Goal: Task Accomplishment & Management: Manage account settings

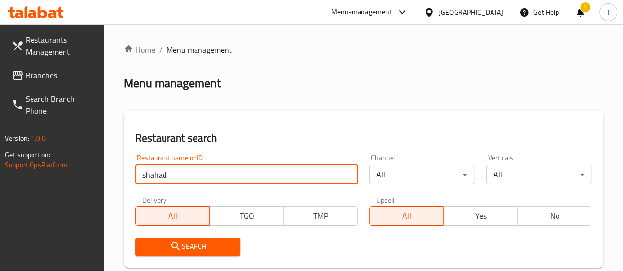
type input "shahad al jazeera"
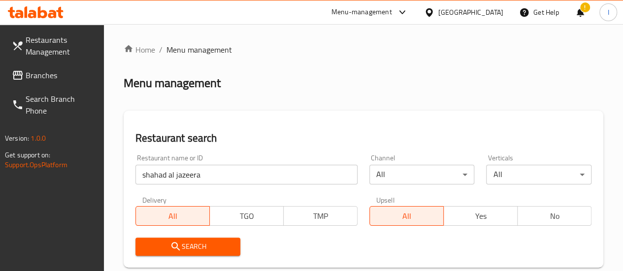
click at [211, 244] on span "Search" at bounding box center [188, 247] width 90 height 12
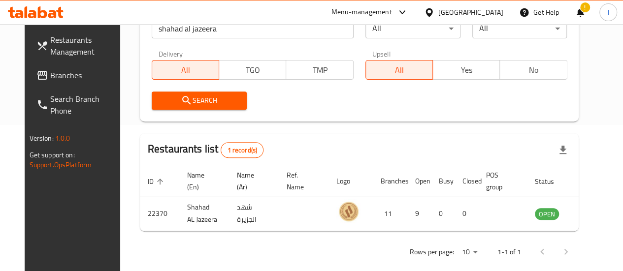
scroll to position [148, 0]
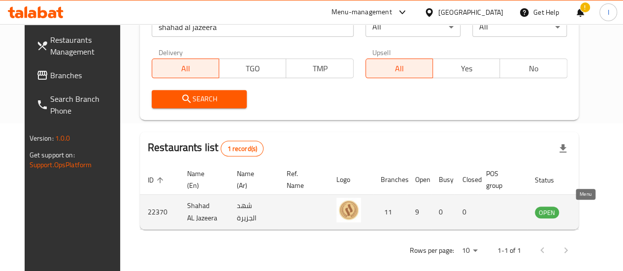
click at [593, 211] on icon "enhanced table" at bounding box center [594, 213] width 3 height 4
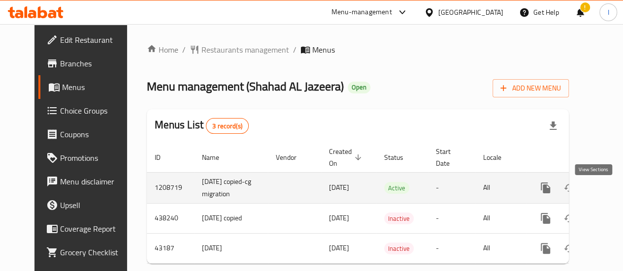
click at [605, 199] on link "enhanced table" at bounding box center [617, 188] width 24 height 24
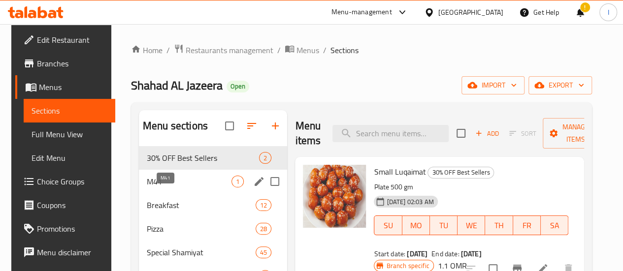
click at [177, 188] on span "M41" at bounding box center [189, 182] width 85 height 12
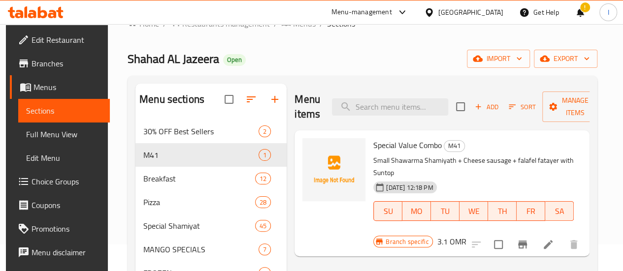
scroll to position [49, 0]
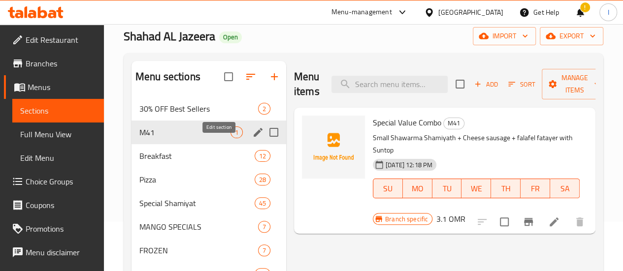
click at [252, 138] on icon "edit" at bounding box center [258, 133] width 12 height 12
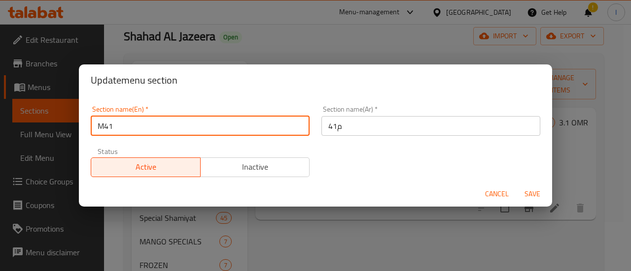
click at [146, 128] on input "M41" at bounding box center [200, 126] width 219 height 20
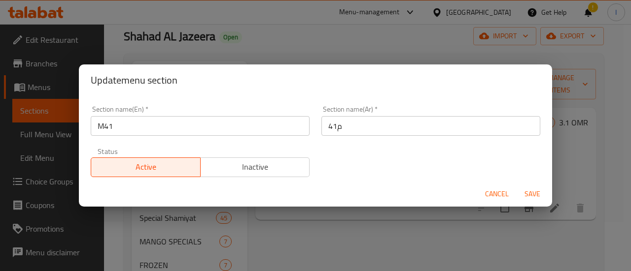
click at [370, 35] on div "Update menu section Section name(En)   * M41 Section name(En) * Section name(Ar…" at bounding box center [315, 135] width 631 height 271
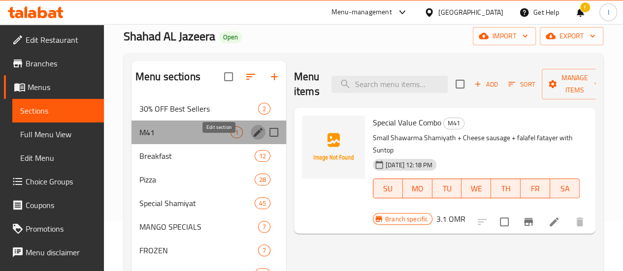
click at [252, 138] on icon "edit" at bounding box center [258, 133] width 12 height 12
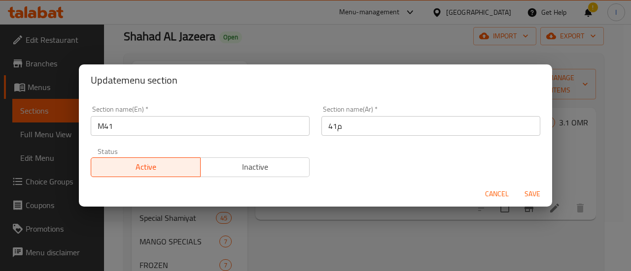
click at [347, 122] on input "م41" at bounding box center [430, 126] width 219 height 20
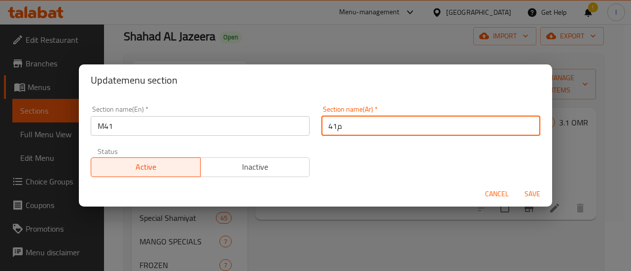
click at [347, 122] on input "م41" at bounding box center [430, 126] width 219 height 20
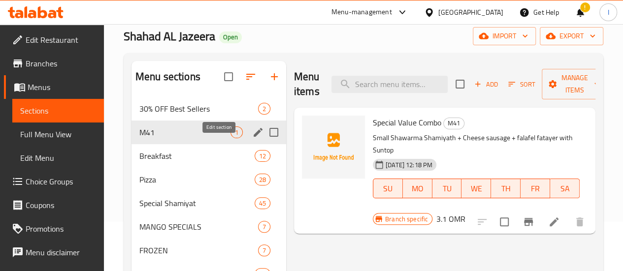
click at [252, 138] on icon "edit" at bounding box center [258, 133] width 12 height 12
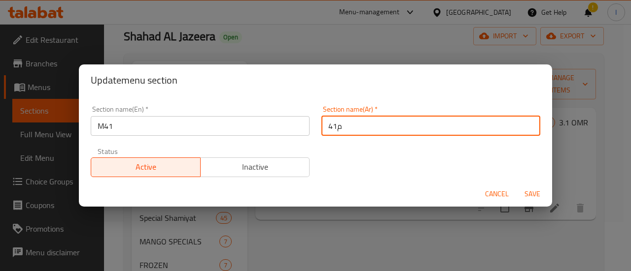
click at [385, 129] on input "م41" at bounding box center [430, 126] width 219 height 20
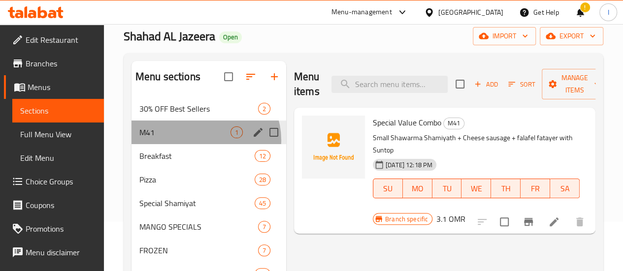
click at [205, 144] on div "M41 1" at bounding box center [209, 133] width 155 height 24
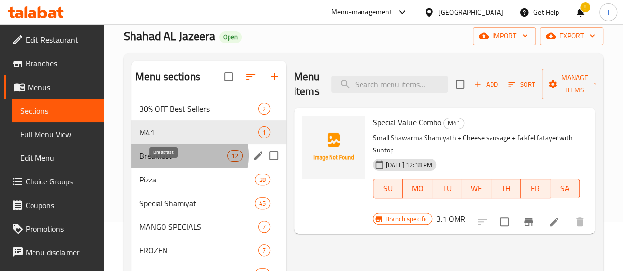
drag, startPoint x: 187, startPoint y: 171, endPoint x: 192, endPoint y: 120, distance: 51.0
click at [187, 162] on span "Breakfast" at bounding box center [183, 156] width 88 height 12
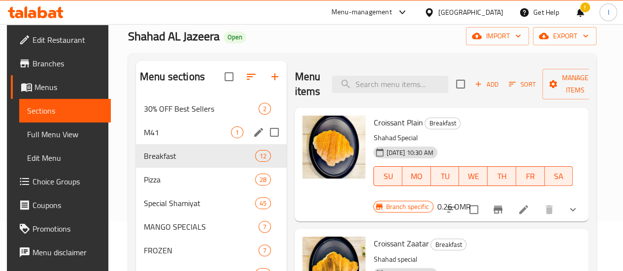
click at [253, 138] on icon "edit" at bounding box center [259, 133] width 12 height 12
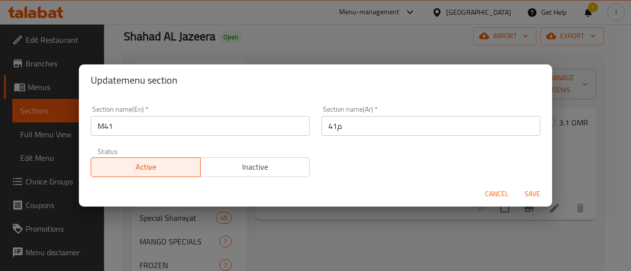
click at [352, 132] on input "م41" at bounding box center [430, 126] width 219 height 20
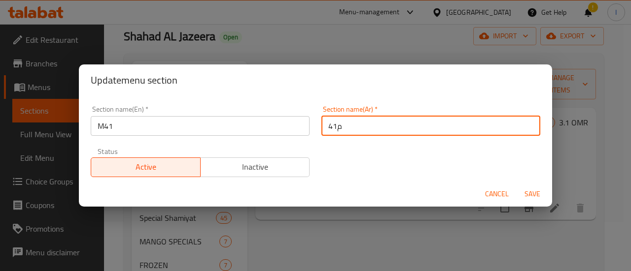
click at [352, 132] on input "م41" at bounding box center [430, 126] width 219 height 20
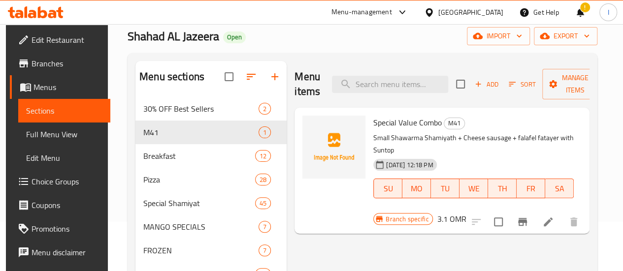
click at [23, 9] on icon at bounding box center [36, 12] width 56 height 12
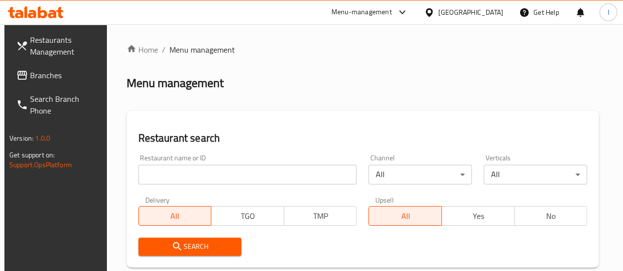
click at [218, 180] on input "search" at bounding box center [247, 175] width 219 height 20
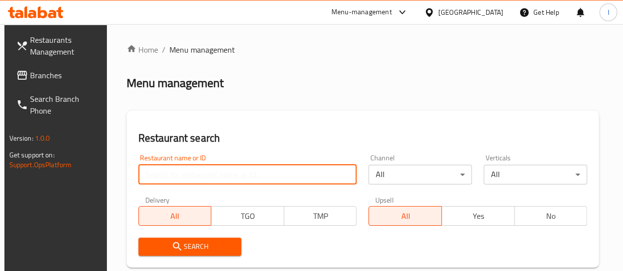
type input "pista house"
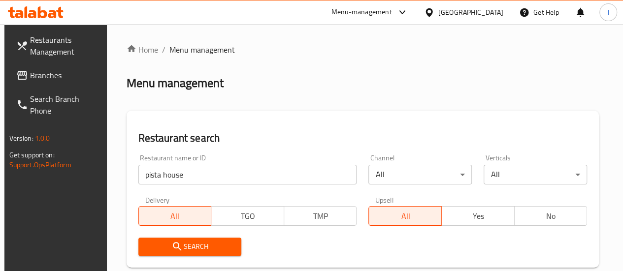
click at [170, 246] on span "Search" at bounding box center [190, 247] width 88 height 12
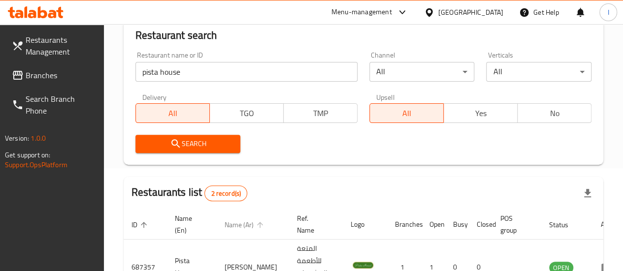
scroll to position [197, 0]
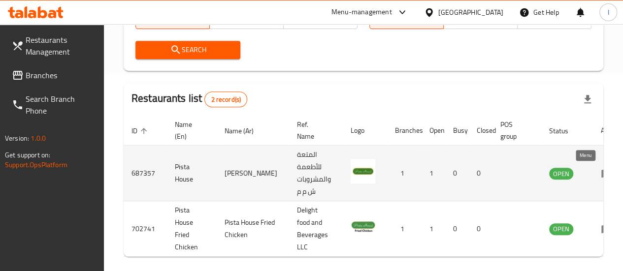
click at [601, 171] on icon "enhanced table" at bounding box center [607, 174] width 12 height 12
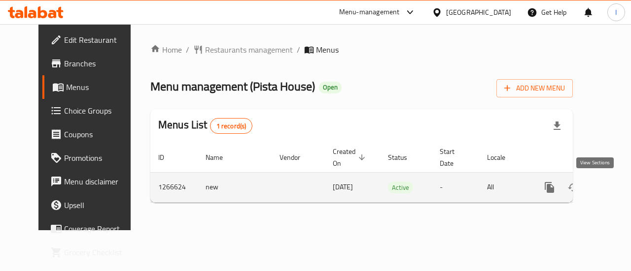
click at [616, 188] on icon "enhanced table" at bounding box center [620, 187] width 9 height 9
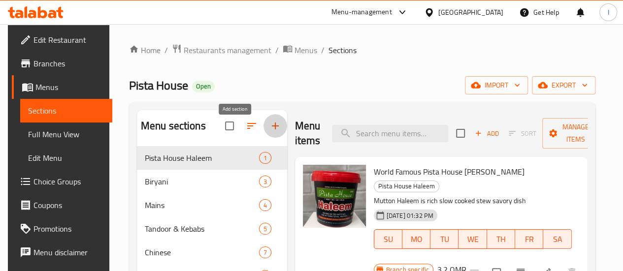
click at [270, 131] on icon "button" at bounding box center [276, 126] width 12 height 12
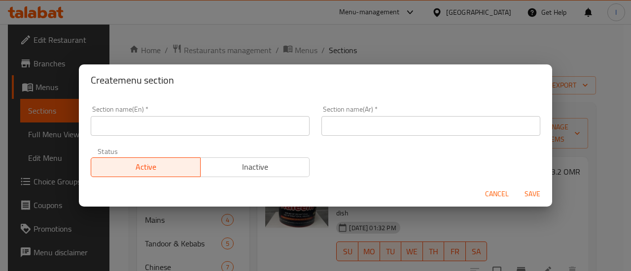
click at [152, 127] on input "text" at bounding box center [200, 126] width 219 height 20
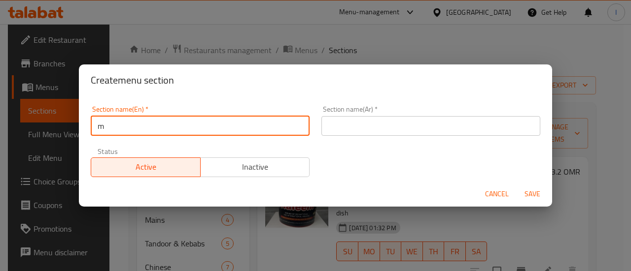
type input "M41"
click at [336, 128] on input "text" at bounding box center [430, 126] width 219 height 20
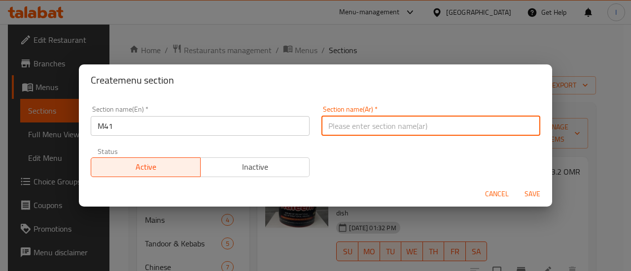
paste input "M41"
click at [358, 154] on div "Section name(En)   * M41 Section name(En) * Section name(Ar)   * M41 Section na…" at bounding box center [315, 141] width 461 height 83
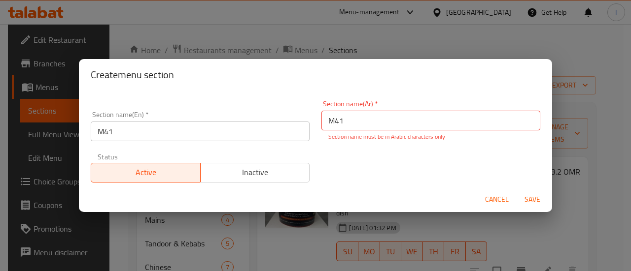
click at [358, 115] on input "M41" at bounding box center [430, 121] width 219 height 20
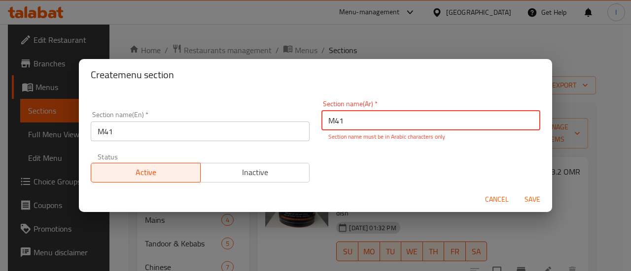
click at [358, 115] on input "M41" at bounding box center [430, 121] width 219 height 20
paste input "م"
type input "م41"
click at [529, 198] on span "Save" at bounding box center [532, 200] width 24 height 12
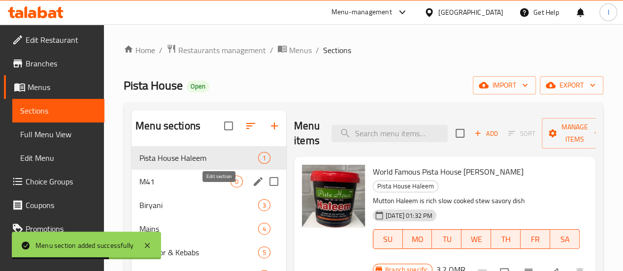
click at [254, 186] on icon "edit" at bounding box center [258, 181] width 9 height 9
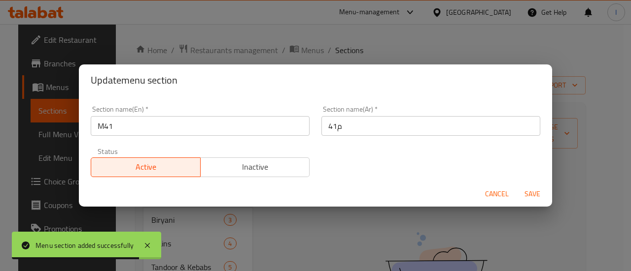
click at [476, 196] on div "Cancel Save" at bounding box center [315, 194] width 473 height 26
drag, startPoint x: 484, startPoint y: 192, endPoint x: 497, endPoint y: 161, distance: 33.3
click at [484, 192] on button "Cancel" at bounding box center [497, 194] width 32 height 18
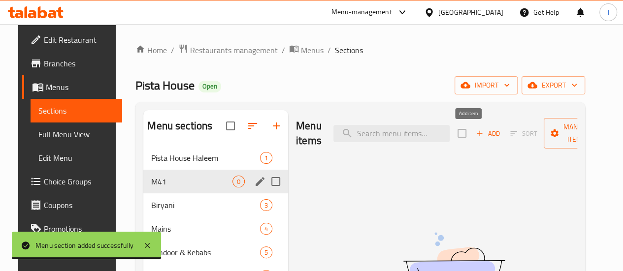
click at [475, 135] on span "Add" at bounding box center [488, 133] width 27 height 11
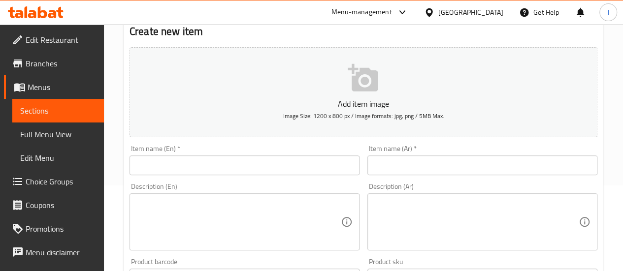
scroll to position [99, 0]
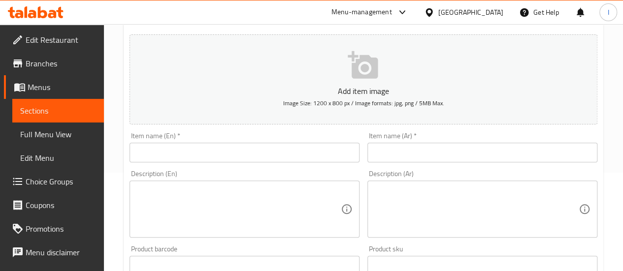
click at [250, 137] on div "Item name (En)   * Item name (En) *" at bounding box center [245, 148] width 230 height 30
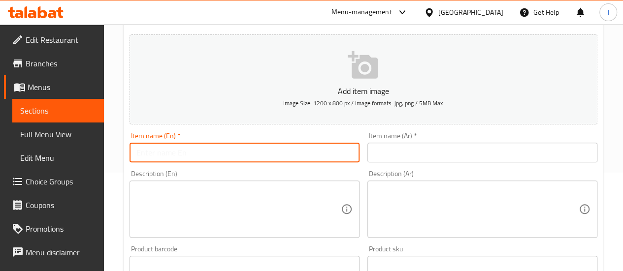
click at [245, 155] on input "text" at bounding box center [245, 153] width 230 height 20
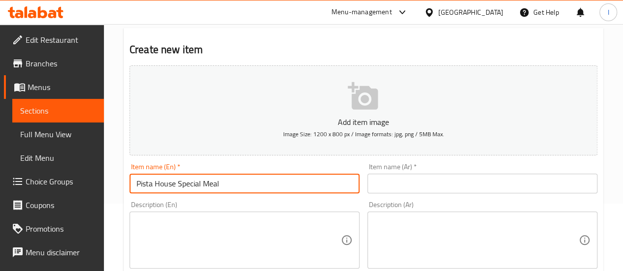
scroll to position [49, 0]
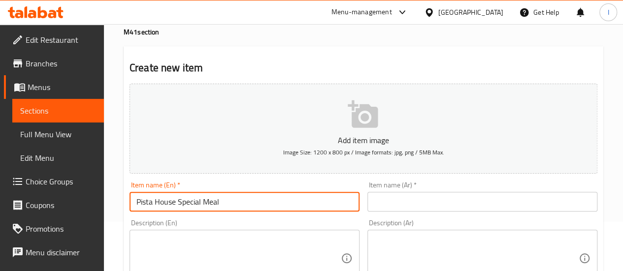
click at [203, 218] on div "Description (En) Description (En)" at bounding box center [245, 253] width 238 height 75
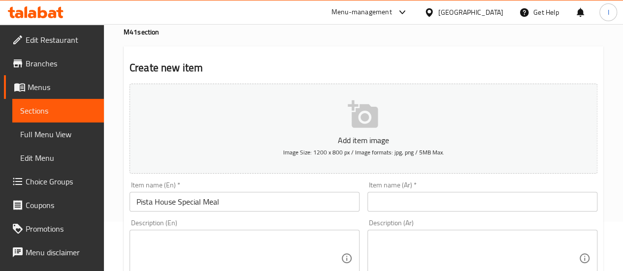
click at [235, 198] on input "Pista House Special Meal" at bounding box center [245, 202] width 230 height 20
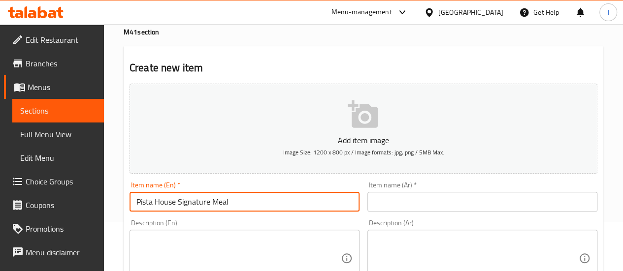
type input "Pista House Signature Meal"
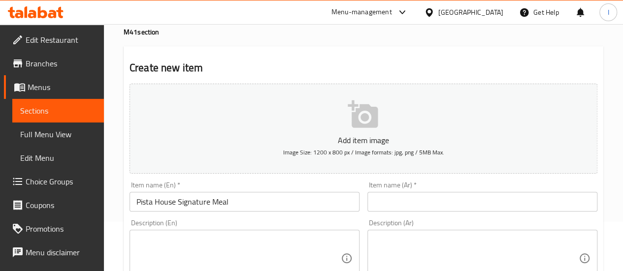
click at [356, 178] on div "Item name (En)   * Pista House Signature Meal Item name (En) *" at bounding box center [245, 197] width 238 height 38
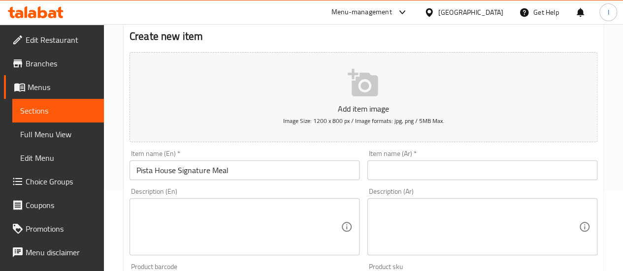
scroll to position [99, 0]
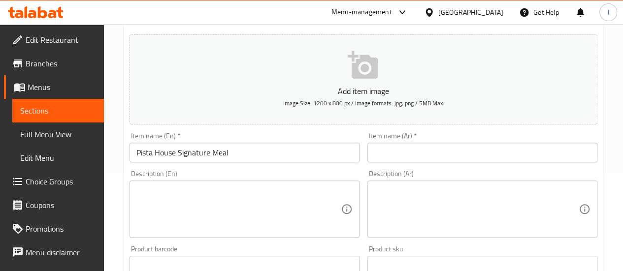
click at [273, 153] on input "Pista House Signature Meal" at bounding box center [245, 153] width 230 height 20
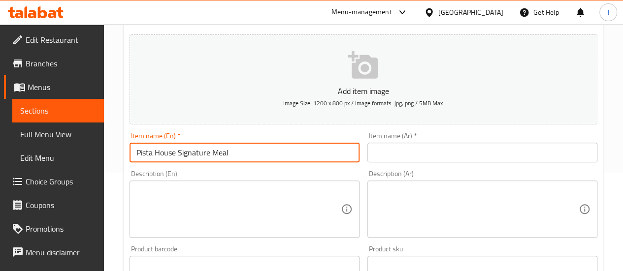
click at [273, 153] on input "Pista House Signature Meal" at bounding box center [245, 153] width 230 height 20
click at [376, 155] on input "text" at bounding box center [483, 153] width 230 height 20
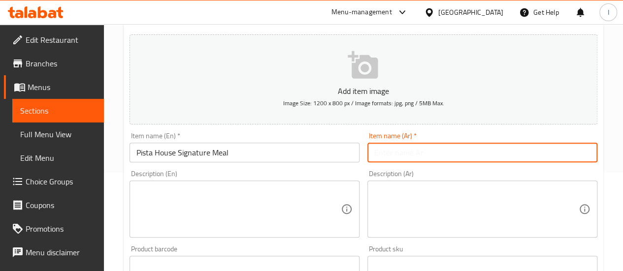
paste input "وجبة بيستا هاوس المميزة"
type input "وجبة بيستا هاوس المميزة"
click at [271, 186] on textarea at bounding box center [238, 209] width 204 height 47
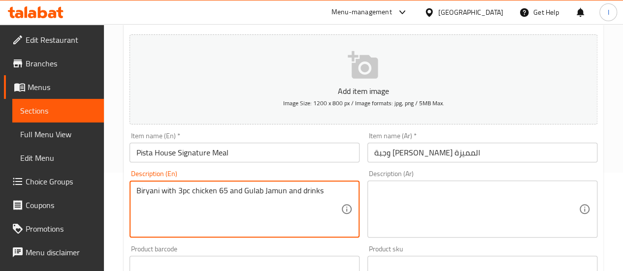
click at [177, 191] on textarea "Biryani with 3pc chicken 65 and Gulab Jamun and drinks" at bounding box center [238, 209] width 204 height 47
click at [216, 208] on textarea "Biryani with 3pc chicken 65 and Gulab Jamun and drinks" at bounding box center [238, 209] width 204 height 47
click at [218, 190] on textarea "Biryani with 3pc chicken 65 and Gulab Jamun and drinks" at bounding box center [238, 209] width 204 height 47
click at [261, 219] on textarea "Biryani with 3pc chicken65 and Gulab Jamun and drinks" at bounding box center [238, 209] width 204 height 47
click at [323, 195] on textarea "Biryani with 3pc chicken65 and Gulab Jamun and drinks" at bounding box center [238, 209] width 204 height 47
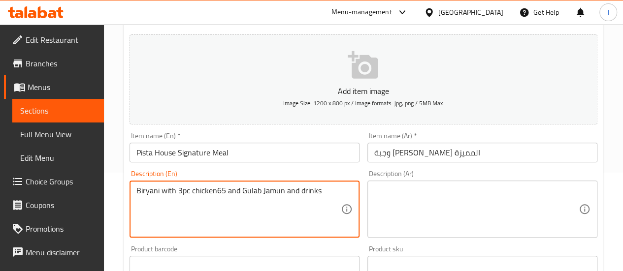
click at [180, 192] on textarea "Biryani with 3pc chicken65 and Gulab Jamun and drinks" at bounding box center [238, 209] width 204 height 47
click at [238, 190] on textarea "Biryani with 3pc chicken65 and Gulab Jamun and drinks" at bounding box center [238, 209] width 204 height 47
click at [177, 194] on textarea "Biryani with 3pc chicken65 + Gulab Jamun + drinks" at bounding box center [238, 209] width 204 height 47
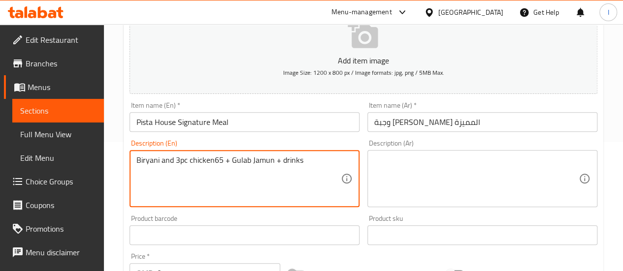
scroll to position [148, 0]
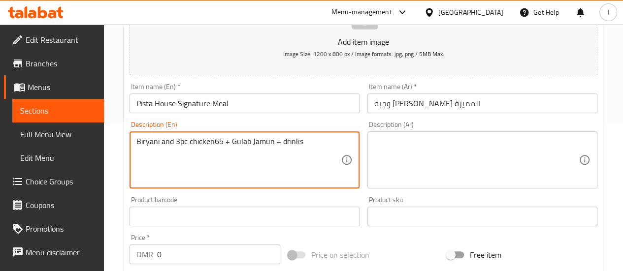
click at [133, 138] on div "Biryani and 3pc chicken65 + Gulab Jamun + drinks Description (En)" at bounding box center [245, 160] width 230 height 57
click at [137, 142] on textarea "Biryani and 3pc chicken65 + Gulab Jamun + drinks" at bounding box center [238, 160] width 204 height 47
drag, startPoint x: 142, startPoint y: 142, endPoint x: 293, endPoint y: 113, distance: 153.6
click at [293, 113] on input "Pista House Signature Meal" at bounding box center [245, 104] width 230 height 20
click at [186, 168] on textarea "Pista house Biryani and 3pc chicken65 + Gulab Jamun + drinks" at bounding box center [238, 160] width 204 height 47
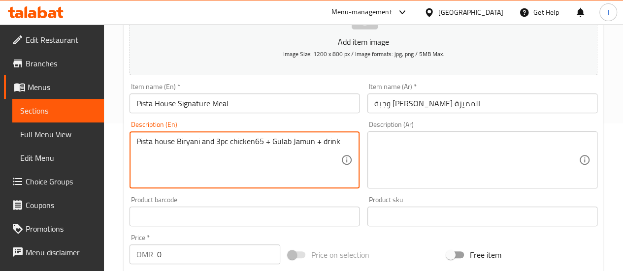
type textarea "Pista house Biryani and 3pc chicken65 + Gulab Jamun + drink"
click at [293, 161] on textarea "Pista house Biryani and 3pc chicken65 + Gulab Jamun + drink" at bounding box center [238, 160] width 204 height 47
click at [332, 143] on textarea "Pista house Biryani and 3pc chicken65 + Gulab Jamun + drink" at bounding box center [238, 160] width 204 height 47
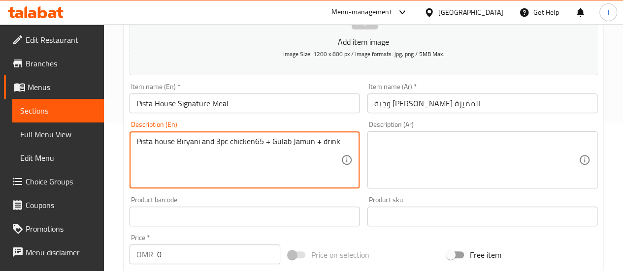
click at [332, 143] on textarea "Pista house Biryani and 3pc chicken65 + Gulab Jamun + drink" at bounding box center [238, 160] width 204 height 47
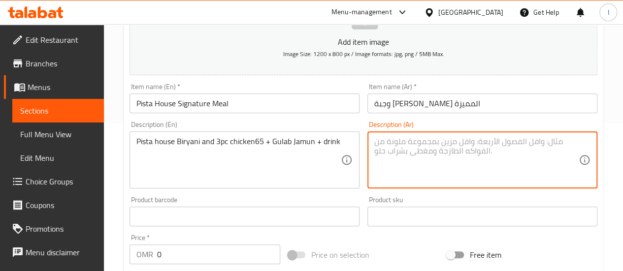
click at [381, 159] on textarea at bounding box center [476, 160] width 204 height 47
paste textarea "برياني بيت الفستق و 3 قطع دجاج 65 + جلاب جامون + مشروب"
type textarea "برياني بيت الفستق و 3 قطع دجاج 65 + جلاب جامون + مشروب"
click at [449, 198] on div "Product sku Product sku" at bounding box center [483, 212] width 230 height 30
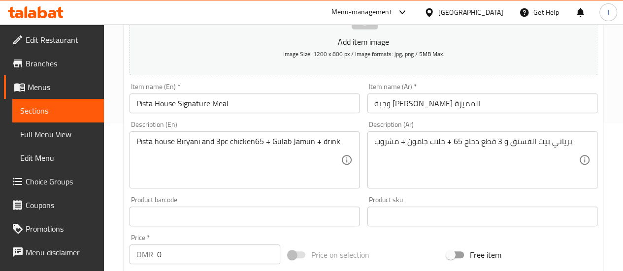
click at [182, 248] on input "0" at bounding box center [218, 255] width 123 height 20
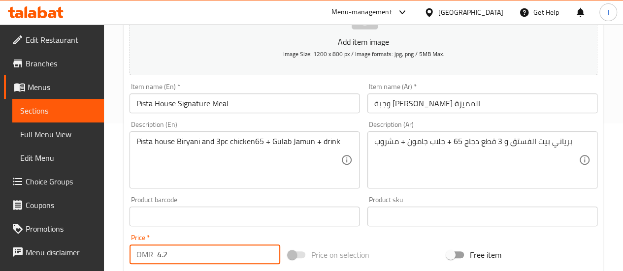
type input "4.2"
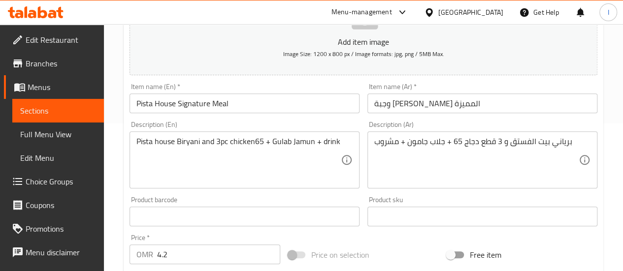
click at [415, 239] on div "Add item image Image Size: 1200 x 800 px / Image formats: jpg, png / 5MB Max. I…" at bounding box center [364, 193] width 476 height 425
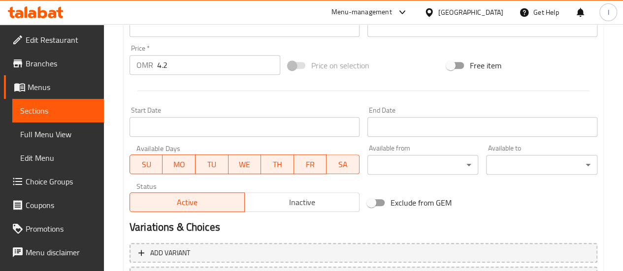
scroll to position [394, 0]
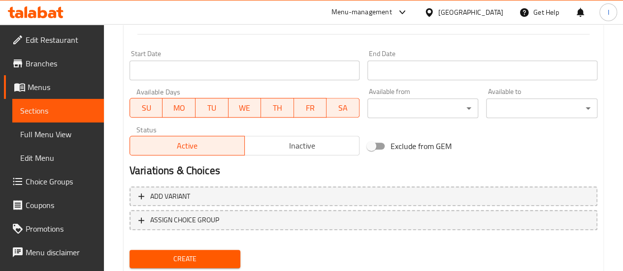
click at [203, 263] on span "Create" at bounding box center [185, 259] width 96 height 12
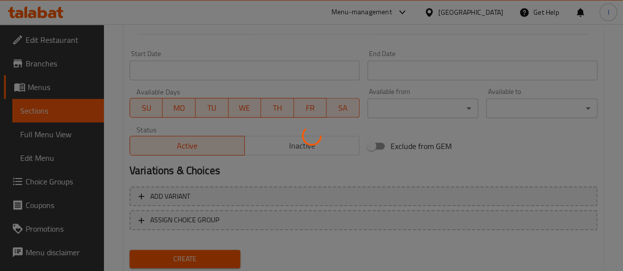
type input "0"
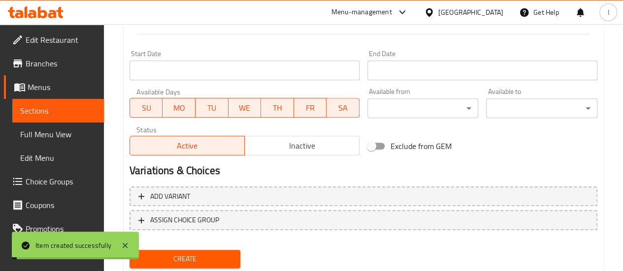
click at [45, 181] on span "Choice Groups" at bounding box center [61, 182] width 70 height 12
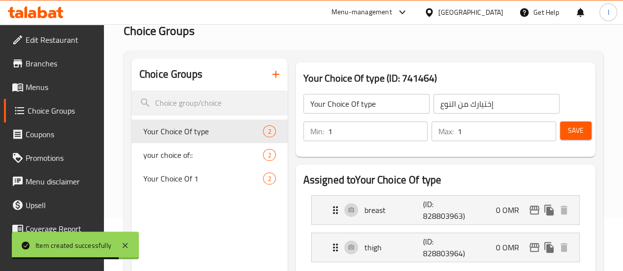
scroll to position [41, 0]
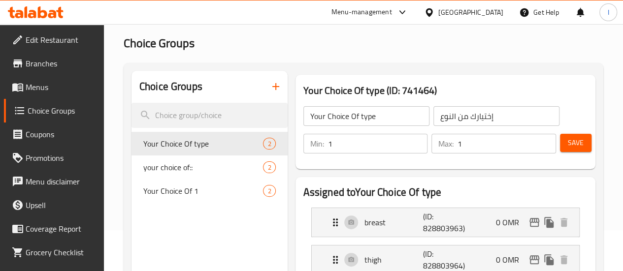
click at [270, 90] on icon "button" at bounding box center [276, 87] width 12 height 12
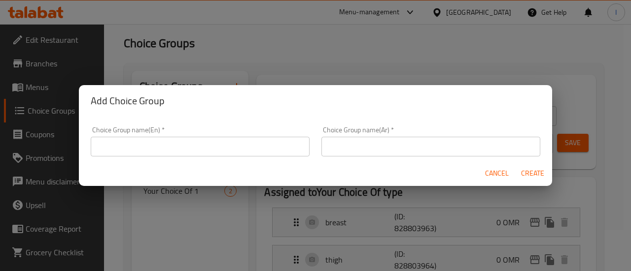
click at [212, 147] on input "text" at bounding box center [200, 147] width 219 height 20
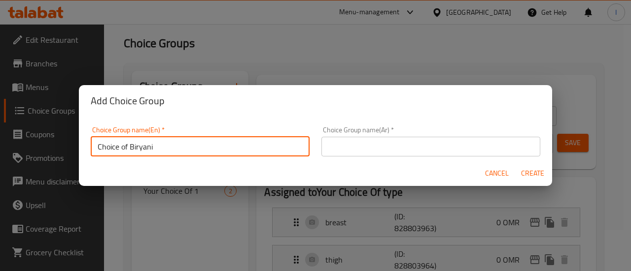
click at [254, 150] on input "Choice of Biryani" at bounding box center [200, 147] width 219 height 20
type input "Choice of Biryani"
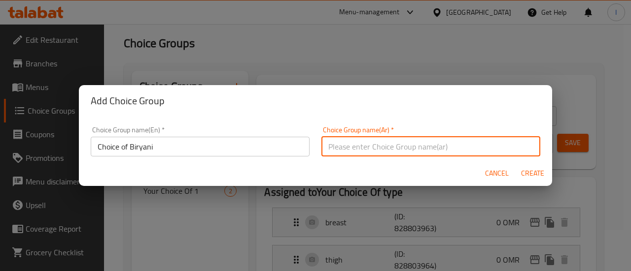
click at [353, 144] on input "text" at bounding box center [430, 147] width 219 height 20
paste input "اختيار البرياني"
type input "اختيار البرياني"
click at [531, 175] on span "Create" at bounding box center [532, 174] width 24 height 12
type input "Choice of Biryani"
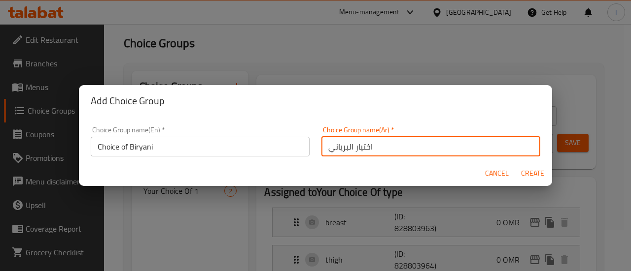
type input "اختيار البرياني"
type input "0"
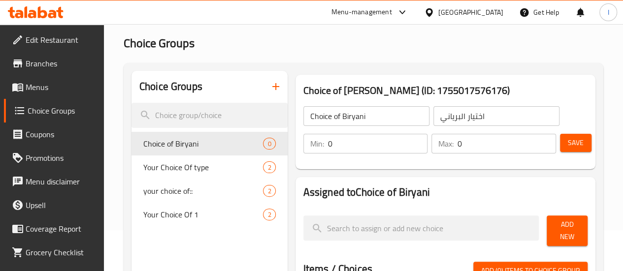
click at [365, 149] on input "0" at bounding box center [378, 144] width 100 height 20
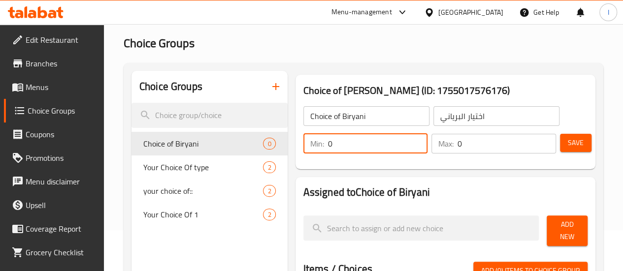
click at [365, 149] on input "0" at bounding box center [378, 144] width 100 height 20
type input "1"
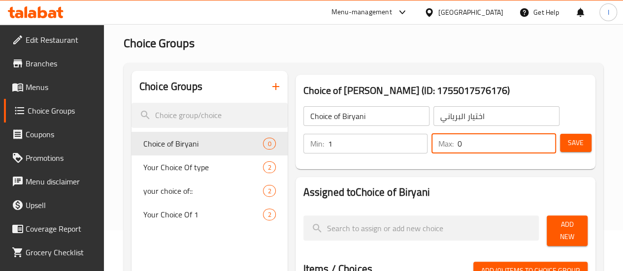
click at [458, 148] on input "0" at bounding box center [507, 144] width 99 height 20
type input "1"
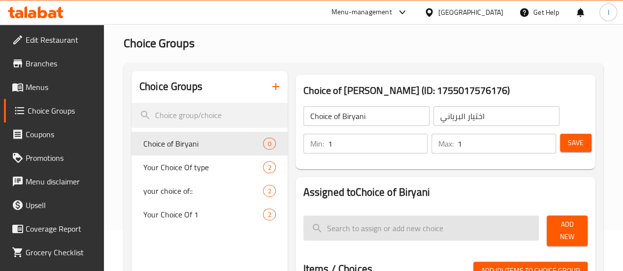
click at [425, 216] on input "search" at bounding box center [422, 228] width 236 height 25
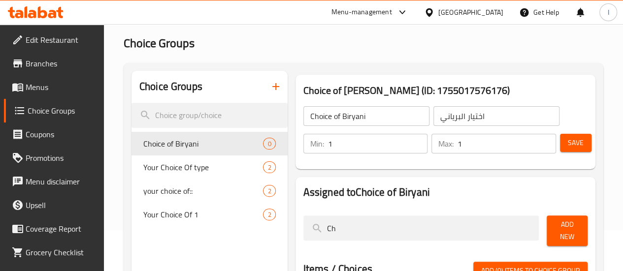
type input "C"
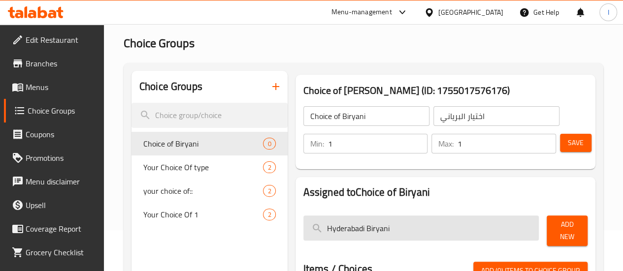
click at [326, 227] on input "Hyderabadi Biryani" at bounding box center [422, 228] width 236 height 25
click at [391, 231] on input "Hyderabadi Chicken Biryani" at bounding box center [422, 228] width 236 height 25
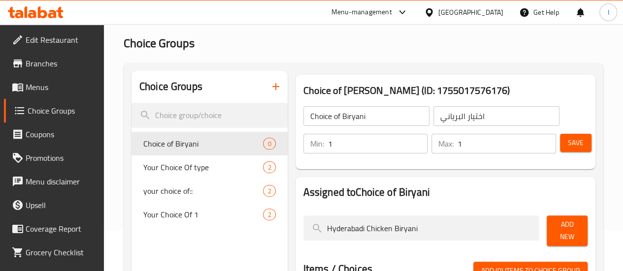
type input "Hyderabadi Chicken Biryani"
click at [555, 234] on span "Add New" at bounding box center [567, 231] width 25 height 25
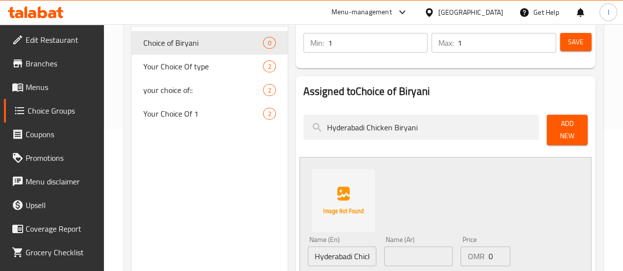
scroll to position [189, 0]
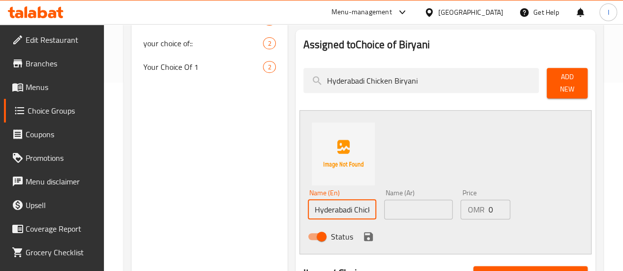
click at [336, 205] on input "Hyderabadi Chicken Biryani" at bounding box center [342, 210] width 68 height 20
click at [384, 203] on input "text" at bounding box center [418, 210] width 68 height 20
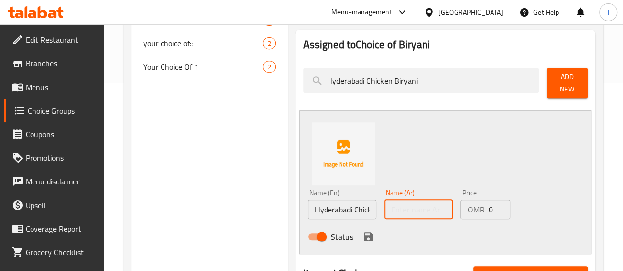
paste input "برياني دجاج حيدر آبادي"
type input "برياني دجاج حيدر آبادي"
click at [437, 227] on div "Status" at bounding box center [419, 237] width 230 height 27
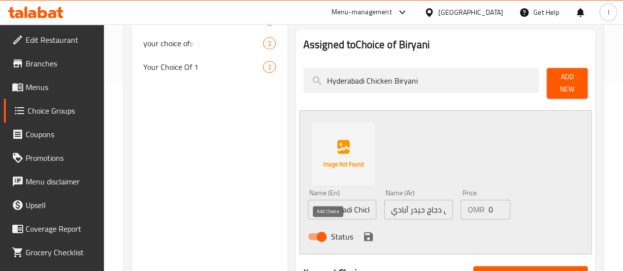
click at [363, 231] on icon "save" at bounding box center [369, 237] width 12 height 12
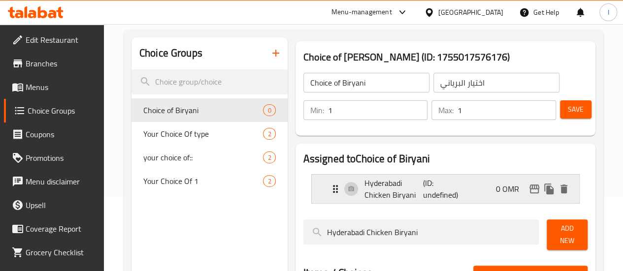
scroll to position [90, 0]
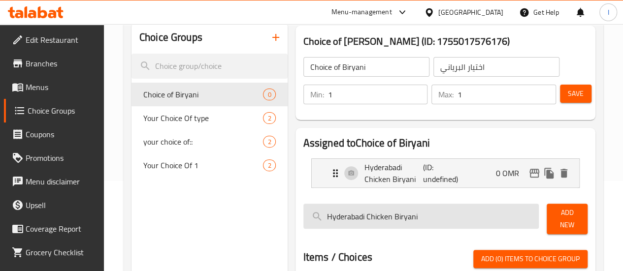
click at [412, 216] on input "Hyderabadi Chicken Biryani" at bounding box center [422, 216] width 236 height 25
drag, startPoint x: 325, startPoint y: 217, endPoint x: 286, endPoint y: 214, distance: 39.0
click at [304, 214] on input "Hyderabadi Chicken Biryani" at bounding box center [422, 216] width 236 height 25
drag, startPoint x: 352, startPoint y: 217, endPoint x: 330, endPoint y: 218, distance: 22.2
click at [330, 218] on input "Hyderabadi Chicken Biryani" at bounding box center [422, 216] width 236 height 25
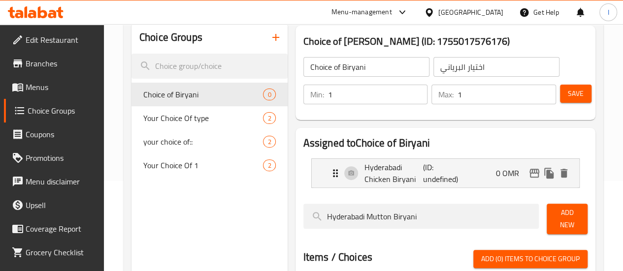
type input "Hyderabadi Mutton Biryani"
click at [566, 212] on span "Add New" at bounding box center [567, 219] width 25 height 25
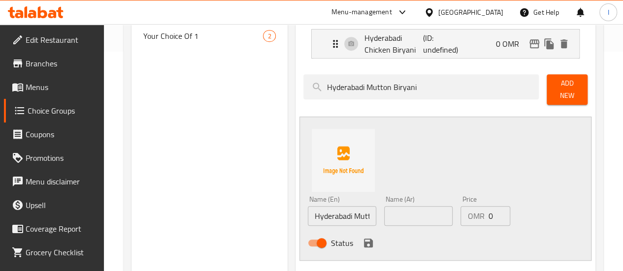
scroll to position [238, 0]
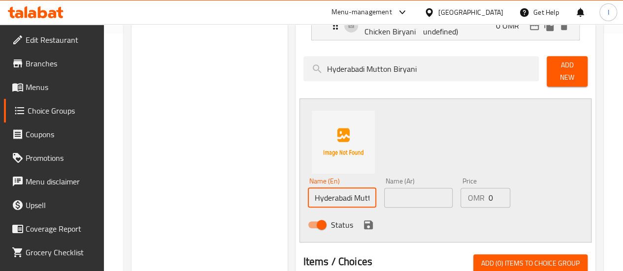
click at [309, 189] on input "Hyderabadi Mutton Biryani" at bounding box center [342, 198] width 68 height 20
click at [403, 198] on input "text" at bounding box center [418, 198] width 68 height 20
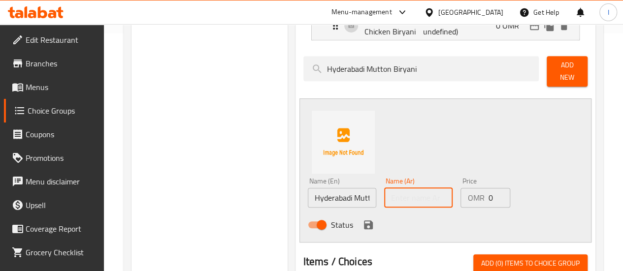
paste input "برياني لحم الضأن حيدر آباد"
type input "برياني لحم الضأن حيدر آباد"
drag, startPoint x: 388, startPoint y: 221, endPoint x: 334, endPoint y: 233, distance: 55.5
click at [383, 222] on div "Status" at bounding box center [419, 225] width 230 height 27
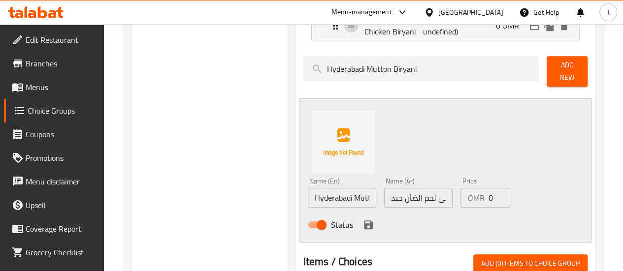
scroll to position [0, 0]
click at [363, 219] on icon "save" at bounding box center [369, 225] width 12 height 12
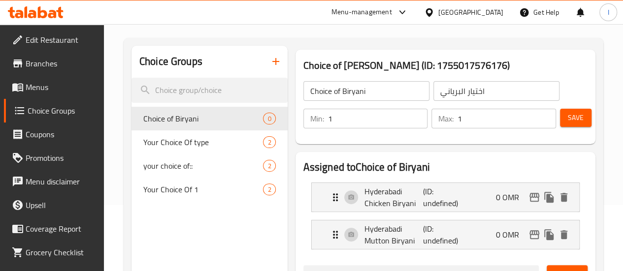
scroll to position [41, 0]
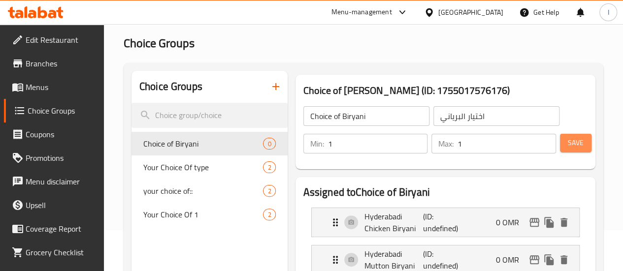
click at [572, 142] on span "Save" at bounding box center [576, 143] width 16 height 12
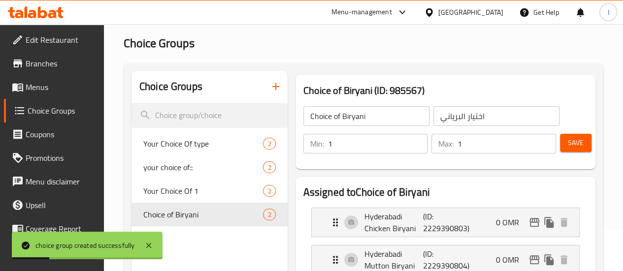
click at [47, 83] on span "Menus" at bounding box center [61, 87] width 70 height 12
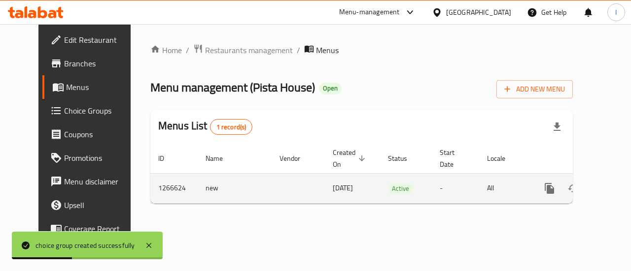
click at [609, 192] on link "enhanced table" at bounding box center [621, 189] width 24 height 24
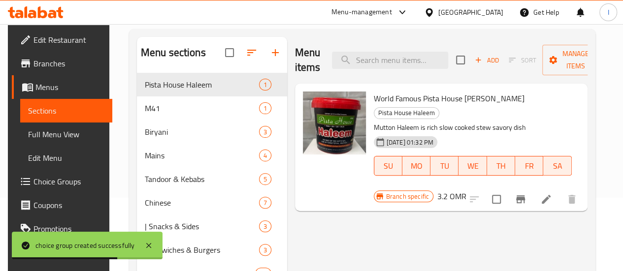
scroll to position [99, 0]
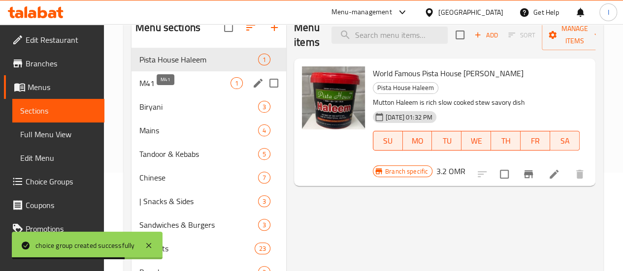
click at [161, 89] on span "M41" at bounding box center [184, 83] width 91 height 12
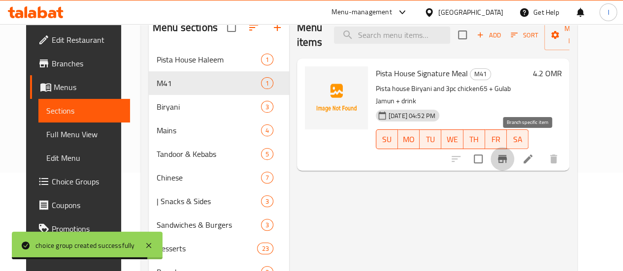
click at [507, 155] on icon "Branch-specific-item" at bounding box center [502, 159] width 9 height 8
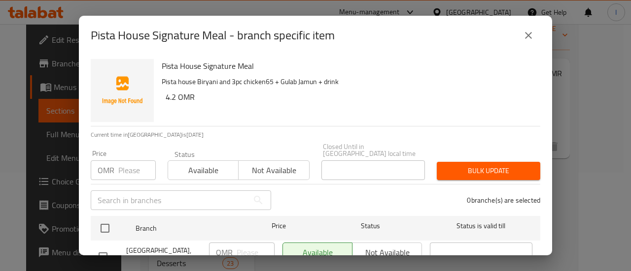
click at [134, 164] on input "number" at bounding box center [136, 171] width 37 height 20
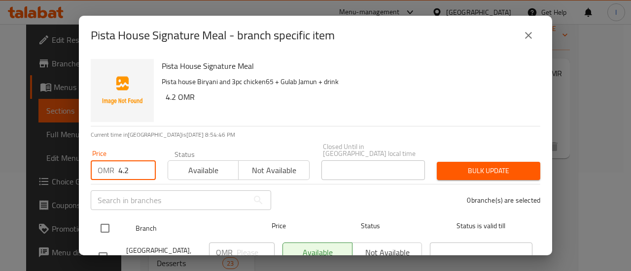
type input "4.2"
click at [105, 214] on div at bounding box center [113, 228] width 37 height 29
drag, startPoint x: 110, startPoint y: 218, endPoint x: 120, endPoint y: 213, distance: 11.2
click at [108, 218] on input "checkbox" at bounding box center [105, 228] width 21 height 21
checkbox input "true"
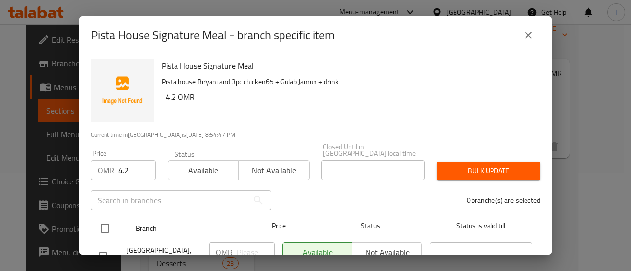
checkbox input "true"
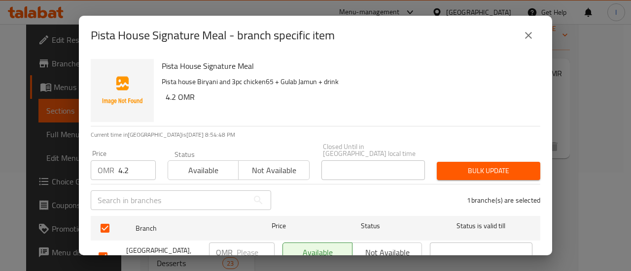
click at [444, 168] on span "Bulk update" at bounding box center [488, 171] width 88 height 12
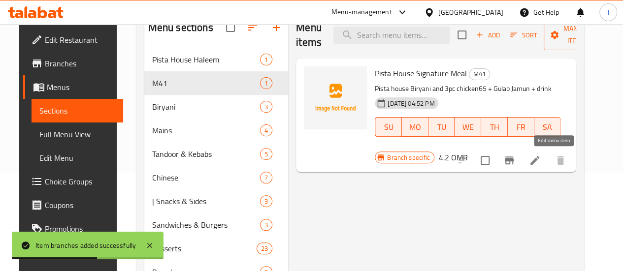
click at [540, 161] on icon at bounding box center [535, 160] width 9 height 9
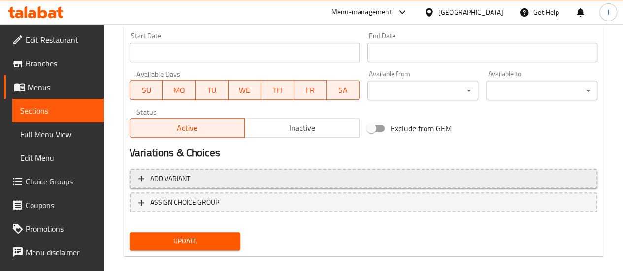
scroll to position [424, 0]
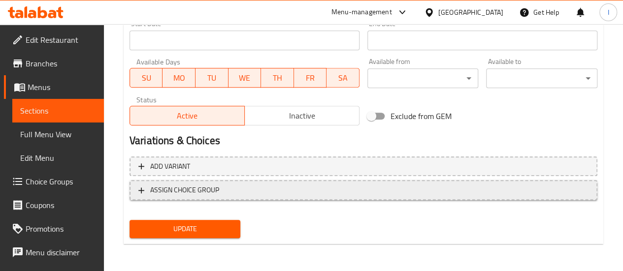
click at [226, 185] on span "ASSIGN CHOICE GROUP" at bounding box center [363, 190] width 450 height 12
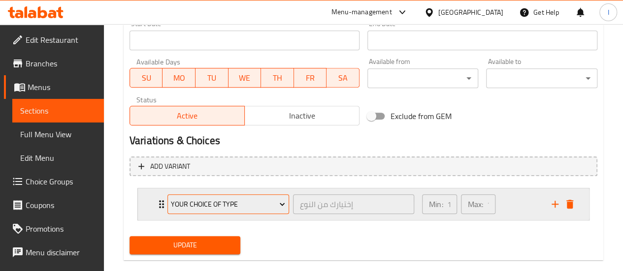
click at [232, 199] on span "Your Choice Of type" at bounding box center [228, 205] width 114 height 12
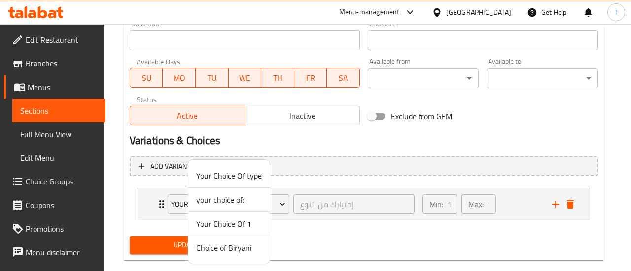
click at [243, 246] on span "Choice of Biryani" at bounding box center [229, 248] width 66 height 12
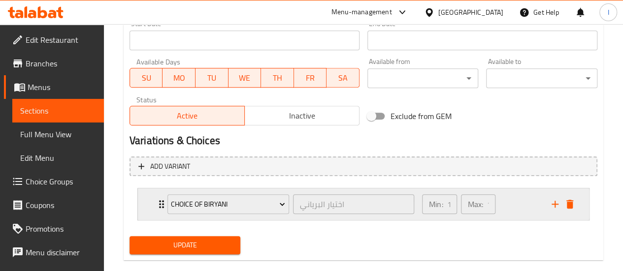
click at [555, 207] on icon "add" at bounding box center [555, 205] width 12 height 12
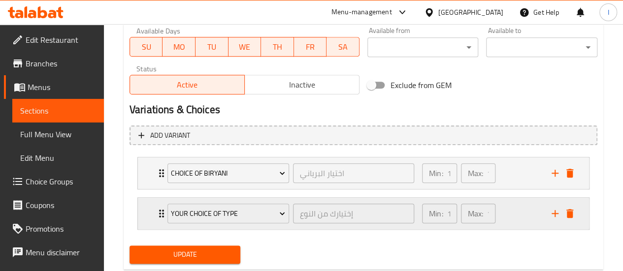
scroll to position [474, 0]
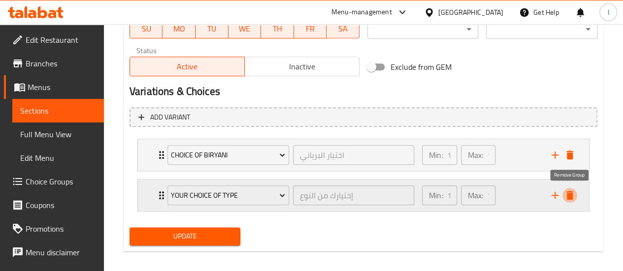
click at [573, 192] on icon "delete" at bounding box center [570, 196] width 12 height 12
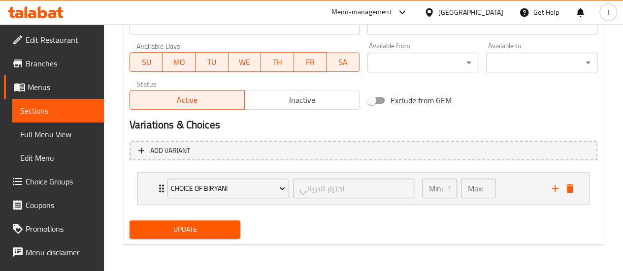
click at [229, 226] on span "Update" at bounding box center [185, 230] width 96 height 12
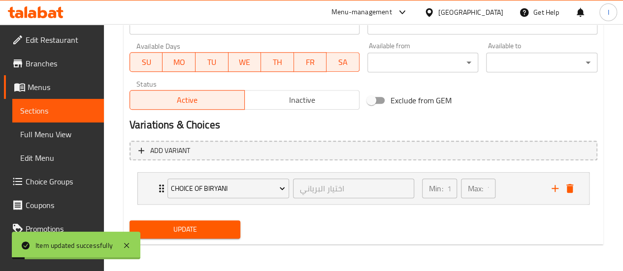
click at [20, 84] on icon at bounding box center [19, 88] width 11 height 8
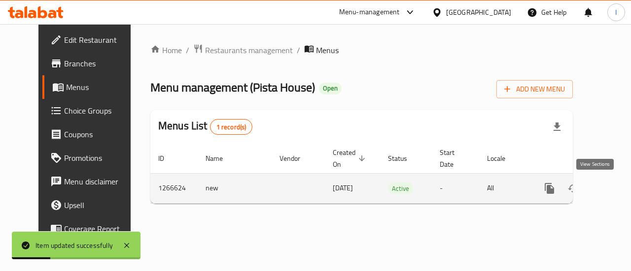
click at [614, 192] on icon "enhanced table" at bounding box center [620, 189] width 12 height 12
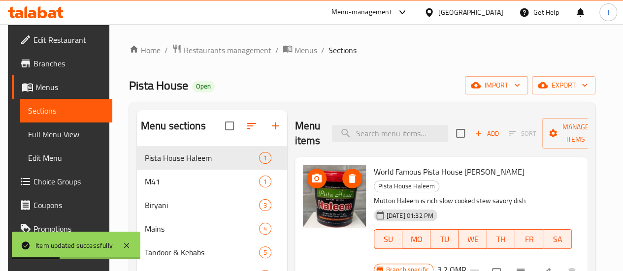
scroll to position [49, 0]
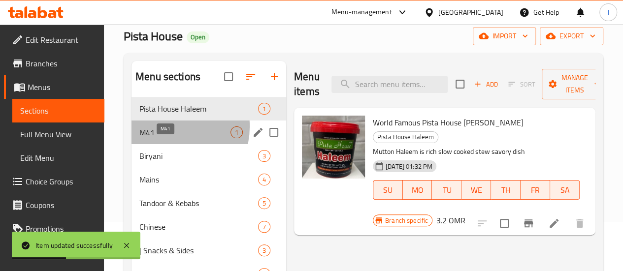
click at [164, 138] on span "M41" at bounding box center [184, 133] width 91 height 12
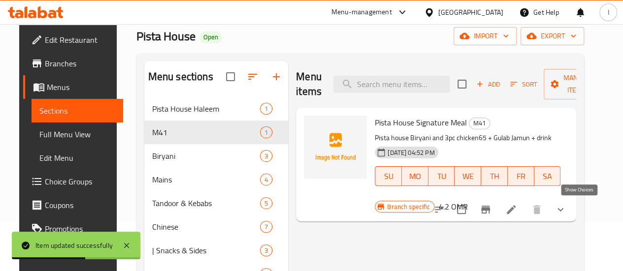
click at [567, 213] on icon "show more" at bounding box center [561, 210] width 12 height 12
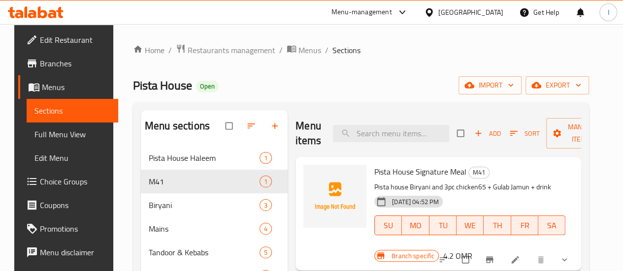
scroll to position [49, 0]
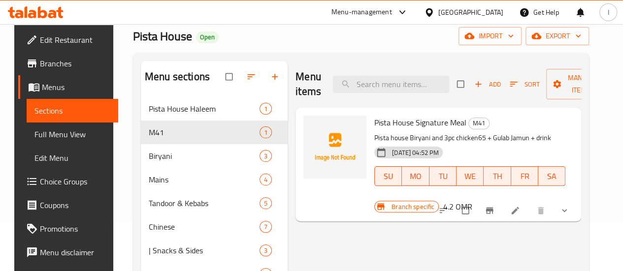
click at [577, 216] on button "show more" at bounding box center [566, 211] width 24 height 22
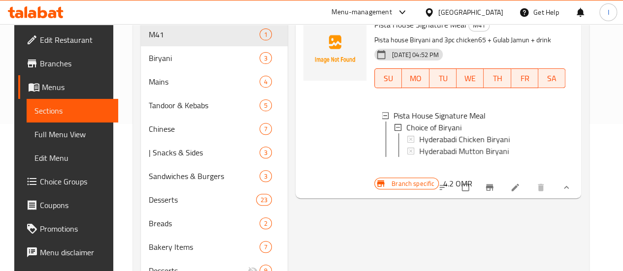
scroll to position [148, 0]
click at [447, 145] on span "Hyderabadi Chicken Biryani" at bounding box center [464, 139] width 91 height 12
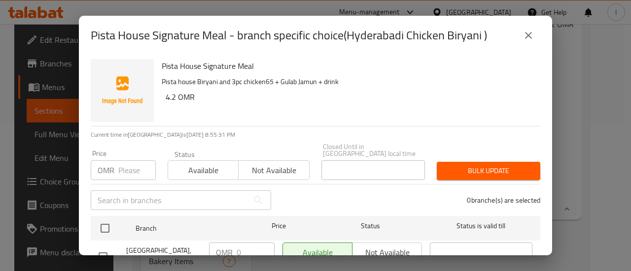
click at [612, 111] on div "Pista House Signature Meal - branch specific choice(Hyderabadi Chicken Biryani …" at bounding box center [315, 135] width 631 height 271
click at [530, 40] on icon "close" at bounding box center [528, 36] width 12 height 12
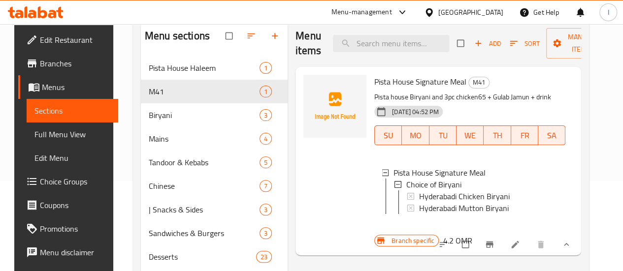
scroll to position [49, 0]
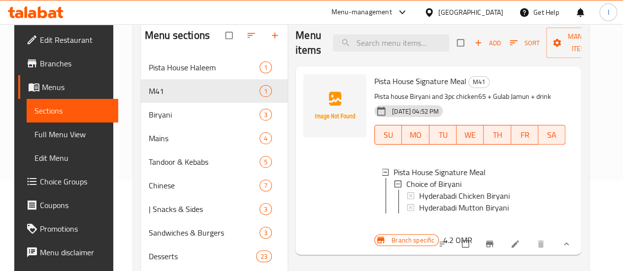
scroll to position [148, 0]
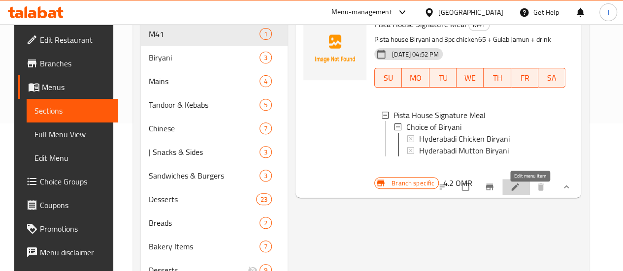
click at [519, 191] on icon at bounding box center [515, 187] width 7 height 7
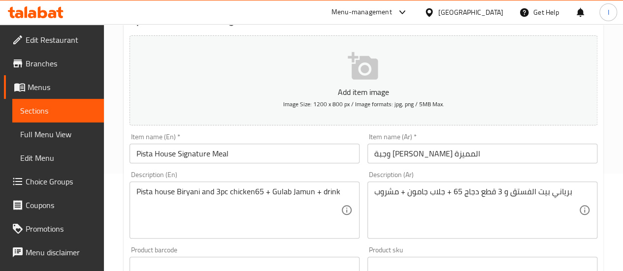
scroll to position [99, 0]
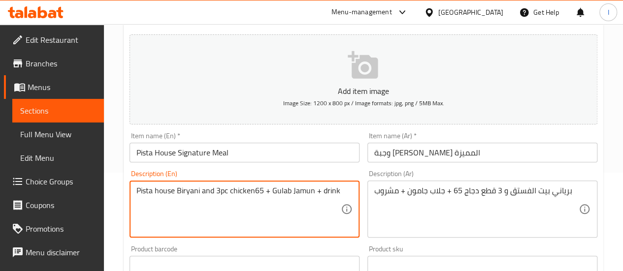
click at [216, 189] on textarea "Pista house Biryani and 3pc chicken65 + Gulab Jamun + drink" at bounding box center [238, 209] width 204 height 47
click at [296, 229] on textarea "Pista house Biryani + 3pc chicken65 + Gulab Jamun + drink" at bounding box center [238, 209] width 204 height 47
click at [155, 191] on textarea "Pista house Biryani + 3pc chicken65 + Gulab Jamun + drink" at bounding box center [238, 209] width 204 height 47
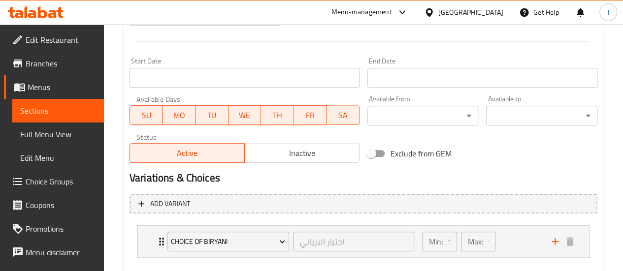
scroll to position [440, 0]
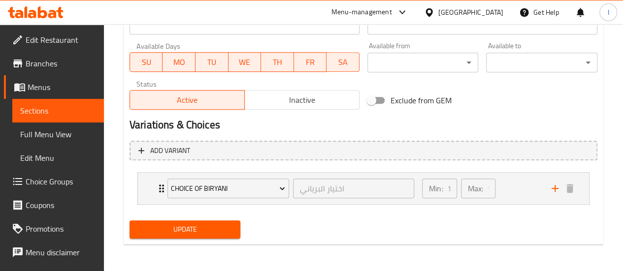
type textarea "Pista house Biryani + 3pc chicken65 + Gulab Jamun + drink"
click at [226, 230] on span "Update" at bounding box center [185, 230] width 96 height 12
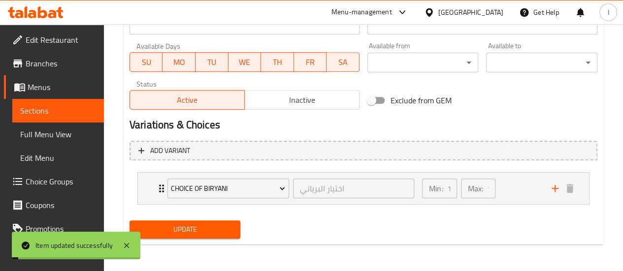
click at [68, 112] on span "Sections" at bounding box center [58, 111] width 76 height 12
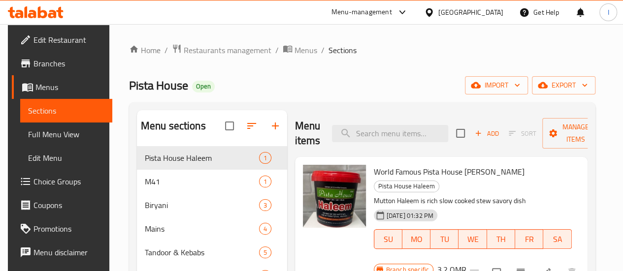
click at [47, 12] on icon at bounding box center [42, 12] width 9 height 12
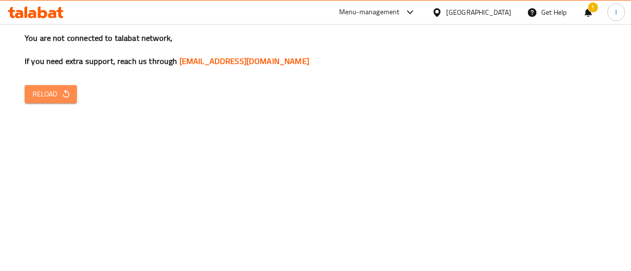
click at [29, 95] on button "Reload" at bounding box center [51, 94] width 52 height 18
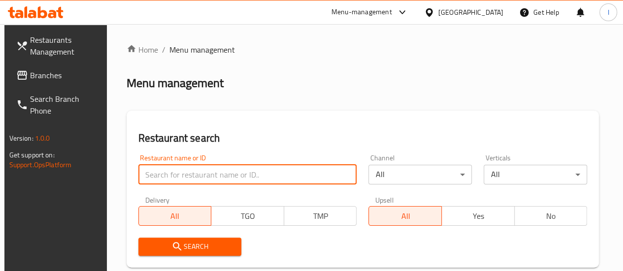
click at [163, 180] on input "search" at bounding box center [247, 175] width 219 height 20
type input "[PERSON_NAME]"
click button "Search" at bounding box center [189, 247] width 103 height 18
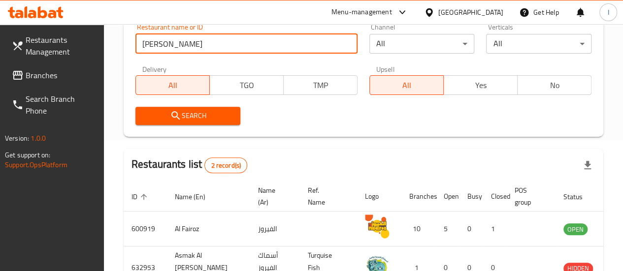
scroll to position [197, 0]
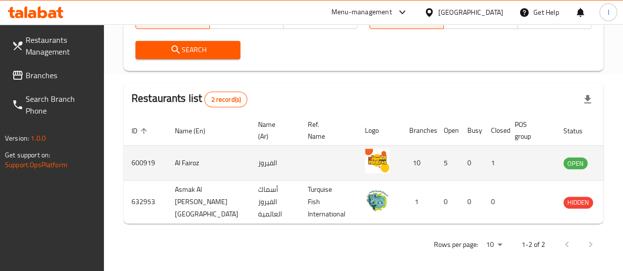
click at [615, 168] on icon "enhanced table" at bounding box center [621, 163] width 12 height 12
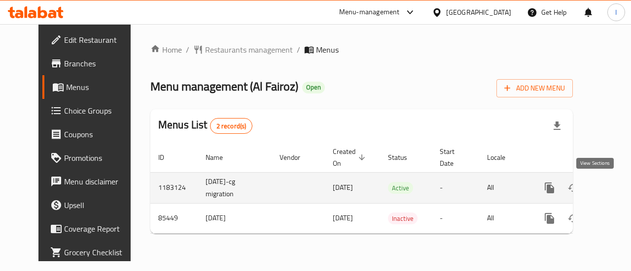
click at [614, 186] on icon "enhanced table" at bounding box center [620, 188] width 12 height 12
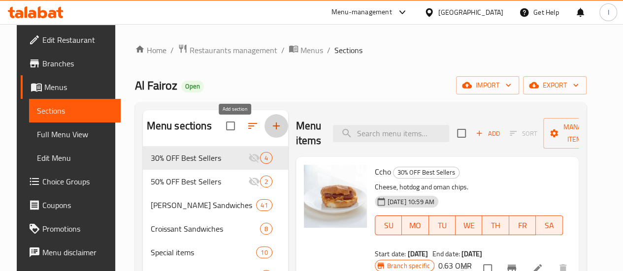
click at [265, 127] on button "button" at bounding box center [277, 126] width 24 height 24
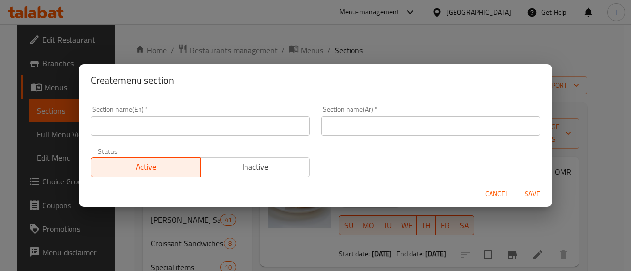
click at [187, 127] on input "text" at bounding box center [200, 126] width 219 height 20
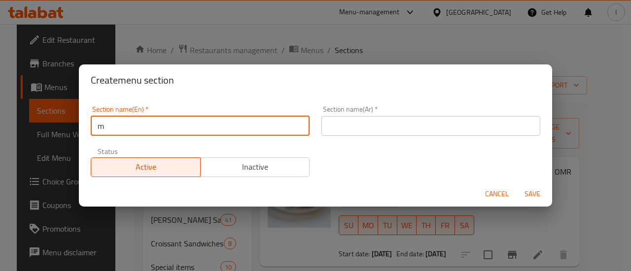
type input "M41"
click at [347, 120] on input "text" at bounding box center [430, 126] width 219 height 20
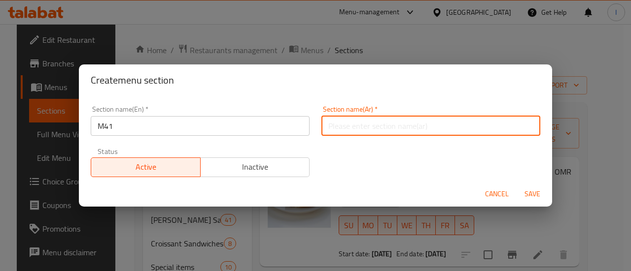
paste input "م41"
type input "م41"
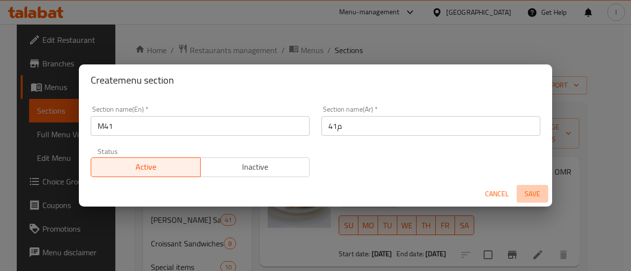
click at [524, 192] on span "Save" at bounding box center [532, 194] width 24 height 12
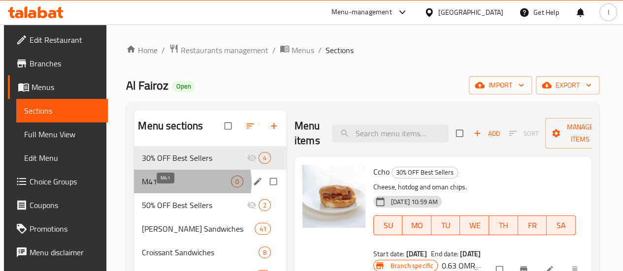
click at [187, 188] on span "M41" at bounding box center [186, 182] width 89 height 12
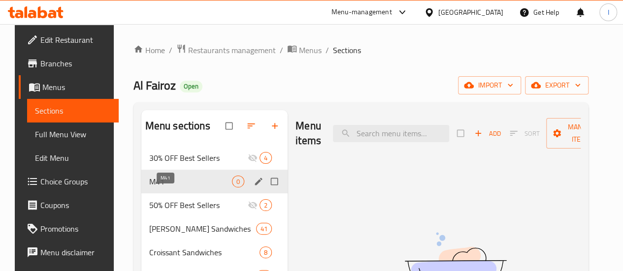
click at [191, 188] on span "M41" at bounding box center [190, 182] width 83 height 12
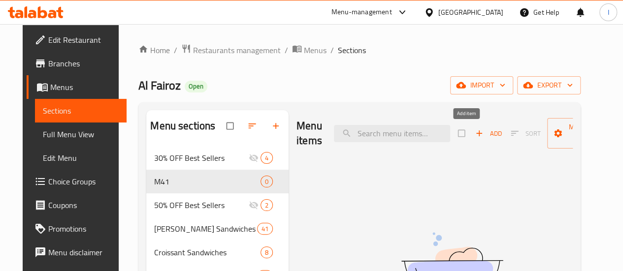
click at [475, 136] on span "Add" at bounding box center [488, 133] width 27 height 11
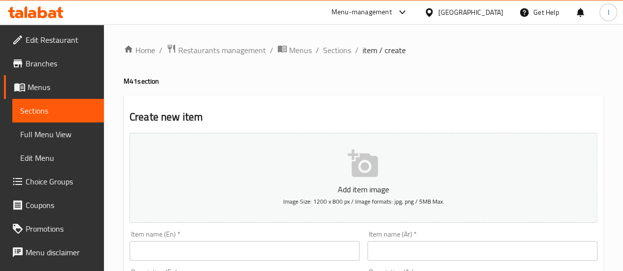
click at [221, 236] on div "Item name (En)   * Item name (En) *" at bounding box center [245, 246] width 230 height 30
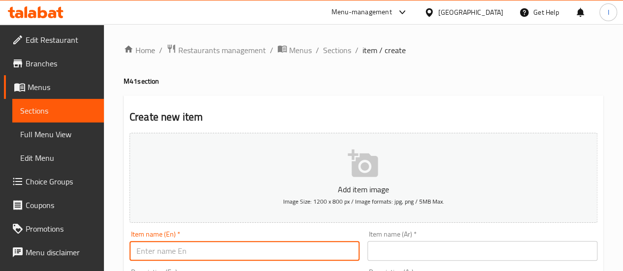
click at [222, 255] on input "text" at bounding box center [245, 251] width 230 height 20
type input "F"
click at [266, 251] on input "Fairoz CCHO Deal" at bounding box center [245, 251] width 230 height 20
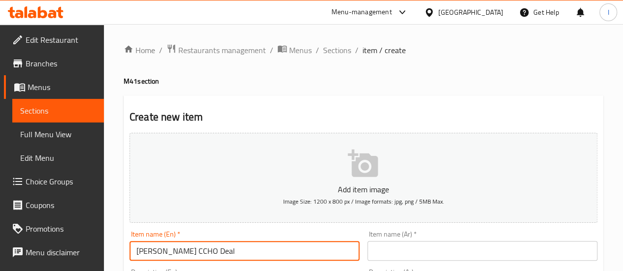
click at [266, 251] on input "Fairoz CCHO Deal" at bounding box center [245, 251] width 230 height 20
paste input "Feast Pack"
click at [266, 251] on input "Fairoz Feast Pack" at bounding box center [245, 251] width 230 height 20
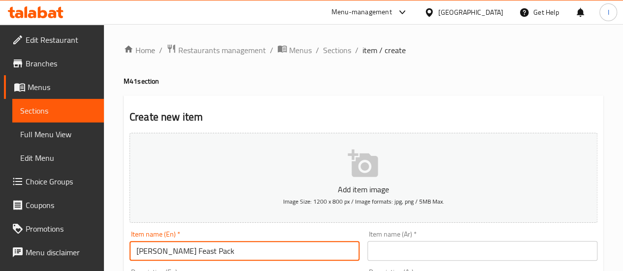
click at [266, 251] on input "Fairoz Feast Pack" at bounding box center [245, 251] width 230 height 20
type input "Fairoz Feast Pack"
click at [410, 259] on input "text" at bounding box center [483, 251] width 230 height 20
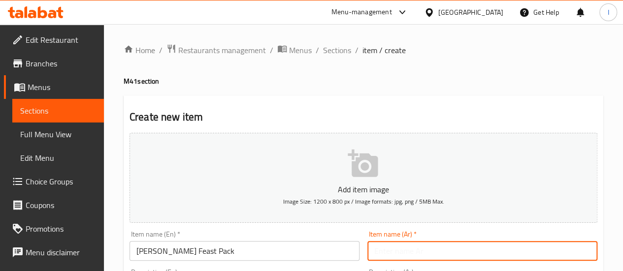
paste input "مجموعة فيروز فيست"
type input "مجموعة فيروز فيست"
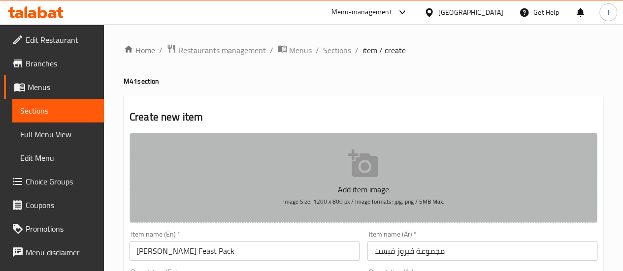
click at [582, 190] on button "Add item image Image Size: 1200 x 800 px / Image formats: jpg, png / 5MB Max." at bounding box center [364, 178] width 468 height 90
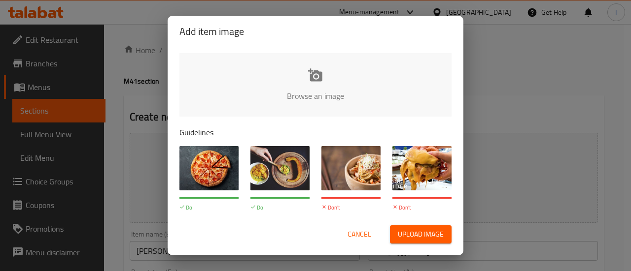
click at [572, 115] on div "Add item image Browse an image Guidelines Do Images should be high-quality and …" at bounding box center [315, 135] width 631 height 271
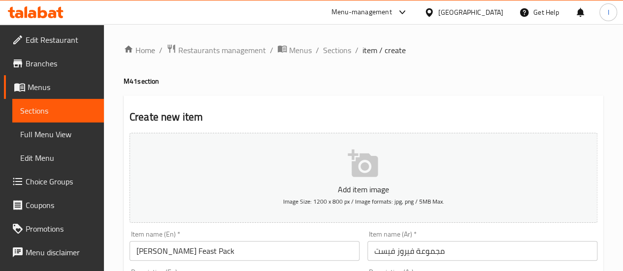
scroll to position [148, 0]
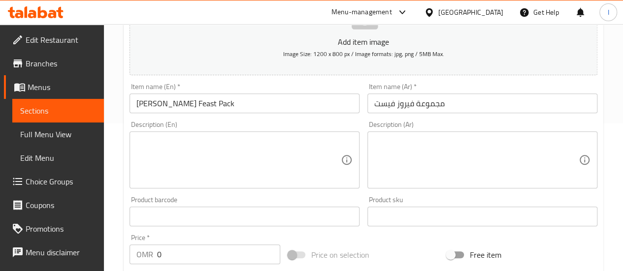
click at [211, 258] on input "0" at bounding box center [218, 255] width 123 height 20
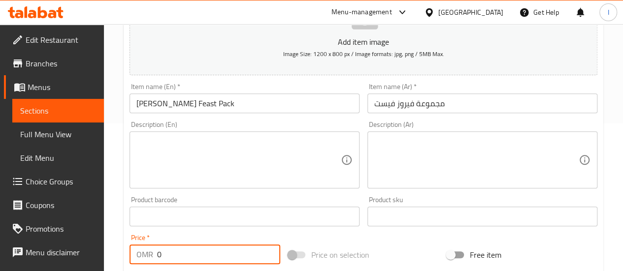
click at [173, 253] on input "0" at bounding box center [218, 255] width 123 height 20
drag, startPoint x: 172, startPoint y: 256, endPoint x: 145, endPoint y: 254, distance: 27.1
click at [140, 258] on div "OMR 03 Price *" at bounding box center [205, 255] width 151 height 20
type input "3"
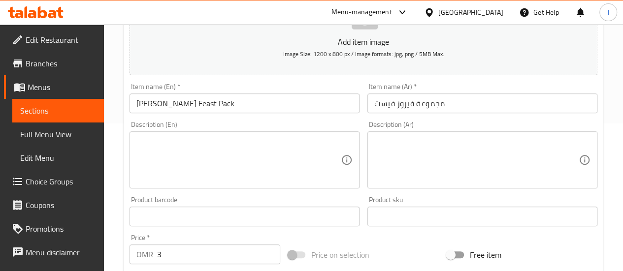
click at [399, 239] on div "Add item image Image Size: 1200 x 800 px / Image formats: jpg, png / 5MB Max. I…" at bounding box center [364, 193] width 476 height 425
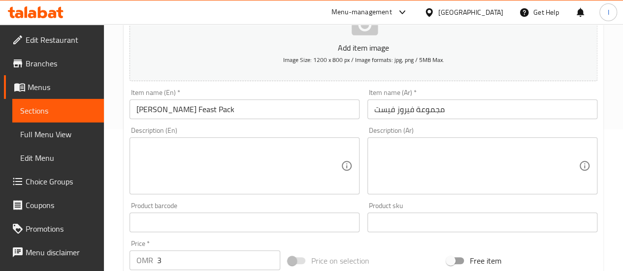
scroll to position [129, 0]
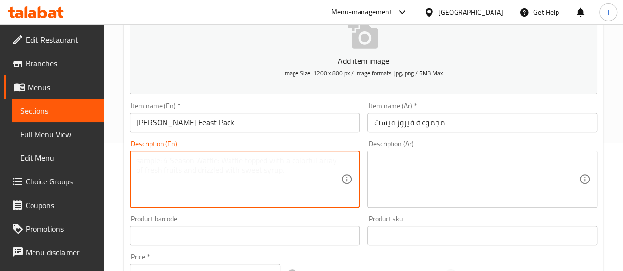
click at [184, 168] on textarea at bounding box center [238, 179] width 204 height 47
click at [149, 161] on textarea "two Pc CCHO" at bounding box center [238, 179] width 204 height 47
click at [151, 163] on textarea "2 Pc CCHO" at bounding box center [238, 179] width 204 height 47
click at [193, 160] on textarea "2 Piece CCHO" at bounding box center [238, 179] width 204 height 47
click at [281, 188] on textarea "2 Piece CCHO + 1 Lumina + Medium Orange Juice" at bounding box center [238, 179] width 204 height 47
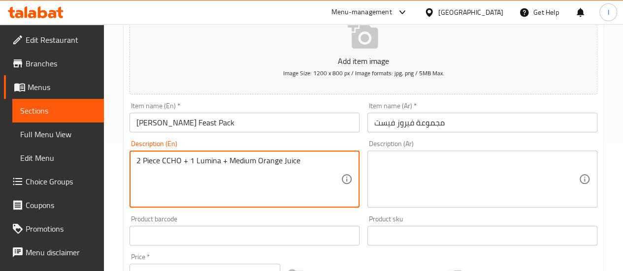
click at [301, 165] on textarea "2 Piece CCHO + 1 Lumina + Medium Orange Juice" at bounding box center [238, 179] width 204 height 47
type textarea "2 Piece CCHO + 1 Lumina + Medium Orange Juice"
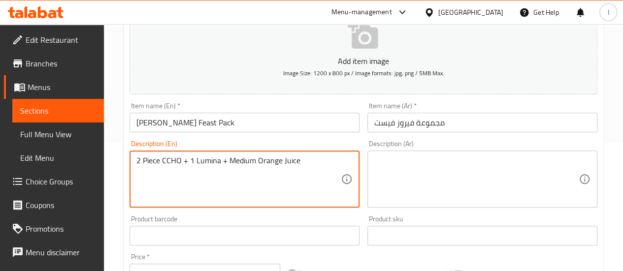
click at [409, 171] on textarea at bounding box center [476, 179] width 204 height 47
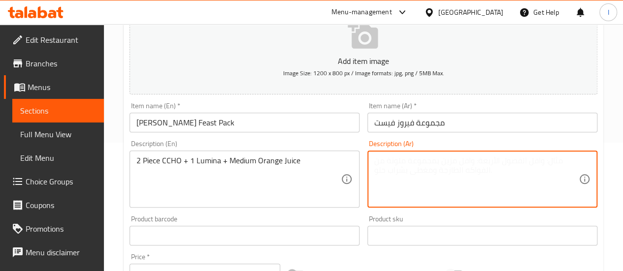
paste textarea "قطعتين من CCHO + 1 لومينا + عصير برتقال متوسط"
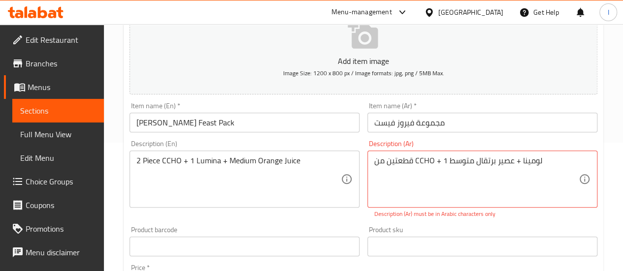
click at [408, 215] on div "Add item image Image Size: 1200 x 800 px / Image formats: jpg, png / 5MB Max. I…" at bounding box center [364, 218] width 476 height 436
click at [328, 217] on div "Description (En) 2 Piece CCHO + 1 Lumina + Medium Orange Juice Description (En)" at bounding box center [245, 179] width 238 height 86
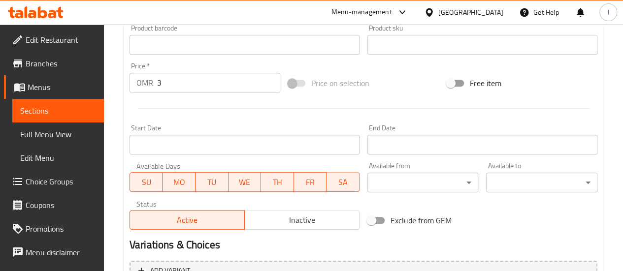
scroll to position [424, 0]
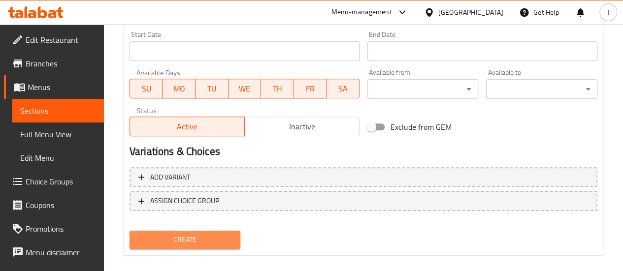
click at [212, 240] on span "Create" at bounding box center [185, 240] width 96 height 12
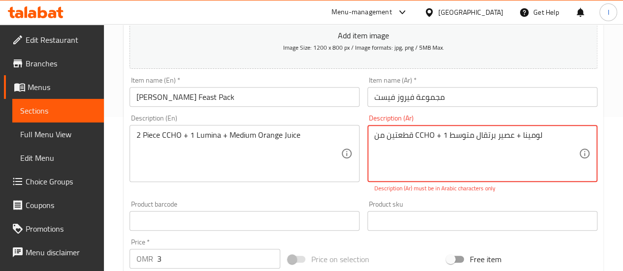
click at [374, 136] on textarea "قطعتين من CCHO + 1 لومينا + عصير برتقال متوسط" at bounding box center [476, 154] width 204 height 47
click at [425, 156] on textarea "قطعتين من CCHO + 1 لومينا + عصير برتقال متوسط" at bounding box center [476, 154] width 204 height 47
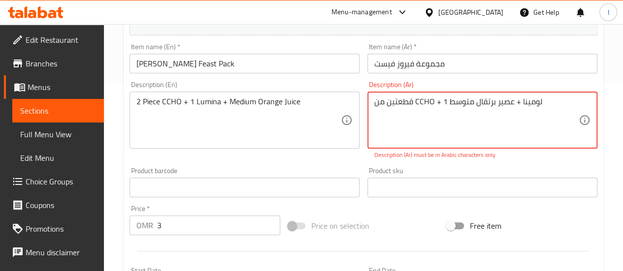
scroll to position [203, 0]
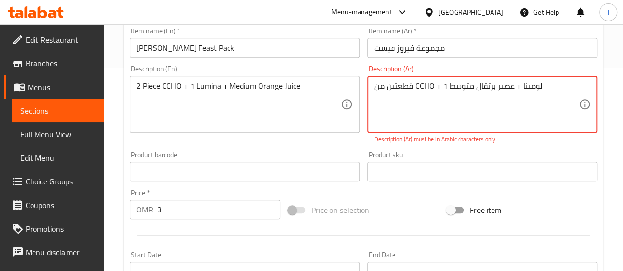
click at [521, 152] on div "Product sku Product sku" at bounding box center [483, 167] width 230 height 30
drag, startPoint x: 433, startPoint y: 86, endPoint x: 416, endPoint y: 90, distance: 17.2
click at [395, 122] on textarea "قطعتين من CCHO + 1 لومينا + عصير برتقال متوسط" at bounding box center [476, 104] width 204 height 47
click at [434, 84] on textarea "قطعتين من CCHO + 1 لومينا + عصير برتقال متوسط" at bounding box center [476, 104] width 204 height 47
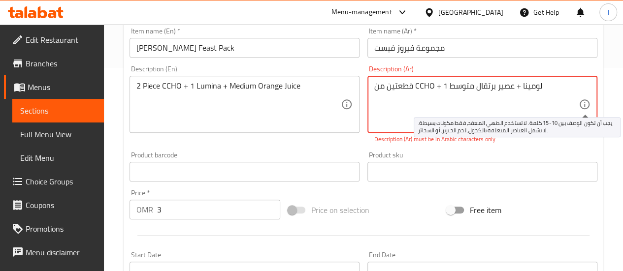
click at [586, 105] on icon at bounding box center [585, 105] width 12 height 12
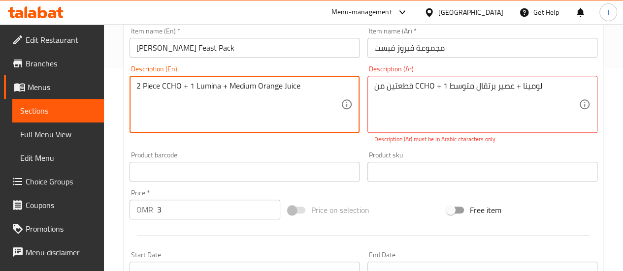
drag, startPoint x: 303, startPoint y: 85, endPoint x: 130, endPoint y: 87, distance: 172.5
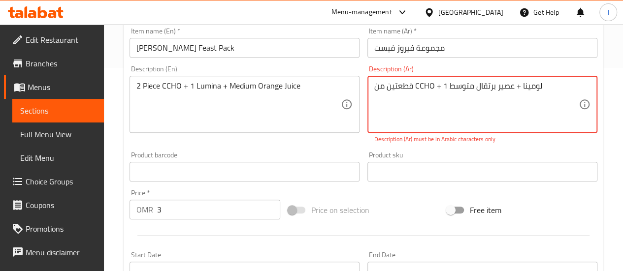
click at [407, 105] on textarea "قطعتين من CCHO + 1 لومينا + عصير برتقال متوسط" at bounding box center [476, 104] width 204 height 47
paste textarea "قطعة دجاج كرسبي حار + ١ لومينا + عصير برتقال"
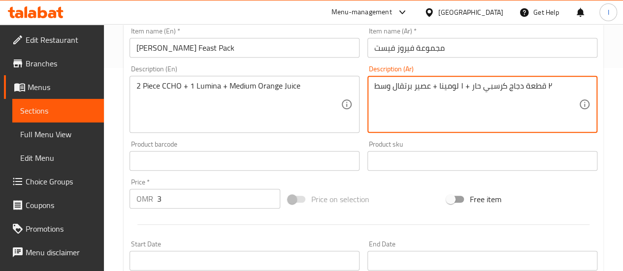
type textarea "٢ قطعة دجاج كرسبي حار + ١ لومينا + عصير برتقال وسط"
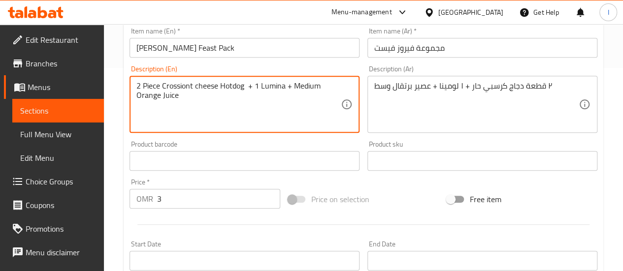
drag, startPoint x: 173, startPoint y: 88, endPoint x: 298, endPoint y: 105, distance: 125.8
click at [298, 105] on textarea "2 Piece Crossiont cheese Hotdog + 1 Lumina + Medium Orange Juice" at bounding box center [238, 104] width 204 height 47
click at [193, 83] on textarea "2 Piece Crossiont cheese Hotdog + 1 Lumina + Medium Orange Juice" at bounding box center [238, 104] width 204 height 47
click at [202, 106] on textarea "2 Piece Croisant cheese Hotdog + 1 Lumina + Medium Orange Juice" at bounding box center [238, 104] width 204 height 47
click at [197, 102] on textarea "2 Piece Croisant cheese Hotdog + 1 Lumina + Medium Orange Juice" at bounding box center [238, 104] width 204 height 47
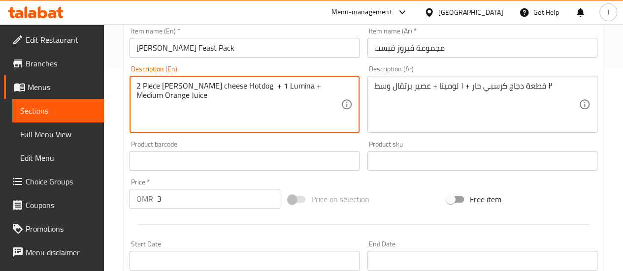
click at [173, 102] on textarea "2 Piece Croisant cheese Hotdog + 1 Lumina + Medium Orange Juice" at bounding box center [238, 104] width 204 height 47
drag, startPoint x: 187, startPoint y: 83, endPoint x: 181, endPoint y: 81, distance: 6.2
click at [181, 81] on textarea "2 Piece Croisant cheese Hotdog + 1 Lumina + Medium Orange Juice" at bounding box center [238, 104] width 204 height 47
drag, startPoint x: 189, startPoint y: 85, endPoint x: 160, endPoint y: 92, distance: 30.5
click at [160, 92] on textarea "2 Piece Croisant cheese Hotdog + 1 Lumina + Medium Orange Juice" at bounding box center [238, 104] width 204 height 47
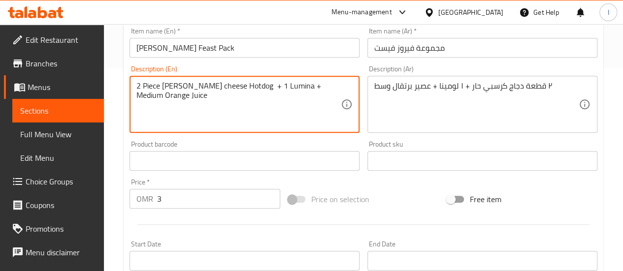
drag, startPoint x: 192, startPoint y: 87, endPoint x: 163, endPoint y: 80, distance: 29.9
click at [163, 81] on textarea "2 Piece Croisant cheese Hotdog + 1 Lumina + Medium Orange Juice" at bounding box center [238, 104] width 204 height 47
paste textarea "sant"
click at [255, 114] on textarea "2 Piece Croissant cheese Hotdog + 1 Lumina + Medium Orange Juice" at bounding box center [238, 104] width 204 height 47
drag, startPoint x: 205, startPoint y: 101, endPoint x: 127, endPoint y: 89, distance: 79.2
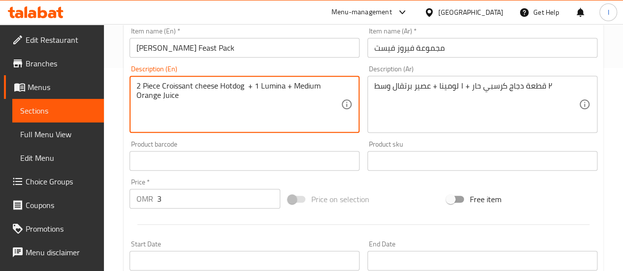
click at [127, 89] on div "Description (En) 2 Piece Croissant cheese Hotdog + 1 Lumina + Medium Orange Jui…" at bounding box center [245, 99] width 238 height 75
type textarea "2 Piece Croissant cheese Hotdog + 1 Lumina + Medium Orange Juice"
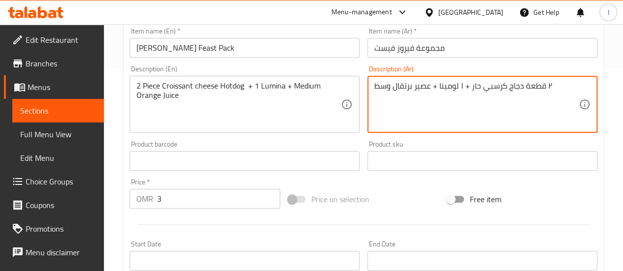
click at [455, 89] on textarea "٢ قطعة دجاج كرسبي حار + ١ لومينا + عصير برتقال وسط" at bounding box center [476, 104] width 204 height 47
paste textarea "طعتين كرواسون بالجبنة هوت دوج + 1 لومينا + عصير برتقال مت"
type textarea "قطعتين كرواسون بالجبنة هوت دوج + 1 لومينا + عصير برتقال متوسط"
click at [422, 136] on div "Description (Ar) قطعتين كرواسون بالجبنة هوت دوج + 1 لومينا + عصير برتقال متوسط …" at bounding box center [483, 99] width 238 height 75
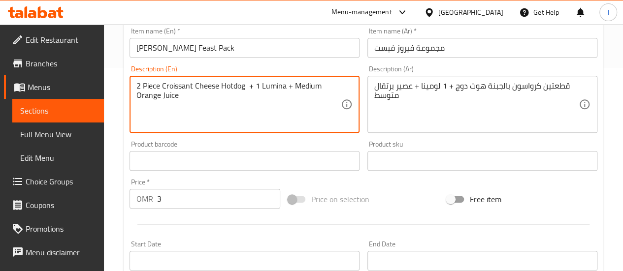
type textarea "2 Piece Croissant Cheese Hotdog + 1 Lumina + Medium Orange Juice"
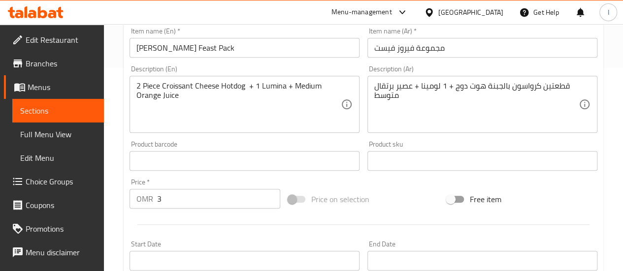
click at [236, 138] on div "Product barcode Product barcode" at bounding box center [245, 156] width 238 height 38
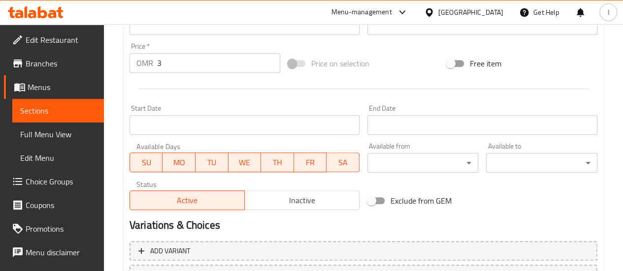
scroll to position [424, 0]
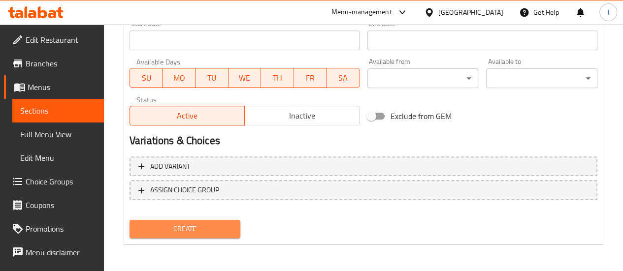
click at [200, 229] on span "Create" at bounding box center [185, 229] width 96 height 12
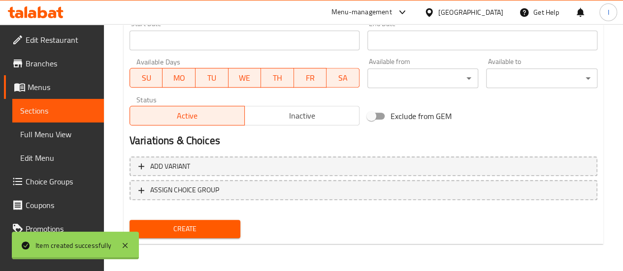
type input "0"
click at [53, 114] on span "Sections" at bounding box center [58, 111] width 76 height 12
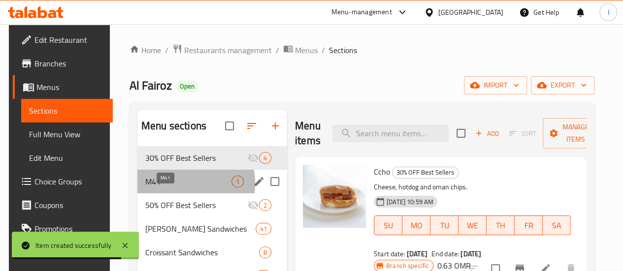
click at [176, 188] on span "M41" at bounding box center [188, 182] width 86 height 12
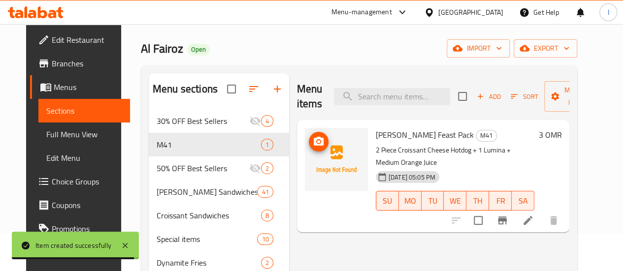
scroll to position [49, 0]
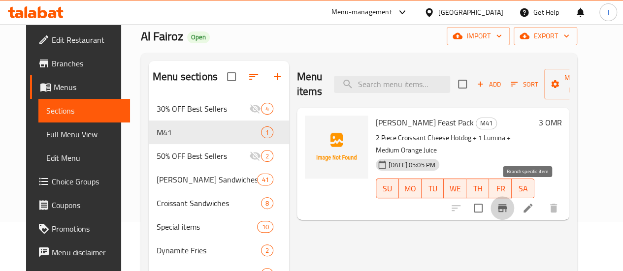
click at [509, 203] on icon "Branch-specific-item" at bounding box center [503, 209] width 12 height 12
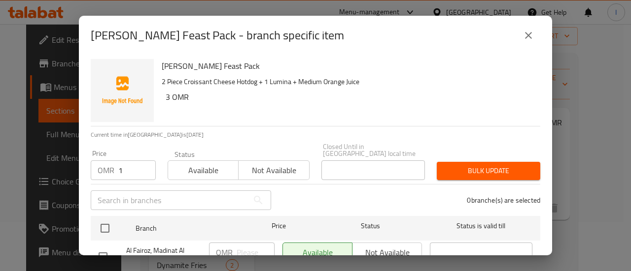
click at [141, 161] on input "1" at bounding box center [136, 171] width 37 height 20
click at [138, 162] on input "1" at bounding box center [136, 171] width 37 height 20
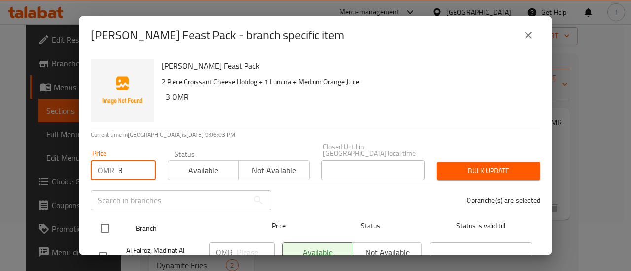
type input "3"
click at [107, 230] on input "checkbox" at bounding box center [105, 228] width 21 height 21
checkbox input "true"
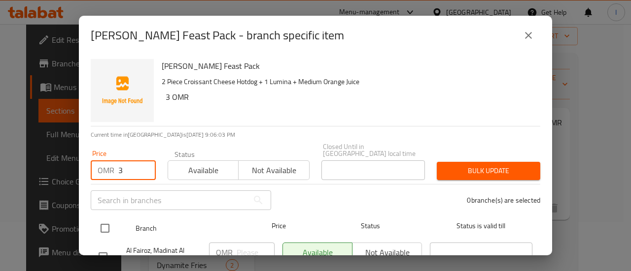
checkbox input "true"
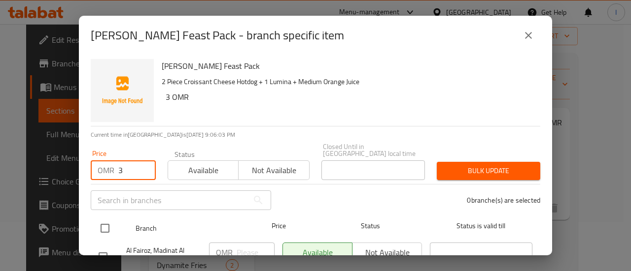
checkbox input "true"
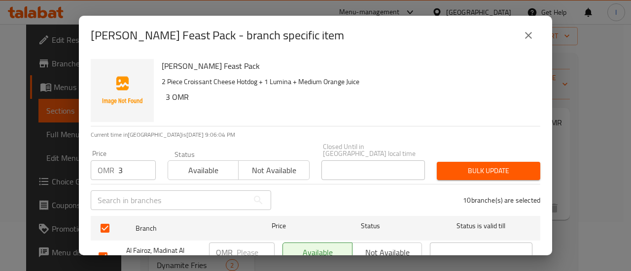
click at [466, 173] on div "Bulk update" at bounding box center [488, 171] width 115 height 30
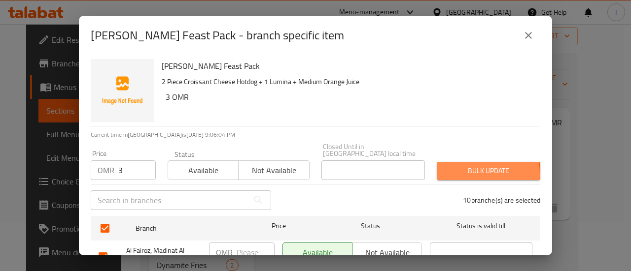
click at [465, 168] on span "Bulk update" at bounding box center [488, 171] width 88 height 12
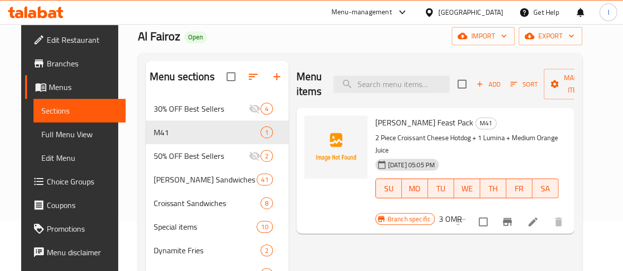
click at [36, 9] on icon at bounding box center [36, 12] width 56 height 12
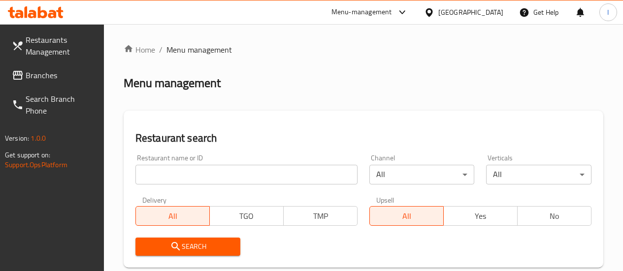
scroll to position [49, 0]
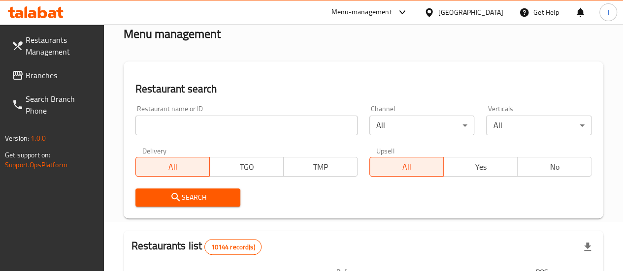
click at [185, 127] on input "search" at bounding box center [247, 126] width 222 height 20
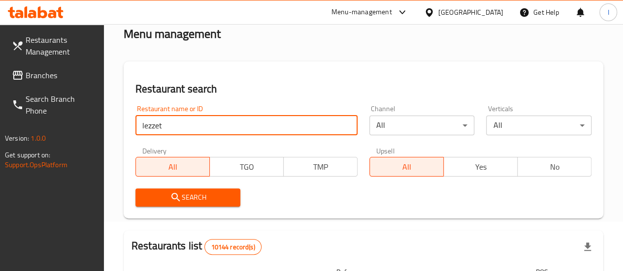
type input "lezzet"
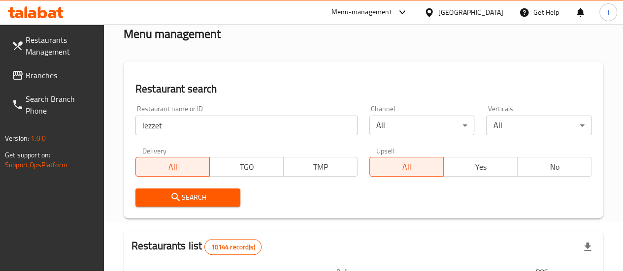
click at [212, 201] on span "Search" at bounding box center [188, 198] width 90 height 12
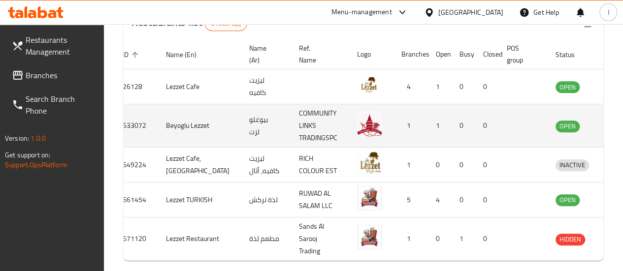
scroll to position [296, 0]
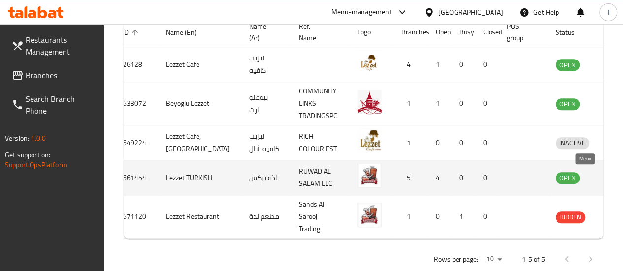
click at [610, 174] on icon "enhanced table" at bounding box center [615, 178] width 11 height 8
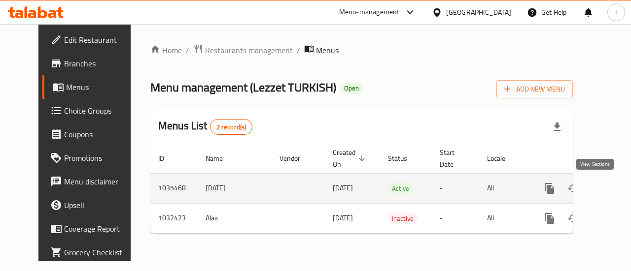
click at [616, 193] on icon "enhanced table" at bounding box center [620, 188] width 9 height 9
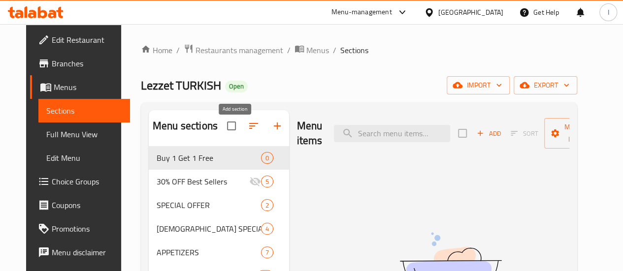
click at [271, 131] on icon "button" at bounding box center [277, 126] width 12 height 12
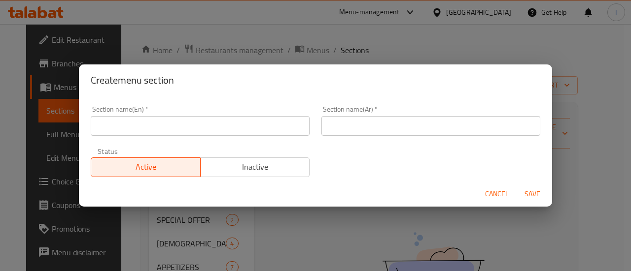
click at [186, 136] on div "Section name(En)   * Section name(En) *" at bounding box center [200, 121] width 231 height 42
click at [185, 132] on input "text" at bounding box center [200, 126] width 219 height 20
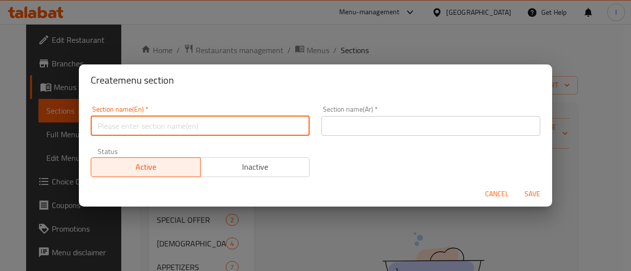
type input "M41"
click at [226, 132] on input "M41" at bounding box center [200, 126] width 219 height 20
click at [333, 127] on input "text" at bounding box center [430, 126] width 219 height 20
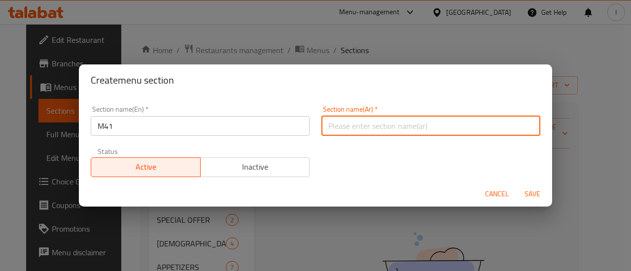
paste input "م41"
type input "م41"
click at [537, 191] on span "Save" at bounding box center [532, 194] width 24 height 12
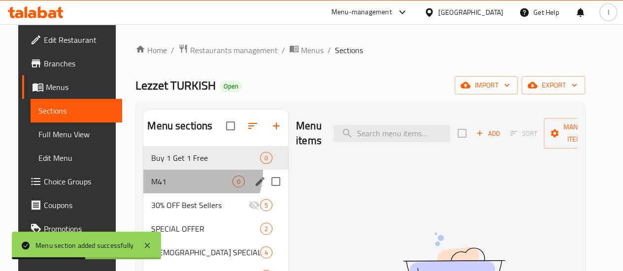
click at [179, 187] on div "M41 0" at bounding box center [215, 182] width 145 height 24
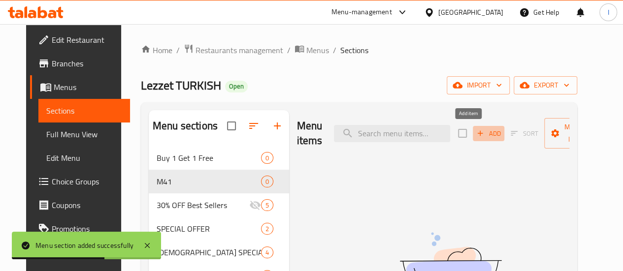
click at [478, 134] on icon "button" at bounding box center [480, 133] width 5 height 5
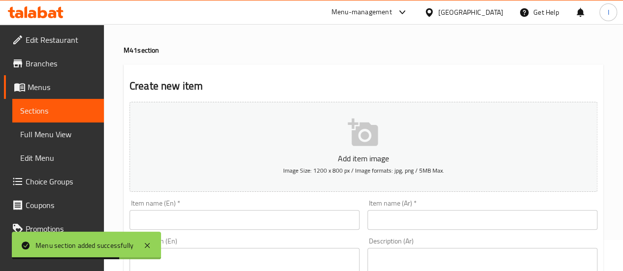
scroll to position [99, 0]
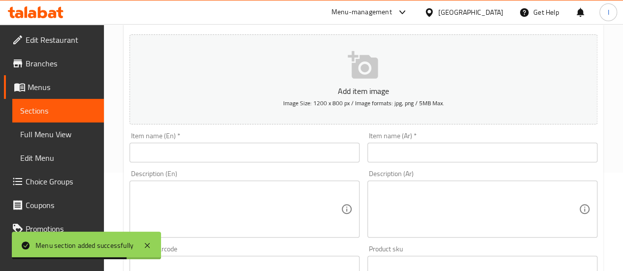
click at [231, 149] on input "text" at bounding box center [245, 153] width 230 height 20
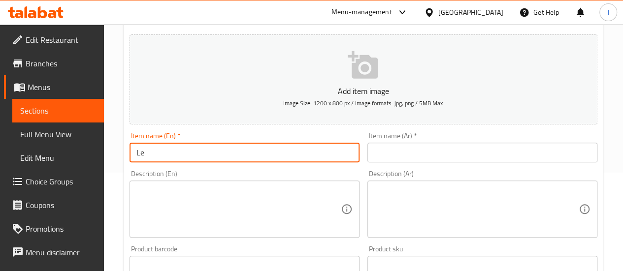
type input "L"
type input "D"
type input "Lezzet Special Deal"
click at [210, 170] on div "Description (En) Description (En)" at bounding box center [245, 204] width 230 height 68
click at [220, 154] on input "Lezzet Special Deal" at bounding box center [245, 153] width 230 height 20
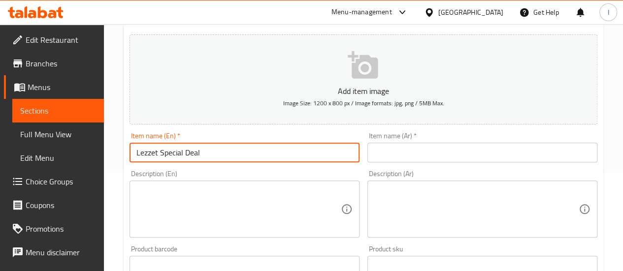
click at [220, 154] on input "Lezzet Special Deal" at bounding box center [245, 153] width 230 height 20
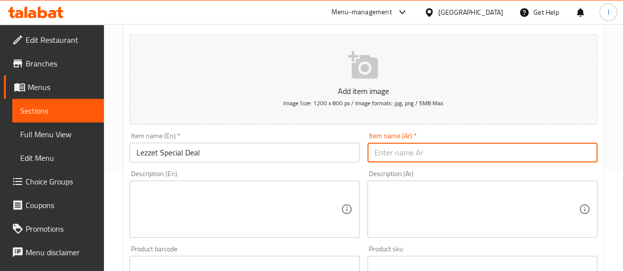
click at [389, 145] on input "text" at bounding box center [483, 153] width 230 height 20
paste input "عرض خاص من ليزيت"
type input "عرض خاص من ليزيت"
click at [347, 176] on div "Description (En) Description (En)" at bounding box center [245, 204] width 230 height 68
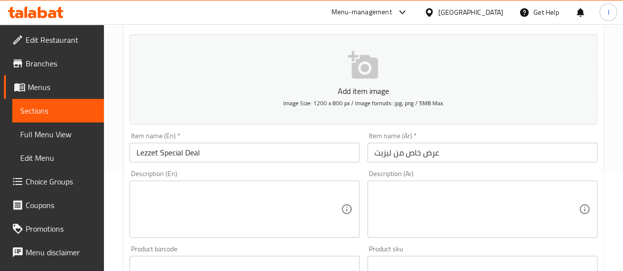
click at [181, 197] on textarea at bounding box center [238, 209] width 204 height 47
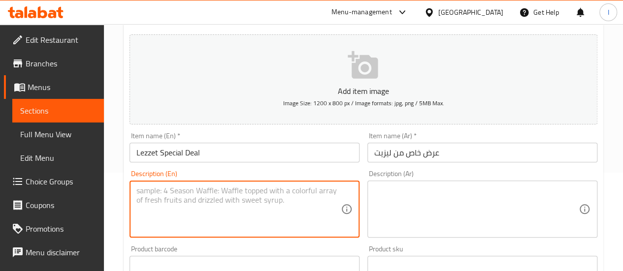
paste textarea "chicken shawarma plate Chicken Caesar salad"
click at [220, 189] on textarea "chicken shawarma plate Chicken Caesar salad" at bounding box center [238, 209] width 204 height 47
click at [315, 187] on textarea "chicken shawarma plate + Chicken Caesar salad" at bounding box center [238, 209] width 204 height 47
click at [313, 226] on textarea "chicken shawarma plate + Chicken Caesar salad + Drink" at bounding box center [238, 209] width 204 height 47
click at [224, 223] on textarea "chicken shawarma plate + Chicken Caesar salad + Drink" at bounding box center [238, 209] width 204 height 47
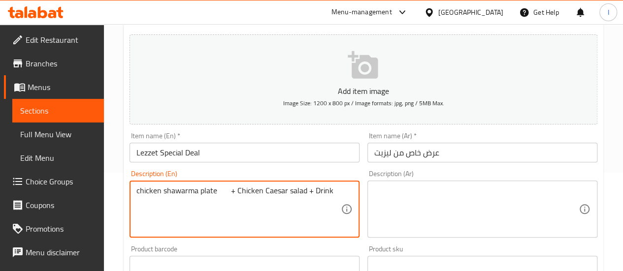
click at [230, 229] on textarea "chicken shawarma plate + Chicken Caesar salad + Drink" at bounding box center [238, 209] width 204 height 47
click at [327, 190] on textarea "chicken shawarma plate + Chicken Caesar salad + Drink" at bounding box center [238, 209] width 204 height 47
type textarea "chicken shawarma plate + Chicken Caesar salad + Drink"
click at [308, 217] on textarea "chicken shawarma plate + Chicken Caesar salad + Drink" at bounding box center [238, 209] width 204 height 47
drag, startPoint x: 326, startPoint y: 193, endPoint x: 133, endPoint y: 193, distance: 193.2
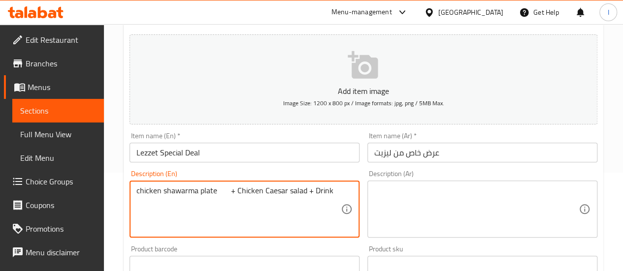
click at [133, 193] on div "chicken shawarma plate + Chicken Caesar salad + Drink Description (En)" at bounding box center [245, 209] width 230 height 57
click at [180, 226] on textarea "chicken shawarma plate + Chicken Caesar salad + Drink" at bounding box center [238, 209] width 204 height 47
click at [323, 217] on textarea "chicken shawarma plate + Chicken Caesar salad + Drink" at bounding box center [238, 209] width 204 height 47
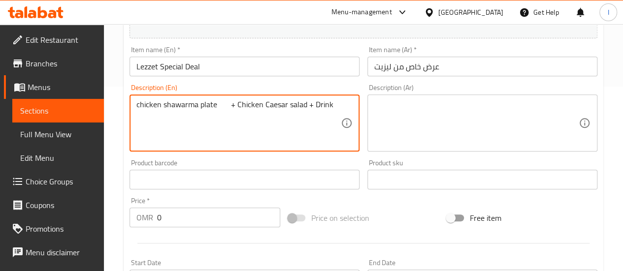
scroll to position [197, 0]
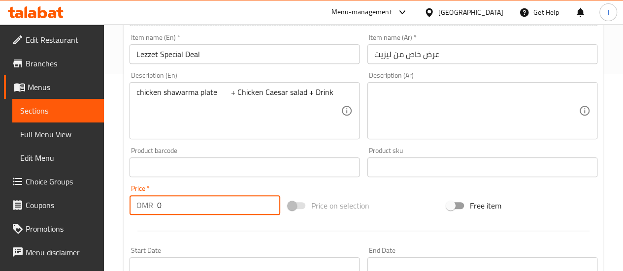
click at [212, 206] on input "0" at bounding box center [218, 206] width 123 height 20
type input "3"
click at [232, 233] on div at bounding box center [364, 231] width 476 height 24
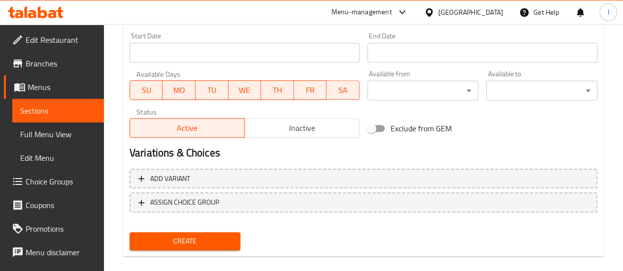
scroll to position [424, 0]
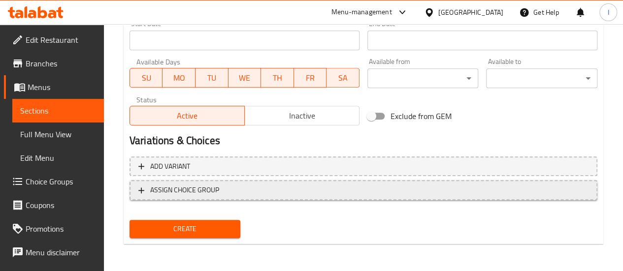
click at [214, 197] on button "ASSIGN CHOICE GROUP" at bounding box center [364, 190] width 468 height 20
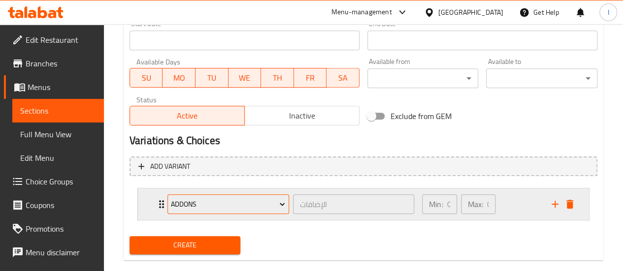
click at [272, 201] on span "Addons" at bounding box center [228, 205] width 114 height 12
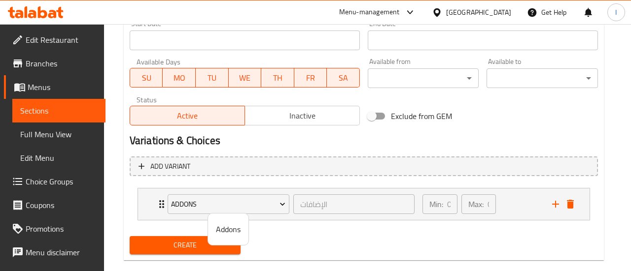
click at [282, 230] on div at bounding box center [315, 135] width 631 height 271
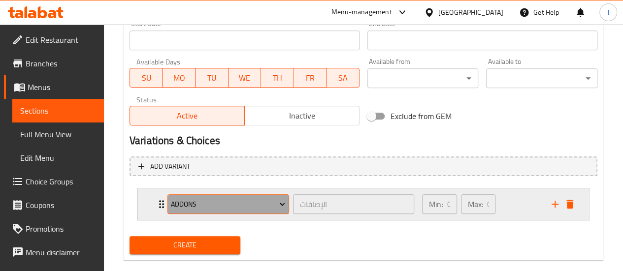
click at [277, 211] on button "Addons" at bounding box center [229, 205] width 122 height 20
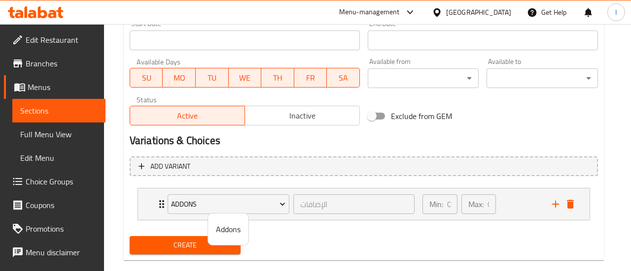
click at [277, 210] on div at bounding box center [315, 135] width 631 height 271
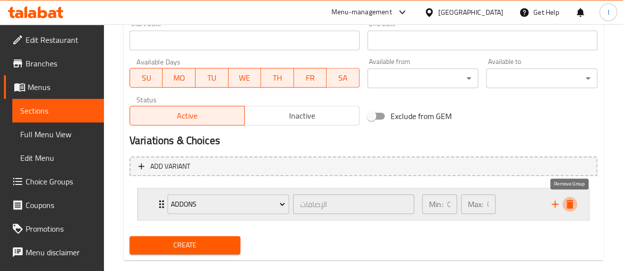
click at [570, 204] on icon "delete" at bounding box center [570, 204] width 7 height 9
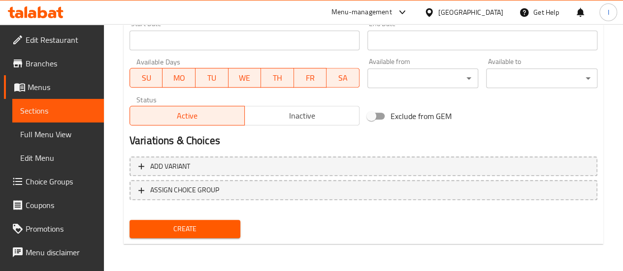
click at [200, 231] on span "Create" at bounding box center [185, 229] width 96 height 12
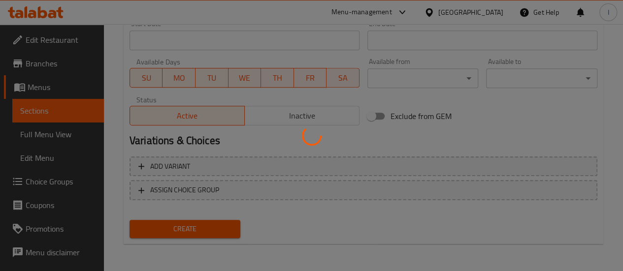
type input "0"
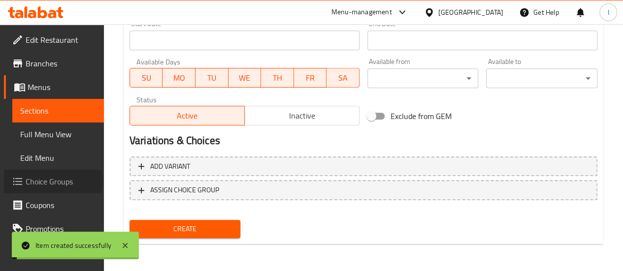
click at [52, 180] on span "Choice Groups" at bounding box center [61, 182] width 70 height 12
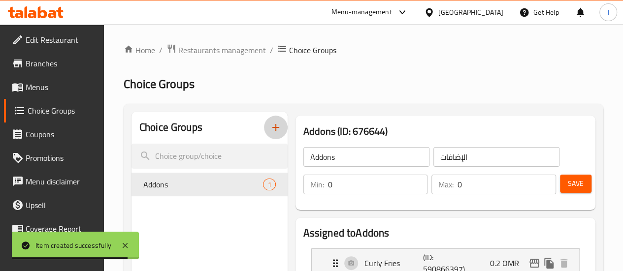
click at [270, 133] on icon "button" at bounding box center [276, 128] width 12 height 12
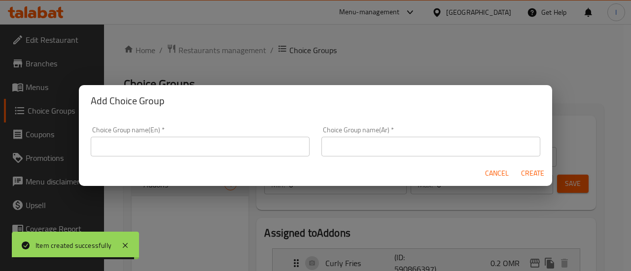
click at [232, 145] on input "text" at bounding box center [200, 147] width 219 height 20
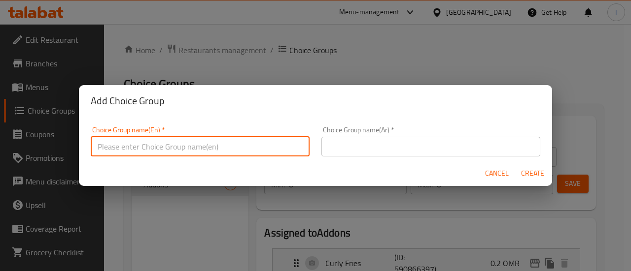
type input "Choice of Drink"
click at [380, 139] on input "text" at bounding box center [430, 147] width 219 height 20
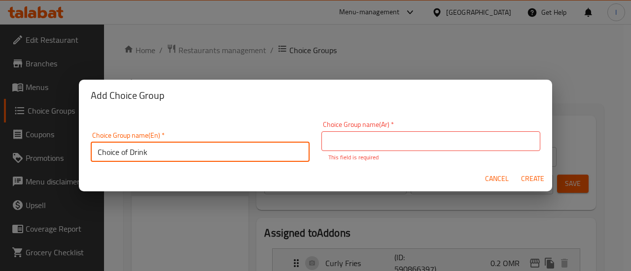
click at [215, 147] on input "Choice of Drink" at bounding box center [200, 152] width 219 height 20
drag, startPoint x: 215, startPoint y: 147, endPoint x: 50, endPoint y: 156, distance: 164.8
click at [50, 156] on div "Add Choice Group Choice Group name(En)   * Choice of Drink Choice Group name(En…" at bounding box center [315, 135] width 631 height 271
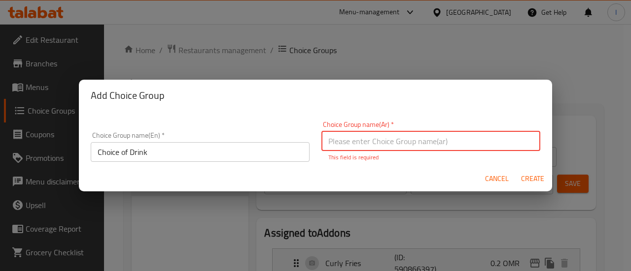
click at [375, 135] on input "text" at bounding box center [430, 142] width 219 height 20
paste input "اختيار الشراب"
type input "اختيار الشراب"
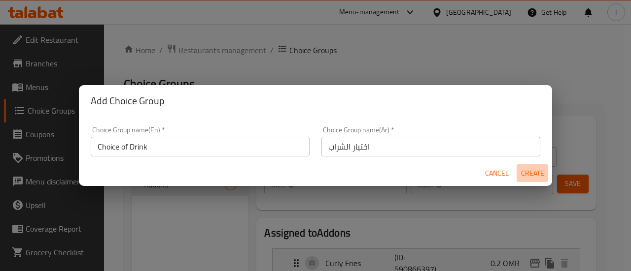
click at [532, 179] on span "Create" at bounding box center [532, 174] width 24 height 12
type input "Choice of Drink"
type input "اختيار الشراب"
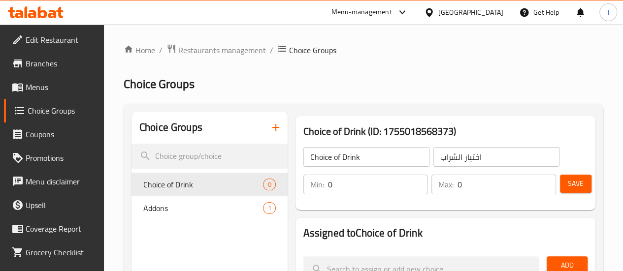
click at [328, 178] on input "0" at bounding box center [378, 185] width 100 height 20
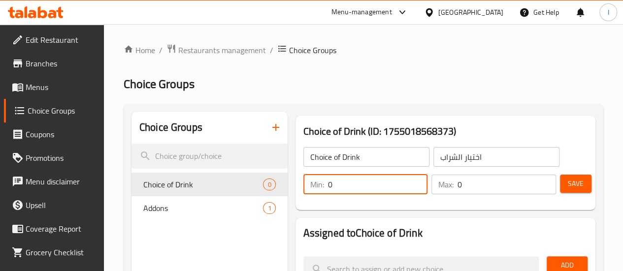
click at [328, 178] on input "0" at bounding box center [378, 185] width 100 height 20
type input "1"
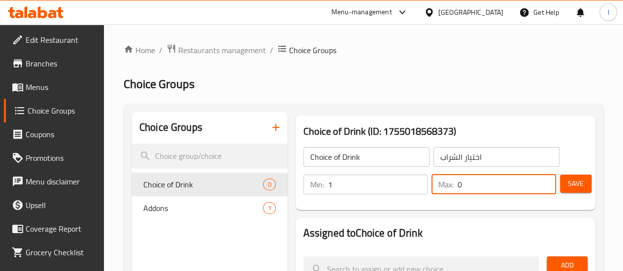
click at [458, 180] on input "0" at bounding box center [507, 185] width 99 height 20
type input "1"
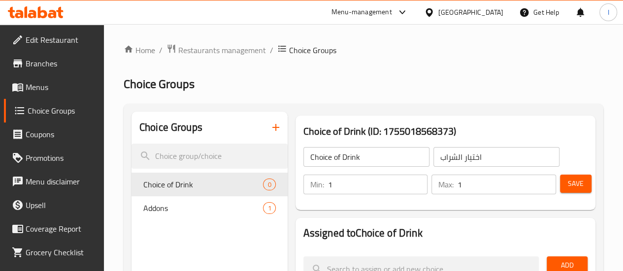
click at [507, 117] on div "Choice of Drink (ID: 1755018568373) Choice of Drink ​ اختيار الشراب ​ Min: 1 ​ …" at bounding box center [446, 163] width 300 height 95
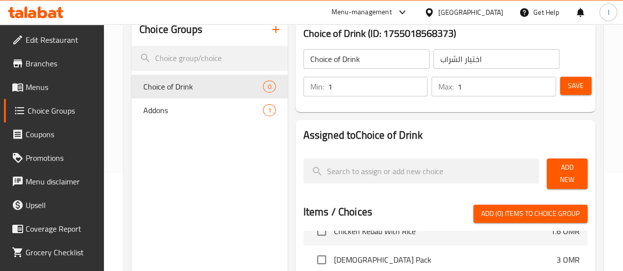
scroll to position [99, 0]
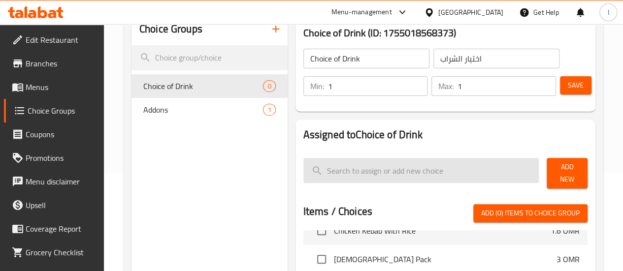
click at [387, 173] on input "search" at bounding box center [422, 170] width 236 height 25
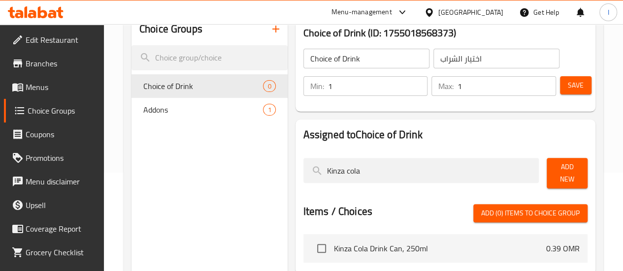
type input "Kinza cola"
click at [558, 172] on span "Add New" at bounding box center [567, 173] width 25 height 25
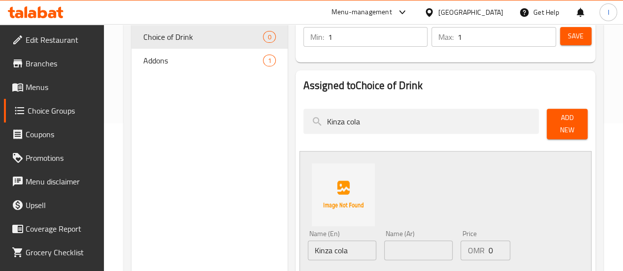
scroll to position [197, 0]
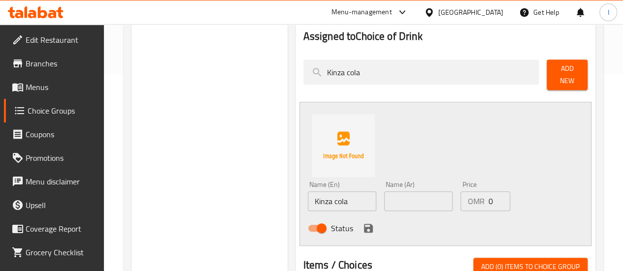
click at [310, 192] on input "Kinza cola" at bounding box center [342, 202] width 68 height 20
click at [315, 198] on input "Kinza cola" at bounding box center [342, 202] width 68 height 20
click at [389, 194] on input "text" at bounding box center [418, 202] width 68 height 20
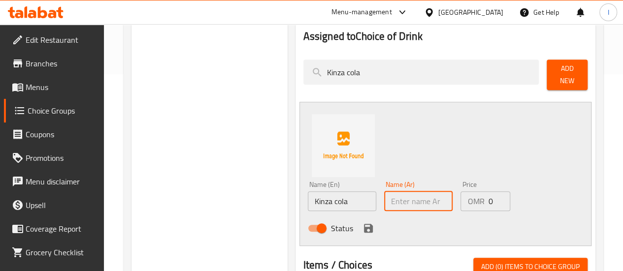
paste input "كينزا كولا"
type input "كينزا كولا"
click at [364, 224] on icon "save" at bounding box center [368, 228] width 9 height 9
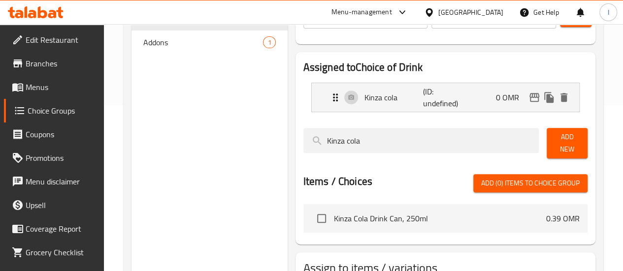
scroll to position [148, 0]
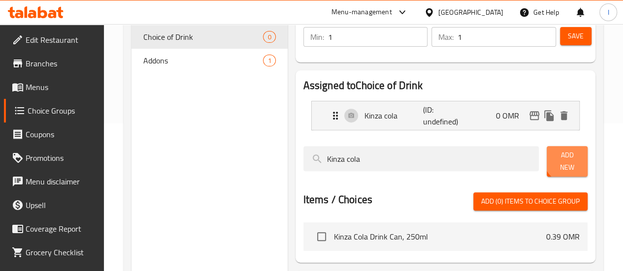
click at [564, 161] on span "Add New" at bounding box center [567, 161] width 25 height 25
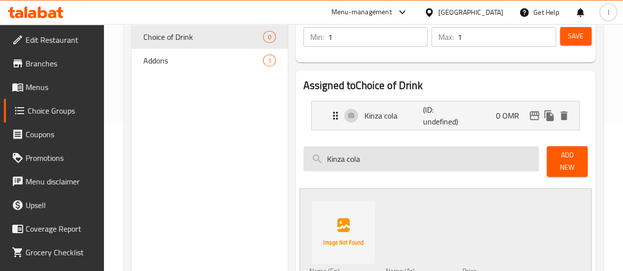
click at [361, 164] on input "Kinza cola" at bounding box center [422, 158] width 236 height 25
click at [327, 158] on input "Kinza Lemon" at bounding box center [422, 158] width 236 height 25
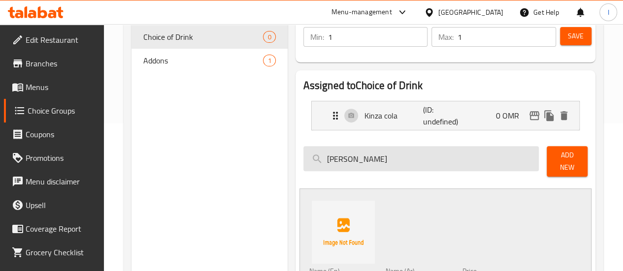
click at [327, 158] on input "Kinza Lemon" at bounding box center [422, 158] width 236 height 25
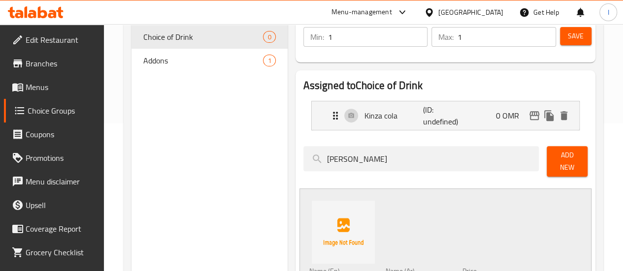
type input "Kinza Lemon"
click at [557, 161] on span "Add New" at bounding box center [567, 161] width 25 height 25
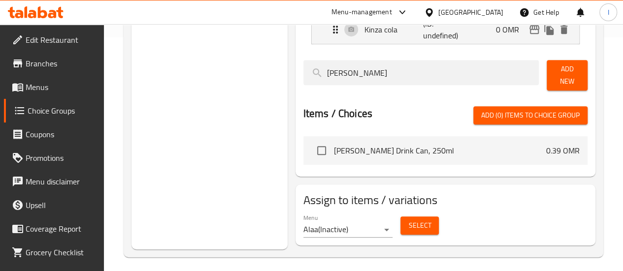
scroll to position [185, 0]
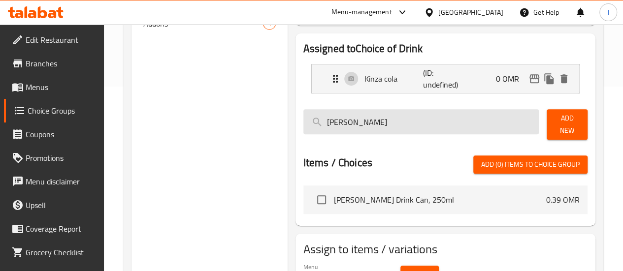
click at [346, 119] on input "Kinza Lemon" at bounding box center [422, 121] width 236 height 25
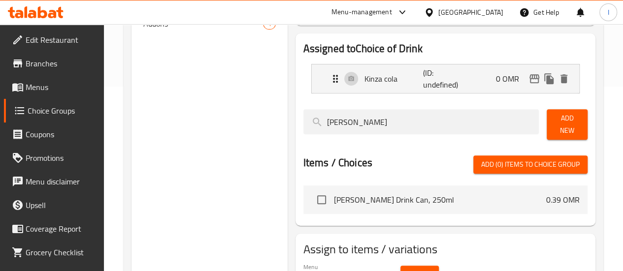
click at [556, 122] on span "Add New" at bounding box center [567, 124] width 25 height 25
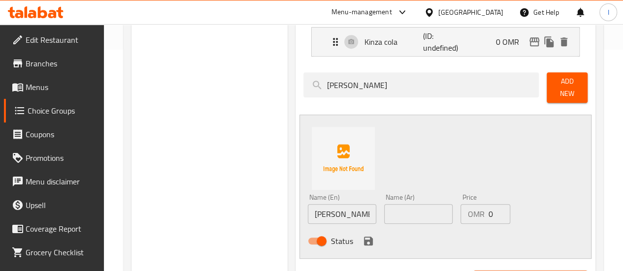
scroll to position [234, 0]
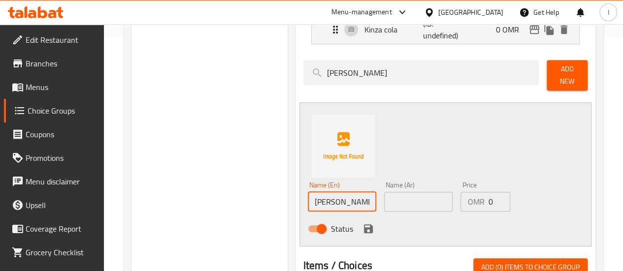
click at [327, 197] on input "Kinza Lemon" at bounding box center [342, 202] width 68 height 20
click at [326, 196] on input "Kinza Lemon" at bounding box center [342, 202] width 68 height 20
click at [384, 192] on input "text" at bounding box center [418, 202] width 68 height 20
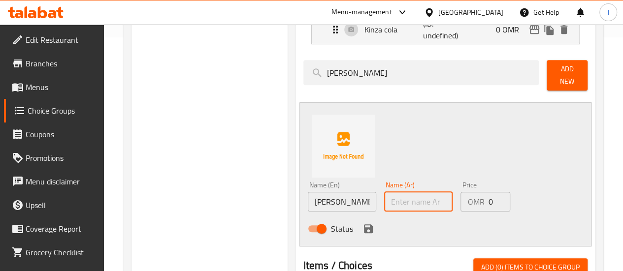
paste input "كينزا ليمون"
type input "كينزا ليمون"
click at [361, 229] on button "save" at bounding box center [368, 229] width 15 height 15
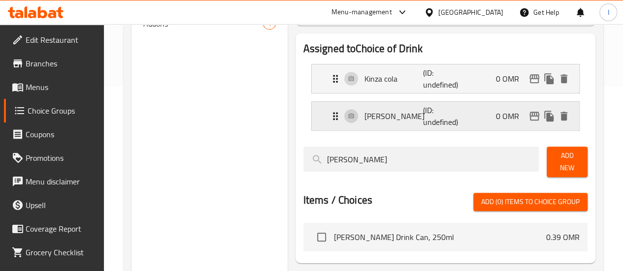
scroll to position [86, 0]
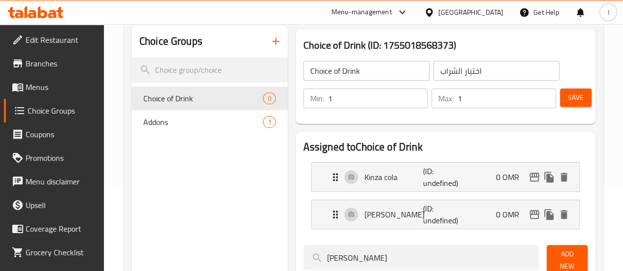
click at [569, 97] on span "Save" at bounding box center [576, 98] width 16 height 12
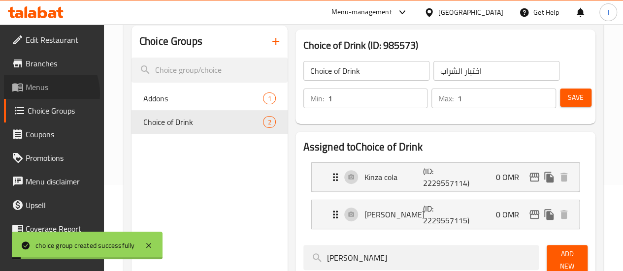
click at [40, 93] on span "Menus" at bounding box center [61, 87] width 70 height 12
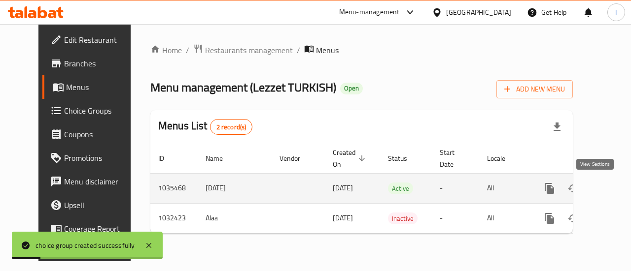
click at [614, 190] on icon "enhanced table" at bounding box center [620, 189] width 12 height 12
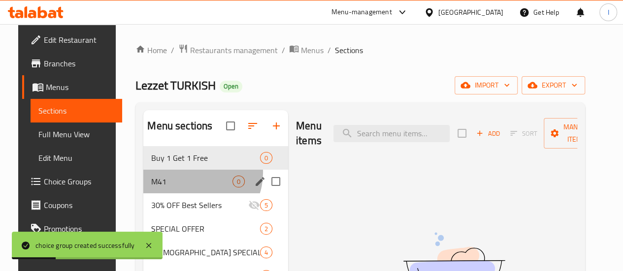
click at [183, 188] on div "M41 0" at bounding box center [215, 182] width 145 height 24
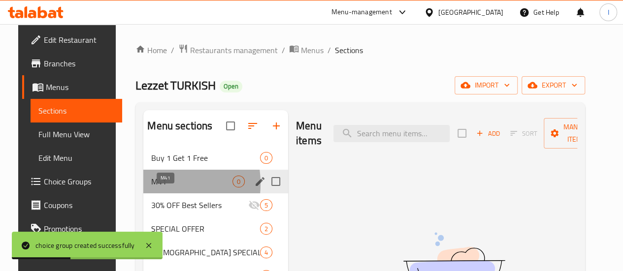
click at [151, 188] on span "M41" at bounding box center [191, 182] width 81 height 12
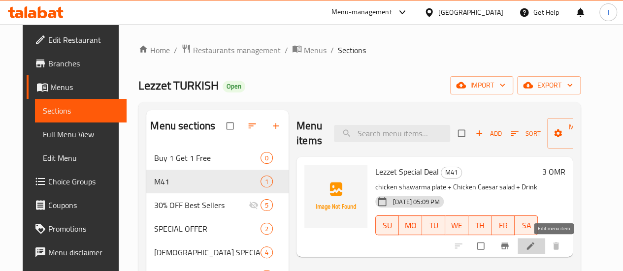
click at [535, 247] on icon at bounding box center [530, 246] width 7 height 7
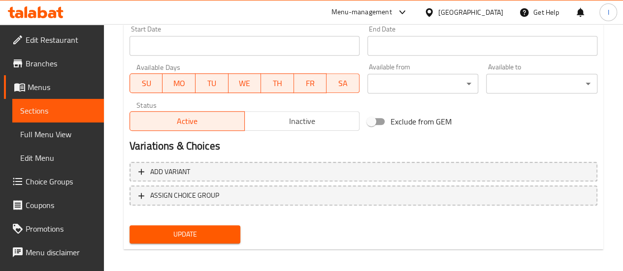
scroll to position [424, 0]
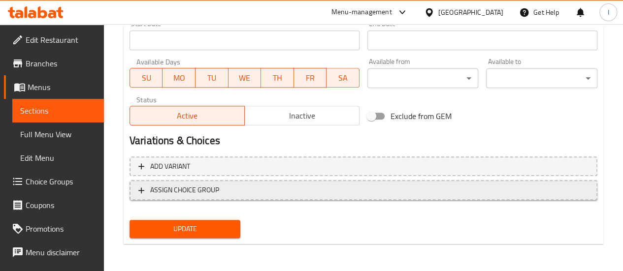
click at [205, 188] on span "ASSIGN CHOICE GROUP" at bounding box center [184, 190] width 69 height 12
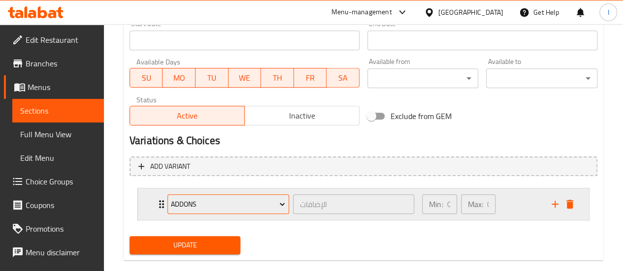
click at [207, 200] on span "Addons" at bounding box center [228, 205] width 114 height 12
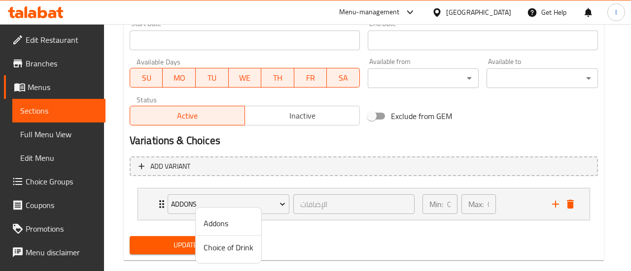
click at [229, 246] on span "Choice of Drink" at bounding box center [228, 248] width 50 height 12
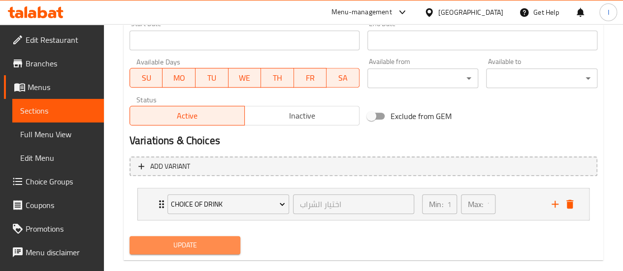
click at [235, 244] on button "Update" at bounding box center [185, 246] width 111 height 18
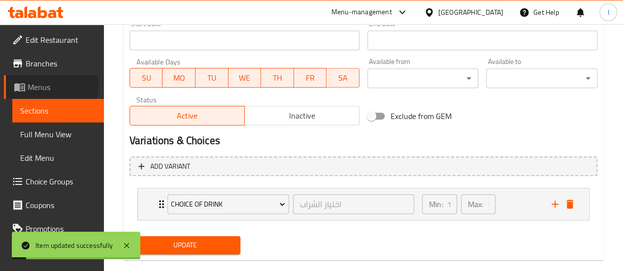
click at [29, 86] on span "Menus" at bounding box center [62, 87] width 68 height 12
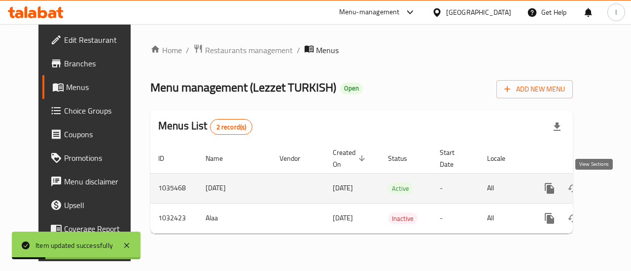
click at [614, 187] on icon "enhanced table" at bounding box center [620, 189] width 12 height 12
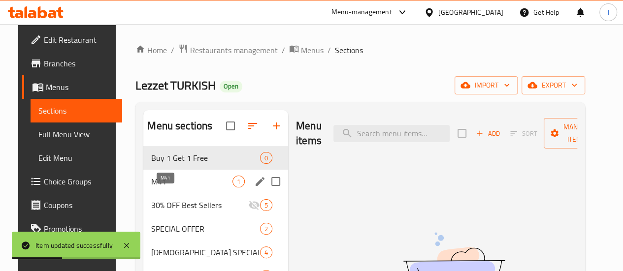
click at [155, 188] on span "M41" at bounding box center [191, 182] width 81 height 12
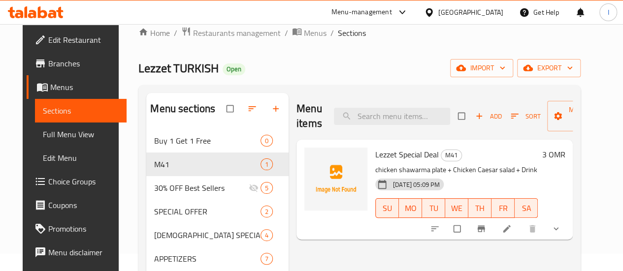
scroll to position [49, 0]
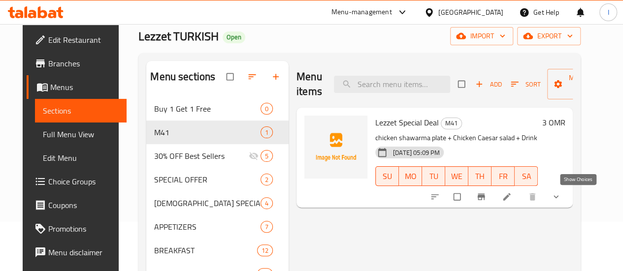
click at [559, 198] on icon "show more" at bounding box center [556, 197] width 5 height 3
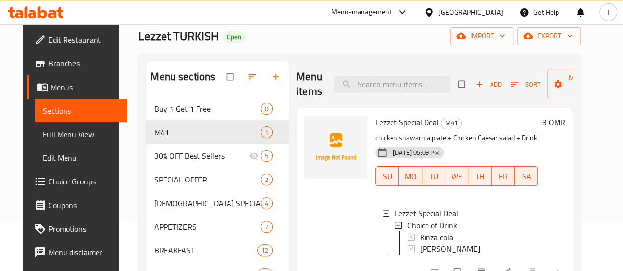
click at [517, 140] on p "chicken shawarma plate + Chicken Caesar salad + Drink" at bounding box center [456, 138] width 163 height 12
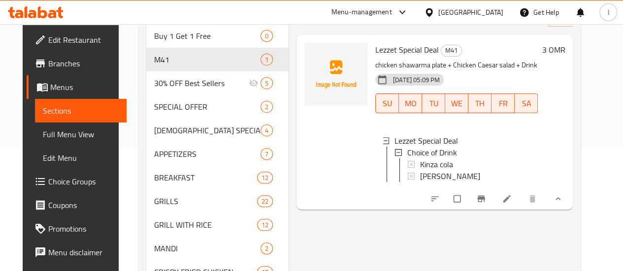
scroll to position [148, 0]
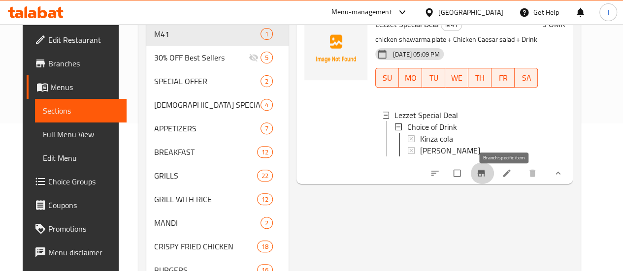
click at [486, 178] on icon "Branch-specific-item" at bounding box center [481, 174] width 10 height 10
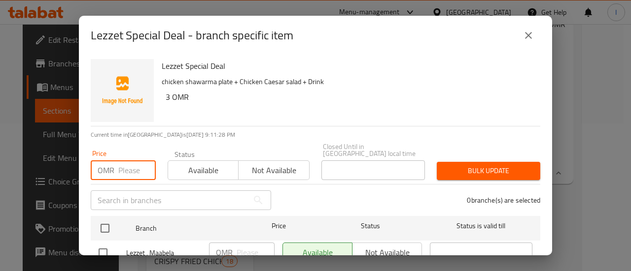
click at [128, 169] on input "number" at bounding box center [136, 171] width 37 height 20
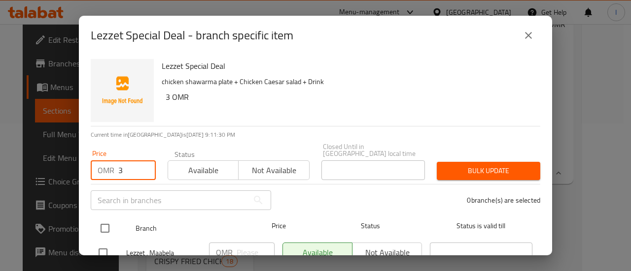
type input "3"
drag, startPoint x: 112, startPoint y: 218, endPoint x: 121, endPoint y: 216, distance: 8.6
click at [112, 218] on input "checkbox" at bounding box center [105, 228] width 21 height 21
checkbox input "true"
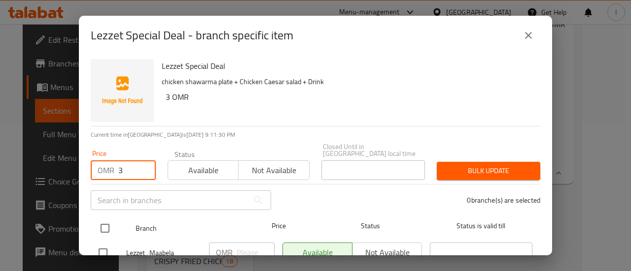
checkbox input "true"
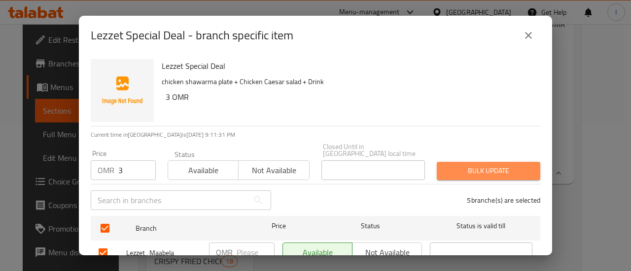
click at [498, 166] on span "Bulk update" at bounding box center [488, 171] width 88 height 12
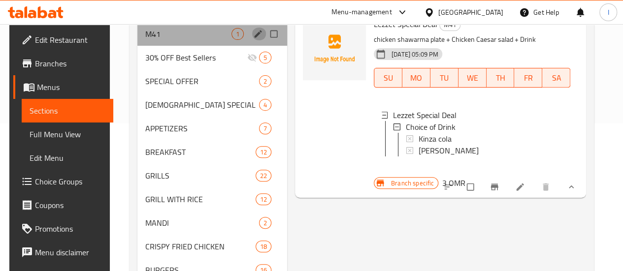
click at [252, 40] on button "edit" at bounding box center [259, 34] width 15 height 13
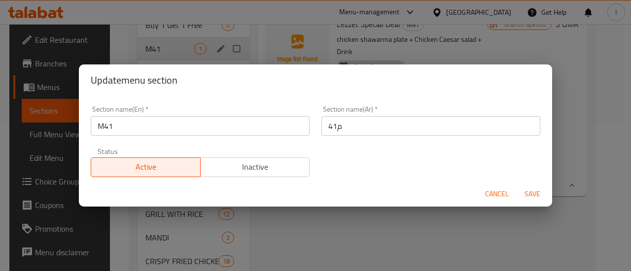
click at [361, 131] on input "م41" at bounding box center [430, 126] width 219 height 20
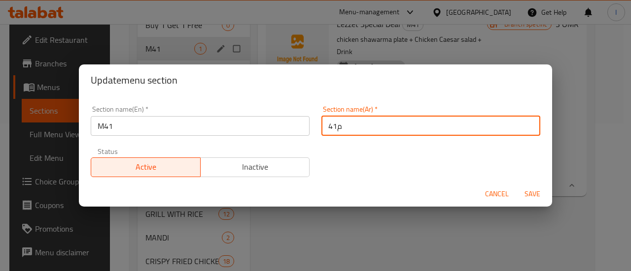
click at [361, 130] on input "م41" at bounding box center [430, 126] width 219 height 20
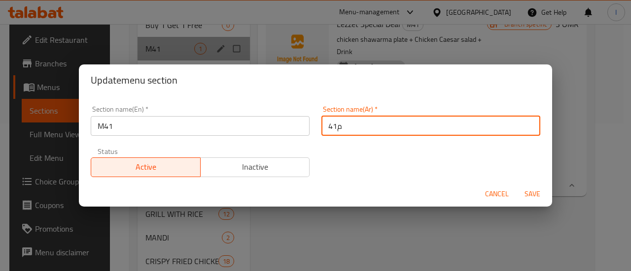
click at [361, 130] on input "م41" at bounding box center [430, 126] width 219 height 20
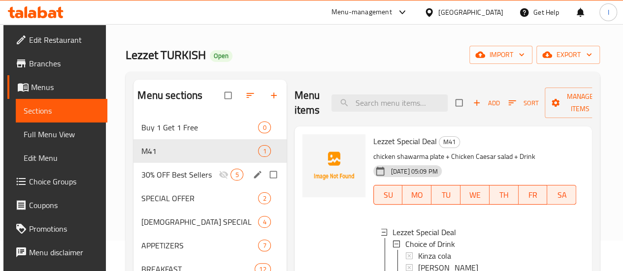
scroll to position [0, 0]
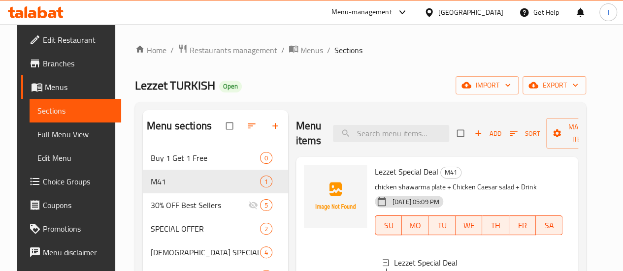
click at [47, 7] on icon at bounding box center [36, 12] width 56 height 12
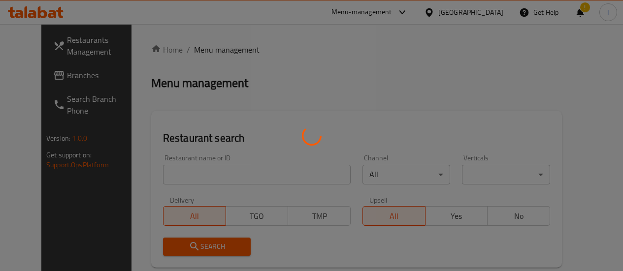
scroll to position [49, 0]
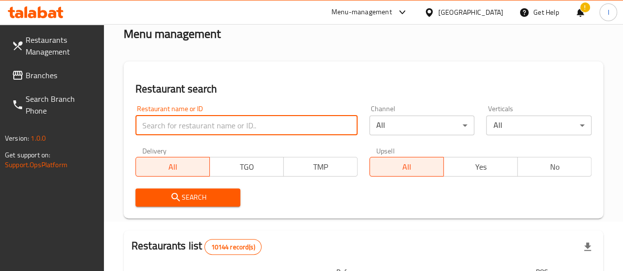
click at [158, 126] on input "search" at bounding box center [247, 126] width 222 height 20
type input "hot chicken"
click button "Search" at bounding box center [188, 198] width 105 height 18
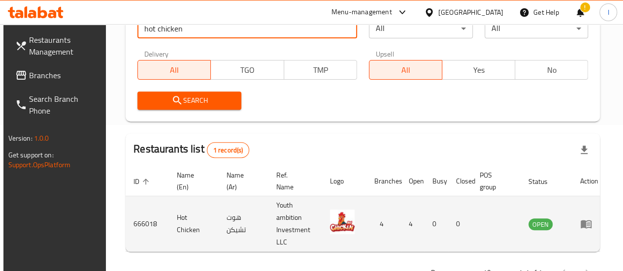
scroll to position [148, 0]
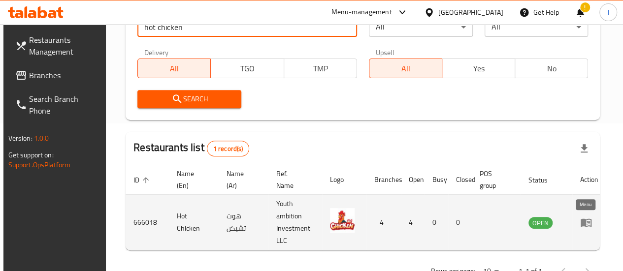
click at [588, 224] on icon "enhanced table" at bounding box center [586, 223] width 11 height 8
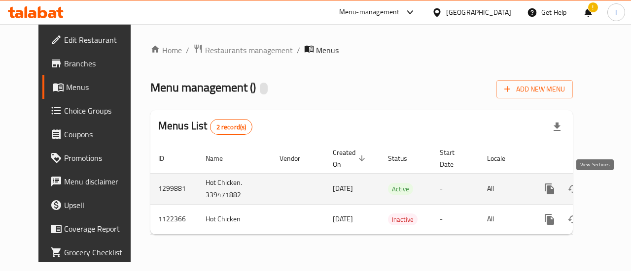
click at [614, 187] on icon "enhanced table" at bounding box center [620, 189] width 12 height 12
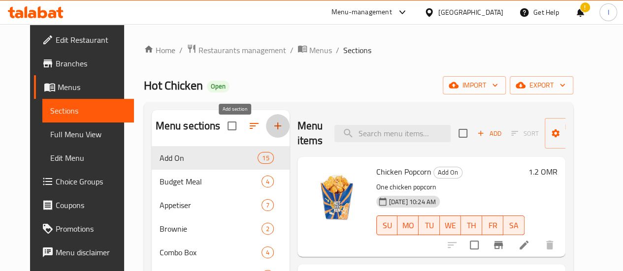
click at [272, 132] on icon "button" at bounding box center [278, 126] width 12 height 12
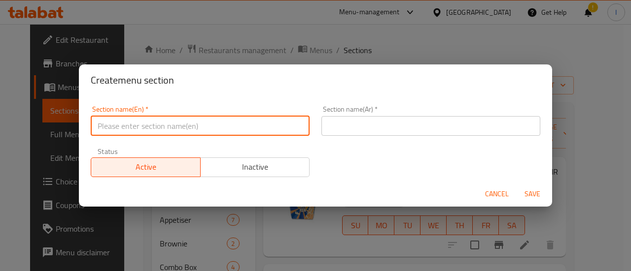
click at [145, 123] on input "text" at bounding box center [200, 126] width 219 height 20
type input "M41"
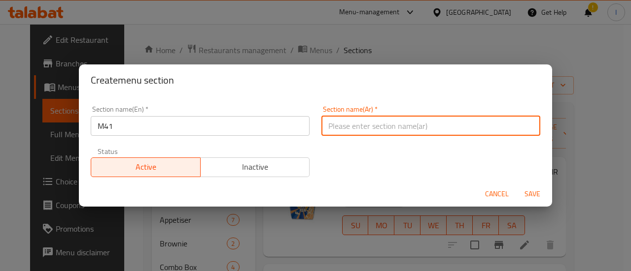
click at [339, 126] on input "text" at bounding box center [430, 126] width 219 height 20
paste input "م41"
type input "م41"
click at [528, 187] on button "Save" at bounding box center [532, 194] width 32 height 18
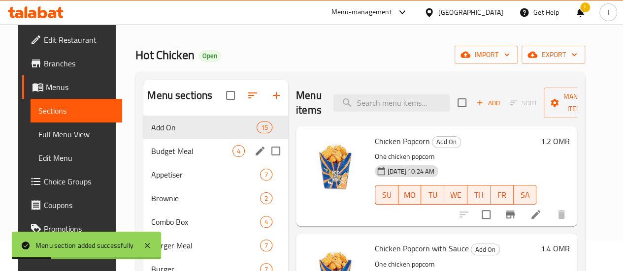
scroll to position [49, 0]
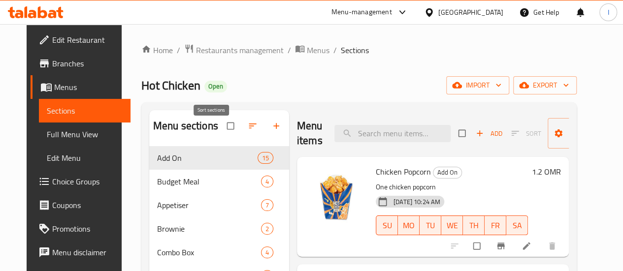
click at [248, 131] on span "button" at bounding box center [254, 126] width 12 height 10
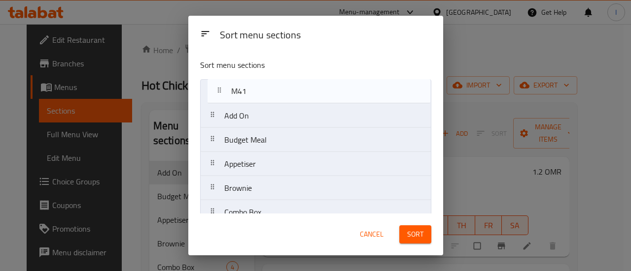
drag, startPoint x: 246, startPoint y: 203, endPoint x: 253, endPoint y: 90, distance: 113.1
click at [253, 90] on nav "Add On Budget Meal Appetiser Brownie Combo Box Burger Meal Burger Individual Me…" at bounding box center [315, 260] width 231 height 363
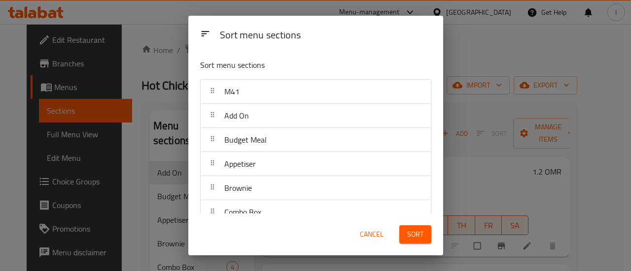
click at [408, 234] on span "Sort" at bounding box center [415, 235] width 16 height 12
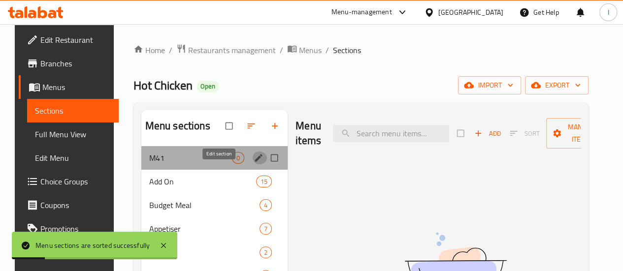
click at [254, 163] on icon "edit" at bounding box center [259, 158] width 10 height 10
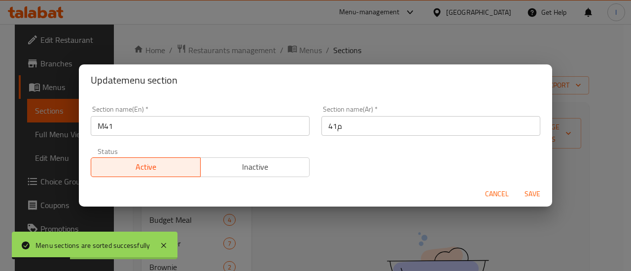
click at [498, 197] on span "Cancel" at bounding box center [497, 194] width 24 height 12
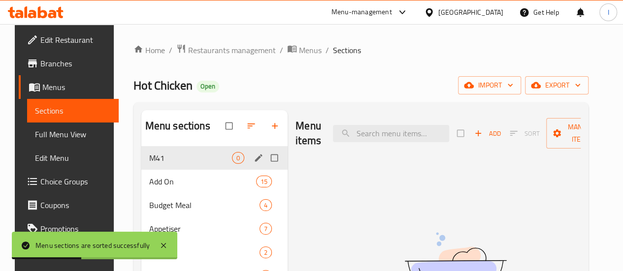
click at [475, 130] on span "Add" at bounding box center [488, 133] width 27 height 11
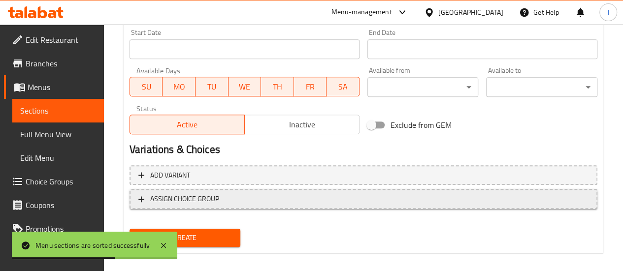
scroll to position [424, 0]
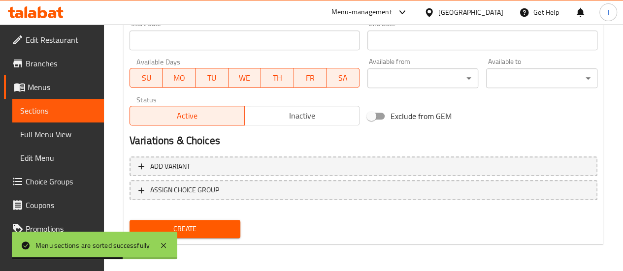
click at [235, 183] on button "ASSIGN CHOICE GROUP" at bounding box center [364, 190] width 468 height 20
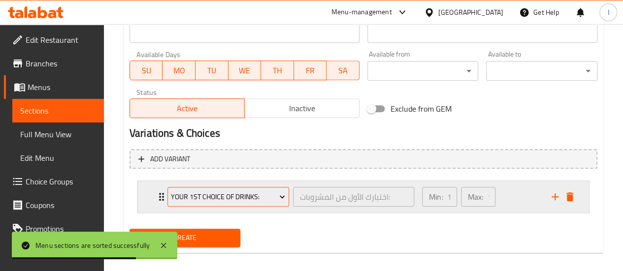
scroll to position [440, 0]
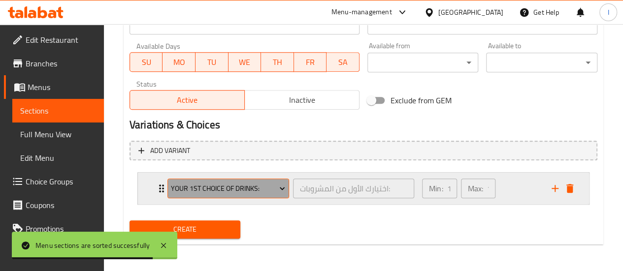
click at [246, 184] on span "Your 1st Choice Of Drinks:" at bounding box center [228, 189] width 114 height 12
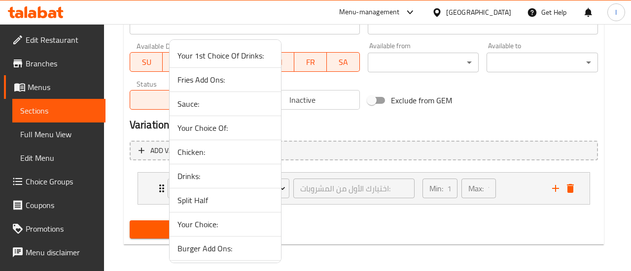
click at [229, 173] on span "Drinks:" at bounding box center [225, 176] width 96 height 12
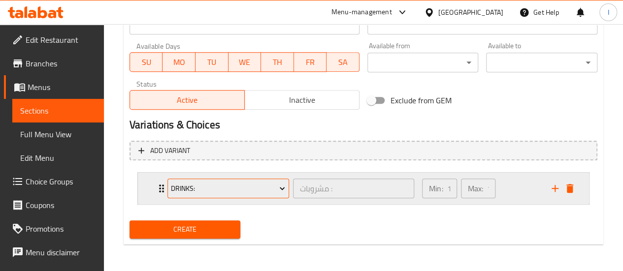
click at [247, 194] on span "Drinks:" at bounding box center [228, 189] width 114 height 12
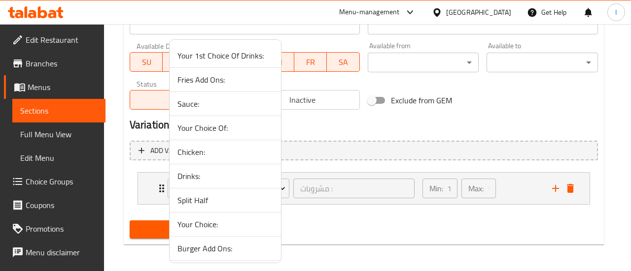
click at [37, 179] on div at bounding box center [315, 135] width 631 height 271
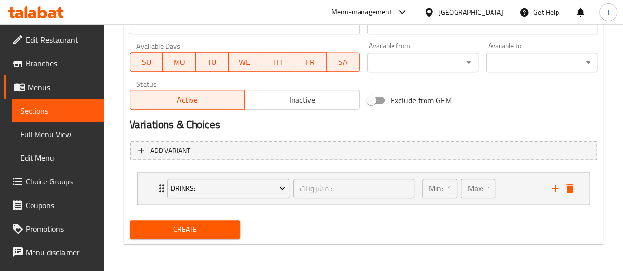
click at [37, 179] on span "Choice Groups" at bounding box center [61, 182] width 70 height 12
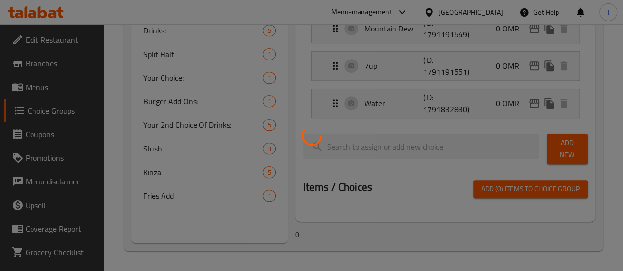
scroll to position [139, 0]
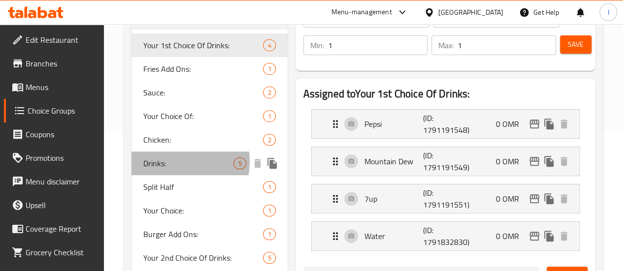
click at [171, 170] on span "Drinks:" at bounding box center [188, 164] width 91 height 12
type input "Drinks:"
type input "مشروبات :"
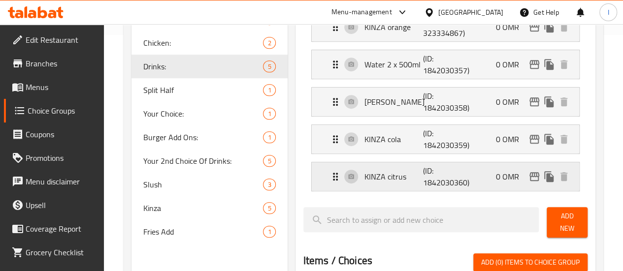
scroll to position [238, 0]
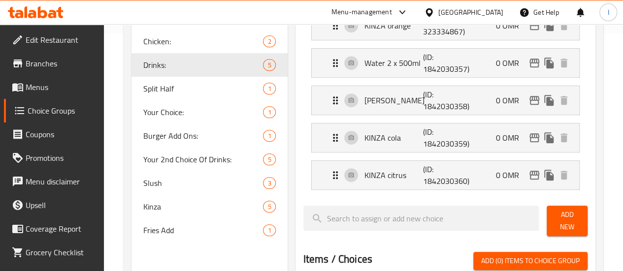
click at [40, 89] on span "Menus" at bounding box center [61, 87] width 70 height 12
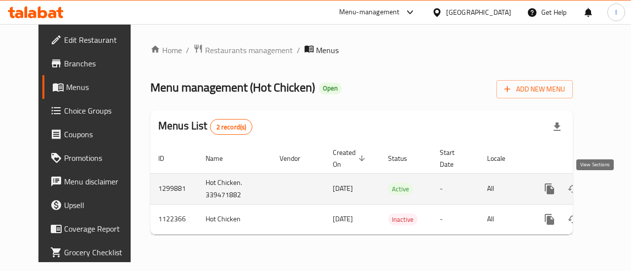
click at [614, 191] on icon "enhanced table" at bounding box center [620, 189] width 12 height 12
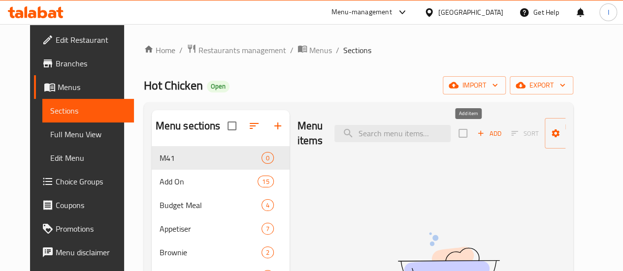
click at [476, 136] on icon "button" at bounding box center [480, 133] width 9 height 9
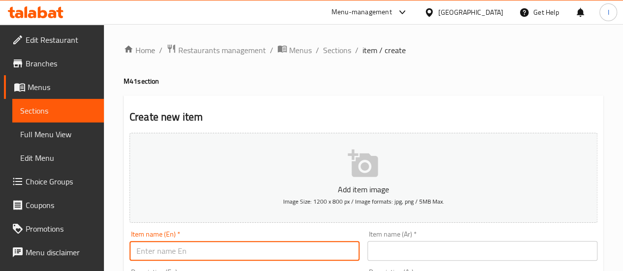
click at [278, 249] on input "text" at bounding box center [245, 251] width 230 height 20
click at [234, 255] on input "Hot Snack Deal" at bounding box center [245, 251] width 230 height 20
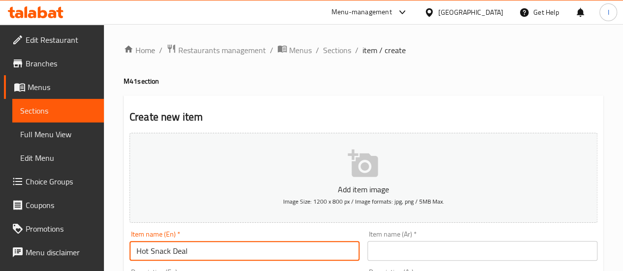
type input "Hot Snack Deal"
click at [414, 245] on input "text" at bounding box center [483, 251] width 230 height 20
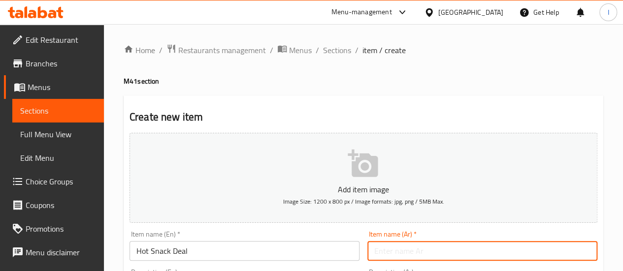
paste input "عرض الوجبات الخفيفة الساخنة"
type input "عرض الوجبات الخفيفة الساخنة"
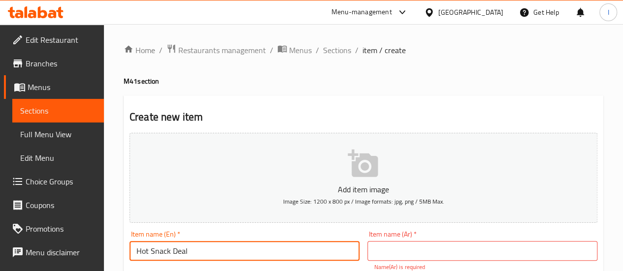
click at [209, 252] on input "Hot Snack Deal" at bounding box center [245, 251] width 230 height 20
click at [401, 245] on input "text" at bounding box center [483, 251] width 230 height 20
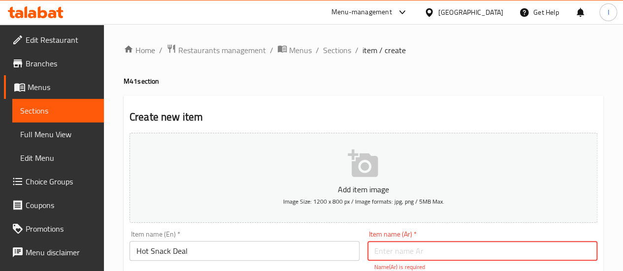
paste input "عرض الوجبات الخفيفة الساخنة"
type input "عرض الوجبات الخفيفة الساخنة"
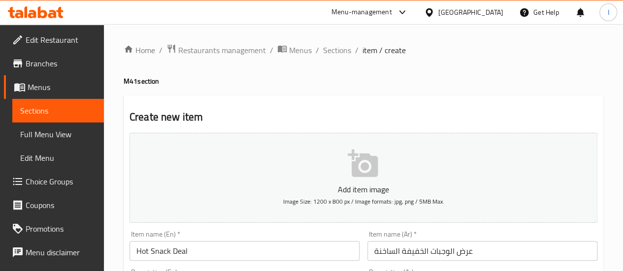
click at [322, 228] on div "Item name (En)   * Hot Snack Deal Item name (En) *" at bounding box center [245, 246] width 238 height 38
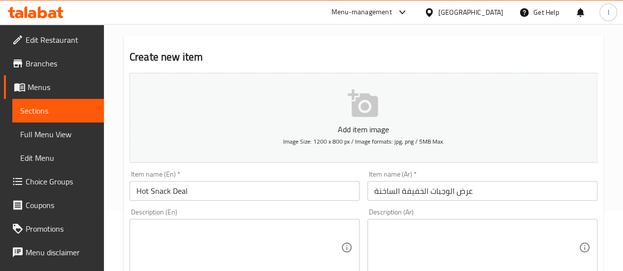
scroll to position [99, 0]
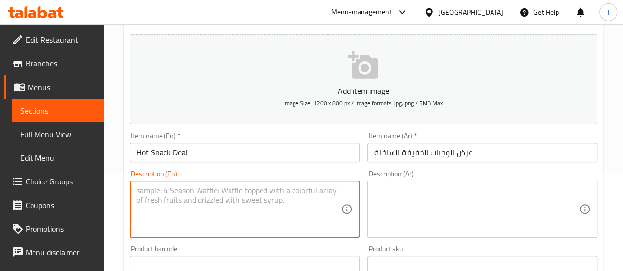
click at [211, 187] on textarea at bounding box center [238, 209] width 204 height 47
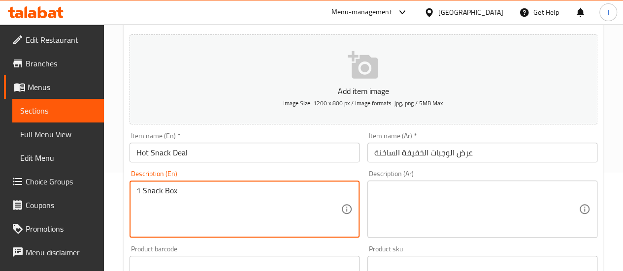
drag, startPoint x: 207, startPoint y: 192, endPoint x: 147, endPoint y: 190, distance: 60.1
click at [130, 192] on div "1 Snack Box Description (En)" at bounding box center [245, 209] width 230 height 57
paste textarea "Snack meal 3 pc strips"
click at [176, 193] on textarea "Snack meal 3 pc strips" at bounding box center [238, 209] width 204 height 47
click at [232, 197] on textarea "Snack meal + 3 pc strips" at bounding box center [238, 209] width 204 height 47
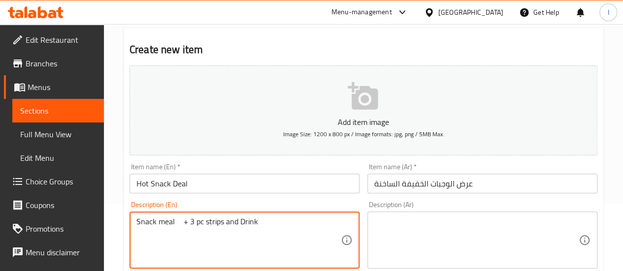
scroll to position [49, 0]
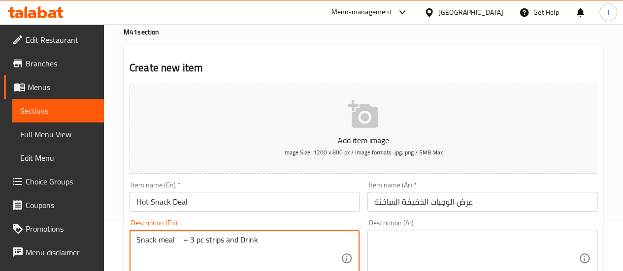
click at [232, 241] on textarea "Snack meal + 3 pc strips and Drink" at bounding box center [238, 259] width 204 height 47
type textarea "Snack meal + 3 pc strips + Drink"
click at [274, 223] on div "Description (En) Snack meal + 3 pc strips + Drink Description (En)" at bounding box center [245, 254] width 230 height 68
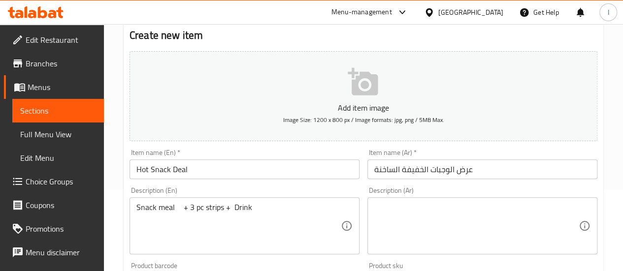
scroll to position [99, 0]
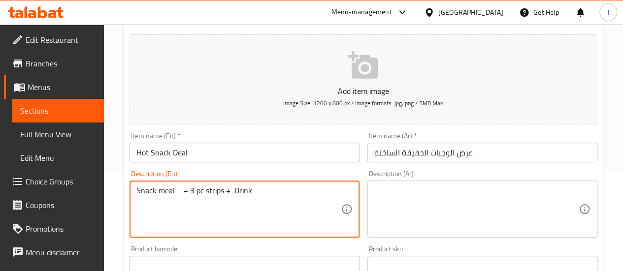
drag, startPoint x: 260, startPoint y: 192, endPoint x: 128, endPoint y: 193, distance: 132.1
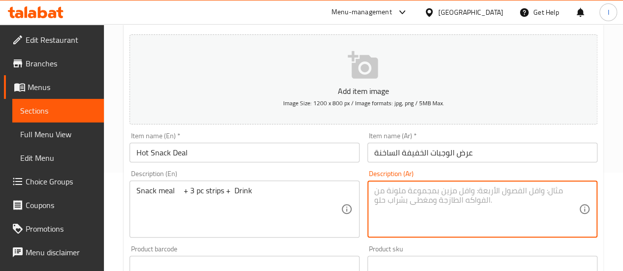
click at [411, 211] on textarea at bounding box center [476, 209] width 204 height 47
paste textarea "وجبة خفيفة + 3 قطع شرائح + مشروب"
type textarea "وجبة خفيفة + 3 قطع شرائح + مشروب"
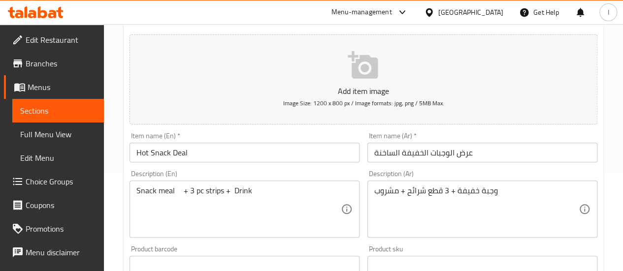
click at [334, 172] on div "Description (En) Snack meal + 3 pc strips + Drink Description (En)" at bounding box center [245, 204] width 230 height 68
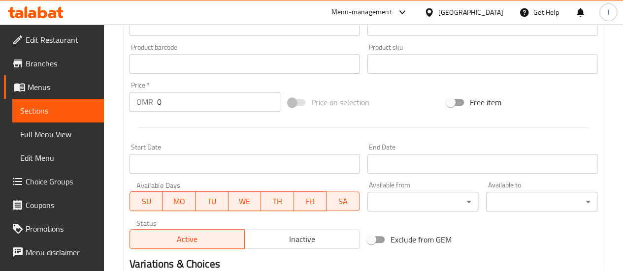
scroll to position [296, 0]
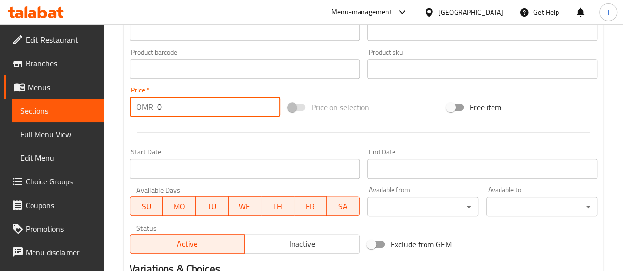
click at [228, 106] on input "0" at bounding box center [218, 107] width 123 height 20
click at [228, 106] on input "02" at bounding box center [218, 107] width 123 height 20
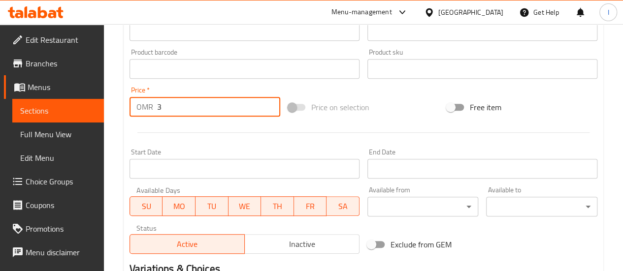
type input "3"
click at [266, 128] on div at bounding box center [364, 133] width 476 height 24
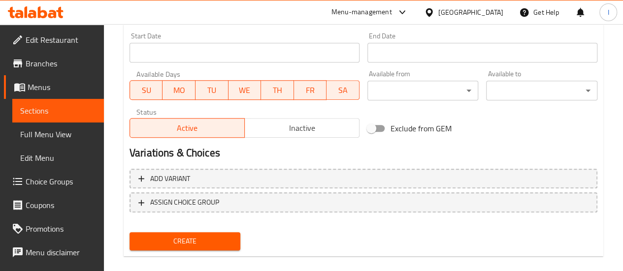
scroll to position [424, 0]
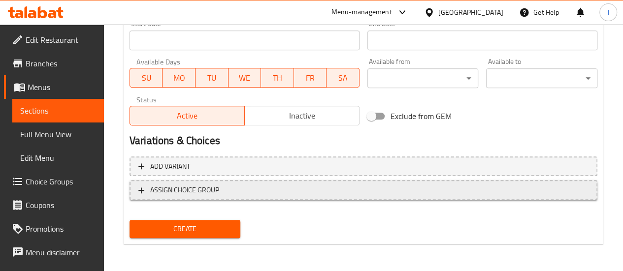
click at [256, 187] on span "ASSIGN CHOICE GROUP" at bounding box center [363, 190] width 450 height 12
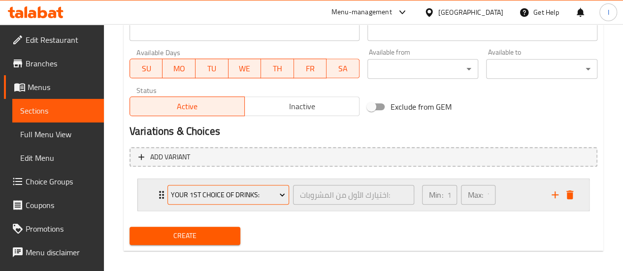
scroll to position [440, 0]
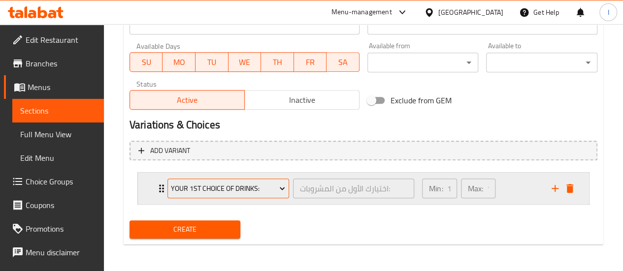
click at [233, 187] on span "Your 1st Choice Of Drinks:" at bounding box center [228, 189] width 114 height 12
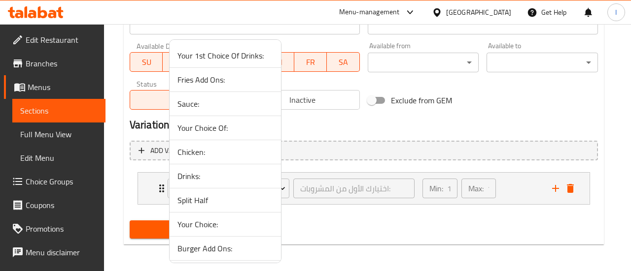
click at [215, 179] on span "Drinks:" at bounding box center [225, 176] width 96 height 12
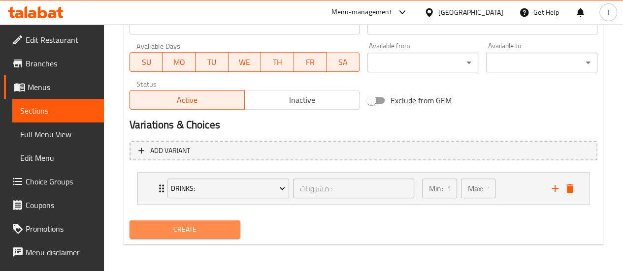
click at [226, 231] on span "Create" at bounding box center [185, 230] width 96 height 12
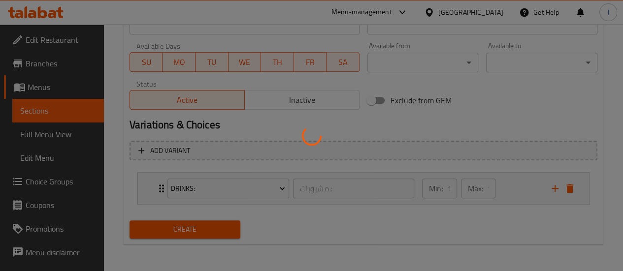
type input "0"
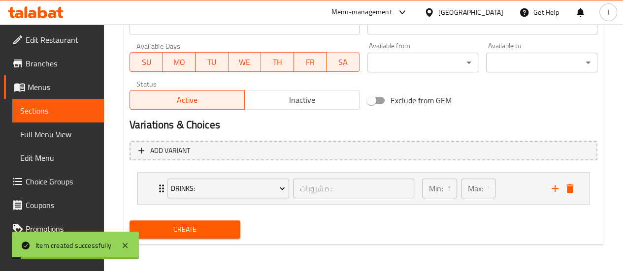
click at [58, 116] on span "Sections" at bounding box center [58, 111] width 76 height 12
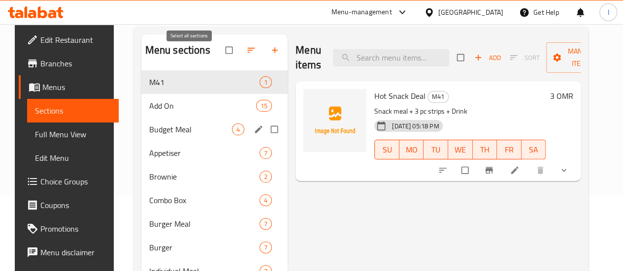
scroll to position [99, 0]
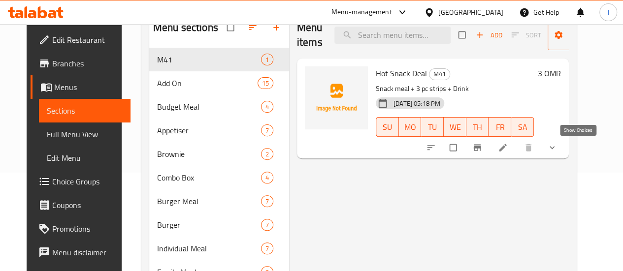
click at [557, 151] on icon "show more" at bounding box center [552, 148] width 10 height 10
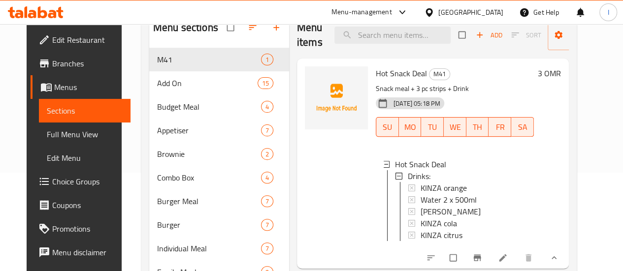
click at [561, 144] on div "3 OMR" at bounding box center [547, 164] width 27 height 195
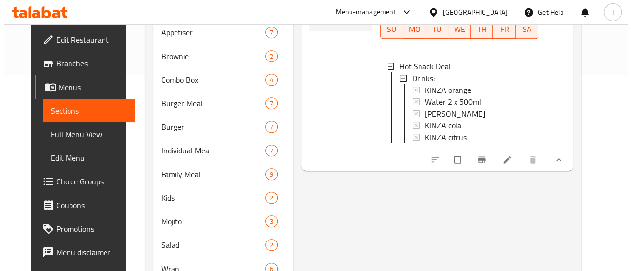
scroll to position [197, 0]
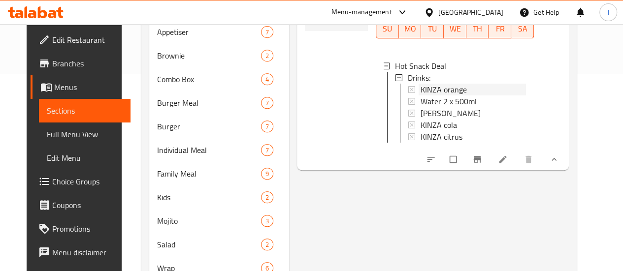
click at [427, 93] on div "KINZA orange" at bounding box center [473, 90] width 105 height 12
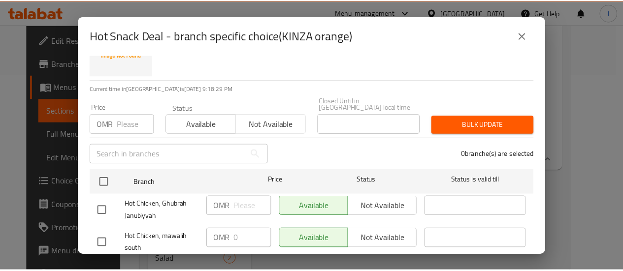
scroll to position [99, 0]
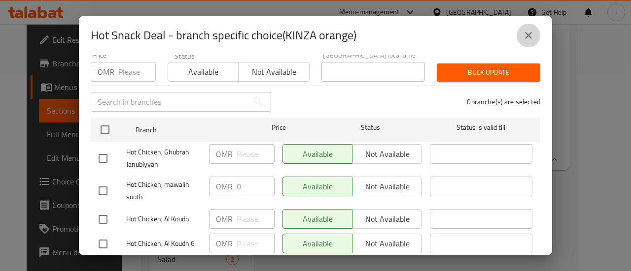
click at [528, 34] on icon "close" at bounding box center [528, 36] width 12 height 12
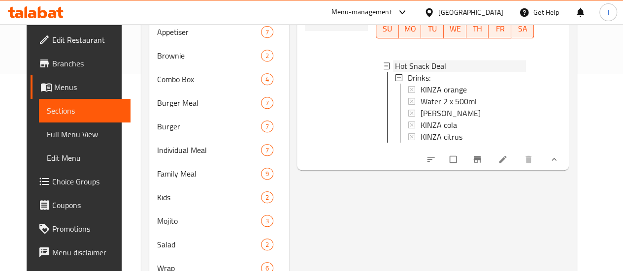
click at [395, 66] on span "Hot Snack Deal" at bounding box center [420, 66] width 51 height 12
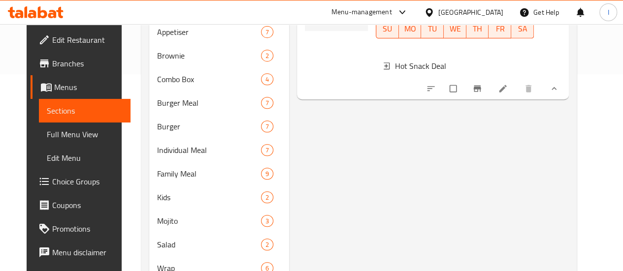
click at [395, 66] on span "Hot Snack Deal" at bounding box center [420, 66] width 51 height 12
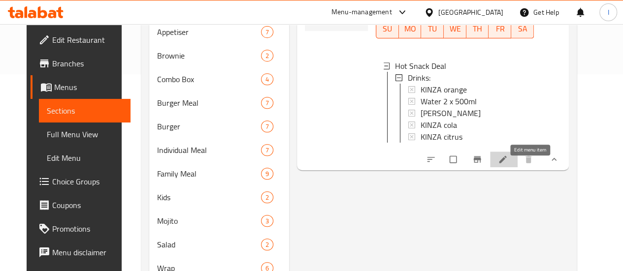
click at [508, 165] on icon at bounding box center [503, 160] width 10 height 10
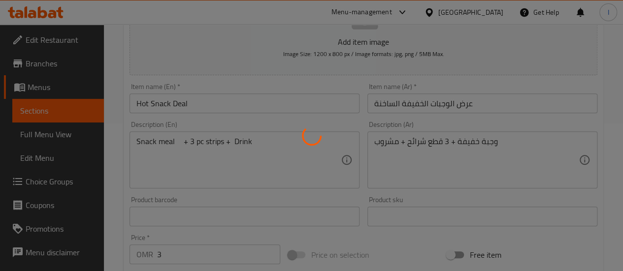
type input "مشروبات :"
type input "1"
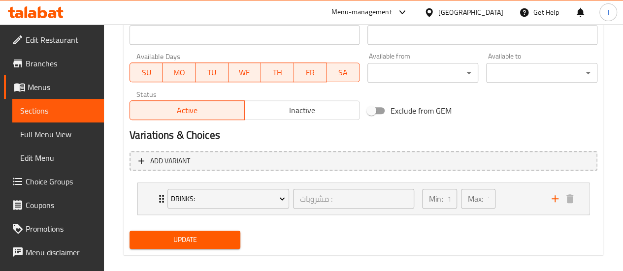
scroll to position [440, 0]
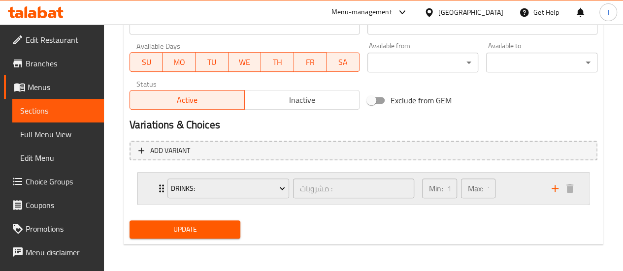
click at [440, 187] on p "Min:" at bounding box center [436, 189] width 14 height 12
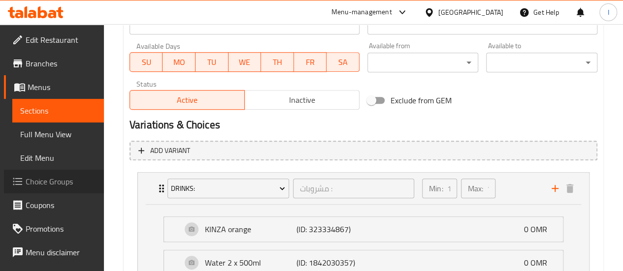
click at [56, 187] on span "Choice Groups" at bounding box center [61, 182] width 70 height 12
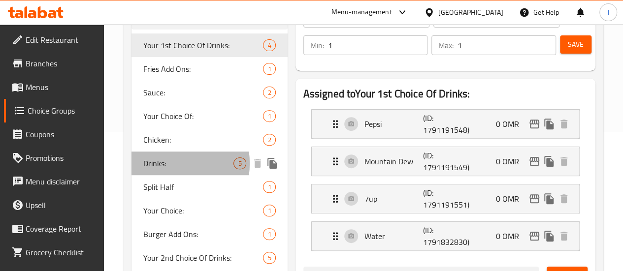
click at [166, 170] on span "Drinks:" at bounding box center [188, 164] width 91 height 12
type input "Drinks:"
type input "مشروبات :"
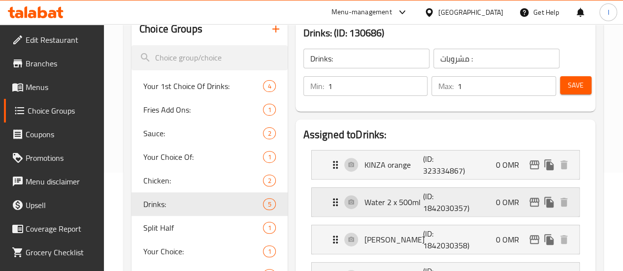
scroll to position [41, 0]
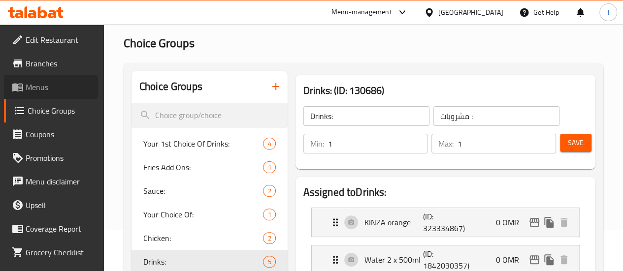
click at [37, 87] on span "Menus" at bounding box center [61, 87] width 70 height 12
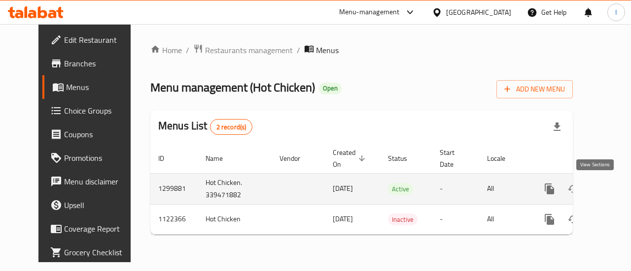
click at [614, 188] on icon "enhanced table" at bounding box center [620, 189] width 12 height 12
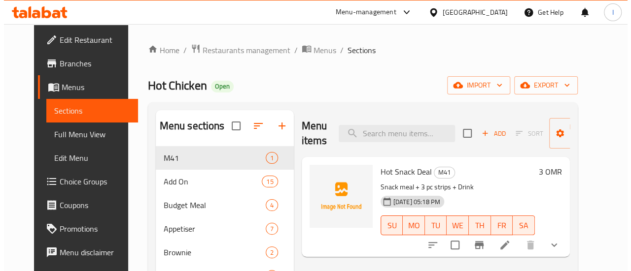
scroll to position [49, 0]
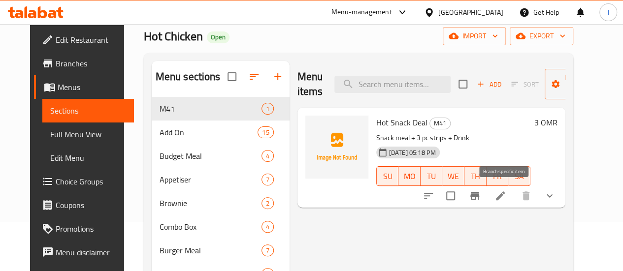
click at [487, 202] on button "Branch-specific-item" at bounding box center [475, 196] width 24 height 24
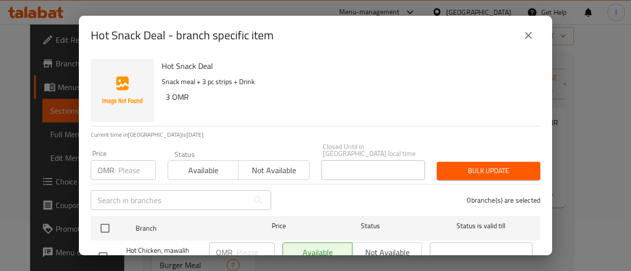
click at [130, 163] on input "number" at bounding box center [136, 171] width 37 height 20
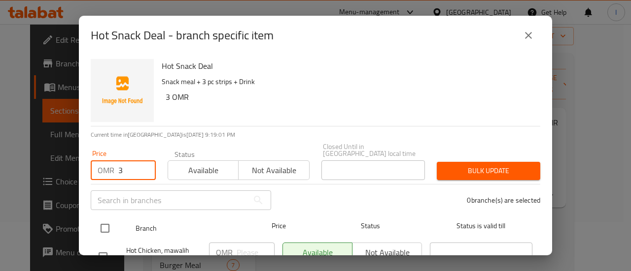
type input "3"
click at [113, 220] on input "checkbox" at bounding box center [105, 228] width 21 height 21
checkbox input "true"
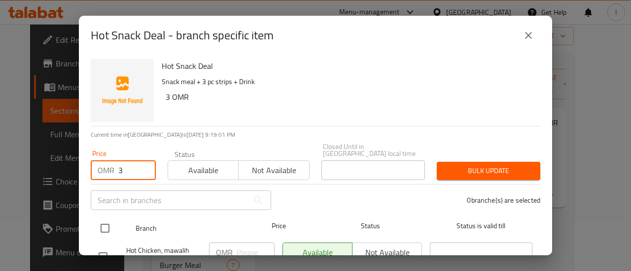
checkbox input "true"
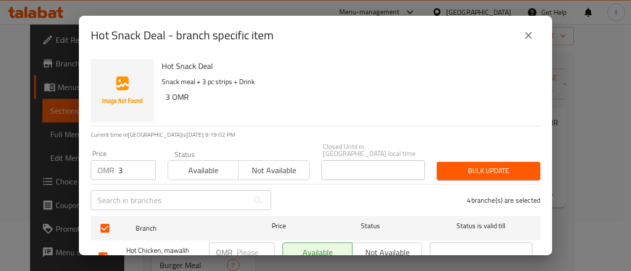
click at [494, 175] on div "Hot Snack Deal Snack meal + 3 pc strips + Drink 3 OMR Current time in Oman is 1…" at bounding box center [315, 155] width 473 height 201
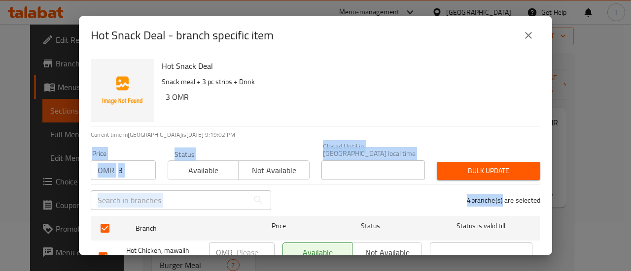
click at [493, 170] on span "Bulk update" at bounding box center [488, 171] width 88 height 12
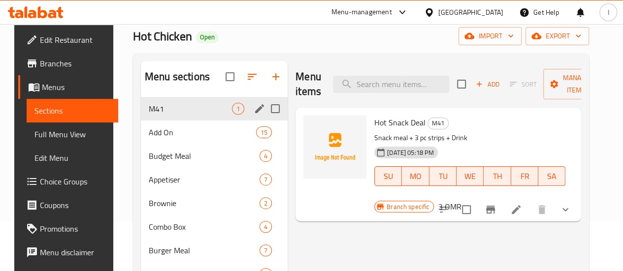
click at [265, 119] on input "Menu sections" at bounding box center [275, 109] width 21 height 21
checkbox input "true"
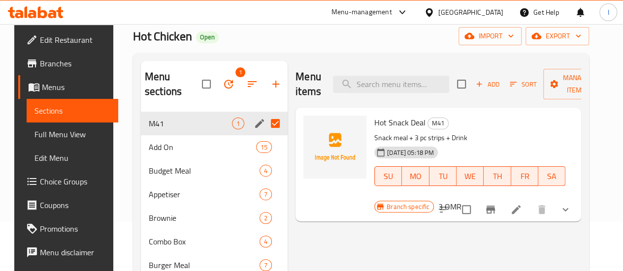
click at [254, 126] on icon "edit" at bounding box center [260, 124] width 12 height 12
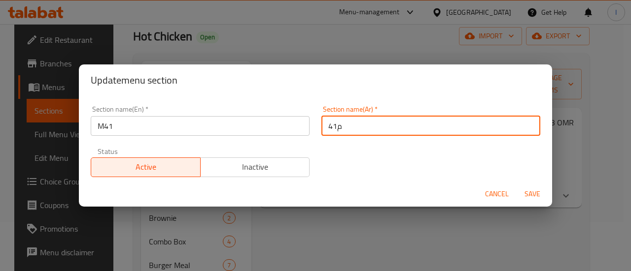
click at [369, 126] on input "م41" at bounding box center [430, 126] width 219 height 20
click at [376, 33] on div "Update menu section Section name(En)   * M41 Section name(En) * Section name(Ar…" at bounding box center [315, 135] width 631 height 271
click at [340, 122] on input "م41" at bounding box center [430, 126] width 219 height 20
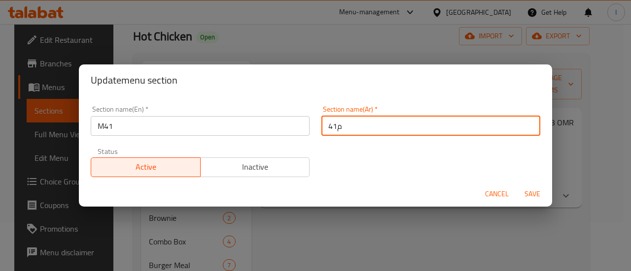
click at [340, 122] on input "م41" at bounding box center [430, 126] width 219 height 20
drag, startPoint x: 269, startPoint y: 0, endPoint x: 405, endPoint y: 22, distance: 138.2
click at [425, 39] on div "Update menu section Section name(En)   * M41 Section name(En) * Section name(Ar…" at bounding box center [315, 135] width 631 height 271
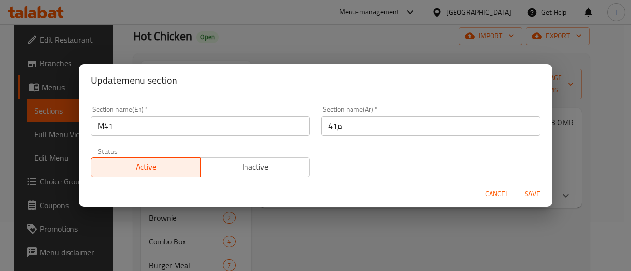
click at [213, 31] on div "Update menu section Section name(En)   * M41 Section name(En) * Section name(Ar…" at bounding box center [315, 135] width 631 height 271
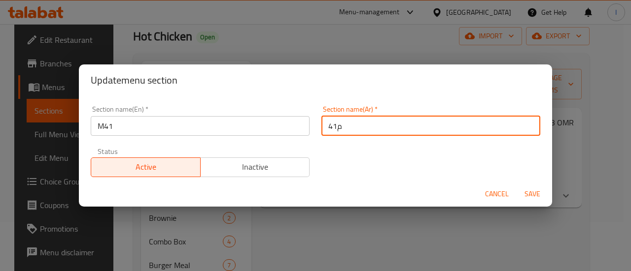
click at [346, 120] on input "م41" at bounding box center [430, 126] width 219 height 20
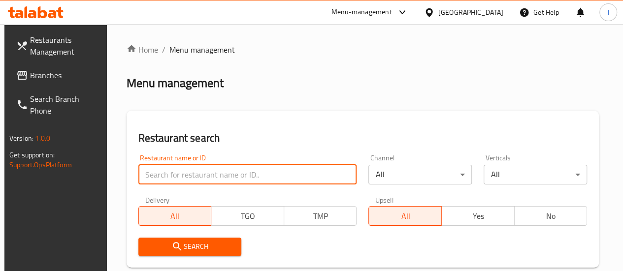
click at [183, 175] on input "search" at bounding box center [247, 175] width 219 height 20
paste input "YUMMY SHAWARMA"
type input "YUMMY SHAWARMA"
click button "Search" at bounding box center [189, 247] width 103 height 18
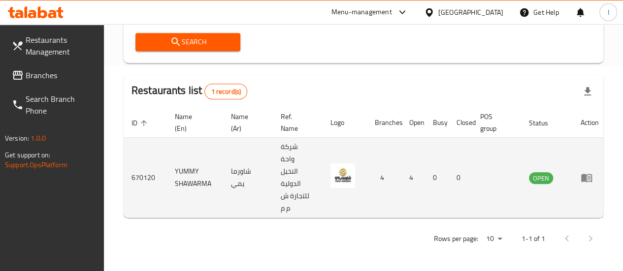
scroll to position [212, 0]
click at [591, 172] on icon "enhanced table" at bounding box center [587, 178] width 12 height 12
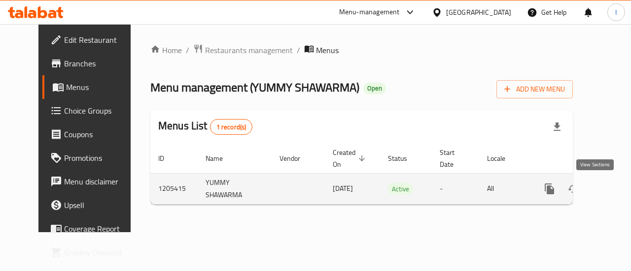
click at [616, 189] on icon "enhanced table" at bounding box center [620, 189] width 9 height 9
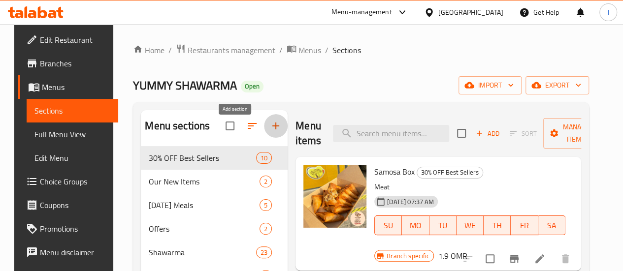
click at [270, 132] on icon "button" at bounding box center [276, 126] width 12 height 12
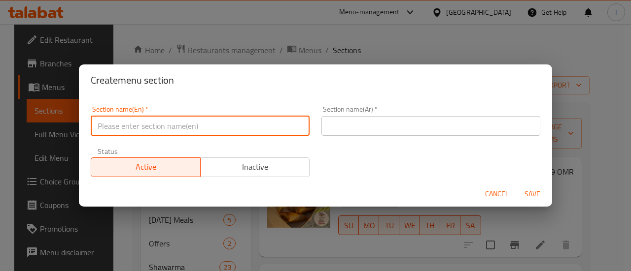
click at [147, 127] on input "text" at bounding box center [200, 126] width 219 height 20
type input "M41"
click at [179, 130] on input "M41" at bounding box center [200, 126] width 219 height 20
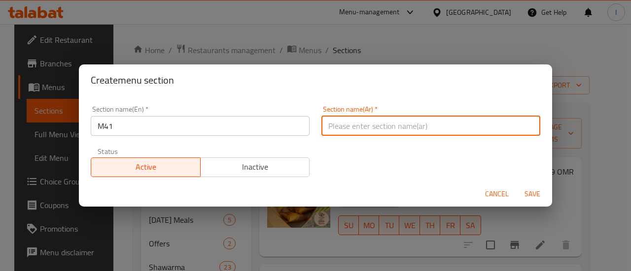
click at [355, 129] on input "text" at bounding box center [430, 126] width 219 height 20
paste input "م41"
type input "م41"
click at [340, 159] on div "Section name(En)   * M41 Section name(En) * Section name(Ar)   * م41 Section na…" at bounding box center [315, 141] width 461 height 83
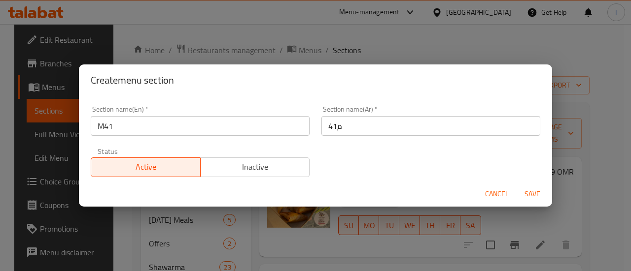
click at [530, 198] on span "Save" at bounding box center [532, 194] width 24 height 12
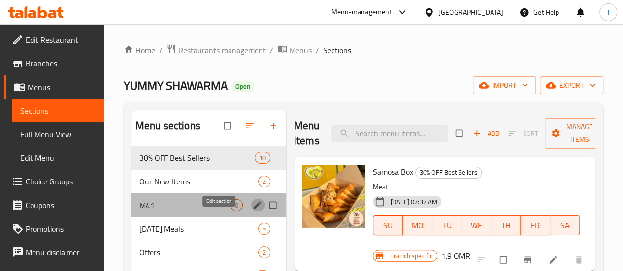
click at [252, 210] on icon "edit" at bounding box center [257, 206] width 10 height 10
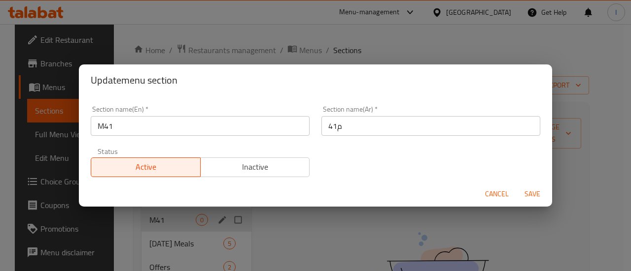
click at [493, 195] on span "Cancel" at bounding box center [497, 194] width 24 height 12
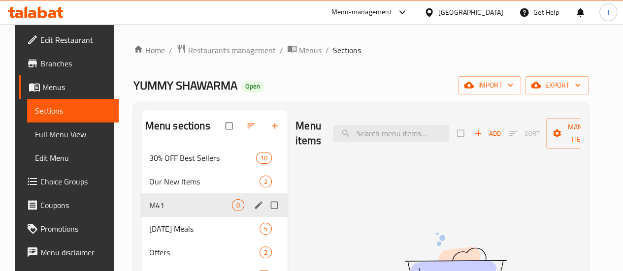
click at [475, 136] on span "Add" at bounding box center [488, 133] width 27 height 11
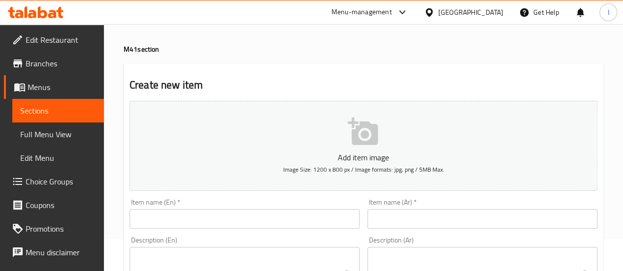
scroll to position [49, 0]
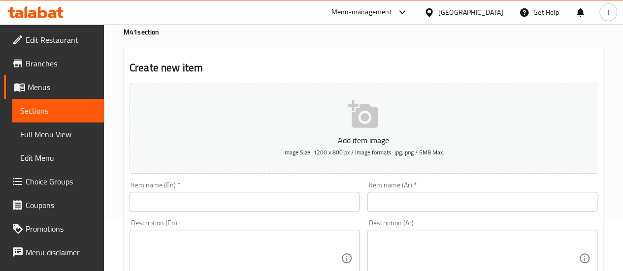
click at [209, 247] on textarea at bounding box center [238, 259] width 204 height 47
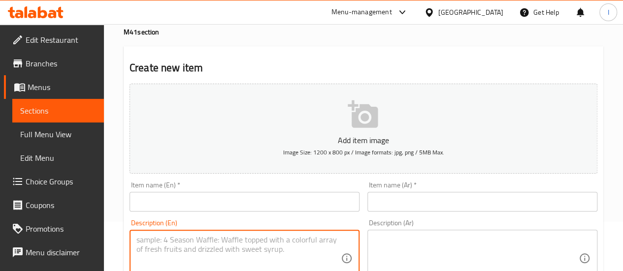
paste textarea "large chicken shawarma chicken shawarma in samoon orange juice"
click at [220, 240] on textarea "large chicken shawarma chicken shawarma in samoon orange juice" at bounding box center [238, 259] width 204 height 47
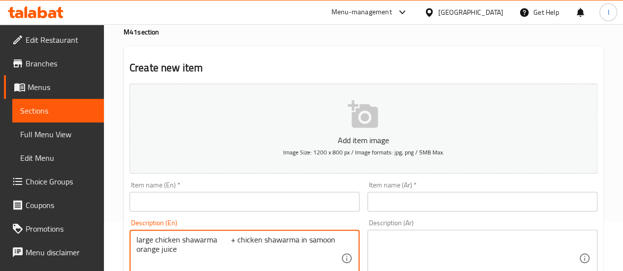
click at [137, 249] on textarea "large chicken shawarma + chicken shawarma in samoon orange juice" at bounding box center [238, 259] width 204 height 47
click at [220, 238] on textarea "large chicken shawarma + chicken shawarma in samoon + orange juice" at bounding box center [238, 259] width 204 height 47
click at [222, 261] on textarea "large chicken shawarma + chicken shawarma in samoon + orange juice" at bounding box center [238, 259] width 204 height 47
click at [249, 254] on textarea "large chicken shawarma + chicken shawarma in samoon + orange juice" at bounding box center [238, 259] width 204 height 47
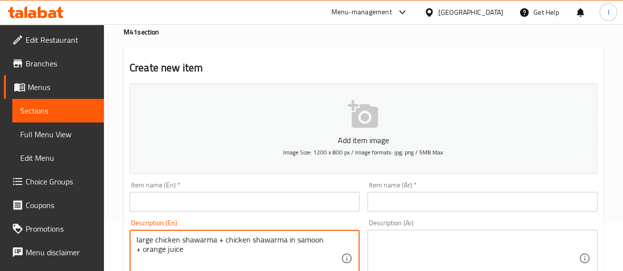
click at [249, 254] on textarea "large chicken shawarma + chicken shawarma in samoon + orange juice" at bounding box center [238, 259] width 204 height 47
type textarea "large chicken shawarma + chicken shawarma in samoon + orange juice"
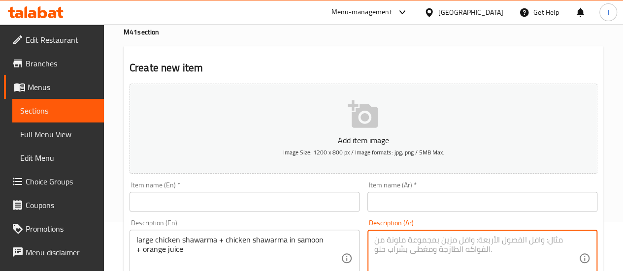
click at [424, 254] on textarea at bounding box center [476, 259] width 204 height 47
paste textarea "شاورما دجاج كبيرة + شاورما دجاج بالسمون + عصير برتقال"
type textarea "شاورما دجاج كبيرة + شاورما دجاج بالسمون + عصير برتقال"
click at [439, 217] on div "Description (Ar) شاورما دجاج كبيرة + شاورما دجاج بالسمون + عصير برتقال Descript…" at bounding box center [483, 253] width 238 height 75
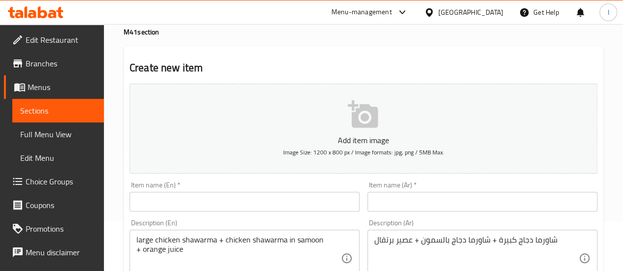
click at [276, 206] on input "text" at bounding box center [245, 202] width 230 height 20
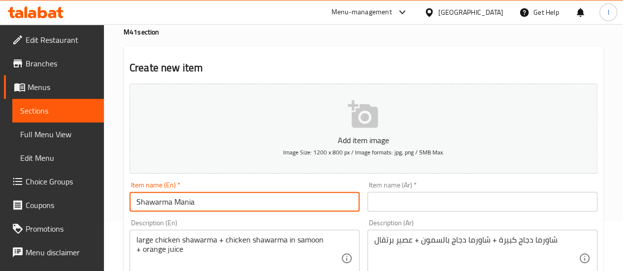
click at [276, 206] on input "Shawarma Mania" at bounding box center [245, 202] width 230 height 20
type input "Shawarma Mania"
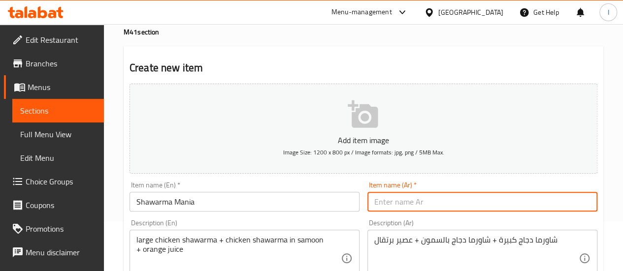
click at [400, 204] on input "text" at bounding box center [483, 202] width 230 height 20
paste input "شاورما مانيا"
type input "شاورما مانيا"
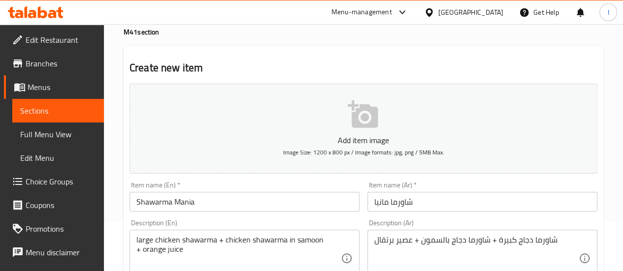
click at [339, 217] on div "Description (En) large chicken shawarma + chicken shawarma in samoon + orange j…" at bounding box center [245, 253] width 238 height 75
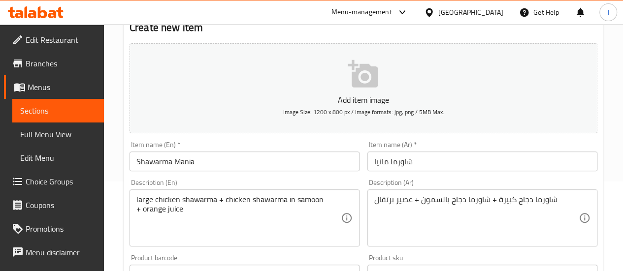
scroll to position [148, 0]
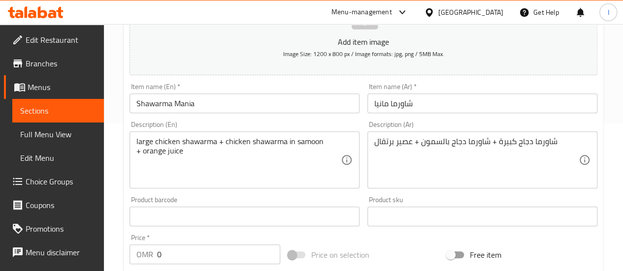
click input "0"
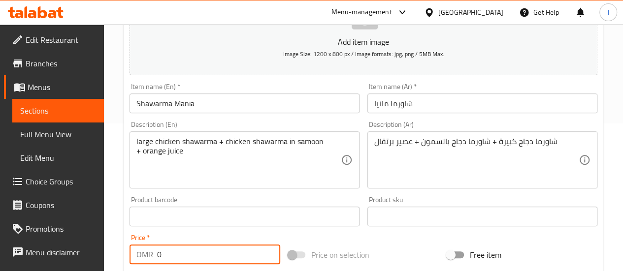
click input "0"
paste input "3.175"
type input "3.175"
click div "Add item image Image Size: 1200 x 800 px / Image formats: jpg, png / 5MB Max. I…"
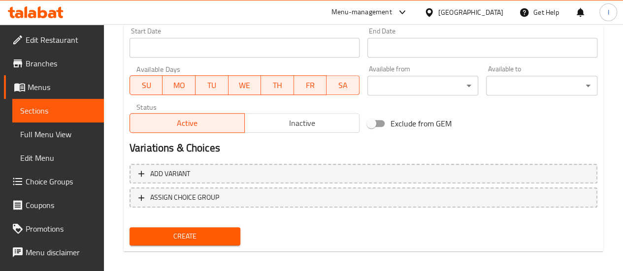
scroll to position [424, 0]
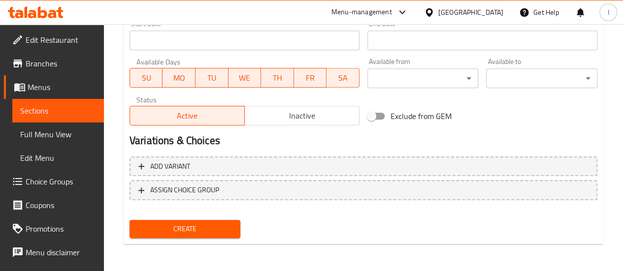
click span "Create"
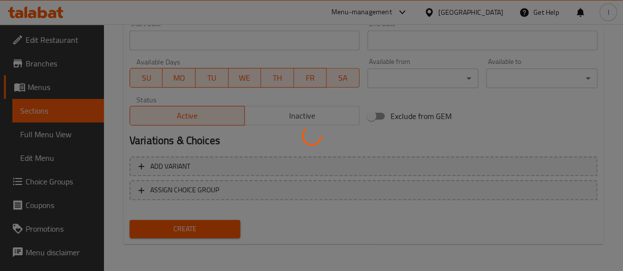
type input "0"
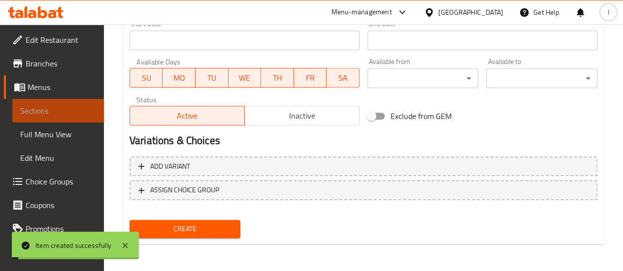
click span "Sections"
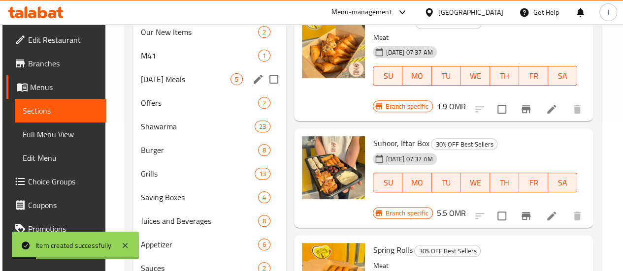
scroll to position [132, 0]
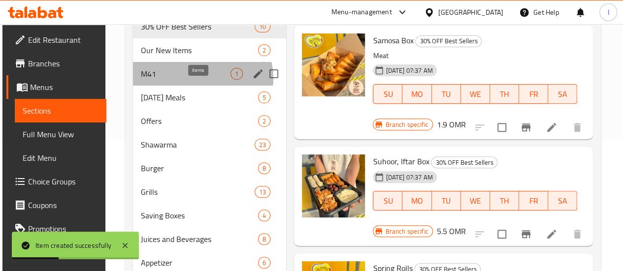
click div "1"
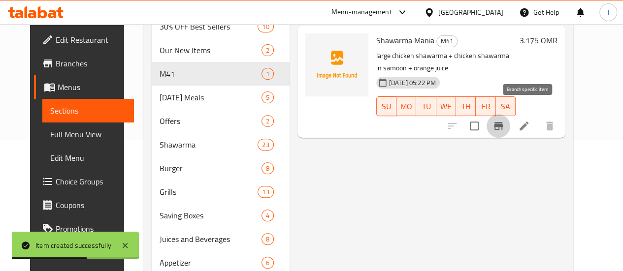
click icon "Branch-specific-item"
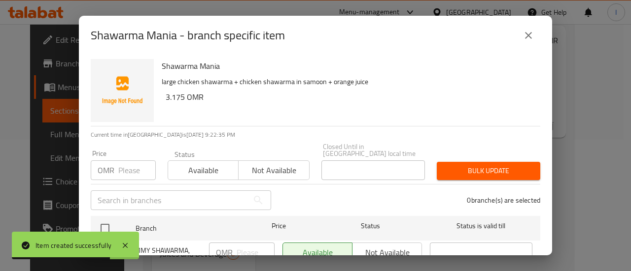
click input "number"
paste input "3.175"
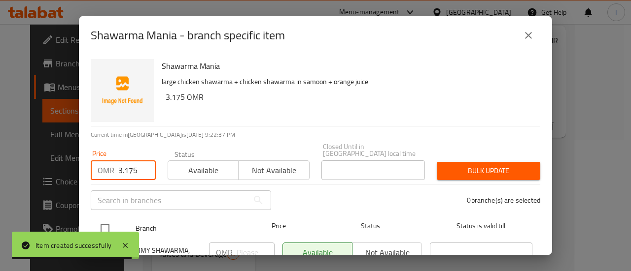
type input "3.175"
click input "checkbox"
checkbox input "true"
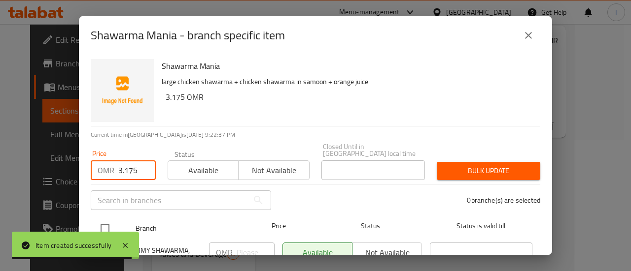
checkbox input "true"
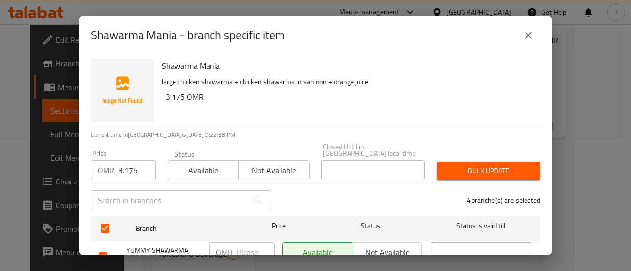
click span "Bulk update"
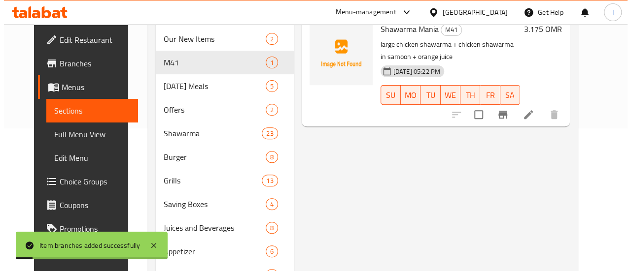
scroll to position [82, 0]
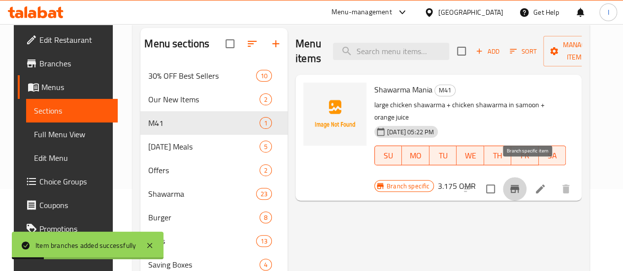
click icon "Branch-specific-item"
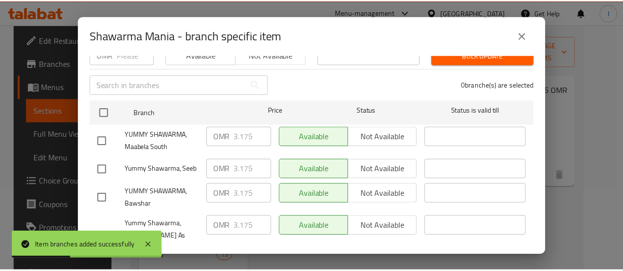
scroll to position [138, 0]
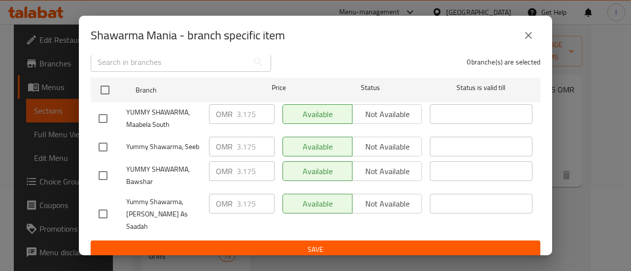
click icon "close"
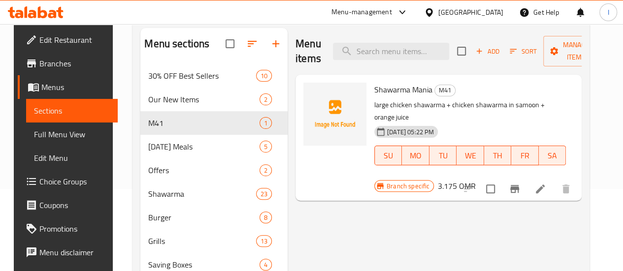
click icon
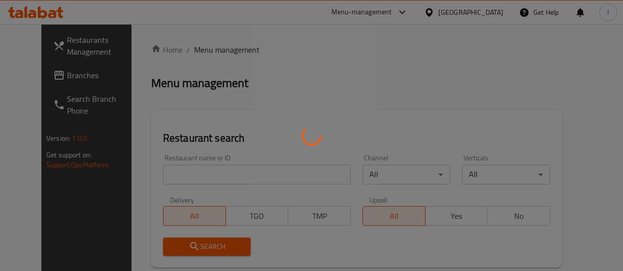
scroll to position [82, 0]
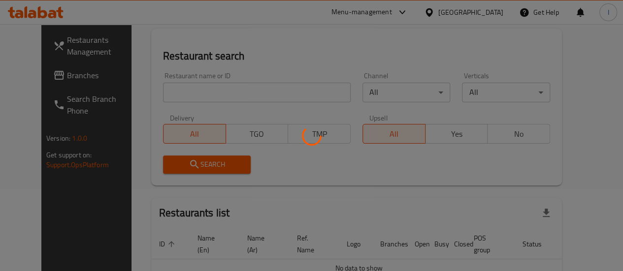
click at [195, 94] on div at bounding box center [311, 135] width 623 height 271
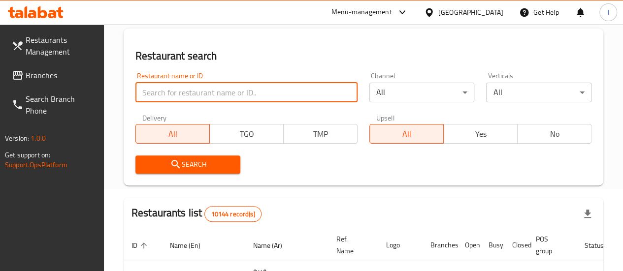
click at [195, 94] on input "search" at bounding box center [247, 93] width 222 height 20
paste input "Qibara"
type input "Qibara"
click button "Search" at bounding box center [188, 165] width 105 height 18
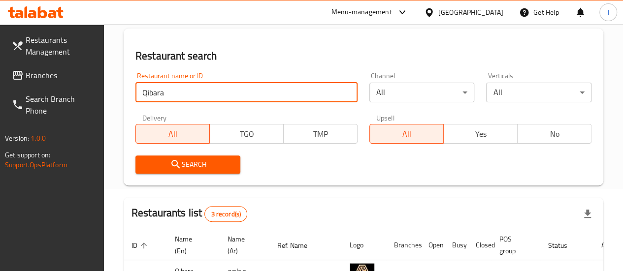
scroll to position [230, 0]
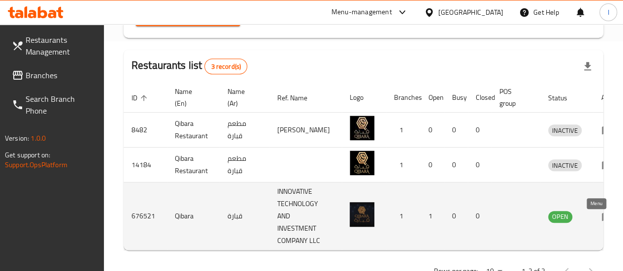
click at [608, 219] on icon "enhanced table" at bounding box center [609, 217] width 3 height 4
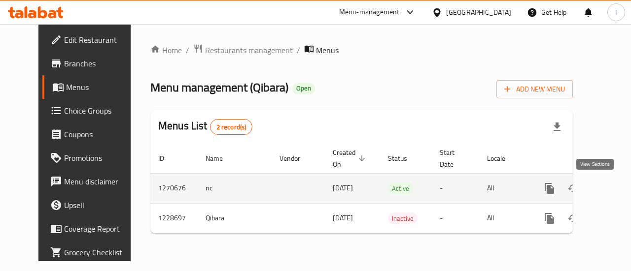
click at [614, 193] on icon "enhanced table" at bounding box center [620, 189] width 12 height 12
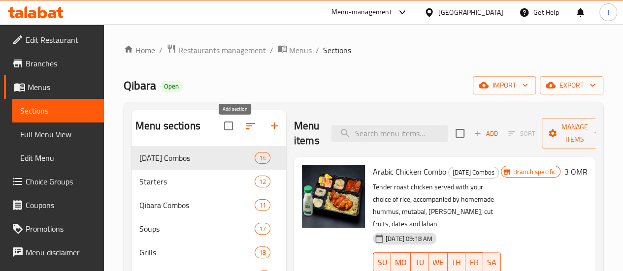
click at [263, 134] on button "button" at bounding box center [275, 126] width 24 height 24
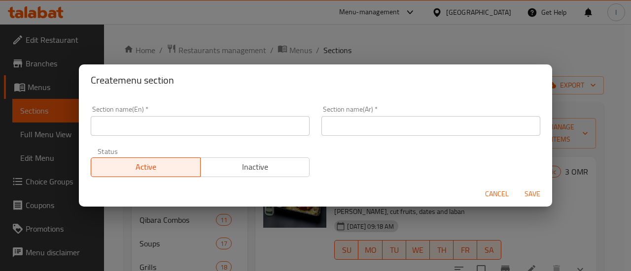
click at [218, 133] on input "text" at bounding box center [200, 126] width 219 height 20
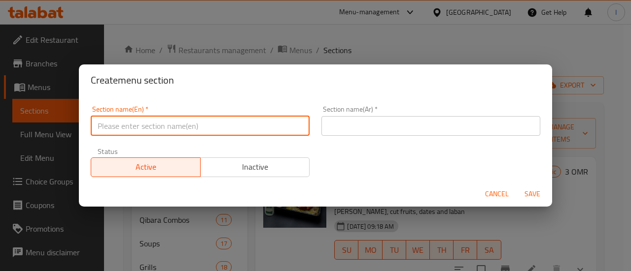
paste input "Qibara"
type input "Qibara"
click at [219, 134] on input "Qibara" at bounding box center [200, 126] width 219 height 20
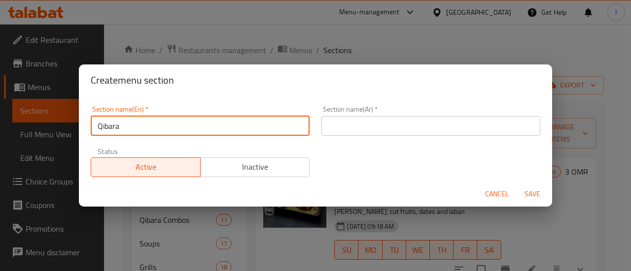
click at [219, 134] on input "Qibara" at bounding box center [200, 126] width 219 height 20
click at [219, 134] on input "text" at bounding box center [200, 126] width 219 height 20
type input "M41"
click at [348, 127] on input "text" at bounding box center [430, 126] width 219 height 20
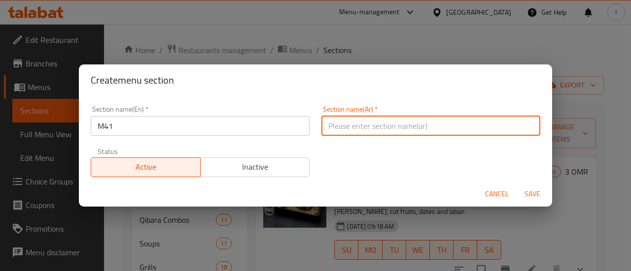
paste input "م41"
type input "م41"
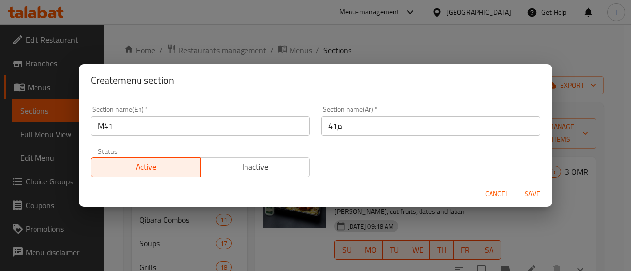
click at [345, 157] on div "Section name(En)   * M41 Section name(En) * Section name(Ar)   * م41 Section na…" at bounding box center [315, 141] width 461 height 83
click at [533, 190] on span "Save" at bounding box center [532, 194] width 24 height 12
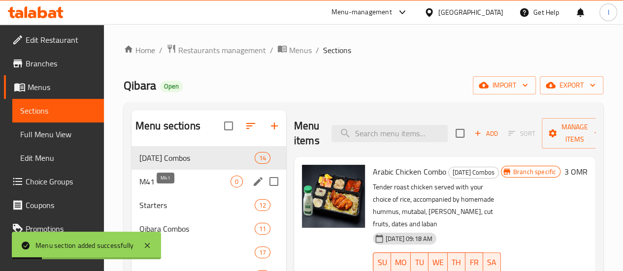
click at [181, 188] on span "M41" at bounding box center [184, 182] width 91 height 12
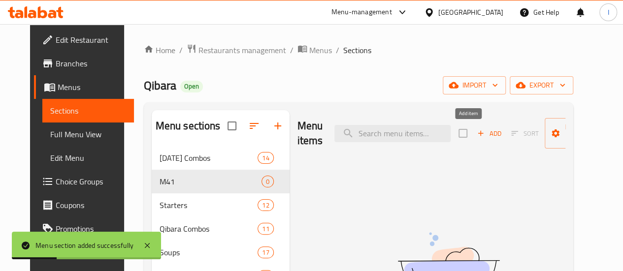
click at [471, 143] on div "Add Sort Manage items" at bounding box center [535, 133] width 152 height 31
click at [476, 132] on span "Add" at bounding box center [489, 133] width 27 height 11
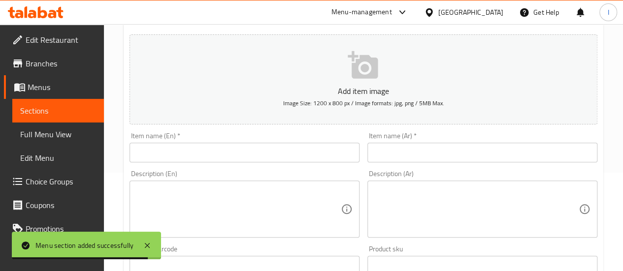
scroll to position [148, 0]
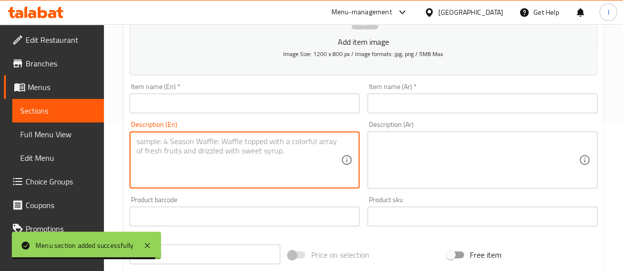
click at [206, 165] on textarea at bounding box center [238, 160] width 204 height 47
paste textarea "chicken BIryani 2 chicken lollipops 1 gulab jamun Kinza cola"
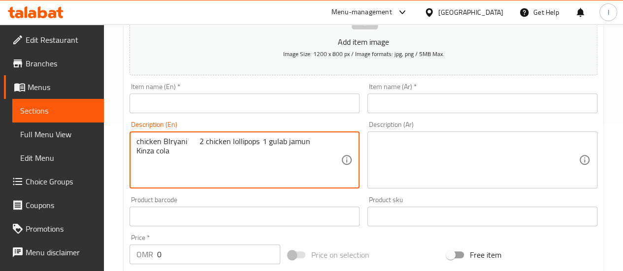
click at [191, 140] on textarea "chicken BIryani 2 chicken lollipops 1 gulab jamun Kinza cola" at bounding box center [238, 160] width 204 height 47
click at [141, 139] on textarea "chicken Biryani 2 chicken lollipops 1 gulab jamun Kinza cola" at bounding box center [238, 160] width 204 height 47
click at [191, 141] on textarea "Chicken Biryani 2 chicken lollipops 1 gulab jamun Kinza cola" at bounding box center [238, 160] width 204 height 47
click at [261, 142] on textarea "Chicken Biryani + 2 chicken lollipops 1 gulab jamun Kinza cola" at bounding box center [238, 160] width 204 height 47
click at [315, 140] on textarea "Chicken Biryani + 2 chicken lollipops + 1 Gulab jamun Kinza cola" at bounding box center [238, 160] width 204 height 47
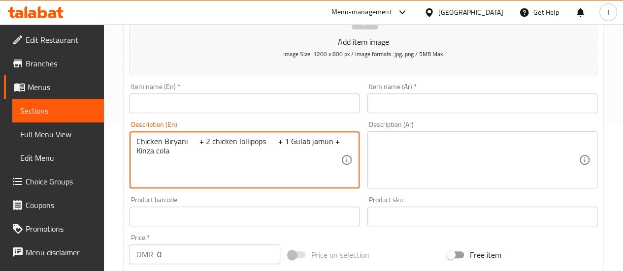
drag, startPoint x: 183, startPoint y: 152, endPoint x: 139, endPoint y: 143, distance: 44.3
click at [136, 140] on textarea "Chicken Biryani + 2 chicken lollipops + 1 Gulab jamun + Kinza cola" at bounding box center [238, 160] width 204 height 47
type textarea "Chicken Biryani + 2 chicken lollipops + 1 Gulab jamun + Kinza cola"
click at [397, 150] on textarea at bounding box center [476, 160] width 204 height 47
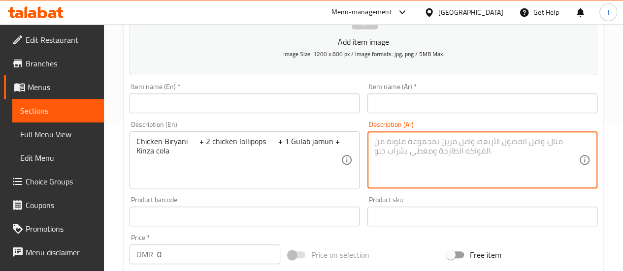
paste textarea "برياني دجاج + 2 لولي بوب دجاج + 1 جلاب جامون + كينزا كولا"
type textarea "برياني دجاج + 2 لولي بوب دجاج + 1 جلاب جامون + كينزا كولا"
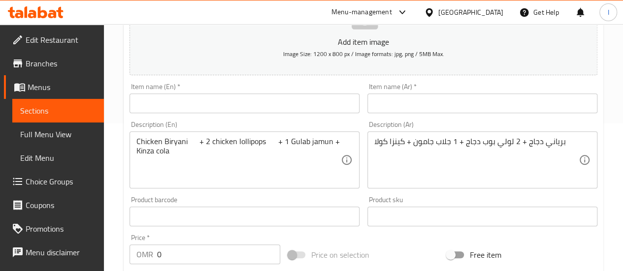
click at [459, 196] on div "Product sku Product sku" at bounding box center [483, 212] width 238 height 38
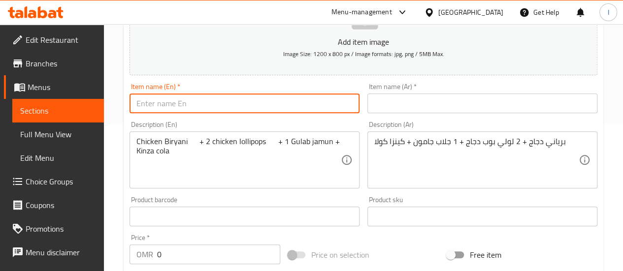
click at [217, 102] on input "text" at bounding box center [245, 104] width 230 height 20
type input "Q"
click at [190, 105] on input "Biryani Deal" at bounding box center [245, 104] width 230 height 20
click at [190, 104] on input "Biryani Deal" at bounding box center [245, 104] width 230 height 20
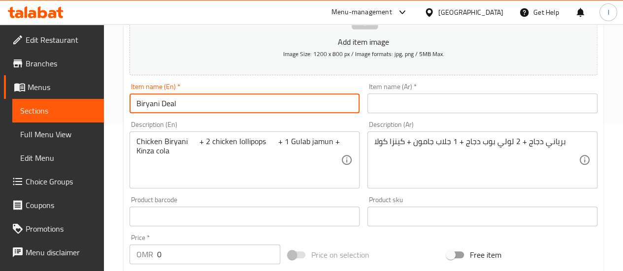
click at [190, 104] on input "Biryani Deal" at bounding box center [245, 104] width 230 height 20
type input "Biryani Deal"
click at [378, 99] on input "text" at bounding box center [483, 104] width 230 height 20
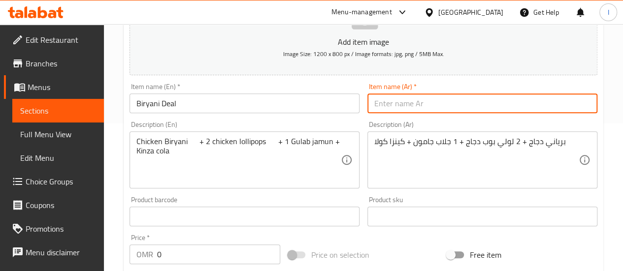
paste input "صفقة البرياني"
type input "صفقة البرياني"
click at [135, 96] on input "Biryani Deal" at bounding box center [245, 104] width 230 height 20
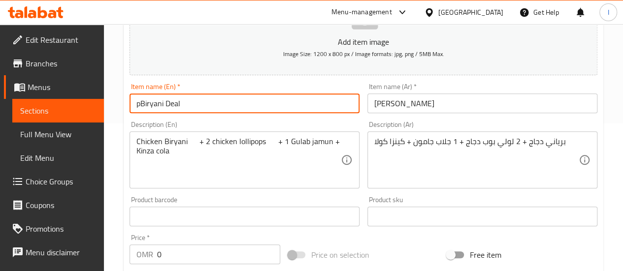
type input "Biryani Deal"
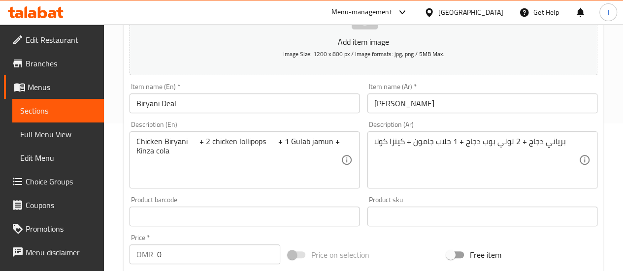
click at [207, 124] on div "Description (En) Chicken Biryani + 2 chicken lollipops + 1 Gulab jamun + Kinza …" at bounding box center [245, 155] width 230 height 68
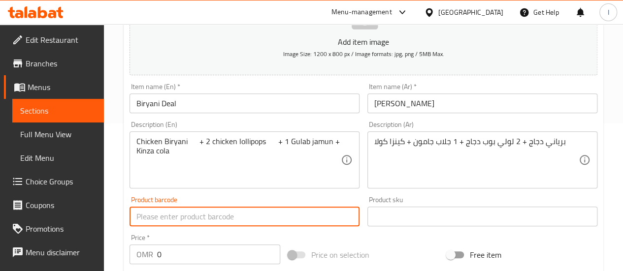
click at [169, 216] on input "text" at bounding box center [245, 217] width 230 height 20
click at [171, 252] on input "0" at bounding box center [218, 255] width 123 height 20
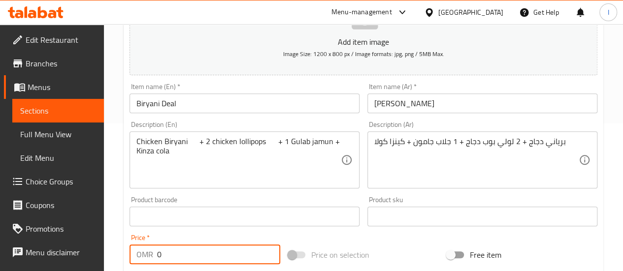
click at [171, 251] on input "0" at bounding box center [218, 255] width 123 height 20
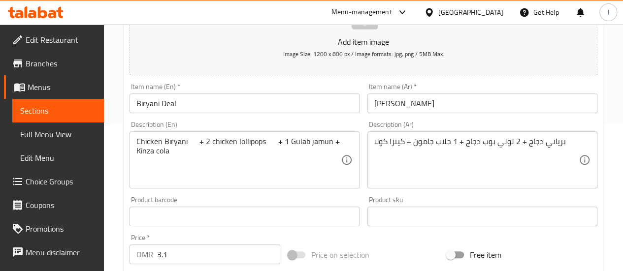
click at [420, 253] on div "Price on selection" at bounding box center [363, 255] width 159 height 27
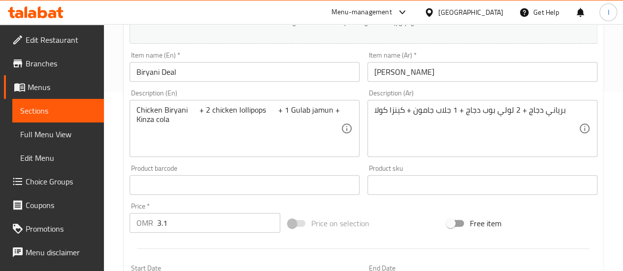
scroll to position [197, 0]
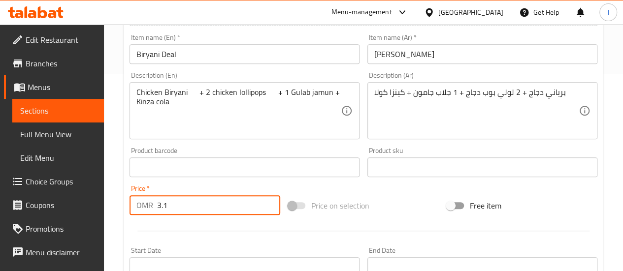
click at [176, 211] on input "3.1" at bounding box center [218, 206] width 123 height 20
drag, startPoint x: 171, startPoint y: 205, endPoint x: 164, endPoint y: 205, distance: 7.4
click at [164, 205] on input "3.1" at bounding box center [218, 206] width 123 height 20
type input "3.2"
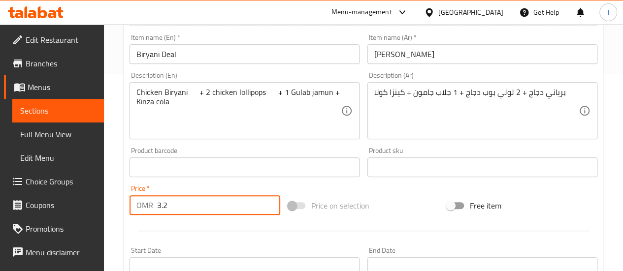
click at [406, 192] on div "Add item image Image Size: 1200 x 800 px / Image formats: jpg, png / 5MB Max. I…" at bounding box center [364, 144] width 476 height 425
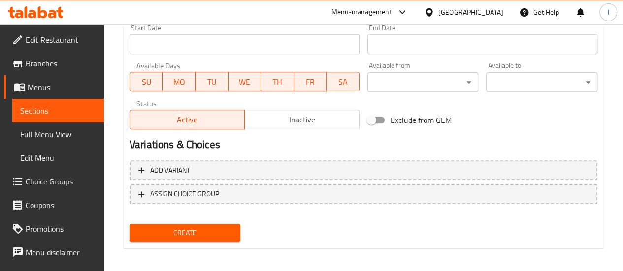
scroll to position [424, 0]
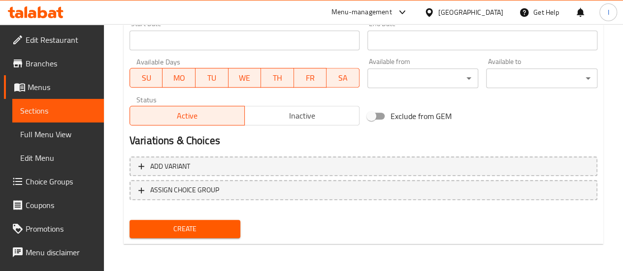
click at [221, 231] on span "Create" at bounding box center [185, 229] width 96 height 12
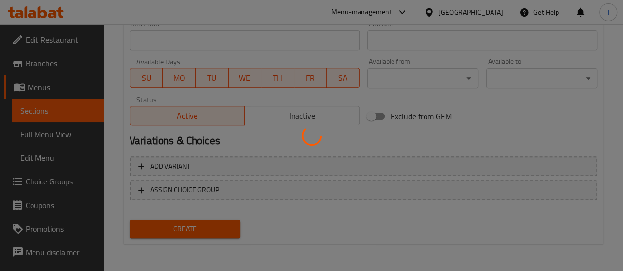
type input "0"
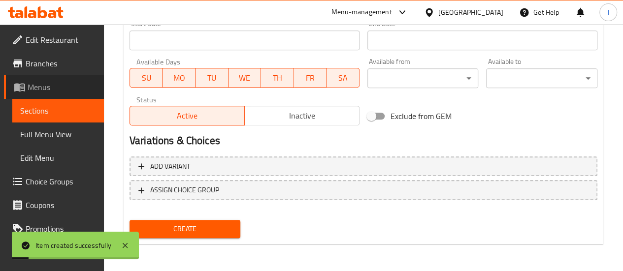
click at [64, 89] on span "Menus" at bounding box center [62, 87] width 68 height 12
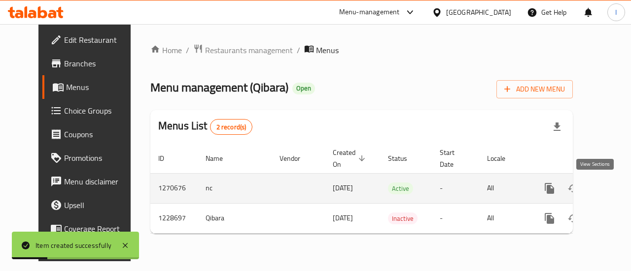
click at [614, 189] on icon "enhanced table" at bounding box center [620, 189] width 12 height 12
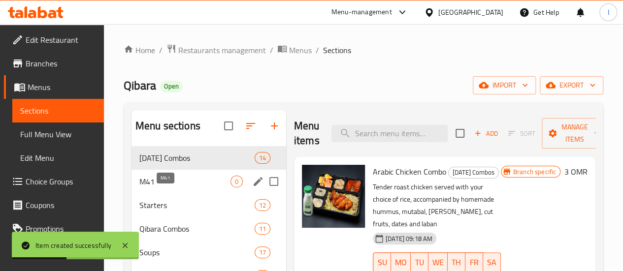
click at [167, 188] on span "M41" at bounding box center [184, 182] width 91 height 12
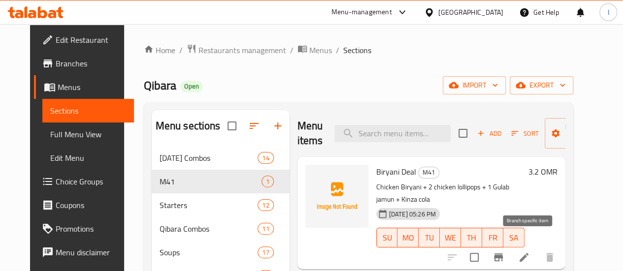
click at [505, 252] on icon "Branch-specific-item" at bounding box center [499, 258] width 12 height 12
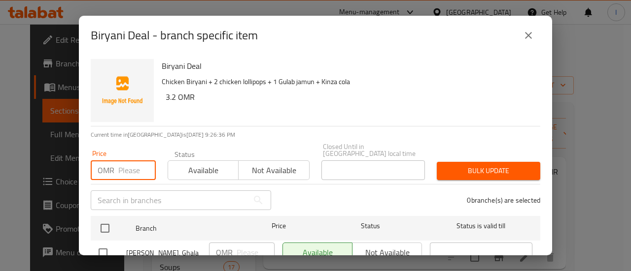
click at [125, 168] on input "number" at bounding box center [136, 171] width 37 height 20
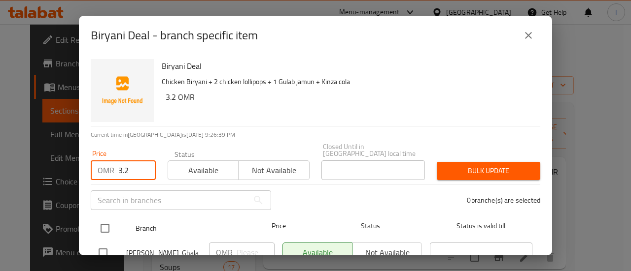
type input "3.2"
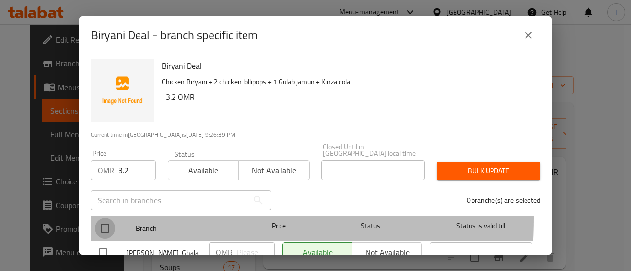
click at [104, 218] on input "checkbox" at bounding box center [105, 228] width 21 height 21
checkbox input "true"
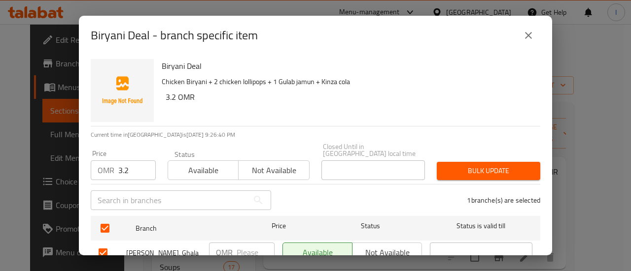
click at [450, 165] on span "Bulk update" at bounding box center [488, 171] width 88 height 12
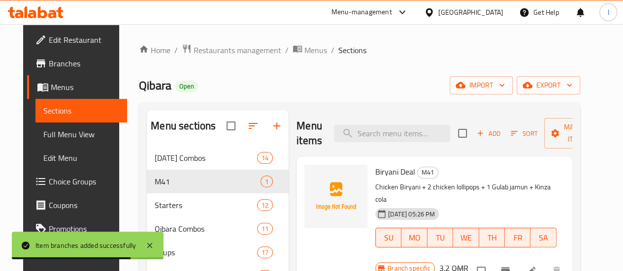
click at [40, 10] on icon at bounding box center [42, 12] width 9 height 12
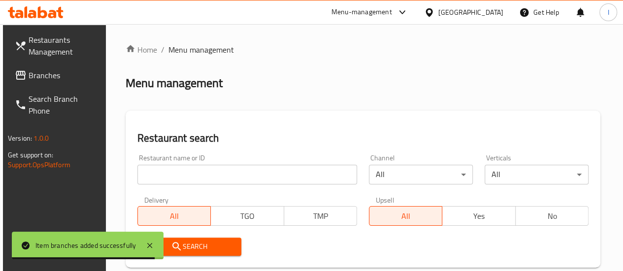
click at [221, 175] on input "search" at bounding box center [247, 175] width 220 height 20
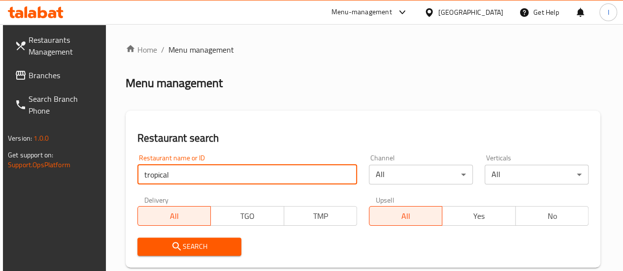
type input "tropical"
click at [303, 194] on div "Restaurant name or ID tropical Restaurant name or ID Channel All ​ Verticals Al…" at bounding box center [363, 205] width 463 height 113
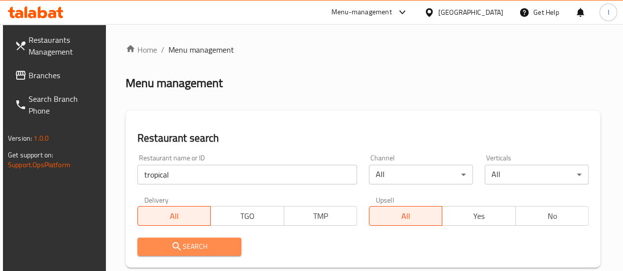
click at [210, 244] on span "Search" at bounding box center [189, 247] width 88 height 12
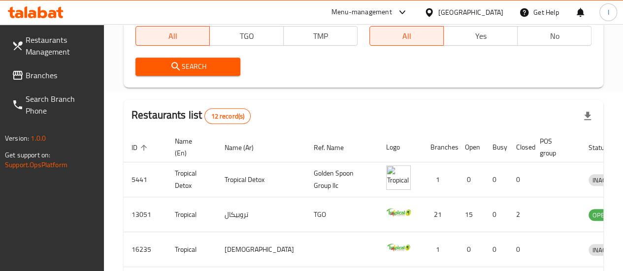
scroll to position [197, 0]
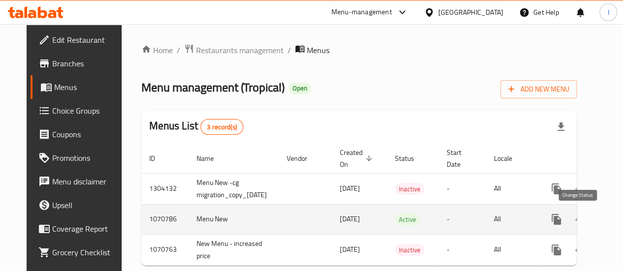
scroll to position [0, 42]
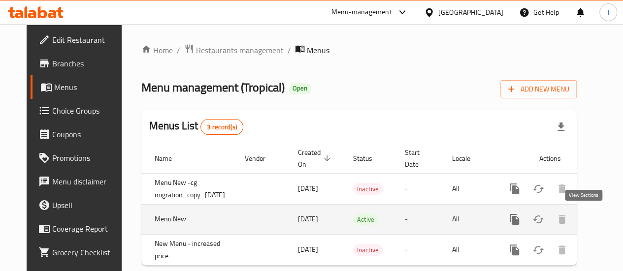
click at [581, 216] on icon "enhanced table" at bounding box center [586, 220] width 12 height 12
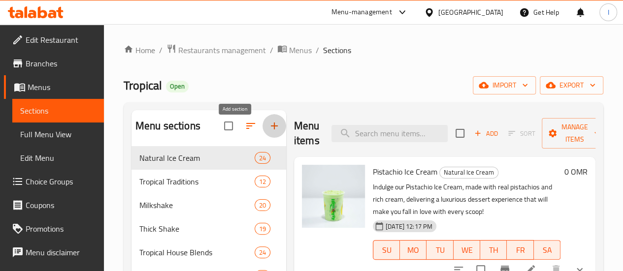
click at [269, 130] on icon "button" at bounding box center [275, 126] width 12 height 12
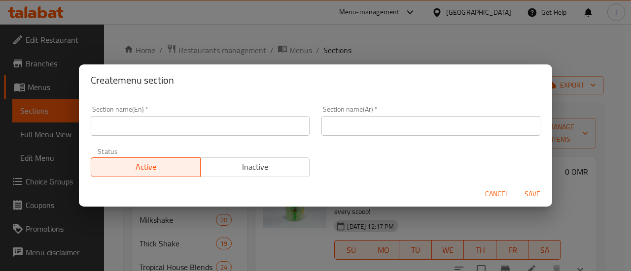
click at [178, 129] on input "text" at bounding box center [200, 126] width 219 height 20
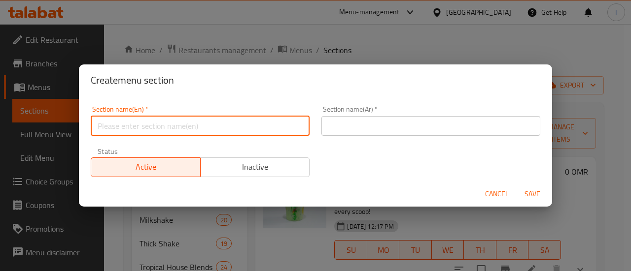
type input "M41"
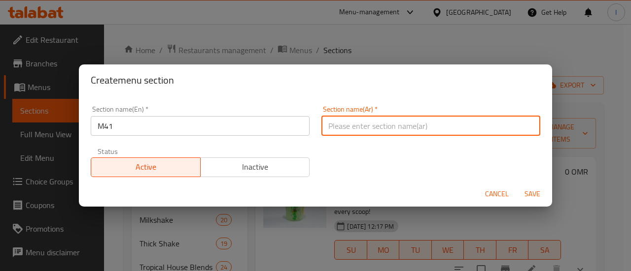
click at [343, 123] on input "text" at bounding box center [430, 126] width 219 height 20
paste input "م41"
type input "م41"
click at [538, 194] on span "Save" at bounding box center [532, 194] width 24 height 12
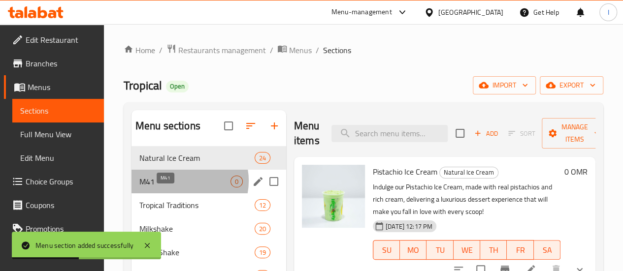
click at [181, 188] on span "M41" at bounding box center [184, 182] width 91 height 12
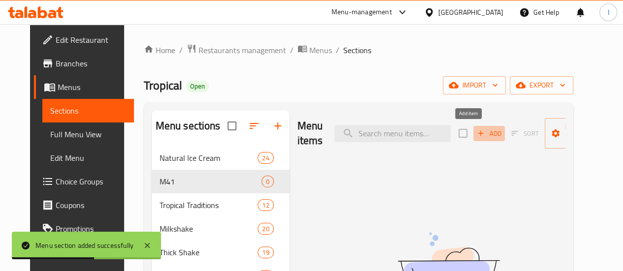
click at [476, 136] on icon "button" at bounding box center [480, 133] width 9 height 9
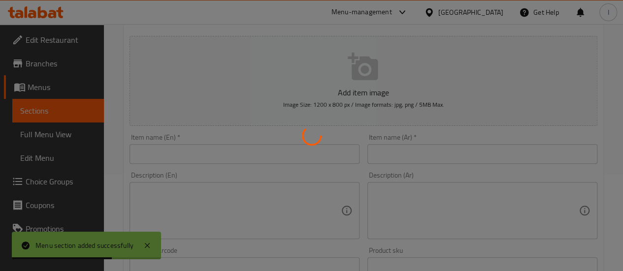
scroll to position [99, 0]
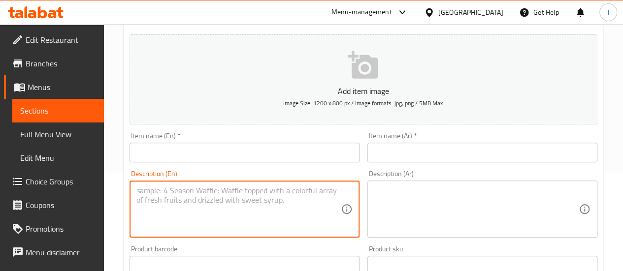
click at [268, 203] on textarea at bounding box center [238, 209] width 204 height 47
paste textarea "orange juice or watermelon juice ice cream any 150 ml Tiramisu Pastery"
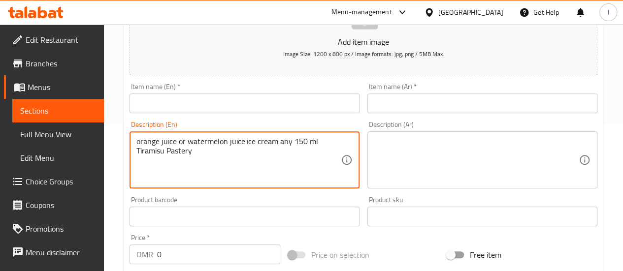
type textarea "orange juice or watermelon juice ice cream any 150 ml Tiramisu Pastery"
click at [44, 180] on span "Choice Groups" at bounding box center [61, 182] width 70 height 12
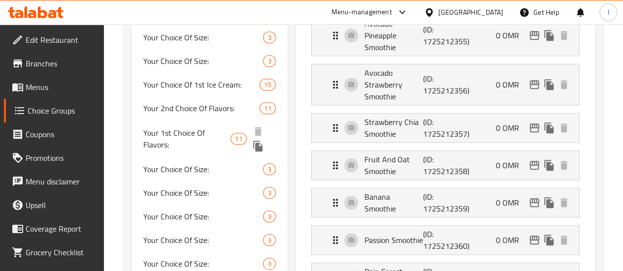
scroll to position [386, 0]
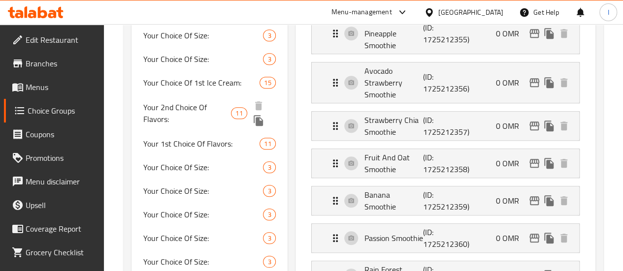
click at [190, 125] on span "Your 2nd Choice Of Flavors:" at bounding box center [187, 114] width 88 height 24
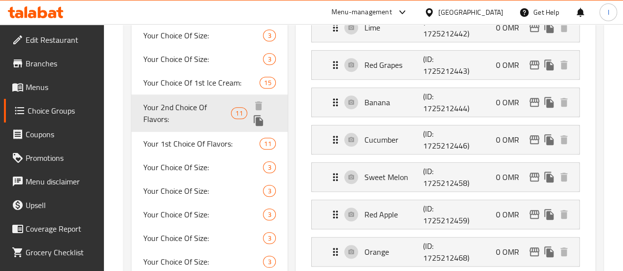
type input "Your 2nd Choice Of Flavors:"
type input "إختيارك الثاني من النكهات:"
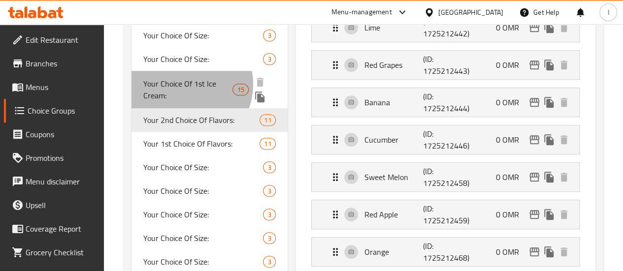
click at [182, 96] on span "Your Choice Of 1st Ice Cream:" at bounding box center [188, 90] width 90 height 24
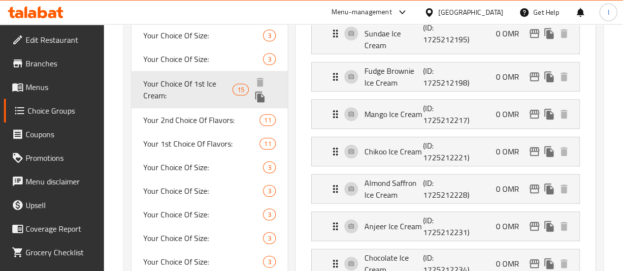
type input "Your Choice Of 1st Ice Cream:"
type input "إختيارك من الأيس كريم الأول:"
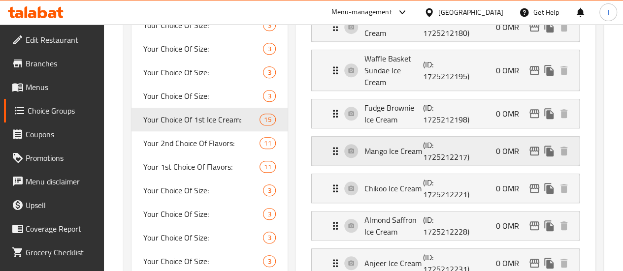
scroll to position [287, 0]
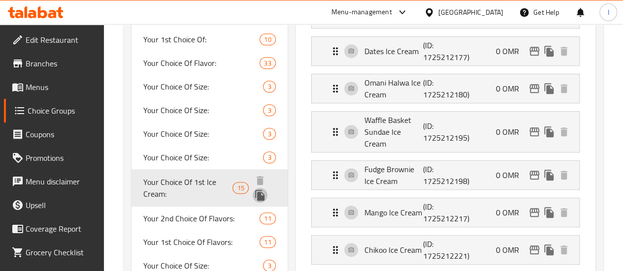
click at [255, 201] on icon "duplicate" at bounding box center [259, 195] width 9 height 11
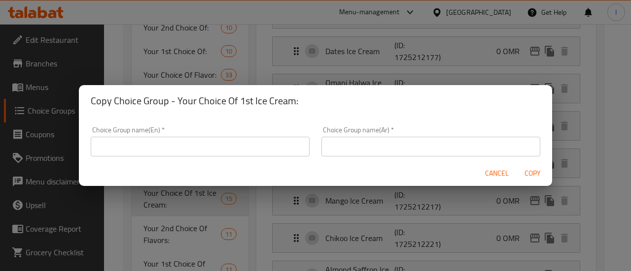
click at [199, 140] on input "text" at bounding box center [200, 147] width 219 height 20
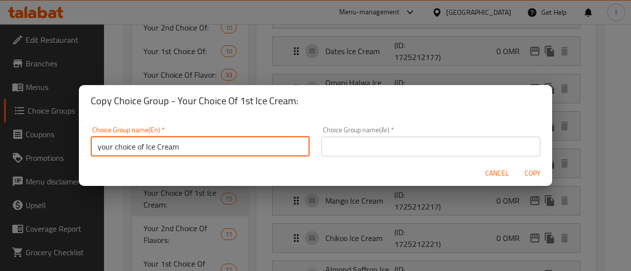
click at [259, 147] on input "your choice of Ice Cream" at bounding box center [200, 147] width 219 height 20
type input "your choice of Ice Cream"
click at [348, 140] on input "text" at bounding box center [430, 147] width 219 height 20
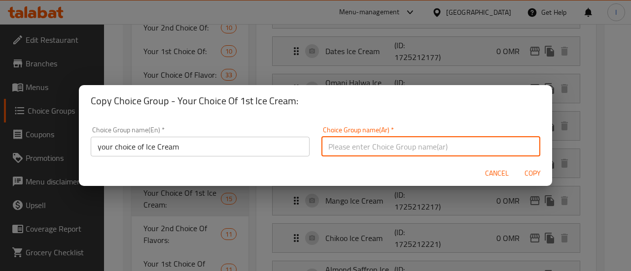
paste input "اختيارك من الآيس كريم"
type input "اختيارك من الآيس كريم"
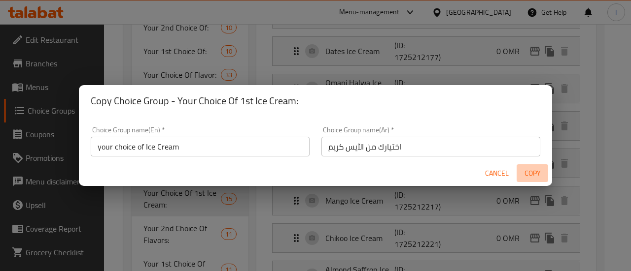
click at [530, 177] on span "Copy" at bounding box center [532, 174] width 24 height 12
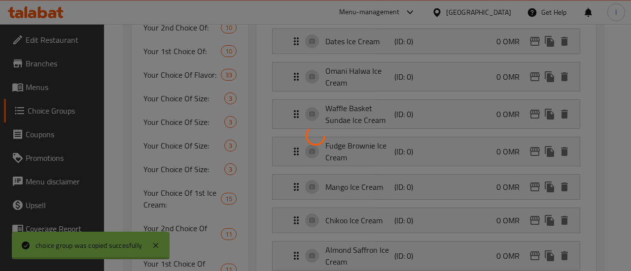
type input "your choice of Ice Cream"
type input "اختيارك من الآيس كريم"
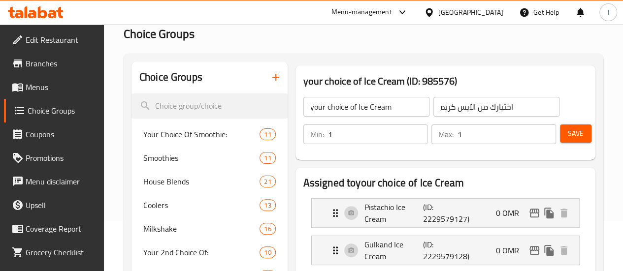
scroll to position [49, 0]
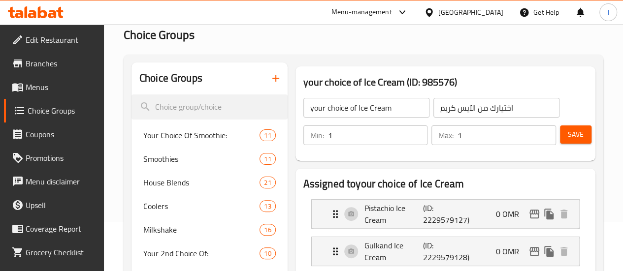
click at [570, 134] on span "Save" at bounding box center [576, 135] width 16 height 12
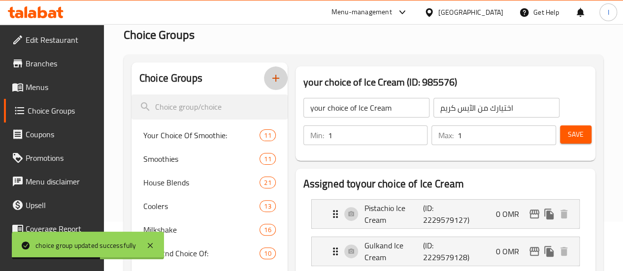
click at [270, 81] on icon "button" at bounding box center [276, 78] width 12 height 12
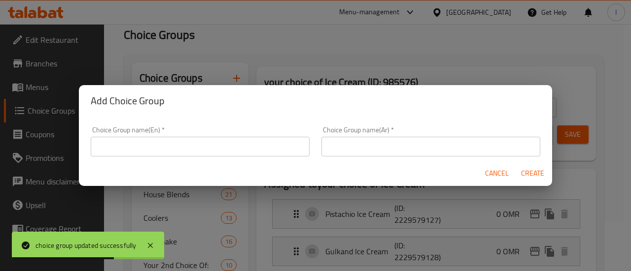
click at [254, 155] on input "text" at bounding box center [200, 147] width 219 height 20
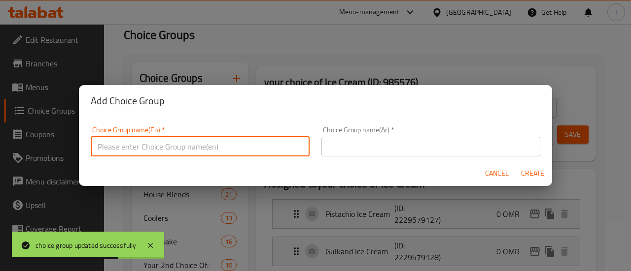
click at [254, 155] on input "text" at bounding box center [200, 147] width 219 height 20
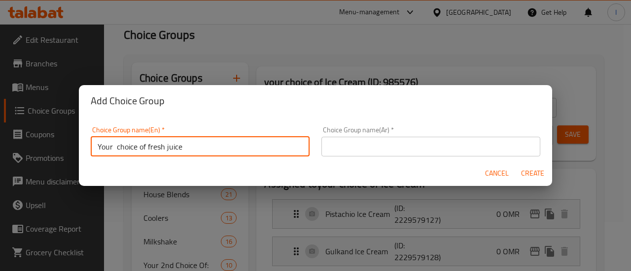
click at [117, 149] on input "Your choice of fresh juice" at bounding box center [200, 147] width 219 height 20
click at [133, 152] on input "Your choice of fresh juice" at bounding box center [200, 147] width 219 height 20
type input "Your choice of fresh juice"
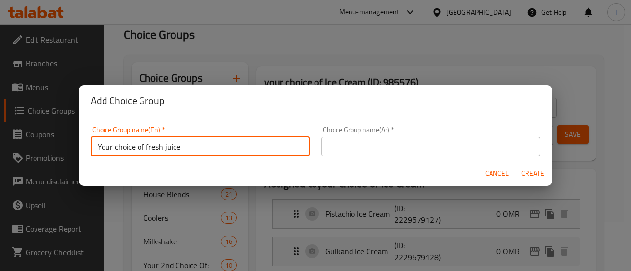
click at [371, 153] on input "text" at bounding box center [430, 147] width 219 height 20
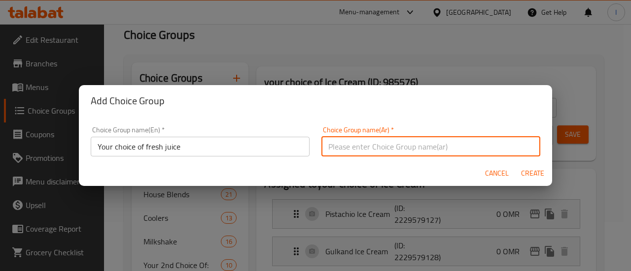
paste input "اختيارك من العصير الطازج"
type input "اختيارك من العصير الطازج"
click at [525, 170] on span "Create" at bounding box center [532, 174] width 24 height 12
type input "Your choice of fresh juice"
type input "اختيارك من العصير الطازج"
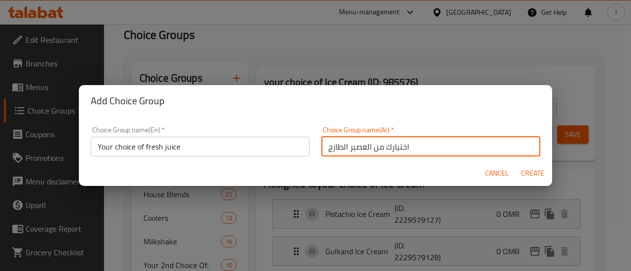
type input "0"
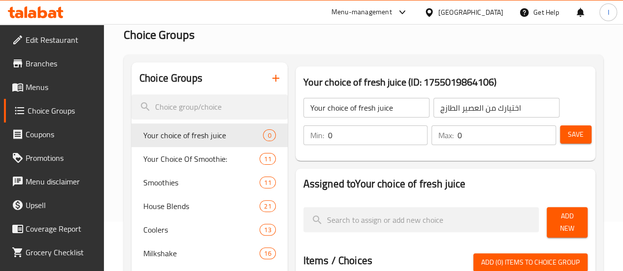
click at [328, 136] on input "0" at bounding box center [378, 136] width 100 height 20
click at [370, 139] on input "01" at bounding box center [378, 136] width 100 height 20
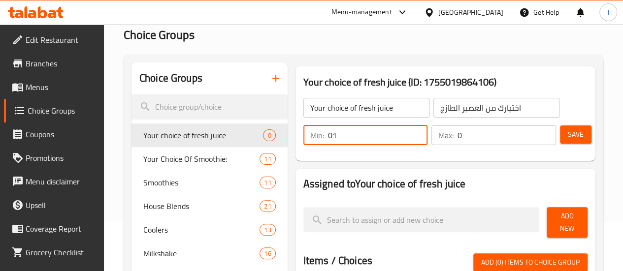
click at [370, 139] on input "01" at bounding box center [378, 136] width 100 height 20
type input "1"
click at [475, 134] on input "0" at bounding box center [507, 136] width 99 height 20
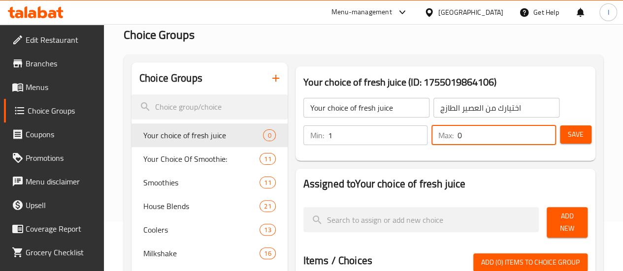
click at [475, 134] on input "0" at bounding box center [507, 136] width 99 height 20
type input "1"
click at [460, 152] on div "Your choice of fresh juice ​ اختيارك من العصير الطازج ​ Min: 1 ​ Max: 1 ​ Save" at bounding box center [446, 121] width 292 height 71
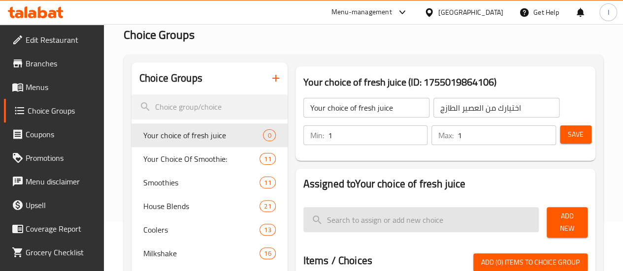
click at [443, 214] on input "search" at bounding box center [422, 219] width 236 height 25
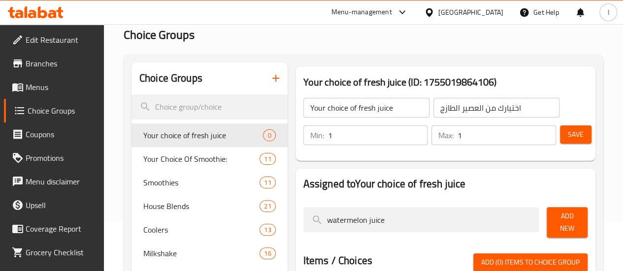
type input "watermelon juice"
click at [566, 226] on span "Add New" at bounding box center [567, 222] width 25 height 25
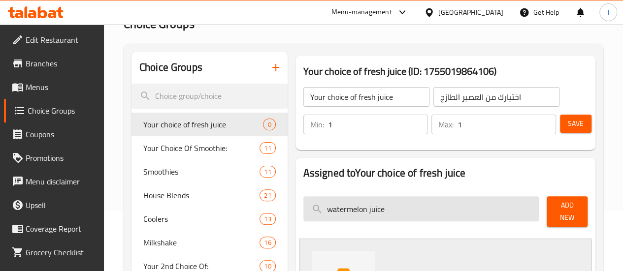
scroll to position [148, 0]
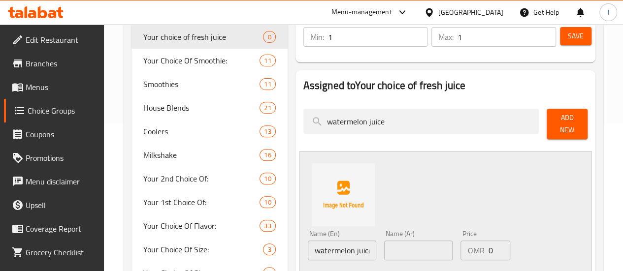
click at [392, 247] on input "text" at bounding box center [418, 251] width 68 height 20
click at [326, 248] on input "watermelon juice" at bounding box center [342, 251] width 68 height 20
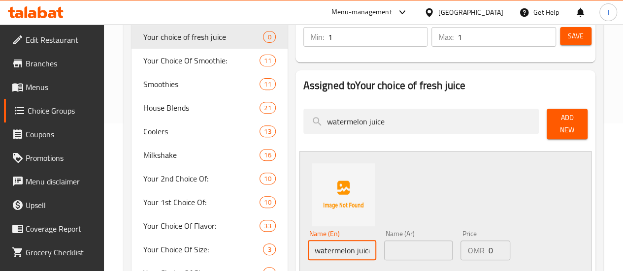
click at [326, 248] on input "watermelon juice" at bounding box center [342, 251] width 68 height 20
click at [399, 241] on input "text" at bounding box center [418, 251] width 68 height 20
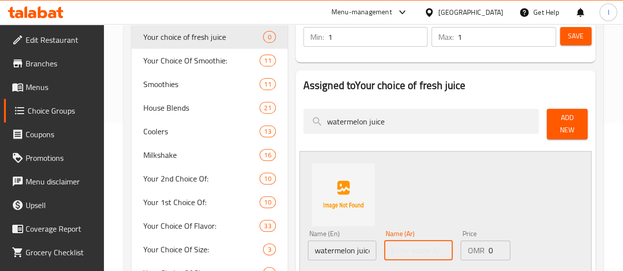
paste input "عصير البطيخ"
type input "عصير البطيخ"
drag, startPoint x: 468, startPoint y: 200, endPoint x: 462, endPoint y: 208, distance: 9.6
click at [468, 200] on div "Name (En) watermelon juice Name (En) Name (Ar) عصير البطيخ Name (Ar) Price OMR …" at bounding box center [446, 223] width 292 height 144
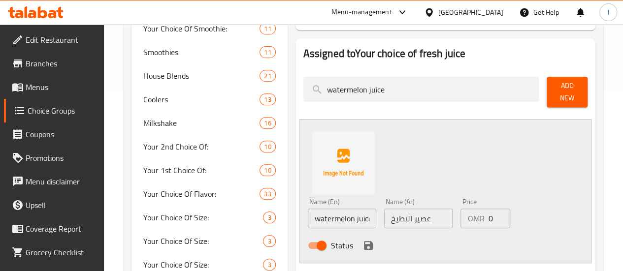
scroll to position [197, 0]
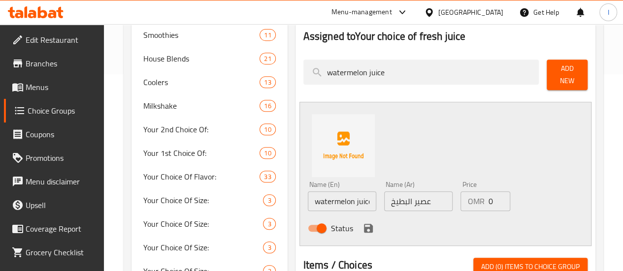
click at [363, 228] on icon "save" at bounding box center [369, 229] width 12 height 12
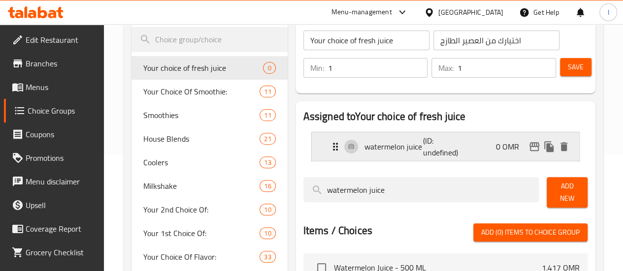
scroll to position [99, 0]
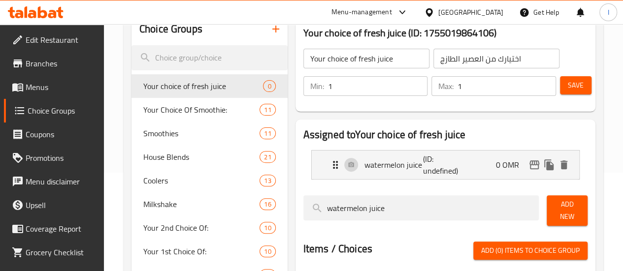
click at [582, 206] on button "Add New" at bounding box center [567, 211] width 41 height 31
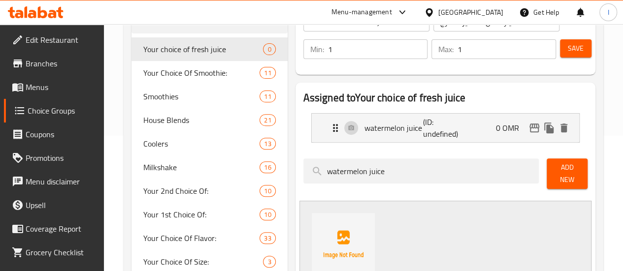
scroll to position [197, 0]
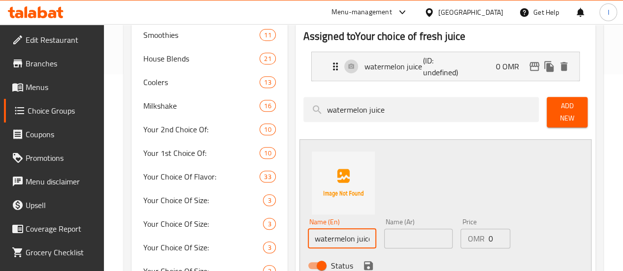
click at [335, 235] on input "watermelon juice" at bounding box center [342, 239] width 68 height 20
click at [335, 234] on input "watermelon juice" at bounding box center [342, 239] width 68 height 20
click at [327, 237] on input "watermelon juice" at bounding box center [342, 239] width 68 height 20
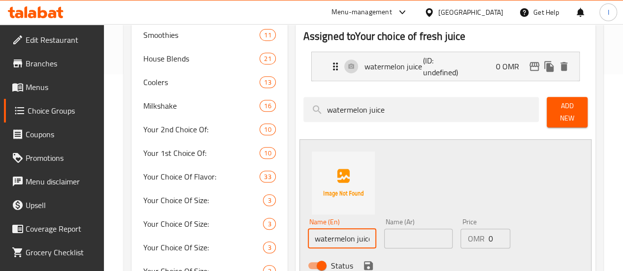
click at [327, 237] on input "watermelon juice" at bounding box center [342, 239] width 68 height 20
click at [327, 236] on input "watermelon juice" at bounding box center [342, 239] width 68 height 20
paste input "orange juice"
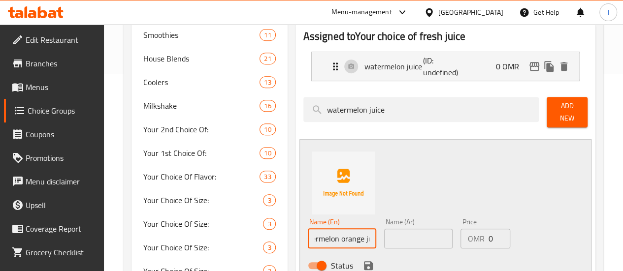
paste input "text"
click at [329, 239] on input "orange juice" at bounding box center [342, 239] width 68 height 20
click at [328, 239] on input "orange juice" at bounding box center [342, 239] width 68 height 20
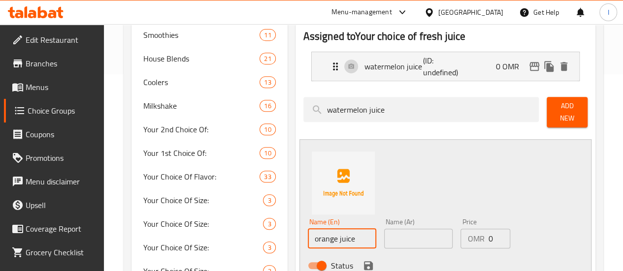
type input "orange juice"
click at [392, 237] on input "text" at bounding box center [418, 239] width 68 height 20
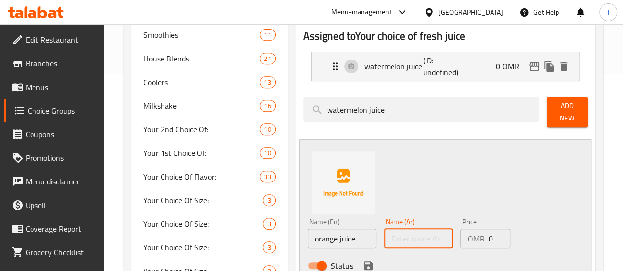
paste input "عصير البرتقال"
type input "عصير البرتقال"
click at [364, 262] on icon "save" at bounding box center [368, 266] width 9 height 9
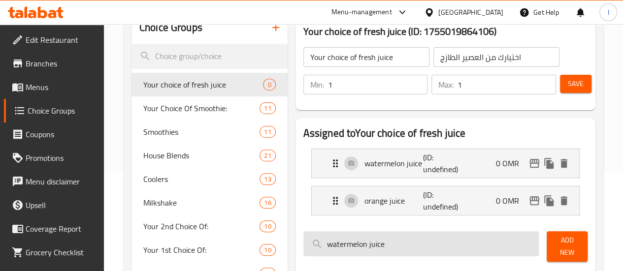
scroll to position [99, 0]
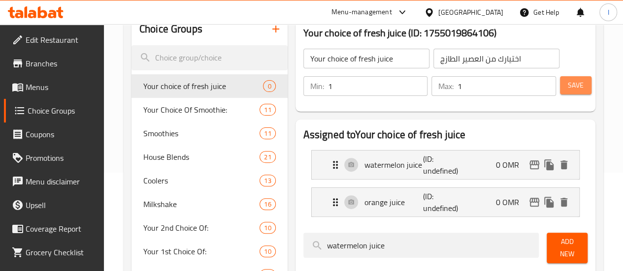
click at [582, 81] on button "Save" at bounding box center [576, 85] width 32 height 18
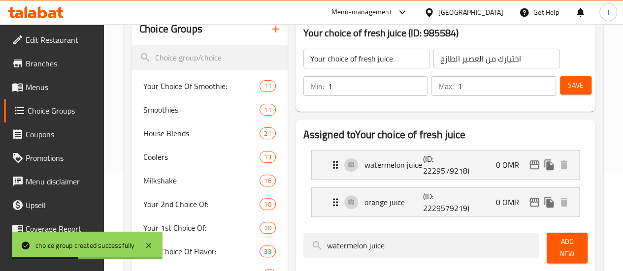
click at [38, 87] on span "Menus" at bounding box center [61, 87] width 70 height 12
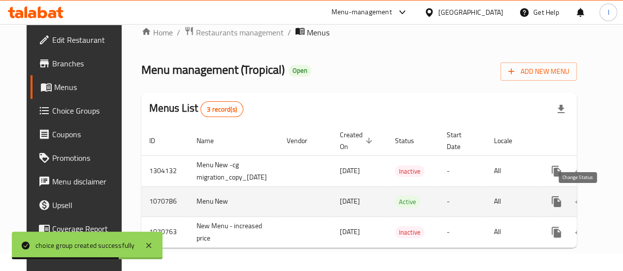
scroll to position [0, 42]
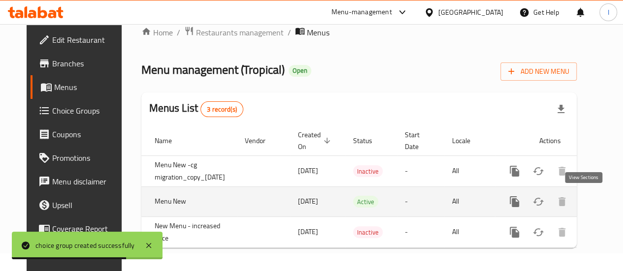
click at [584, 199] on icon "enhanced table" at bounding box center [585, 202] width 9 height 9
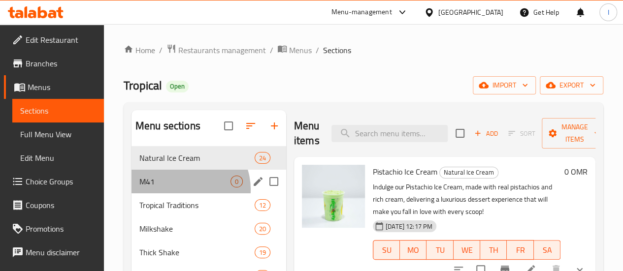
click at [181, 194] on div "M41 0" at bounding box center [209, 182] width 155 height 24
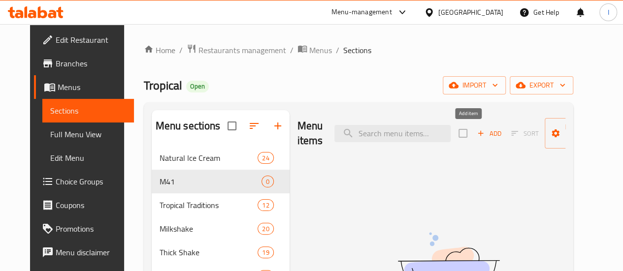
click at [476, 133] on span "Add" at bounding box center [489, 133] width 27 height 11
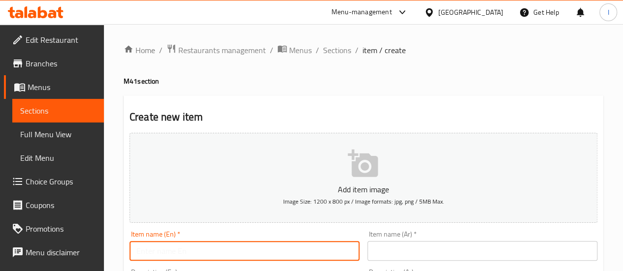
click at [239, 249] on input "text" at bounding box center [245, 251] width 230 height 20
click at [223, 252] on input "Tropical Special Deal" at bounding box center [245, 251] width 230 height 20
type input "Tropical Special Deal"
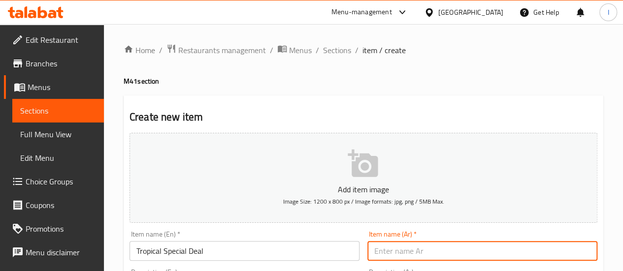
click at [416, 253] on input "text" at bounding box center [483, 251] width 230 height 20
paste input "عرض خاص استوائي"
type input "عرض خاص استوائي"
click at [436, 236] on div "Item name (Ar)   * عرض خاص استوائي Item name (Ar) *" at bounding box center [483, 246] width 230 height 30
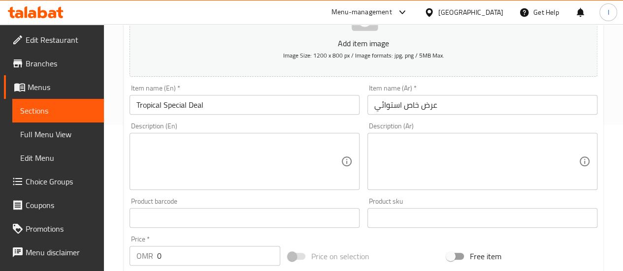
scroll to position [197, 0]
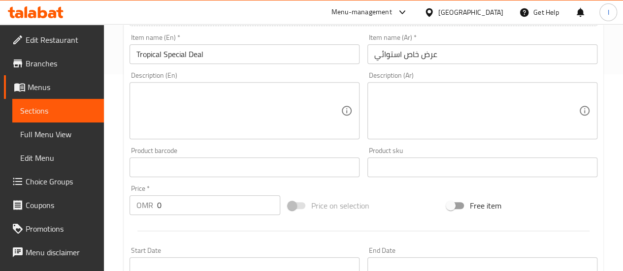
click at [228, 104] on textarea at bounding box center [238, 111] width 204 height 47
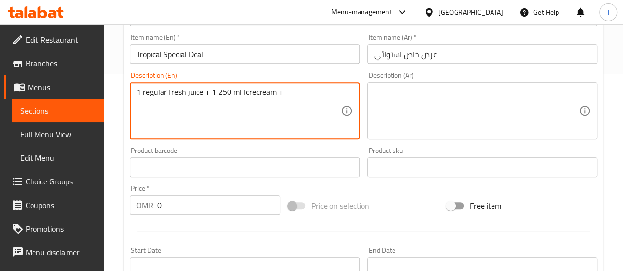
click at [218, 88] on textarea "1 regular fresh juice + 1 250 ml Icrecream +" at bounding box center [238, 111] width 204 height 47
click at [215, 93] on textarea "1 regular fresh juice + 1 250 ml Icrecream +" at bounding box center [238, 111] width 204 height 47
click at [233, 91] on textarea "1 regular fresh juice + 1 (250 ml Icrecream +" at bounding box center [238, 111] width 204 height 47
click at [238, 91] on textarea "1 regular fresh juice + 1 (250ml Icrecream +" at bounding box center [238, 111] width 204 height 47
click at [214, 93] on textarea "1 regular fresh juice + 1 (250ml) Icrecream +" at bounding box center [238, 111] width 204 height 47
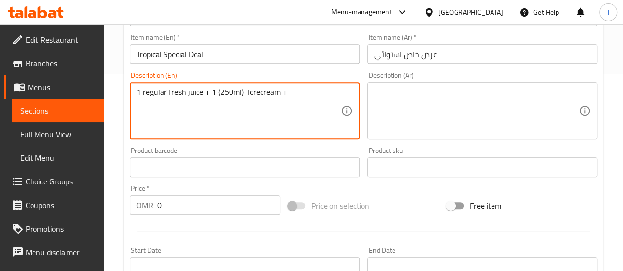
click at [215, 94] on textarea "1 regular fresh juice + 1 (250ml) Icrecream +" at bounding box center [238, 111] width 204 height 47
click at [291, 93] on textarea "1 regular fresh juice + 1 (250ml) Ice-cream +" at bounding box center [238, 111] width 204 height 47
paste textarea "Tiramisu Pastery"
click at [147, 95] on textarea "1 regular fresh juice + 1 (250ml) Ice-cream + Tiramisu Pastry" at bounding box center [238, 111] width 204 height 47
click at [147, 94] on textarea "1 regular fresh juice + 1 (250ml) Ice-cream + Tiramisu Pastry" at bounding box center [238, 111] width 204 height 47
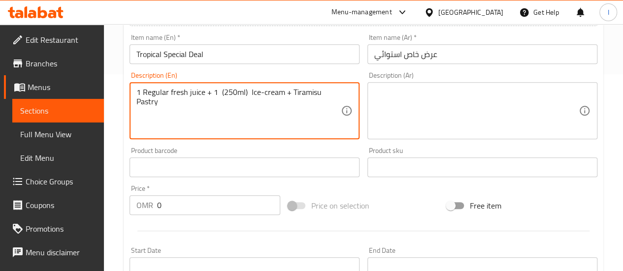
click at [226, 120] on textarea "1 Regular fresh juice + 1 (250ml) Ice-cream + Tiramisu Pastry" at bounding box center [238, 111] width 204 height 47
click at [239, 105] on textarea "1 Regular fresh juice + 1 (250ml) Ice-cream + Tiramisu Pastry" at bounding box center [238, 111] width 204 height 47
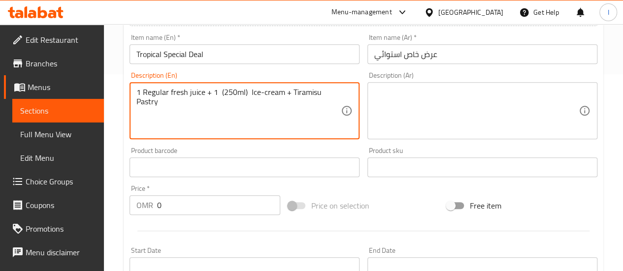
type textarea "1 Regular fresh juice + 1 (250ml) Ice-cream + Tiramisu Pastry"
click at [386, 103] on textarea at bounding box center [476, 111] width 204 height 47
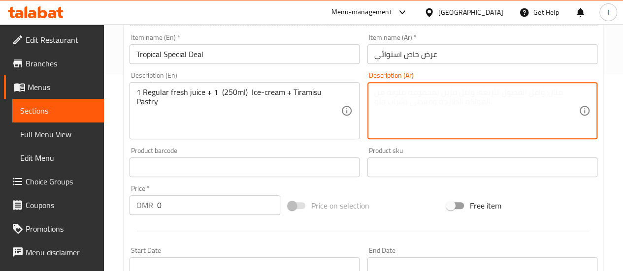
paste textarea "1 عصير طازج عادي + 1 (250 مل) آيس كريم + معجنات تيراميسو"
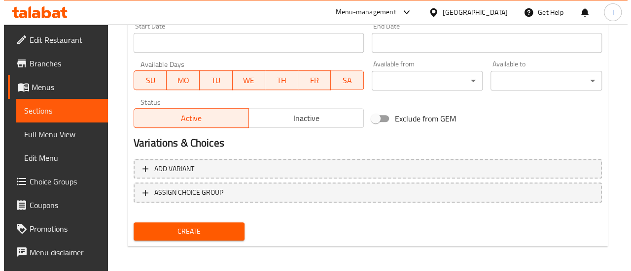
scroll to position [424, 0]
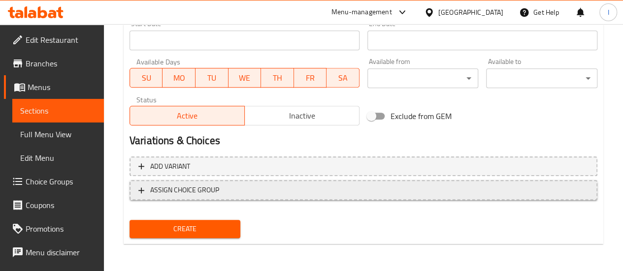
type textarea "1 عصير طازج عادي + 1 (250 مل) آيس كريم + معجنات تيراميسو"
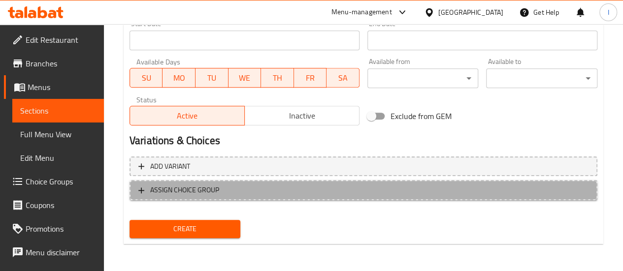
click at [266, 186] on span "ASSIGN CHOICE GROUP" at bounding box center [363, 190] width 450 height 12
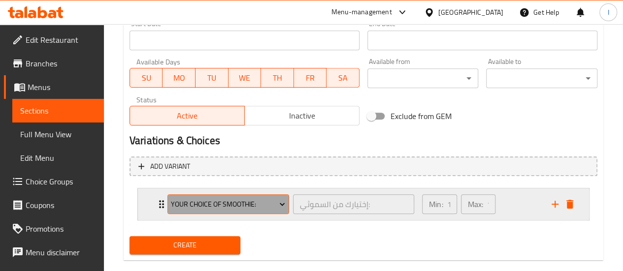
click at [273, 204] on span "Your Choice Of Smoothie:" at bounding box center [228, 205] width 114 height 12
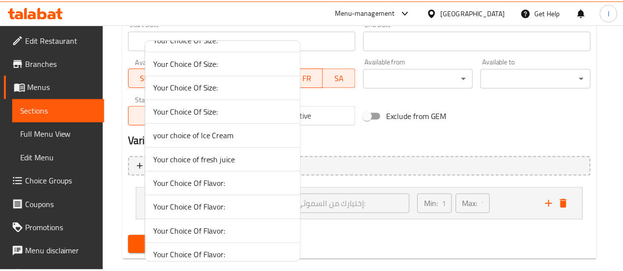
scroll to position [4080, 0]
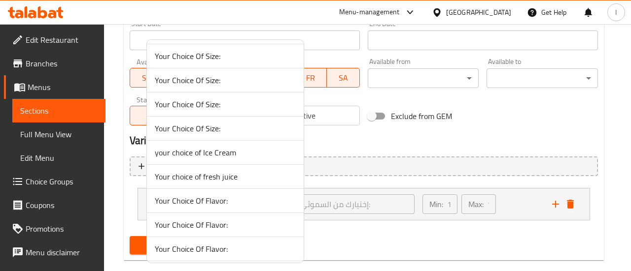
click at [217, 147] on span "your choice of Ice Cream" at bounding box center [225, 153] width 141 height 12
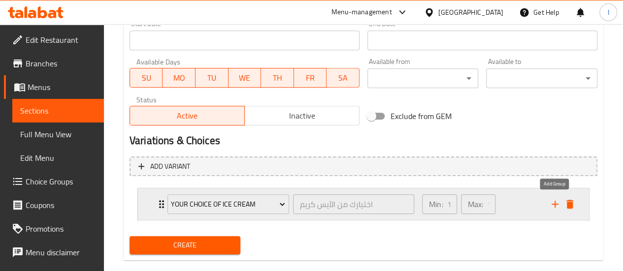
click at [555, 203] on icon "add" at bounding box center [555, 204] width 7 height 7
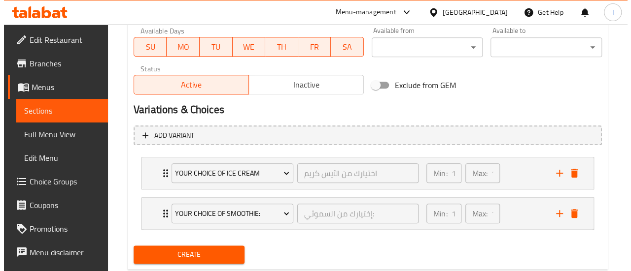
scroll to position [474, 0]
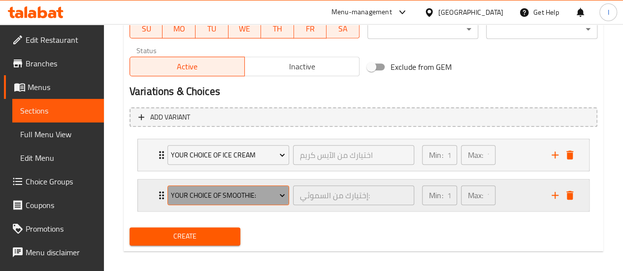
click at [251, 196] on span "Your Choice Of Smoothie:" at bounding box center [228, 196] width 114 height 12
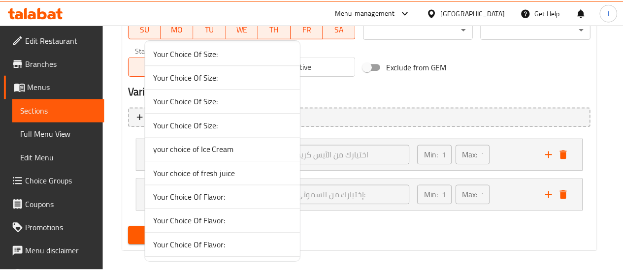
scroll to position [4057, 0]
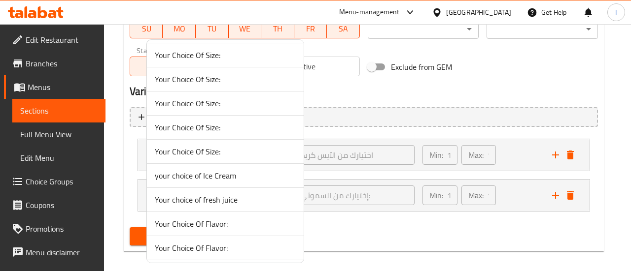
click at [235, 194] on span "Your choice of fresh juice" at bounding box center [225, 200] width 141 height 12
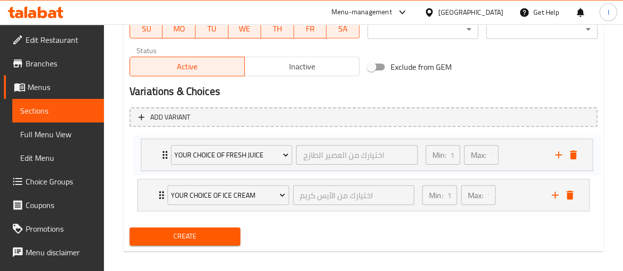
drag, startPoint x: 163, startPoint y: 193, endPoint x: 166, endPoint y: 149, distance: 44.0
click at [166, 149] on div "your choice of Ice Cream اختيارك من الآيس كريم ​ Min: 1 ​ Max: 1 ​ Pistachio Ic…" at bounding box center [364, 175] width 468 height 80
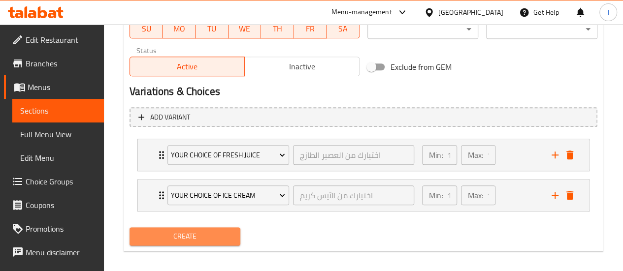
click at [207, 238] on span "Create" at bounding box center [185, 237] width 96 height 12
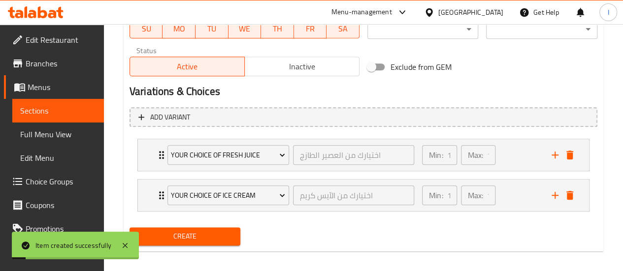
click at [51, 102] on link "Sections" at bounding box center [58, 111] width 92 height 24
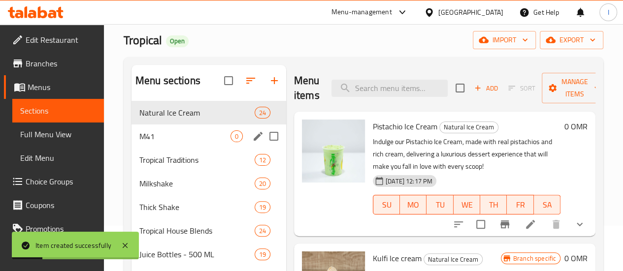
scroll to position [33, 0]
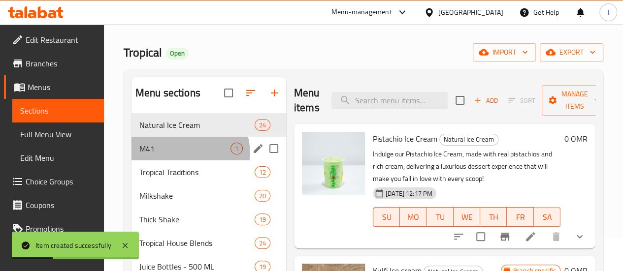
click at [178, 161] on div "M41 1" at bounding box center [209, 149] width 155 height 24
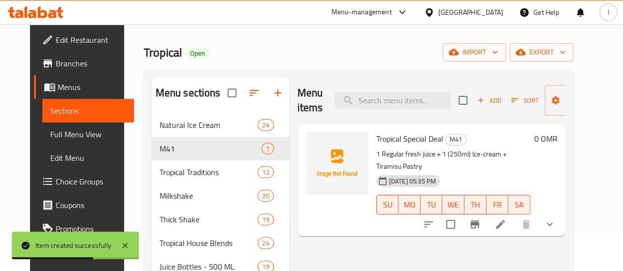
click at [556, 219] on icon "show more" at bounding box center [550, 225] width 12 height 12
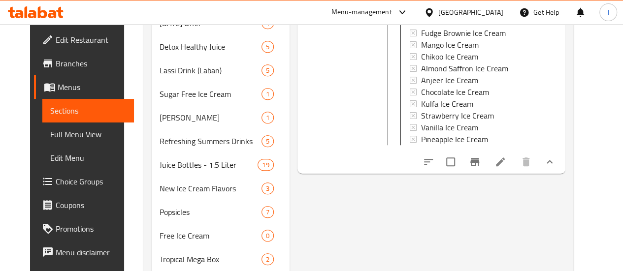
scroll to position [378, 0]
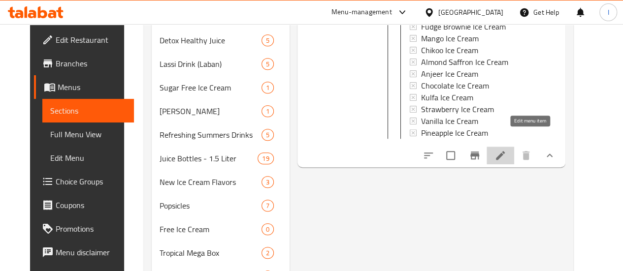
click at [507, 150] on icon at bounding box center [501, 156] width 12 height 12
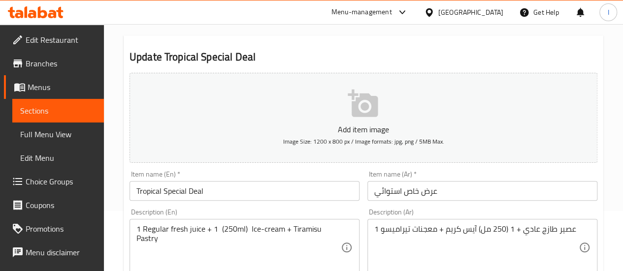
scroll to position [148, 0]
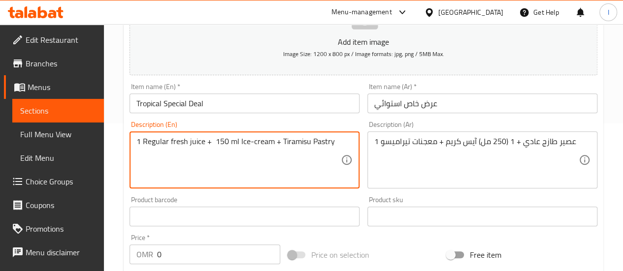
click at [257, 160] on textarea "1 Regular fresh juice + 150 ml Ice-cream + Tiramisu Pastry" at bounding box center [238, 160] width 204 height 47
click at [183, 145] on textarea "1 Regular fresh juice + 150 ml Ice-cream + Tiramisu Pastry" at bounding box center [238, 160] width 204 height 47
type textarea "1 Regular fresh juice + 150 ml Ice-cream + Tiramisu Pastry"
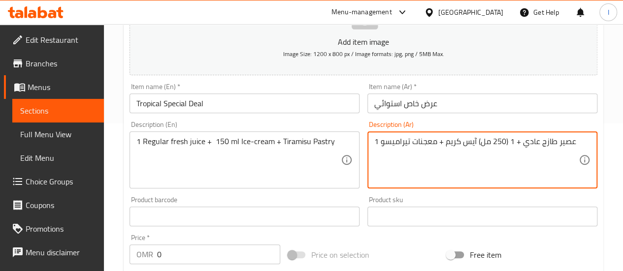
click at [409, 147] on textarea "1 عصير طازج عادي + 1 (250 مل) آيس كريم + معجنات تيراميسو" at bounding box center [476, 160] width 204 height 47
paste textarea "50 مل"
type textarea "1 عصير طازج عادي + 150 مل آيس كريم + معجنات تيراميسو"
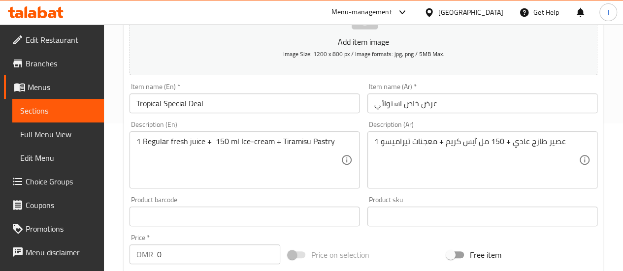
click at [361, 198] on div "Product barcode Product barcode" at bounding box center [245, 212] width 238 height 38
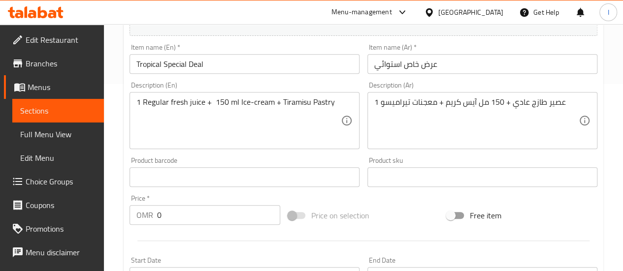
scroll to position [246, 0]
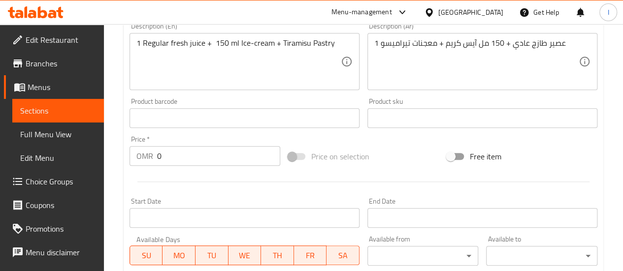
click at [171, 160] on input "0" at bounding box center [218, 156] width 123 height 20
paste input "3.545"
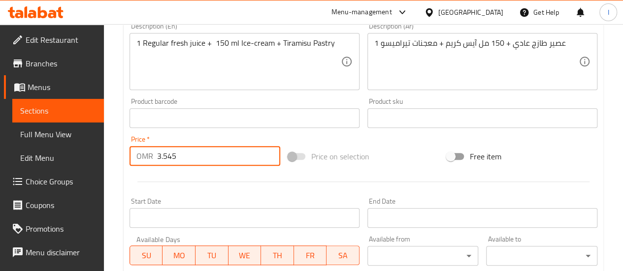
type input "3.545"
click at [205, 187] on div at bounding box center [364, 182] width 476 height 24
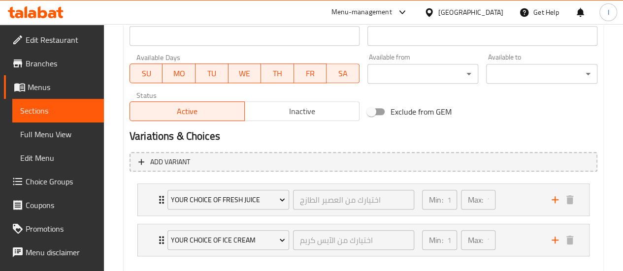
scroll to position [480, 0]
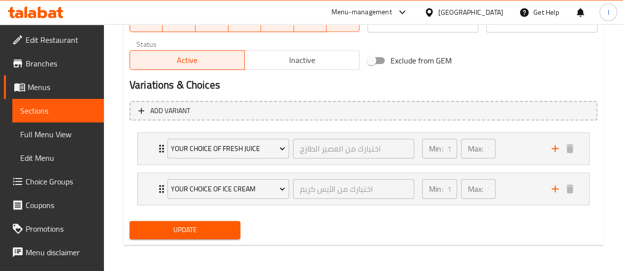
click at [204, 225] on span "Update" at bounding box center [185, 230] width 96 height 12
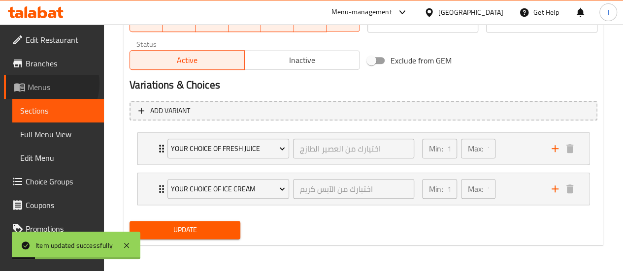
click at [44, 84] on span "Menus" at bounding box center [62, 87] width 68 height 12
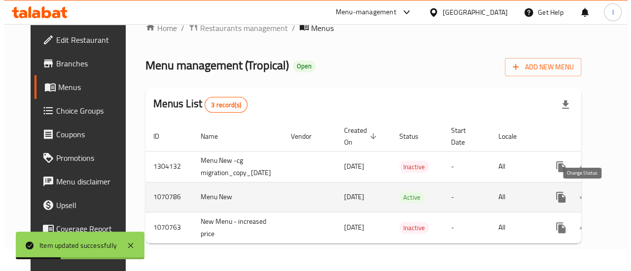
scroll to position [0, 42]
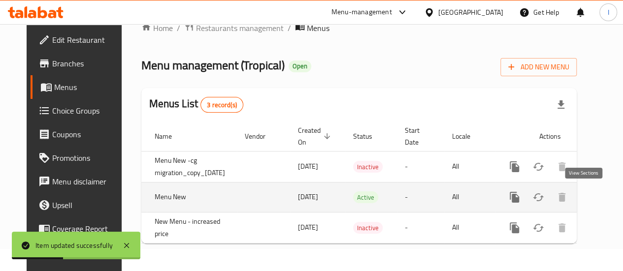
click at [582, 192] on icon "enhanced table" at bounding box center [586, 198] width 12 height 12
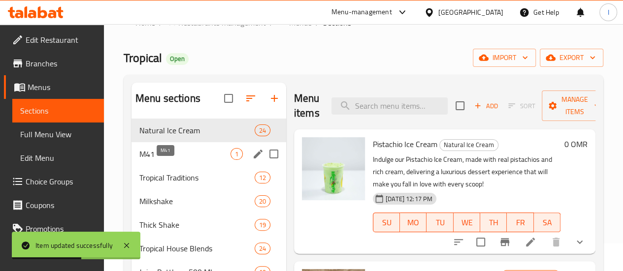
click at [158, 160] on span "M41" at bounding box center [184, 154] width 91 height 12
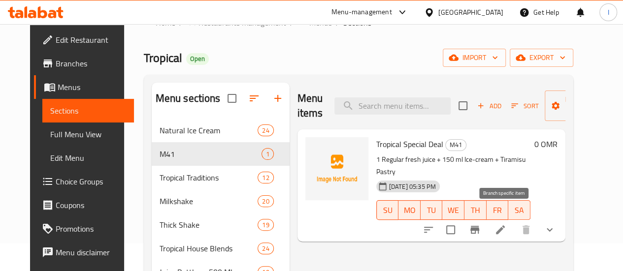
click at [479, 226] on icon "Branch-specific-item" at bounding box center [475, 230] width 9 height 8
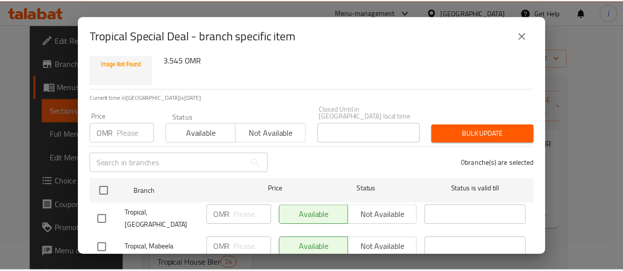
scroll to position [99, 0]
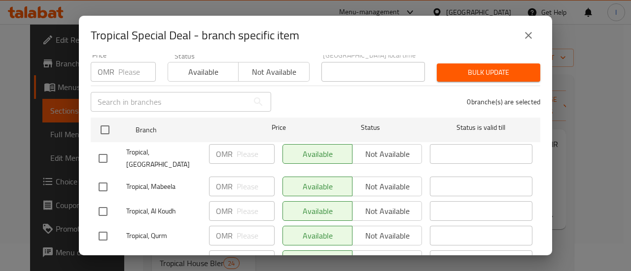
click at [117, 69] on div "OMR Price" at bounding box center [123, 72] width 65 height 20
paste input "3.545"
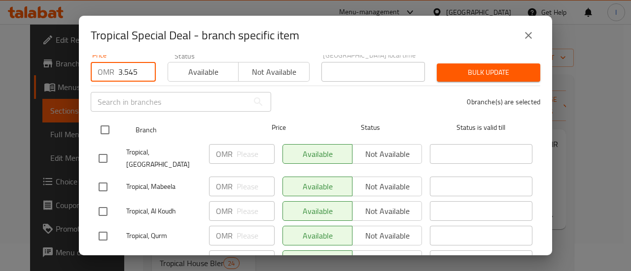
type input "3.545"
click at [110, 124] on input "checkbox" at bounding box center [105, 130] width 21 height 21
checkbox input "true"
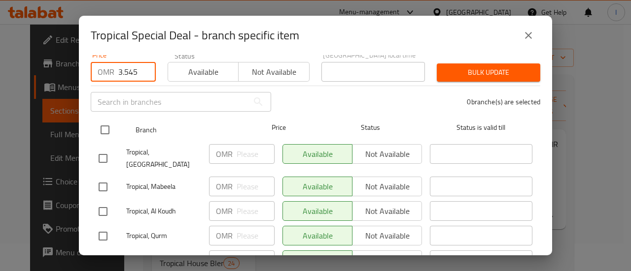
checkbox input "true"
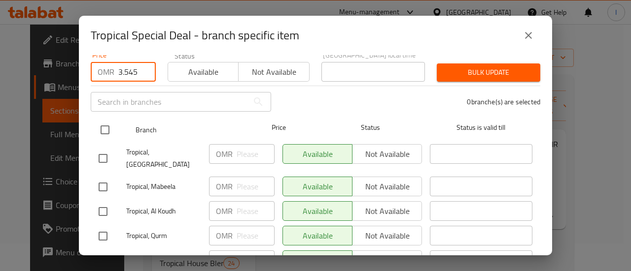
checkbox input "true"
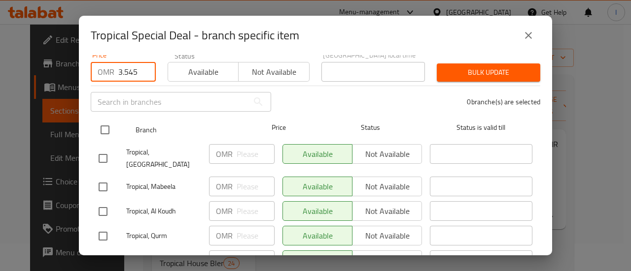
checkbox input "true"
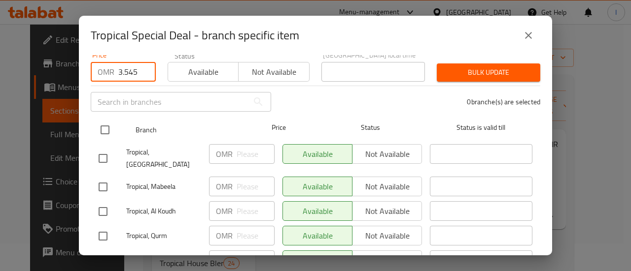
checkbox input "true"
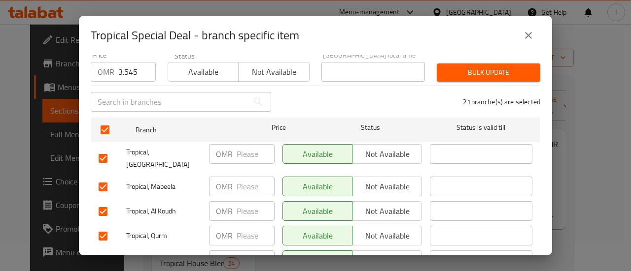
click at [489, 64] on button "Bulk update" at bounding box center [488, 73] width 103 height 18
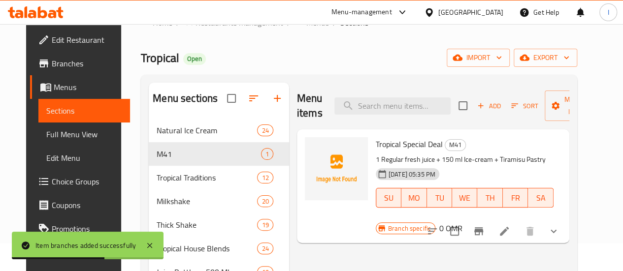
click at [48, 6] on icon at bounding box center [36, 12] width 56 height 12
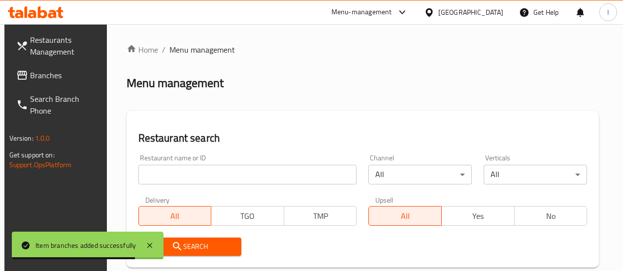
scroll to position [28, 0]
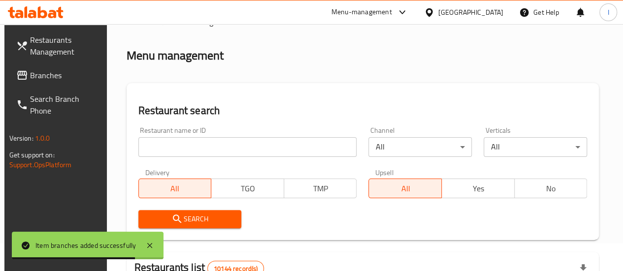
click at [209, 153] on input "search" at bounding box center [247, 147] width 219 height 20
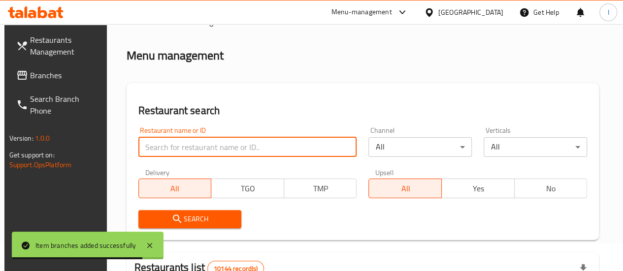
paste input "[PERSON_NAME]"
click button "Search" at bounding box center [189, 219] width 103 height 18
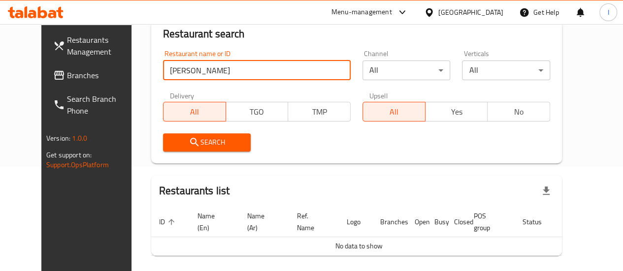
scroll to position [43, 0]
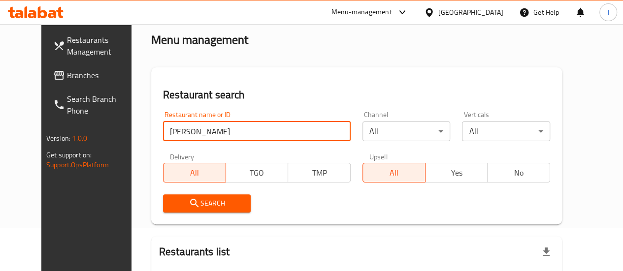
type input "[PERSON_NAME]"
click button "Search" at bounding box center [207, 204] width 88 height 18
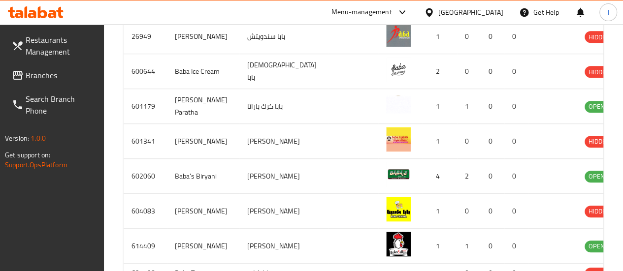
scroll to position [438, 0]
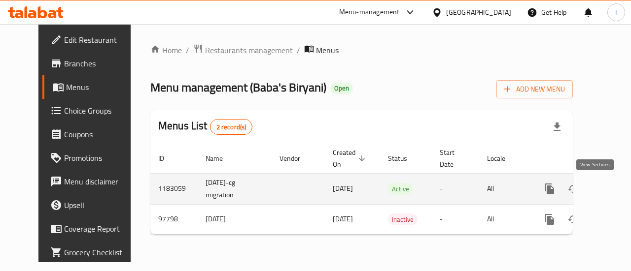
click at [614, 192] on icon "enhanced table" at bounding box center [620, 189] width 12 height 12
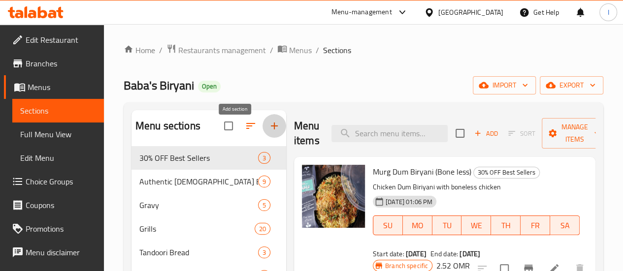
click at [269, 132] on icon "button" at bounding box center [275, 126] width 12 height 12
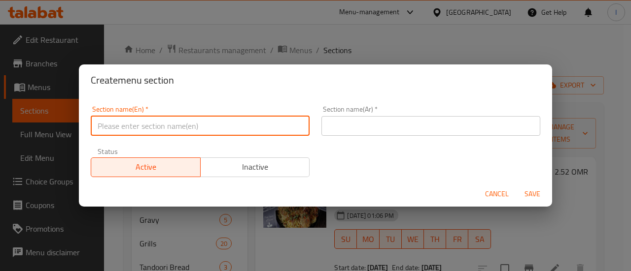
drag, startPoint x: 210, startPoint y: 127, endPoint x: 209, endPoint y: 137, distance: 10.4
click at [210, 127] on input "text" at bounding box center [200, 126] width 219 height 20
type input "M41"
click at [363, 134] on input "text" at bounding box center [430, 126] width 219 height 20
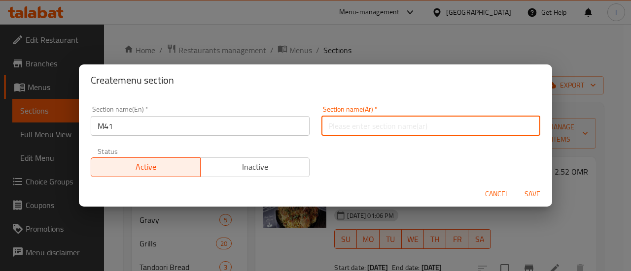
paste input "م41"
type input "م41"
click at [525, 188] on span "Save" at bounding box center [532, 194] width 24 height 12
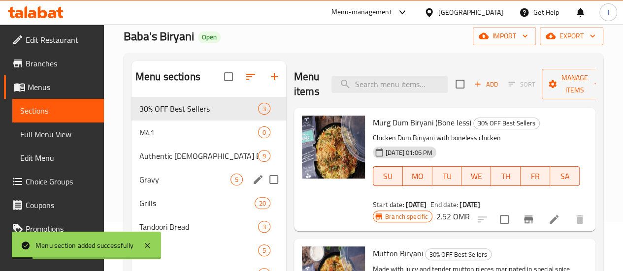
scroll to position [99, 0]
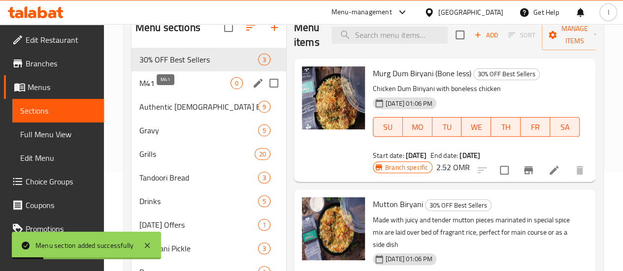
click at [181, 89] on span "M41" at bounding box center [184, 83] width 91 height 12
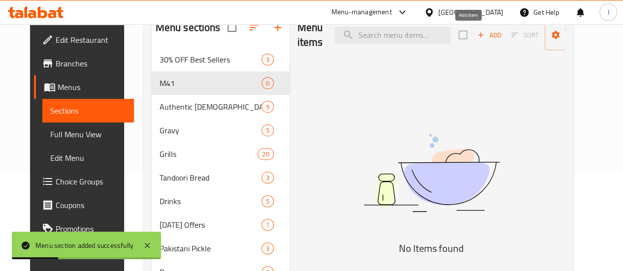
click at [476, 34] on icon "button" at bounding box center [480, 35] width 9 height 9
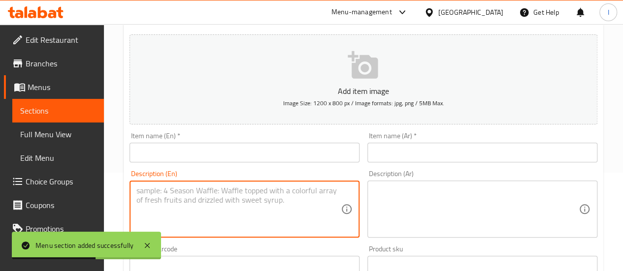
click at [239, 196] on textarea at bounding box center [238, 209] width 204 height 47
paste textarea "Baba chicken Biryani [PERSON_NAME] / Pepsi"
click at [246, 191] on textarea "Baba chicken Biryani [PERSON_NAME] / Pepsi" at bounding box center [238, 209] width 204 height 47
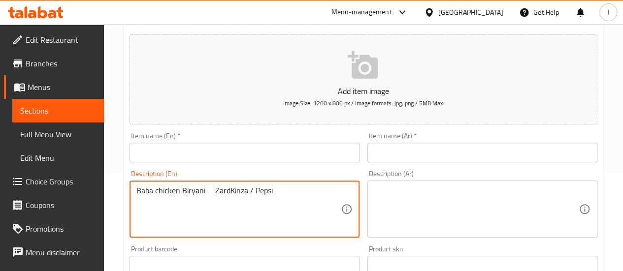
drag, startPoint x: 273, startPoint y: 190, endPoint x: 222, endPoint y: 192, distance: 51.3
click at [222, 192] on textarea "Baba chicken Biryani ZardKinza / Pepsi" at bounding box center [238, 209] width 204 height 47
click at [206, 190] on textarea "Baba chicken Biryani Zard" at bounding box center [238, 209] width 204 height 47
click at [246, 192] on textarea "Baba chicken Biryani + Zard" at bounding box center [238, 209] width 204 height 47
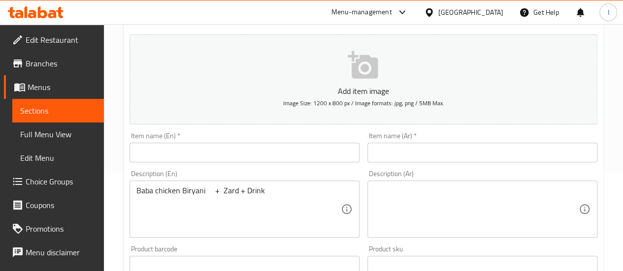
click at [203, 235] on div "Baba chicken Biryani + Zard + Drink Description (En)" at bounding box center [245, 209] width 230 height 57
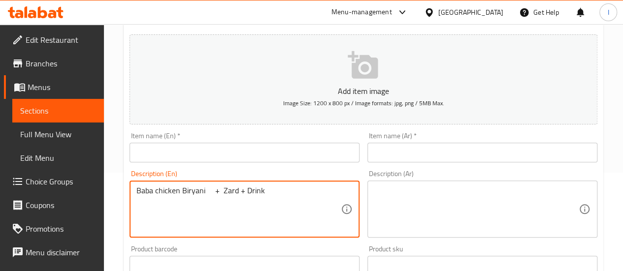
click at [229, 189] on textarea "Baba chicken Biryani + Zard + Drink" at bounding box center [238, 209] width 204 height 47
click at [243, 220] on textarea "Baba chicken Biryani + Zarda + Drink" at bounding box center [238, 209] width 204 height 47
click at [191, 186] on textarea "Baba chicken Biryani + Zarda + Drink" at bounding box center [238, 209] width 204 height 47
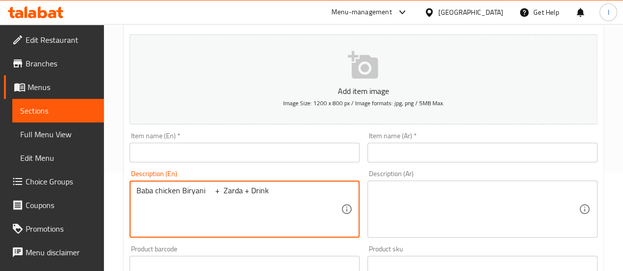
type textarea "Baba chicken Biryani + Zarda + Drink"
click at [400, 202] on textarea at bounding box center [476, 209] width 204 height 47
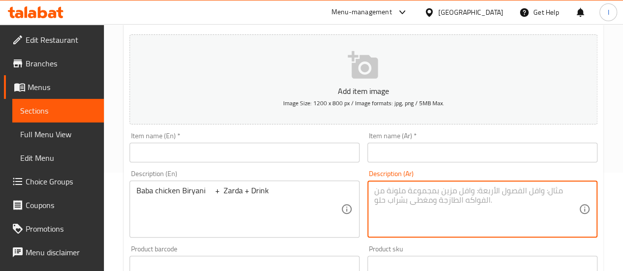
paste textarea "برياني دجاج بابا + زردة + مشروب"
type textarea "برياني دجاج بابا + زردة + مشروب"
click at [342, 171] on div "Description (En) Baba chicken Biryani + Zarda + Drink Description (En)" at bounding box center [245, 204] width 230 height 68
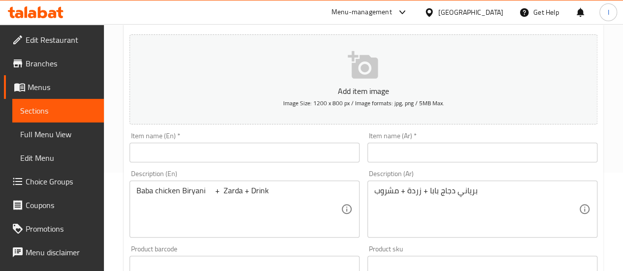
click at [301, 155] on input "text" at bounding box center [245, 153] width 230 height 20
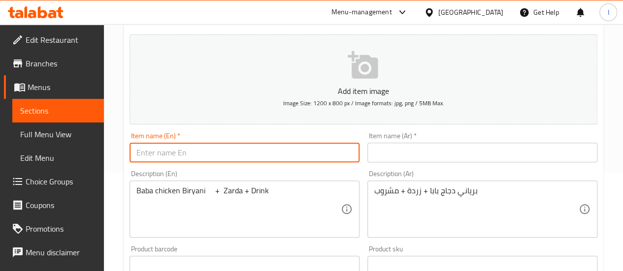
type input "b"
click at [295, 154] on input "text" at bounding box center [245, 153] width 230 height 20
click at [297, 156] on input "[PERSON_NAME]" at bounding box center [245, 153] width 230 height 20
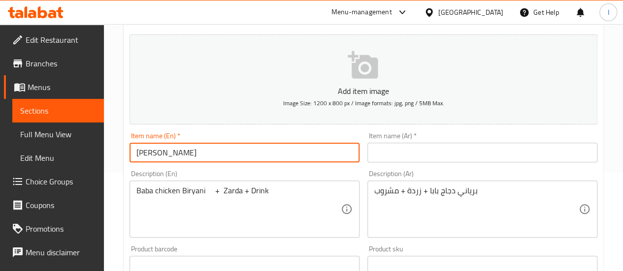
type input "[PERSON_NAME]"
click at [393, 154] on input "text" at bounding box center [483, 153] width 230 height 20
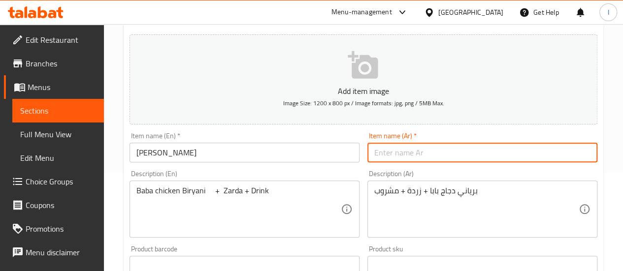
paste input "بابا [PERSON_NAME]"
type input "بابا [PERSON_NAME]"
click at [354, 129] on div "Item name (En)   * [PERSON_NAME] Deal Item name (En) *" at bounding box center [245, 148] width 238 height 38
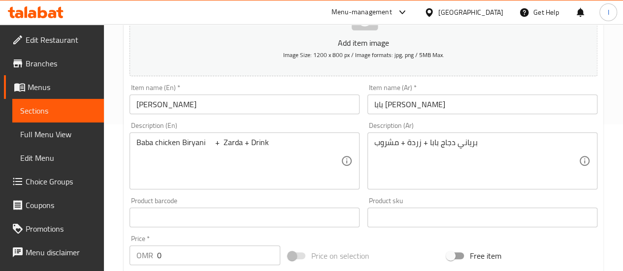
scroll to position [148, 0]
click at [182, 257] on input "0" at bounding box center [218, 255] width 123 height 20
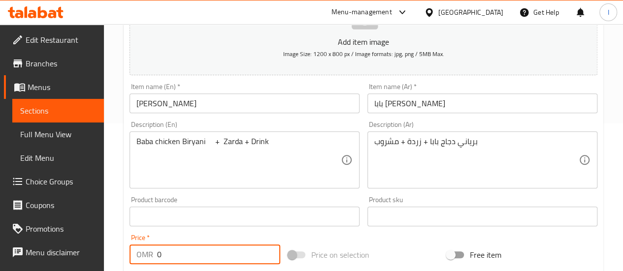
click at [182, 257] on input "0" at bounding box center [218, 255] width 123 height 20
paste input "3.265"
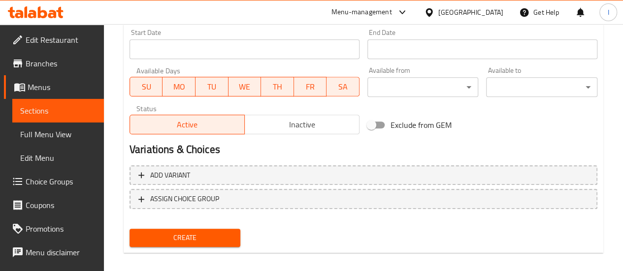
scroll to position [424, 0]
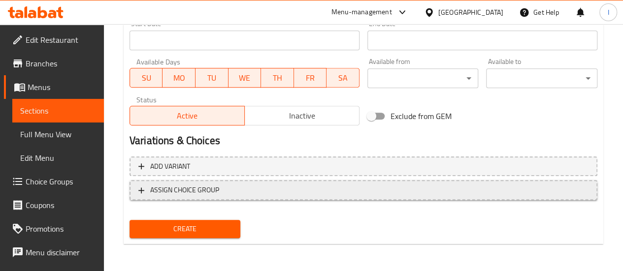
type input "3.265"
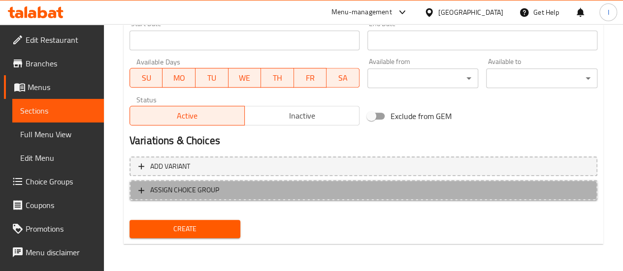
click at [226, 189] on span "ASSIGN CHOICE GROUP" at bounding box center [363, 190] width 450 height 12
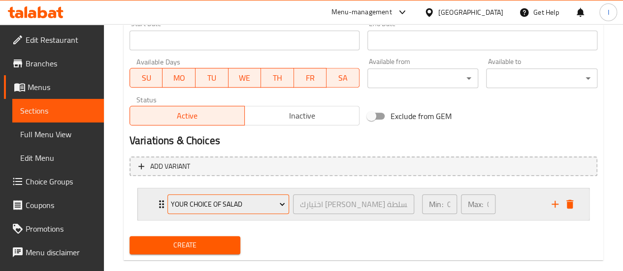
click at [256, 204] on span "Your Choice Of Salad" at bounding box center [228, 205] width 114 height 12
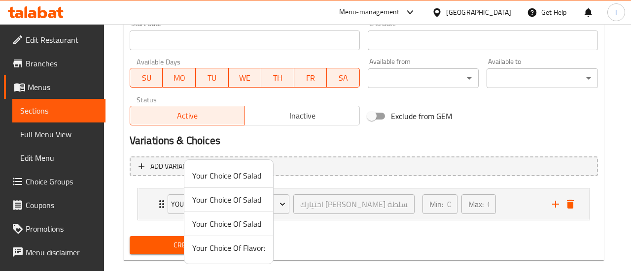
click at [343, 238] on div at bounding box center [315, 135] width 631 height 271
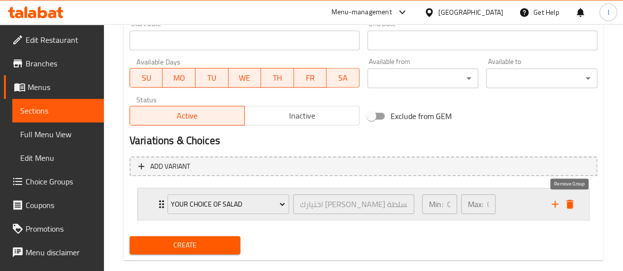
click at [564, 203] on icon "delete" at bounding box center [570, 205] width 12 height 12
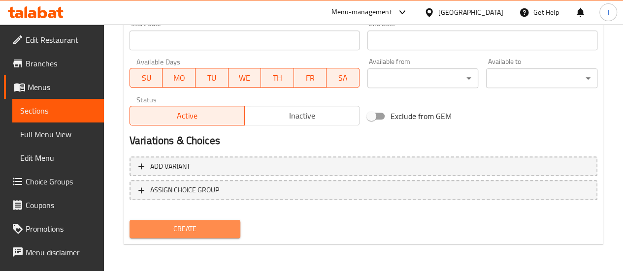
click at [181, 226] on span "Create" at bounding box center [185, 229] width 96 height 12
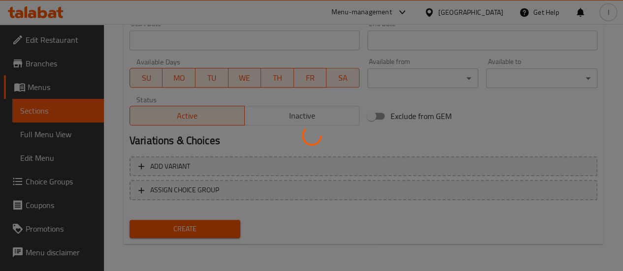
type input "0"
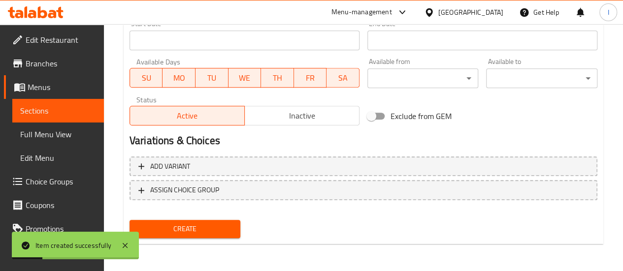
click at [31, 114] on span "Sections" at bounding box center [58, 111] width 76 height 12
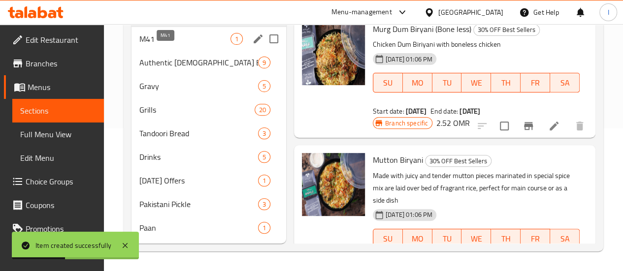
scroll to position [148, 0]
click at [50, 182] on span "Choice Groups" at bounding box center [61, 182] width 70 height 12
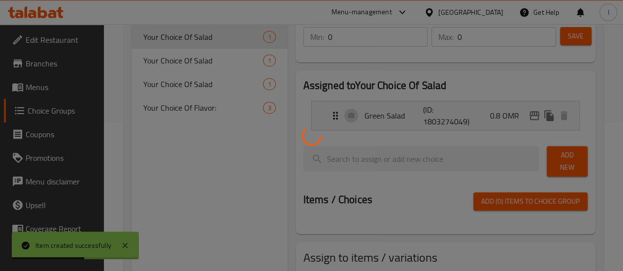
scroll to position [139, 0]
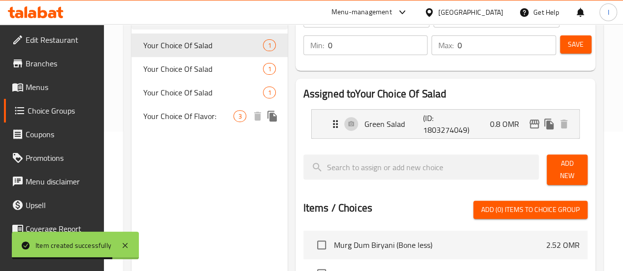
click at [158, 122] on span "Your Choice Of Flavor:" at bounding box center [188, 116] width 91 height 12
type input "Your Choice Of Flavor:"
type input "اختيارك من النكهة:"
type input "1"
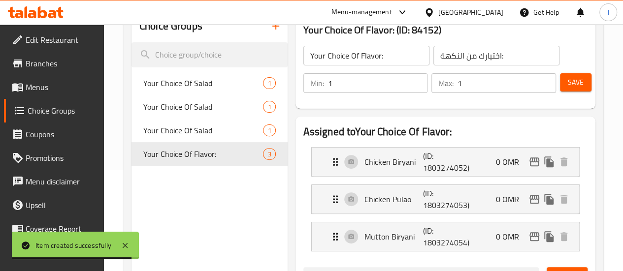
scroll to position [41, 0]
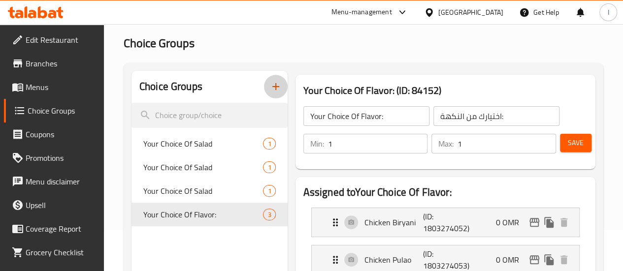
click at [270, 85] on icon "button" at bounding box center [276, 87] width 12 height 12
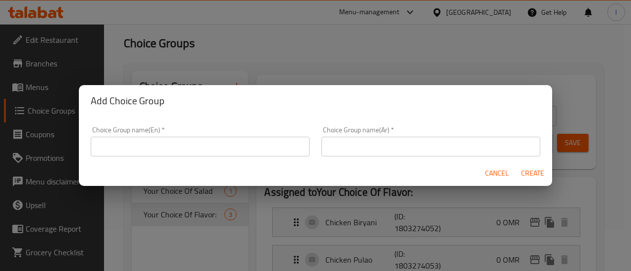
click at [207, 143] on input "text" at bounding box center [200, 147] width 219 height 20
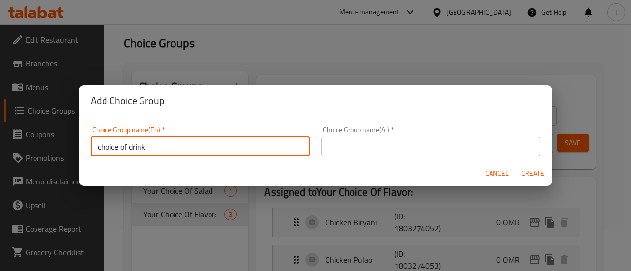
click at [197, 151] on input "choice of drink" at bounding box center [200, 147] width 219 height 20
click at [197, 150] on input "choice of drink" at bounding box center [200, 147] width 219 height 20
type input "choice of drink"
click at [342, 145] on input "text" at bounding box center [430, 147] width 219 height 20
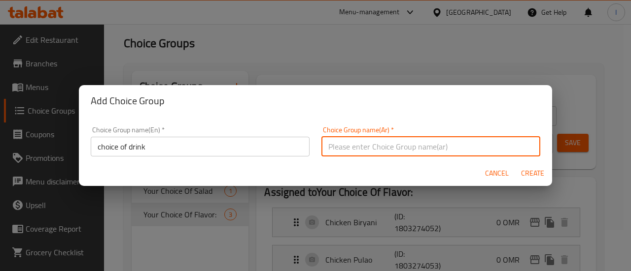
paste input "اختيار الشراب"
type input "اختيار الشراب"
click at [528, 167] on button "Create" at bounding box center [532, 174] width 32 height 18
type input "choice of drink"
type input "اختيار الشراب"
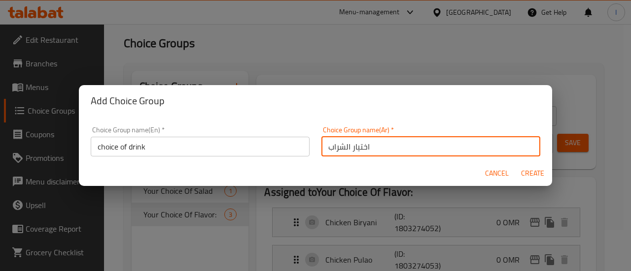
type input "0"
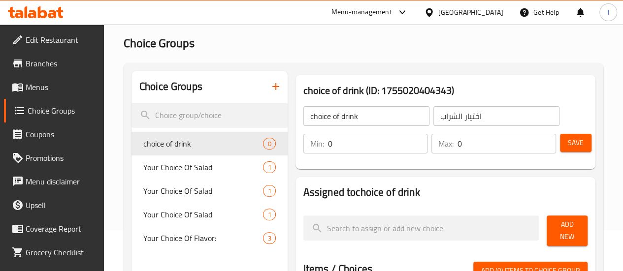
click at [355, 143] on input "0" at bounding box center [378, 144] width 100 height 20
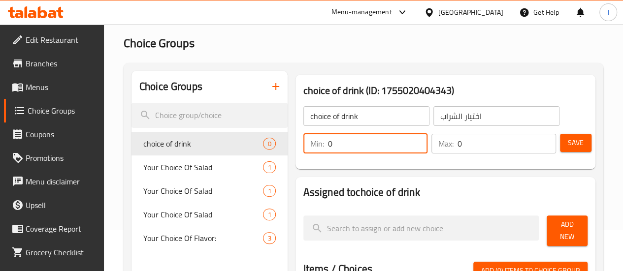
click at [355, 143] on input "0" at bounding box center [378, 144] width 100 height 20
type input "1"
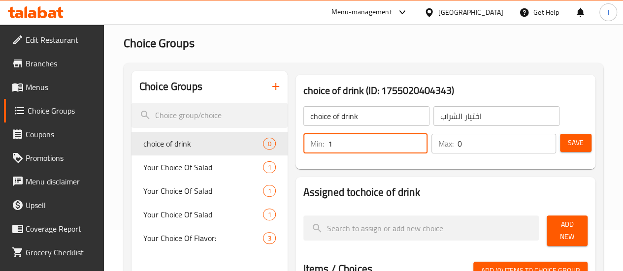
click at [462, 144] on input "0" at bounding box center [507, 144] width 99 height 20
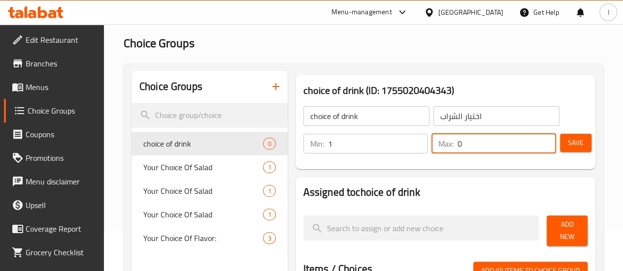
click at [462, 144] on input "0" at bounding box center [507, 144] width 99 height 20
type input "1"
click at [458, 170] on div "choice of drink (ID: 1755020404343) choice of drink ​ اختيار الشراب ​ Min: 1 ​ …" at bounding box center [446, 122] width 308 height 102
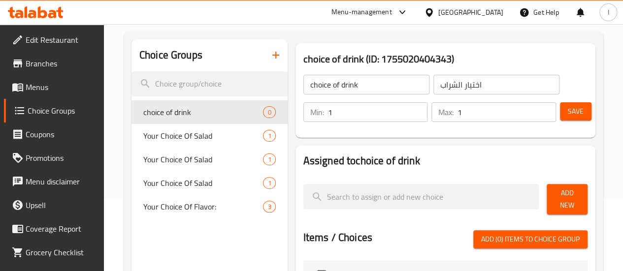
scroll to position [90, 0]
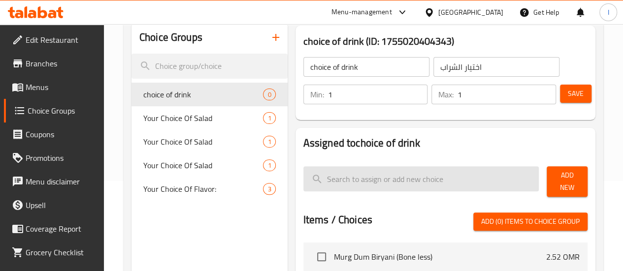
click at [375, 180] on input "search" at bounding box center [422, 179] width 236 height 25
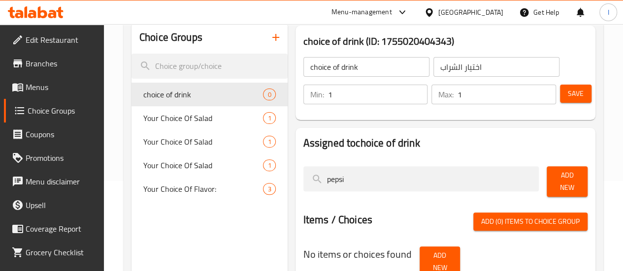
type input "pepsi"
click at [575, 180] on span "Add New" at bounding box center [567, 182] width 25 height 25
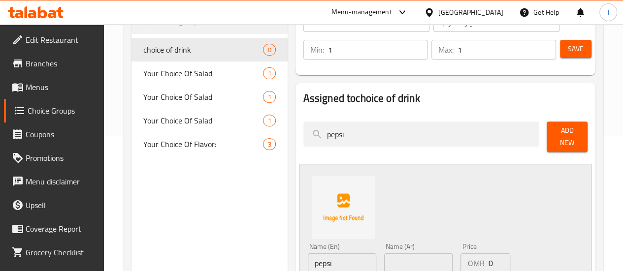
scroll to position [189, 0]
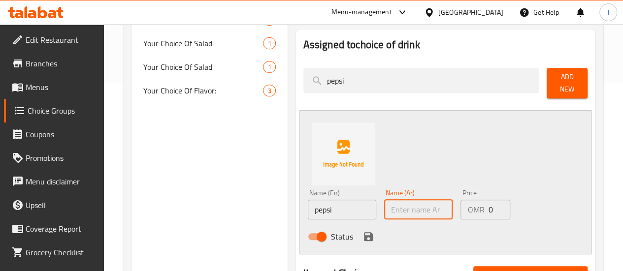
click at [384, 200] on input "text" at bounding box center [418, 210] width 68 height 20
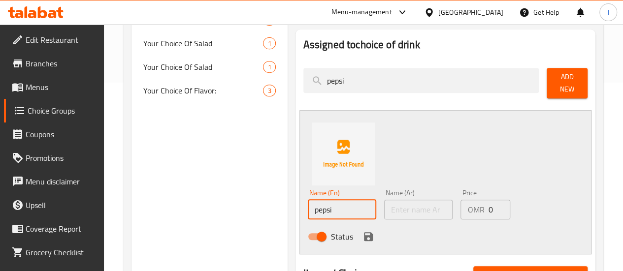
click at [323, 204] on input "pepsi" at bounding box center [342, 210] width 68 height 20
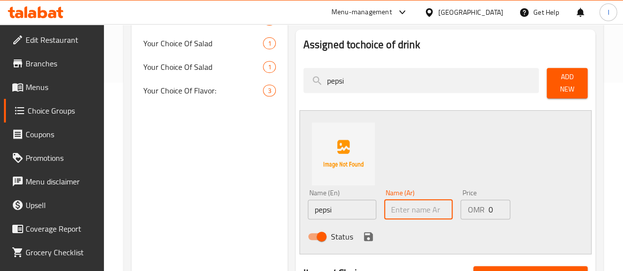
click at [384, 206] on input "text" at bounding box center [418, 210] width 68 height 20
paste input "بيبسي"
type input "بيبسي"
click at [364, 233] on icon "save" at bounding box center [368, 237] width 9 height 9
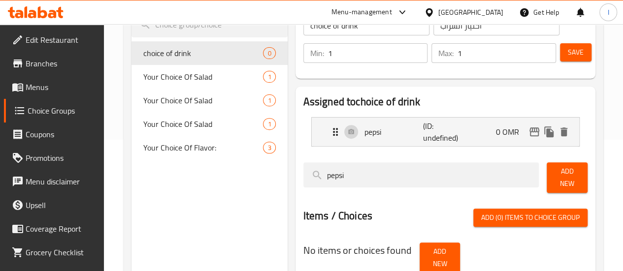
scroll to position [90, 0]
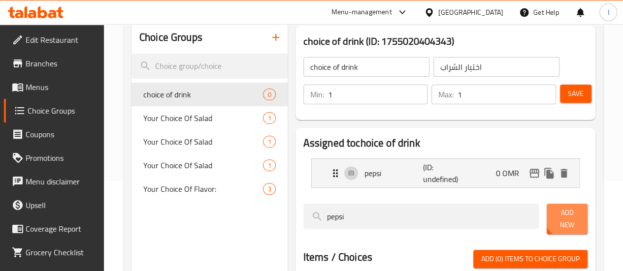
click at [563, 216] on span "Add New" at bounding box center [567, 219] width 25 height 25
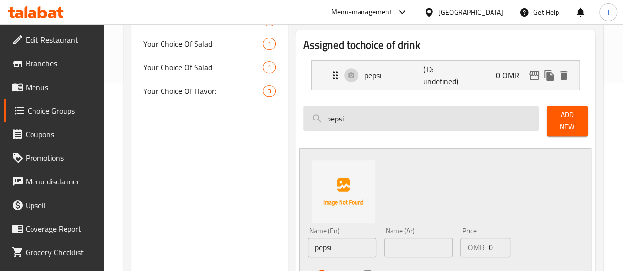
scroll to position [189, 0]
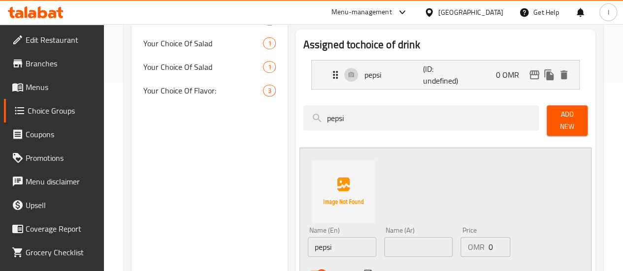
click at [311, 261] on div "Status" at bounding box center [419, 274] width 230 height 27
click at [309, 245] on input "pepsi" at bounding box center [342, 247] width 68 height 20
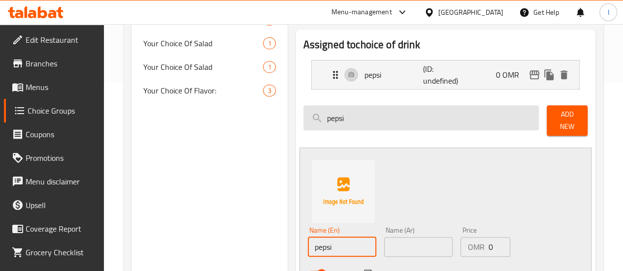
click at [313, 113] on input "pepsi" at bounding box center [422, 117] width 236 height 25
click at [323, 117] on input "pepsi" at bounding box center [422, 117] width 236 height 25
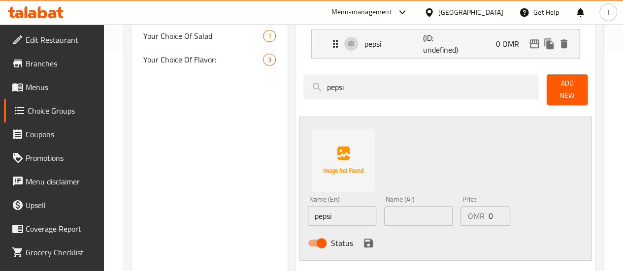
scroll to position [238, 0]
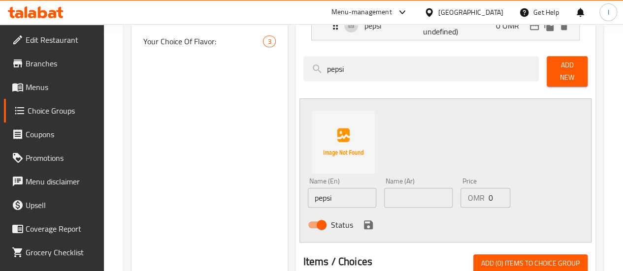
click at [308, 190] on input "pepsi" at bounding box center [342, 198] width 68 height 20
click at [322, 194] on input "kinza cola" at bounding box center [342, 198] width 68 height 20
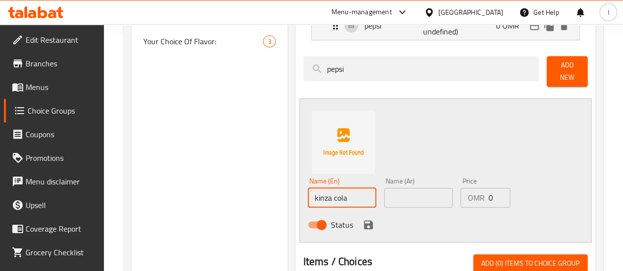
click at [322, 193] on input "kinza cola" at bounding box center [342, 198] width 68 height 20
type input "kinza cola"
click at [384, 189] on input "text" at bounding box center [418, 198] width 68 height 20
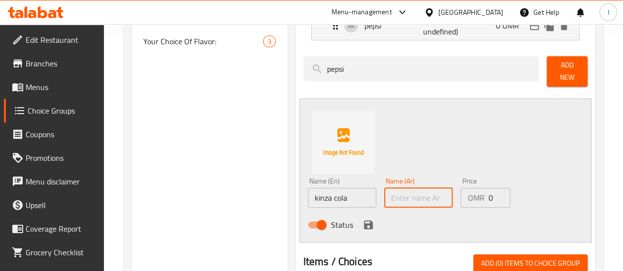
paste input "[PERSON_NAME]"
type input "[PERSON_NAME]"
click at [364, 221] on icon "save" at bounding box center [368, 225] width 9 height 9
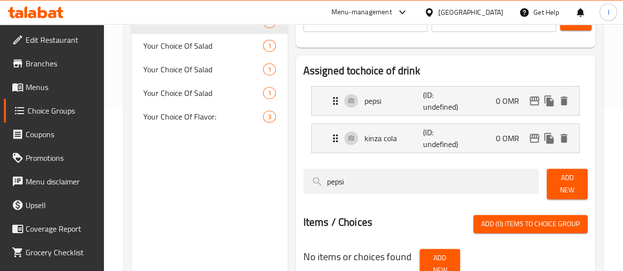
scroll to position [90, 0]
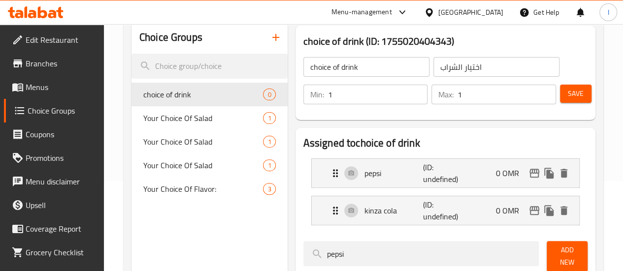
click at [568, 92] on span "Save" at bounding box center [576, 94] width 16 height 12
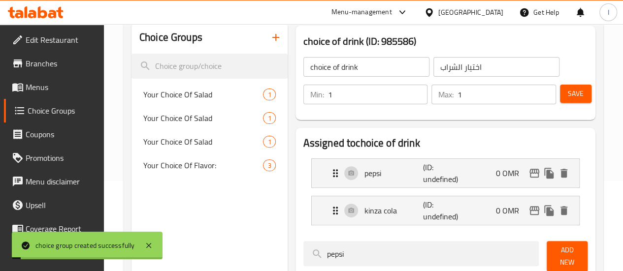
click at [34, 88] on span "Menus" at bounding box center [61, 87] width 70 height 12
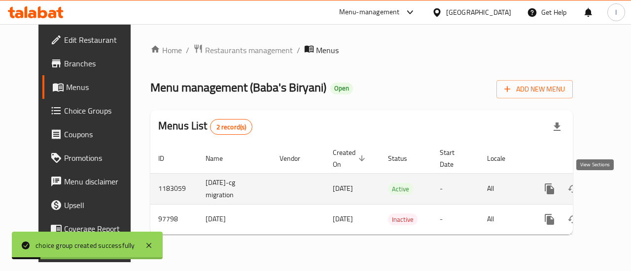
click at [614, 192] on icon "enhanced table" at bounding box center [620, 189] width 12 height 12
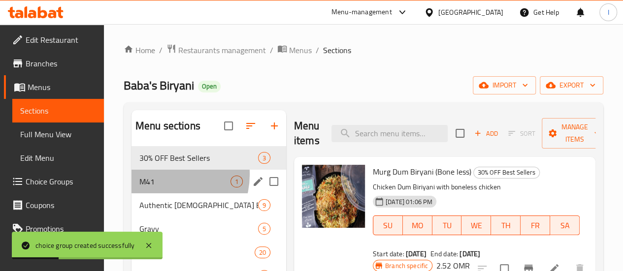
click at [163, 190] on div "M41 1" at bounding box center [209, 182] width 155 height 24
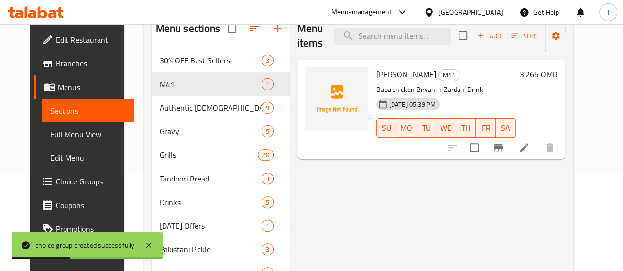
scroll to position [99, 0]
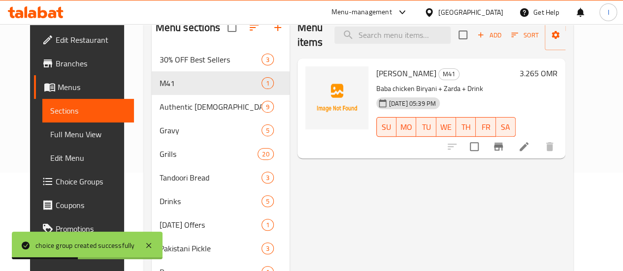
click at [529, 144] on icon at bounding box center [524, 146] width 9 height 9
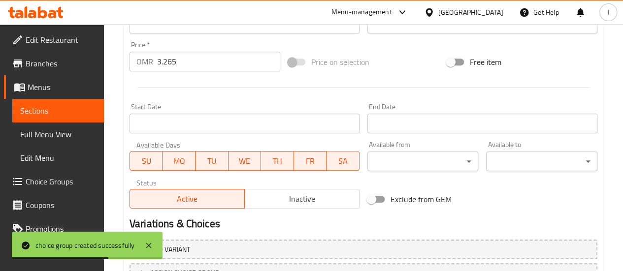
scroll to position [394, 0]
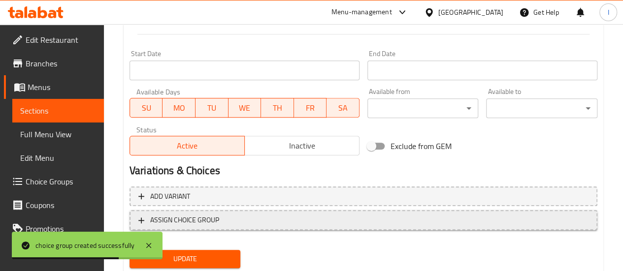
click at [221, 228] on button "ASSIGN CHOICE GROUP" at bounding box center [364, 220] width 468 height 20
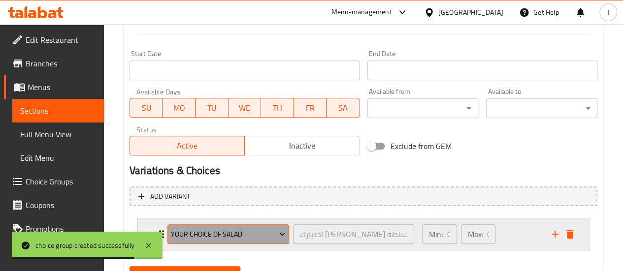
click at [250, 227] on button "Your Choice Of Salad" at bounding box center [229, 235] width 122 height 20
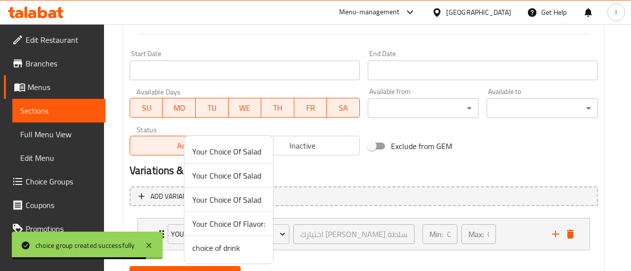
click at [237, 250] on span "choice of drink" at bounding box center [228, 248] width 73 height 12
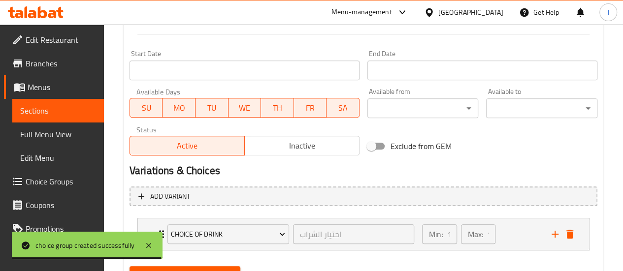
click at [228, 268] on button "Update" at bounding box center [185, 276] width 111 height 18
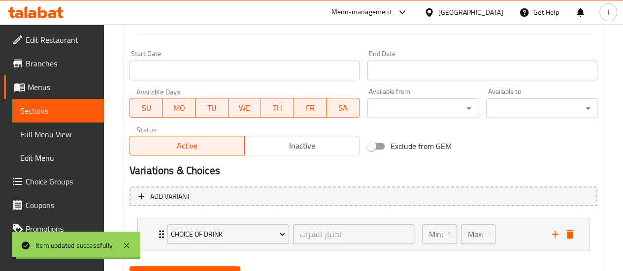
click at [42, 109] on span "Sections" at bounding box center [58, 111] width 76 height 12
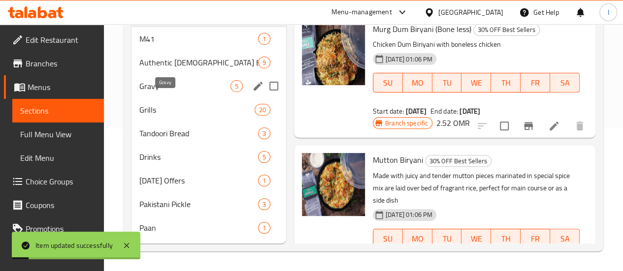
scroll to position [59, 0]
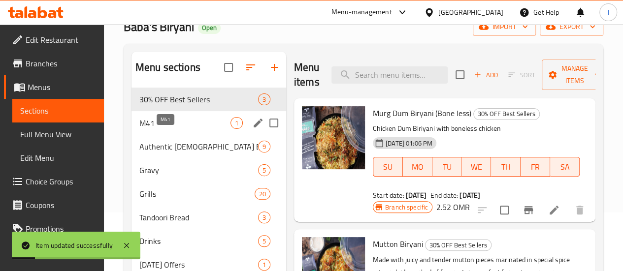
click at [170, 129] on span "M41" at bounding box center [184, 123] width 91 height 12
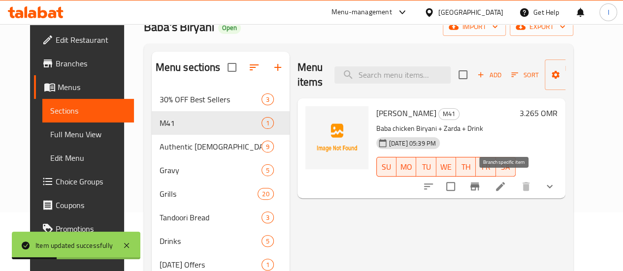
click at [487, 186] on button "Branch-specific-item" at bounding box center [475, 187] width 24 height 24
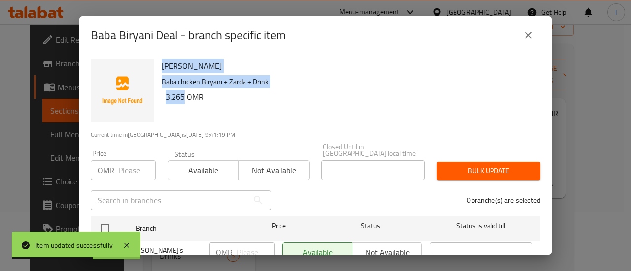
drag, startPoint x: 184, startPoint y: 100, endPoint x: 155, endPoint y: 101, distance: 29.1
click at [156, 101] on div "[PERSON_NAME] Deal Baba chicken Biryani + Zarda + Drink 3.265 OMR" at bounding box center [315, 90] width 457 height 71
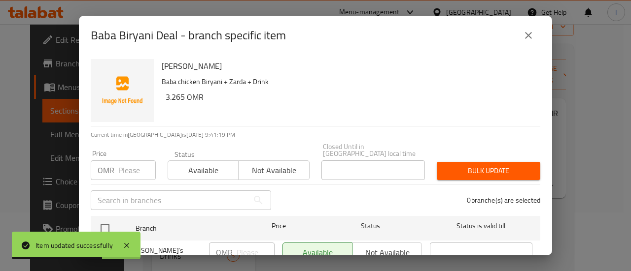
click at [201, 95] on h6 "3.265 OMR" at bounding box center [349, 97] width 367 height 14
drag, startPoint x: 184, startPoint y: 99, endPoint x: 165, endPoint y: 104, distance: 19.8
click at [165, 104] on div "[PERSON_NAME] Deal Baba chicken Biryani + Zarda + Drink 3.265 OMR" at bounding box center [347, 90] width 378 height 71
copy h6 "3.265"
click at [127, 164] on input "number" at bounding box center [136, 171] width 37 height 20
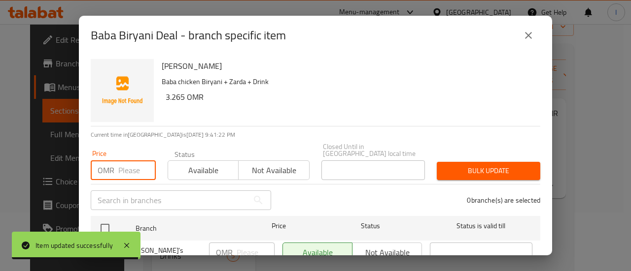
paste input "3.265"
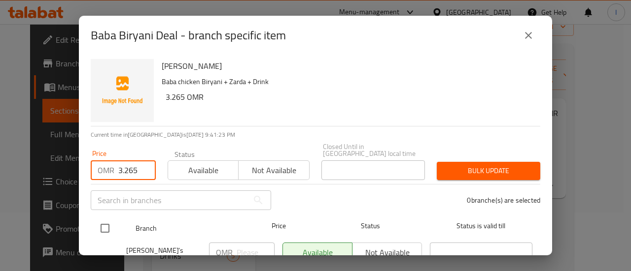
type input "3.265"
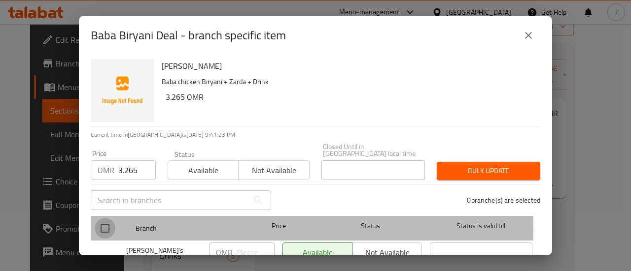
click at [105, 223] on input "checkbox" at bounding box center [105, 228] width 21 height 21
checkbox input "true"
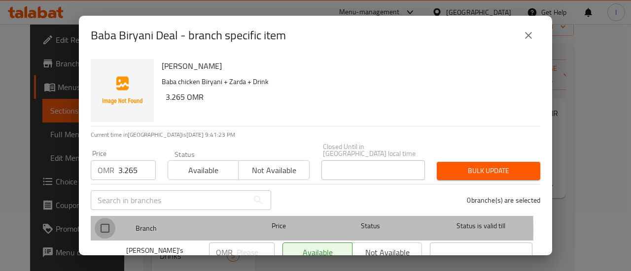
checkbox input "true"
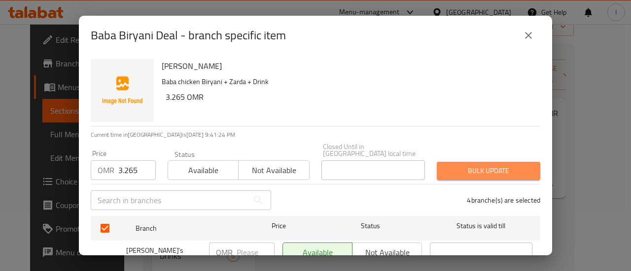
click at [506, 166] on span "Bulk update" at bounding box center [488, 171] width 88 height 12
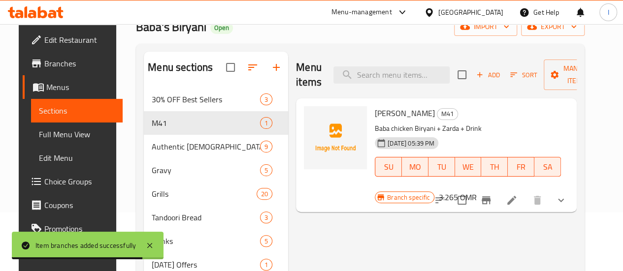
click at [36, 12] on icon at bounding box center [32, 14] width 8 height 8
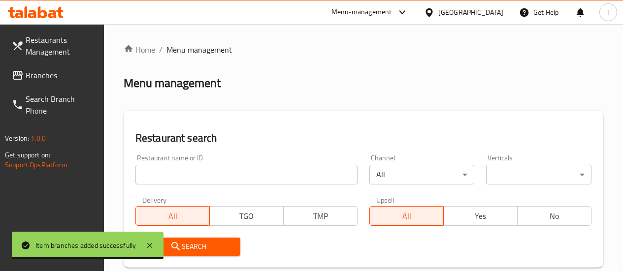
scroll to position [59, 0]
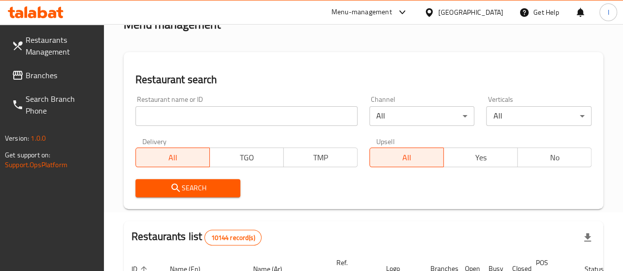
click at [178, 118] on input "search" at bounding box center [247, 116] width 222 height 20
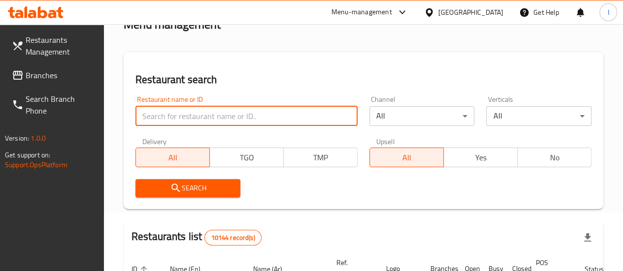
paste input "Golden spoon restaurant"
type input "Golden spoon restaurant"
click button "Search" at bounding box center [188, 188] width 105 height 18
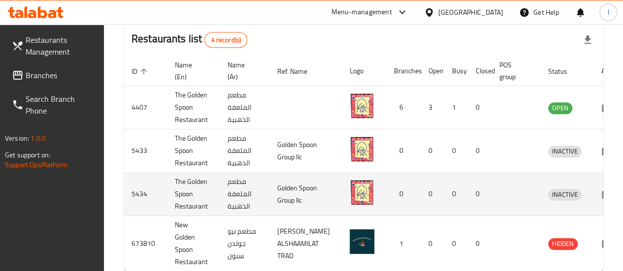
scroll to position [256, 0]
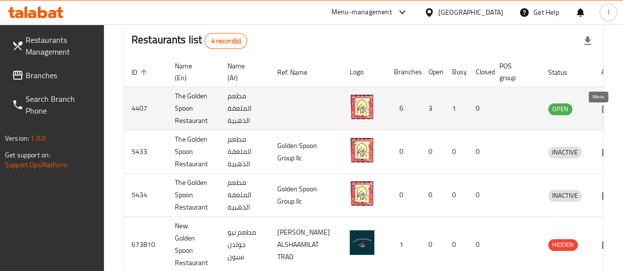
click at [602, 112] on icon "enhanced table" at bounding box center [607, 109] width 11 height 8
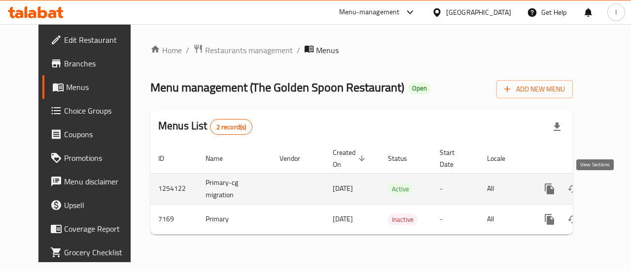
click at [614, 184] on icon "enhanced table" at bounding box center [620, 189] width 12 height 12
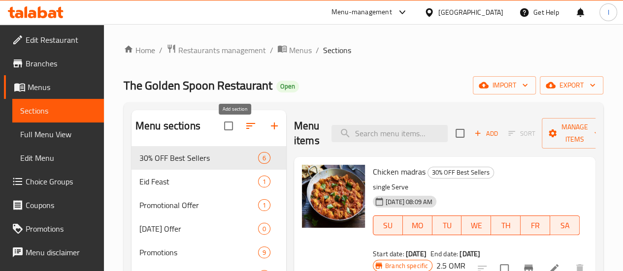
click at [269, 132] on icon "button" at bounding box center [275, 126] width 12 height 12
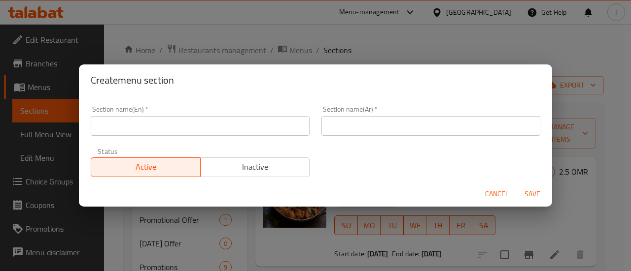
click at [173, 131] on input "text" at bounding box center [200, 126] width 219 height 20
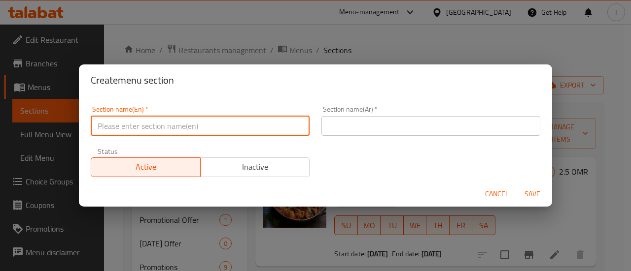
type input "M41"
click at [178, 130] on input "M41" at bounding box center [200, 126] width 219 height 20
click at [178, 129] on input "M41" at bounding box center [200, 126] width 219 height 20
click at [332, 123] on input "text" at bounding box center [430, 126] width 219 height 20
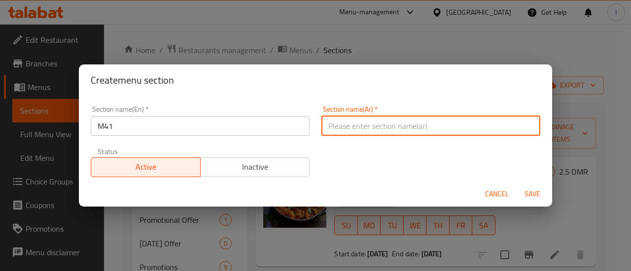
paste input "م41"
type input "م41"
click at [539, 191] on span "Save" at bounding box center [532, 194] width 24 height 12
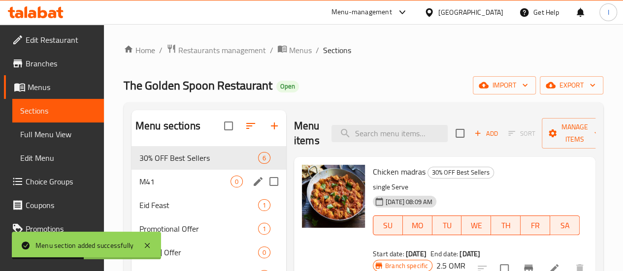
click at [141, 188] on span "M41" at bounding box center [184, 182] width 91 height 12
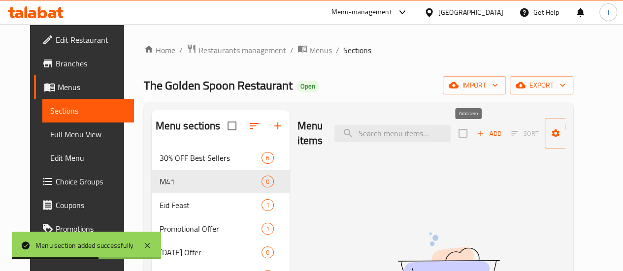
click at [478, 137] on span "Add" at bounding box center [489, 133] width 27 height 11
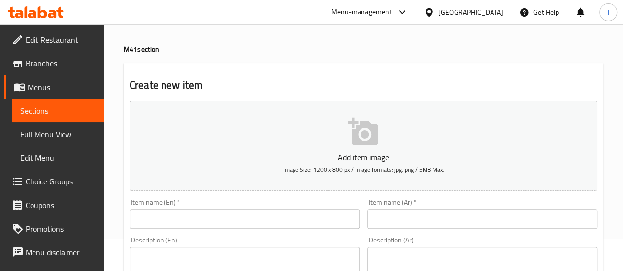
scroll to position [49, 0]
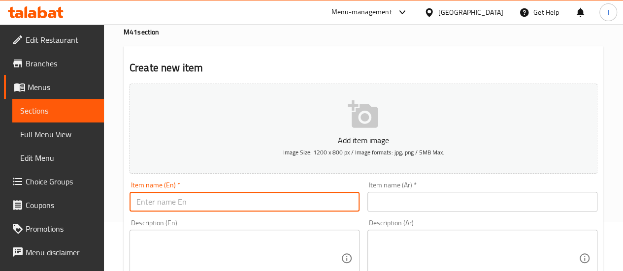
click at [266, 202] on input "text" at bounding box center [245, 202] width 230 height 20
type input "Biryani + Soup + Drink"
click at [261, 196] on input "Biryani + Soup + Drink" at bounding box center [245, 202] width 230 height 20
click at [261, 195] on input "Biryani + Soup + Drink" at bounding box center [245, 202] width 230 height 20
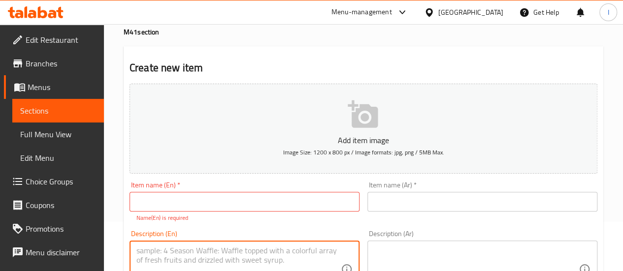
click at [180, 245] on div "Description (En)" at bounding box center [245, 269] width 230 height 57
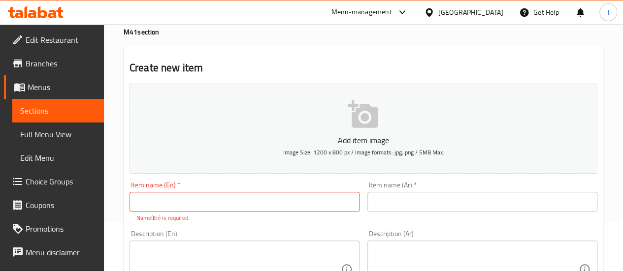
drag, startPoint x: 179, startPoint y: 245, endPoint x: 160, endPoint y: 249, distance: 20.2
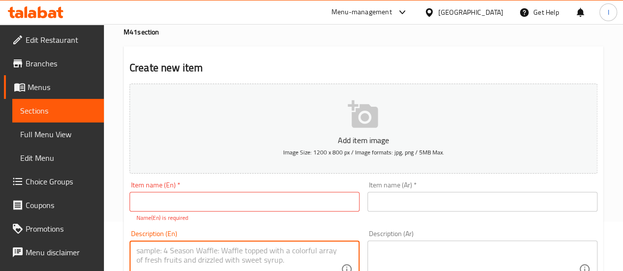
paste textarea "Biryani + Soup + Drink"
type textarea "Biryani + Soup + Drink"
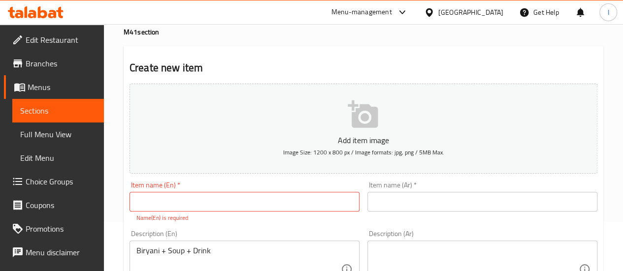
click at [203, 246] on textarea "Biryani + Soup + Drink" at bounding box center [238, 269] width 204 height 47
click at [207, 248] on textarea "Biryani + Soup + Drink" at bounding box center [238, 269] width 204 height 47
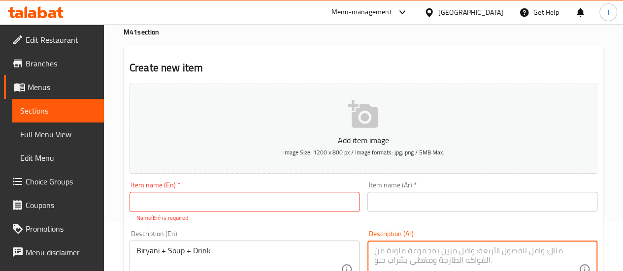
click at [400, 250] on textarea at bounding box center [476, 269] width 204 height 47
paste textarea "برياني + شوربة + مشروب"
type textarea "برياني + شوربة + مشروب"
click at [352, 228] on div "Description (En) Biryani + Soup + Drink Description (En)" at bounding box center [245, 264] width 238 height 75
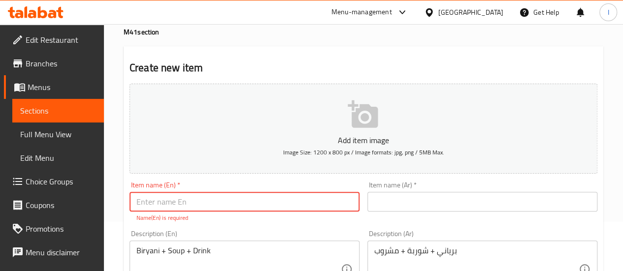
click at [300, 202] on input "text" at bounding box center [245, 202] width 230 height 20
type input "D"
click at [213, 204] on input "Golden spoon Biryani Deal" at bounding box center [245, 202] width 230 height 20
click at [212, 203] on input "Golden spoon Biryani Deal" at bounding box center [245, 202] width 230 height 20
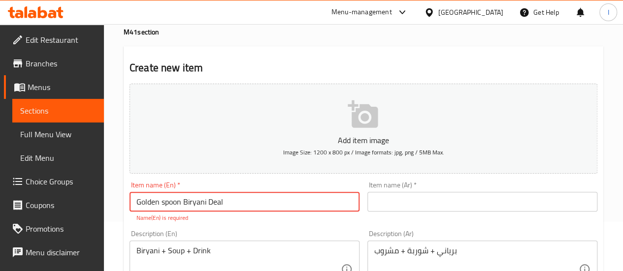
click at [212, 203] on input "Golden spoon Biryani Deal" at bounding box center [245, 202] width 230 height 20
type input "Golden spoon Biryani Deal"
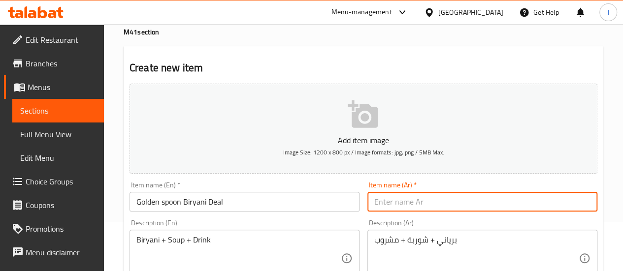
click at [388, 197] on input "text" at bounding box center [483, 202] width 230 height 20
paste input "صفقة برياني الملعقة الذهبية"
type input "صفقة برياني الملعقة الذهبية"
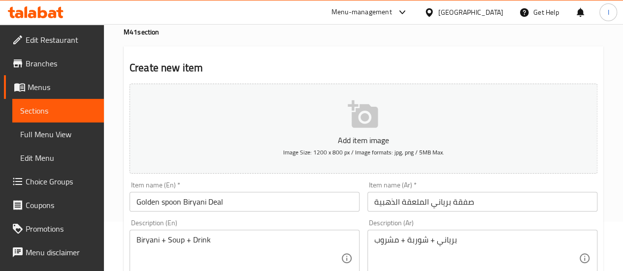
click at [341, 224] on div "Description (En) Biryani + Soup + Drink Description (En)" at bounding box center [245, 254] width 230 height 68
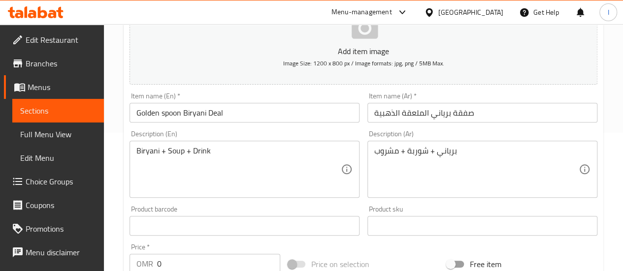
scroll to position [148, 0]
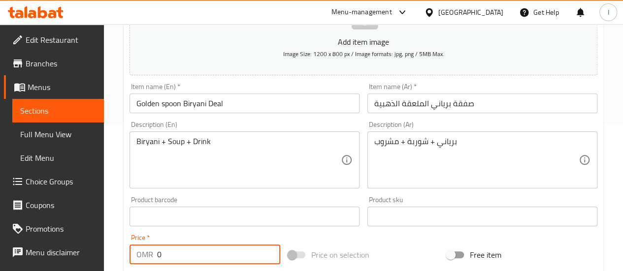
click at [184, 251] on input "0" at bounding box center [218, 255] width 123 height 20
click at [184, 250] on input "0" at bounding box center [218, 255] width 123 height 20
type input "3.4"
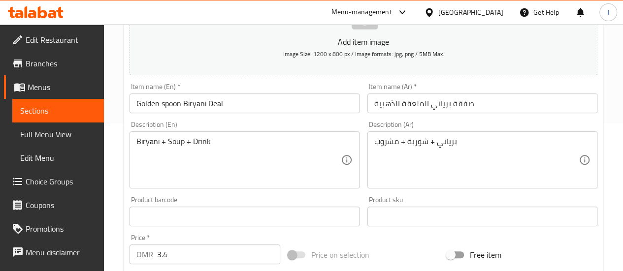
click at [214, 230] on div "Add item image Image Size: 1200 x 800 px / Image formats: jpg, png / 5MB Max. I…" at bounding box center [364, 193] width 476 height 425
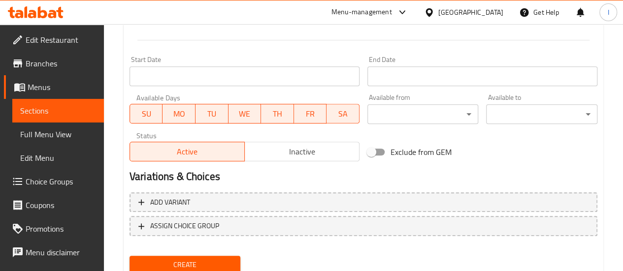
scroll to position [394, 0]
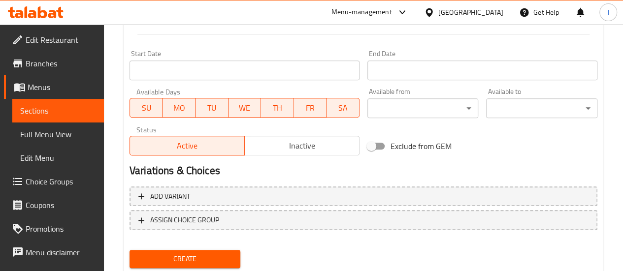
click at [201, 249] on div "Create" at bounding box center [185, 259] width 119 height 26
click at [202, 255] on span "Create" at bounding box center [185, 259] width 96 height 12
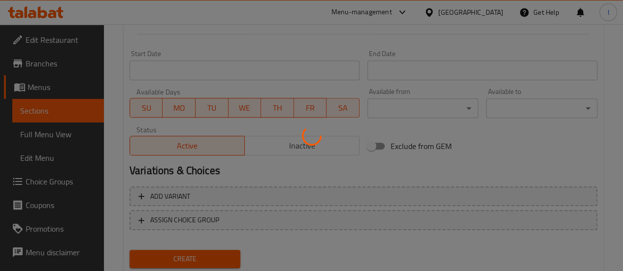
type input "0"
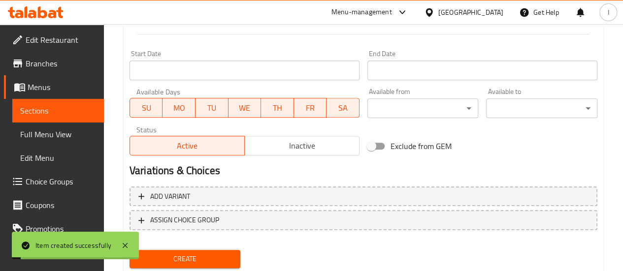
click at [48, 110] on span "Sections" at bounding box center [58, 111] width 76 height 12
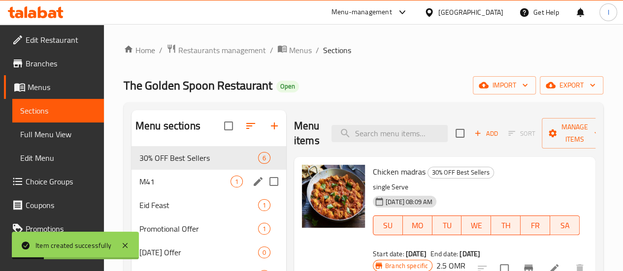
click at [175, 188] on span "M41" at bounding box center [184, 182] width 91 height 12
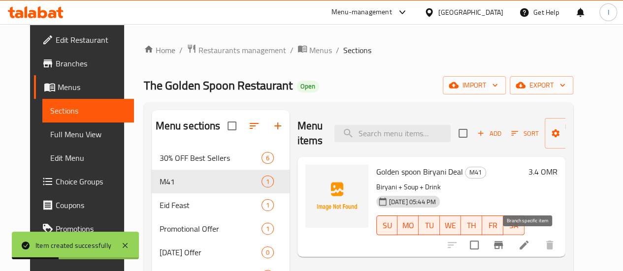
click at [505, 247] on icon "Branch-specific-item" at bounding box center [499, 245] width 12 height 12
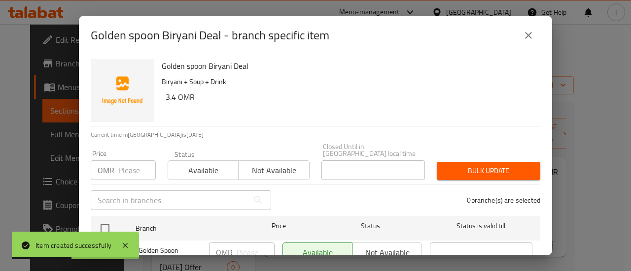
click at [122, 169] on input "number" at bounding box center [136, 171] width 37 height 20
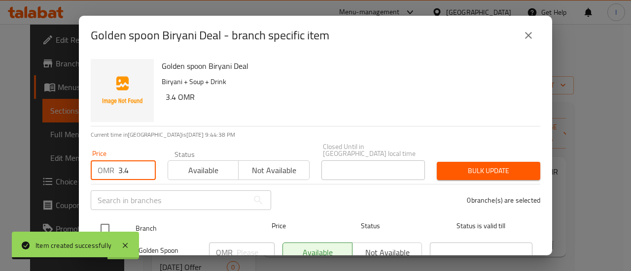
type input "3.4"
click at [109, 218] on input "checkbox" at bounding box center [105, 228] width 21 height 21
checkbox input "true"
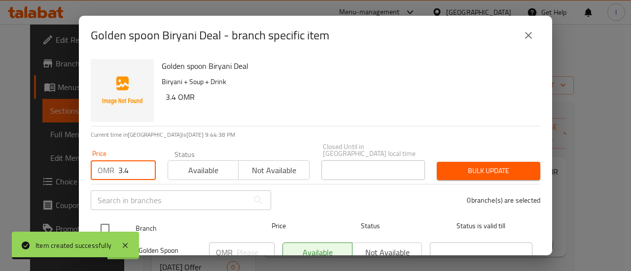
checkbox input "true"
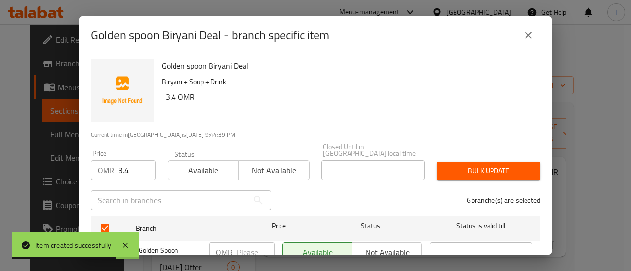
click at [527, 175] on div "Bulk update" at bounding box center [488, 171] width 115 height 30
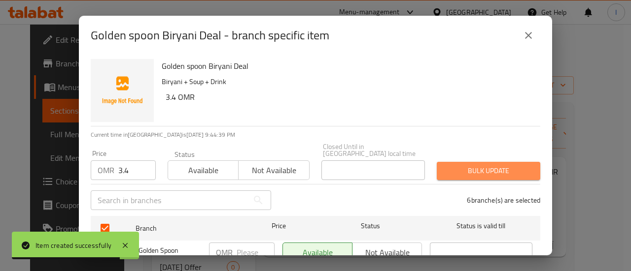
click at [500, 168] on span "Bulk update" at bounding box center [488, 171] width 88 height 12
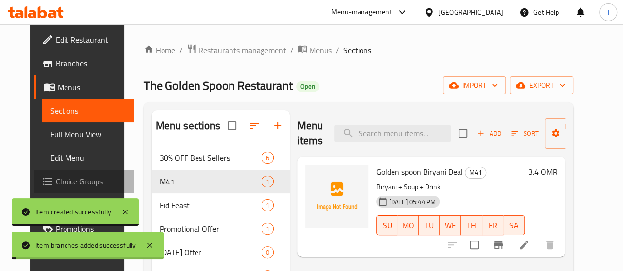
click at [56, 178] on span "Choice Groups" at bounding box center [91, 182] width 70 height 12
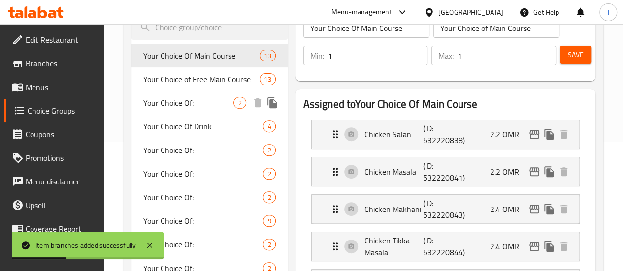
scroll to position [148, 0]
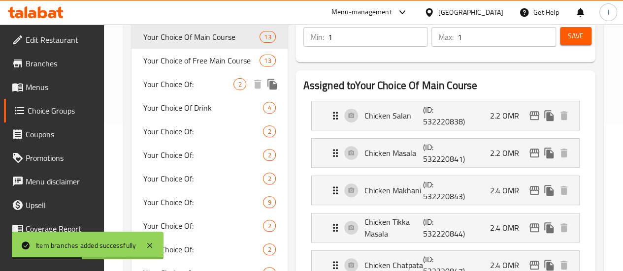
click at [189, 90] on span "Your Choice Of:" at bounding box center [188, 84] width 91 height 12
type input "Your Choice Of:"
type input "إختيارك من:"
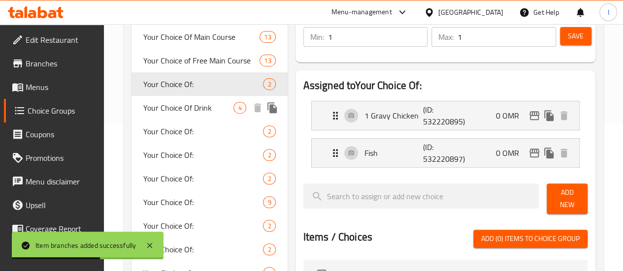
click at [186, 114] on span "Your Choice Of Drink" at bounding box center [188, 108] width 91 height 12
type input "Your Choice Of Drink"
type input "إختيارك من المشروب"
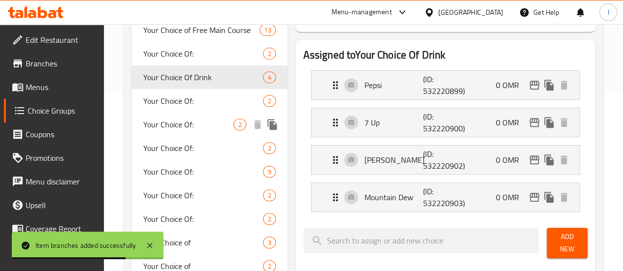
scroll to position [197, 0]
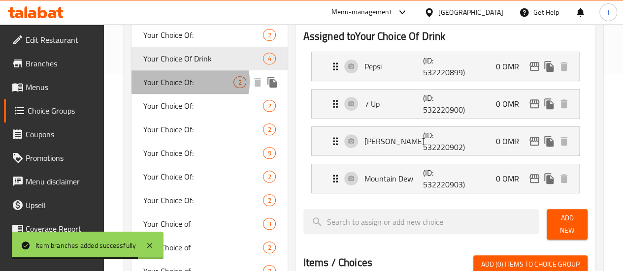
click at [185, 88] on span "Your Choice Of:" at bounding box center [188, 82] width 91 height 12
type input "Your Choice Of:"
type input "إختيارك من:"
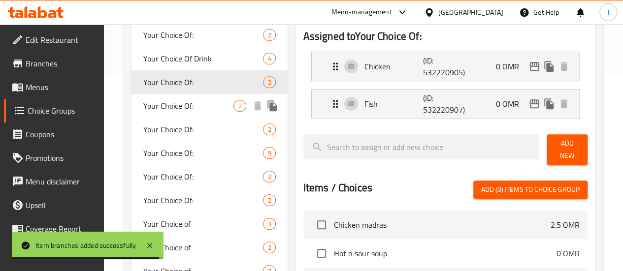
click at [176, 112] on span "Your Choice Of:" at bounding box center [188, 106] width 91 height 12
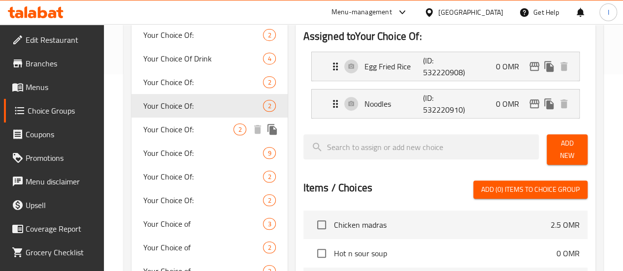
click at [180, 136] on span "Your Choice Of:" at bounding box center [188, 130] width 91 height 12
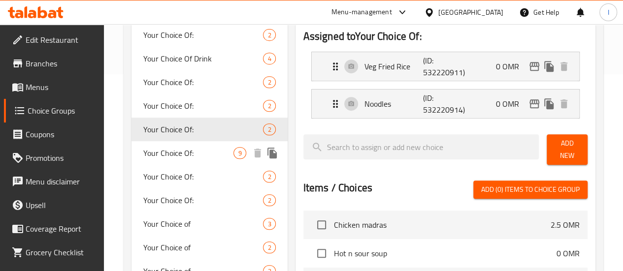
click at [179, 159] on span "Your Choice Of:" at bounding box center [188, 153] width 91 height 12
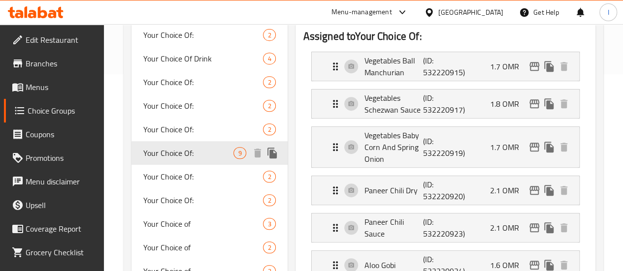
scroll to position [246, 0]
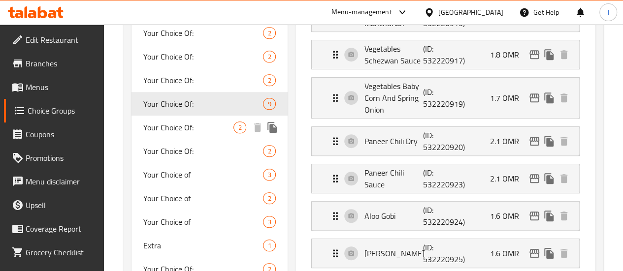
click at [183, 134] on span "Your Choice Of:" at bounding box center [188, 128] width 91 height 12
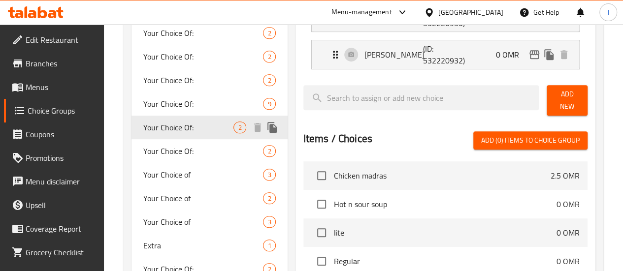
scroll to position [197, 0]
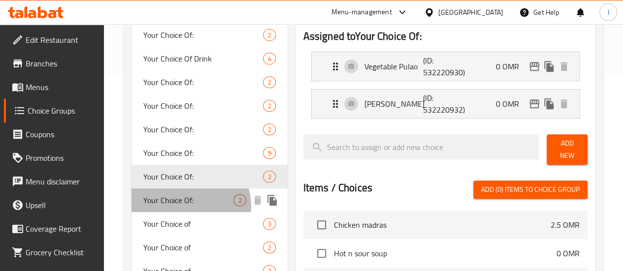
click at [186, 206] on span "Your Choice Of:" at bounding box center [188, 201] width 91 height 12
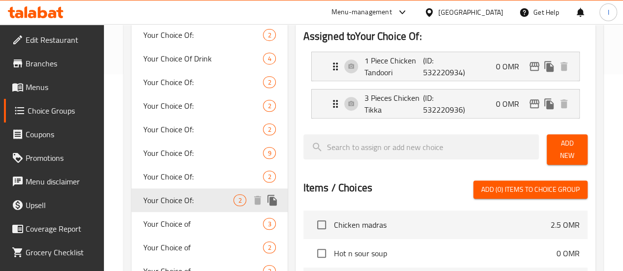
scroll to position [246, 0]
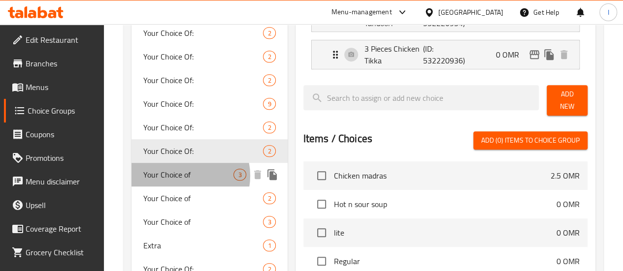
click at [184, 181] on span "Your Choice of" at bounding box center [188, 175] width 91 height 12
type input "Your Choice of"
type input "اختيارك من"
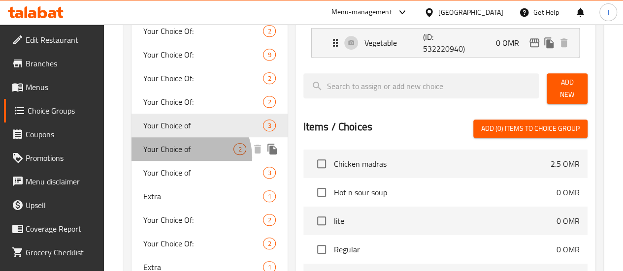
click at [188, 161] on div "Your Choice of 2" at bounding box center [210, 149] width 156 height 24
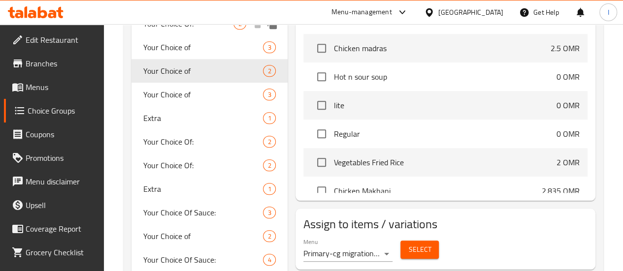
scroll to position [394, 0]
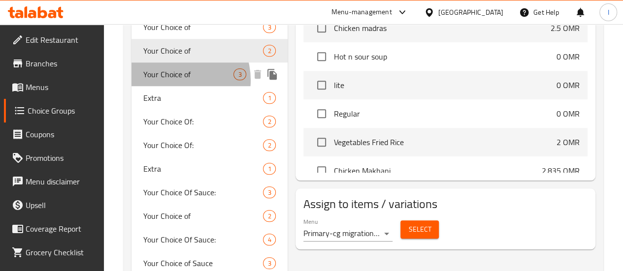
click at [174, 80] on span "Your Choice of" at bounding box center [188, 74] width 91 height 12
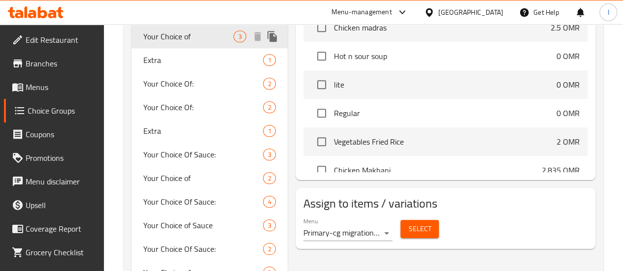
scroll to position [443, 0]
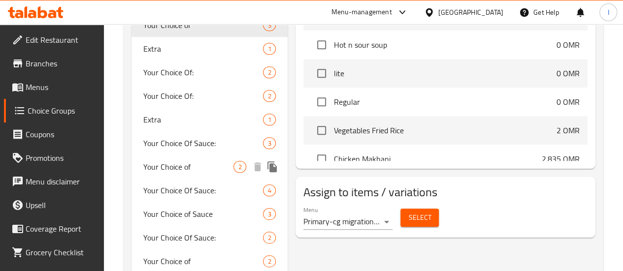
click at [177, 179] on div "Your Choice of 2" at bounding box center [210, 167] width 156 height 24
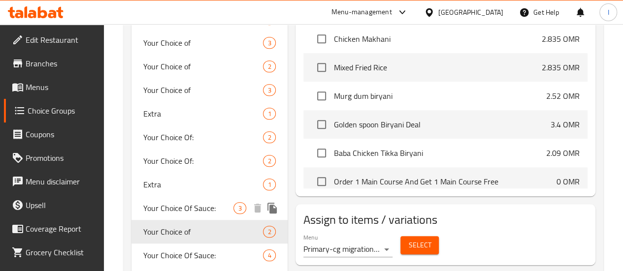
scroll to position [394, 0]
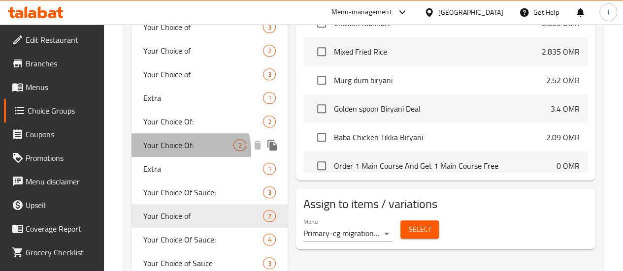
click at [186, 151] on span "Your Choice Of:" at bounding box center [188, 145] width 91 height 12
type input "Your Choice Of:"
type input "اختيارك من:"
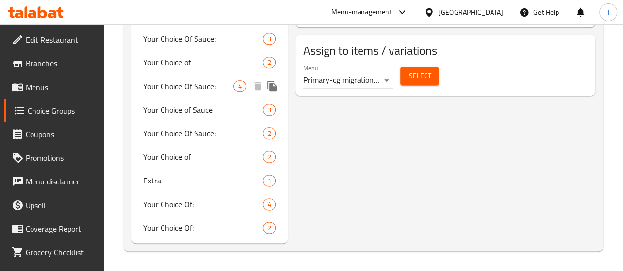
click at [184, 222] on span "Your Choice Of:" at bounding box center [203, 228] width 120 height 12
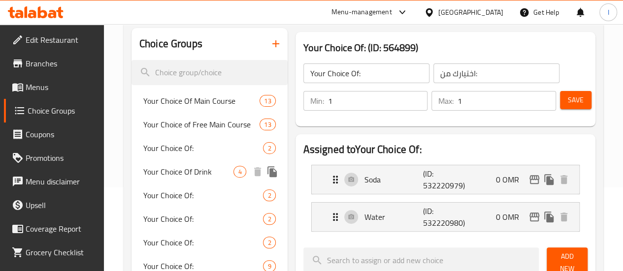
scroll to position [0, 0]
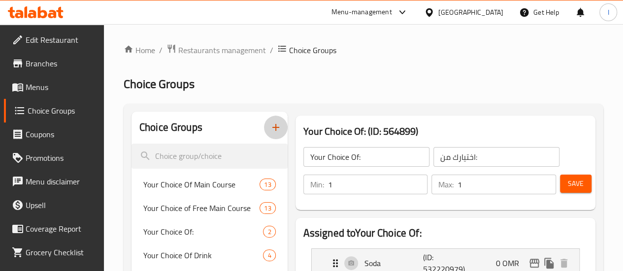
click at [270, 129] on icon "button" at bounding box center [276, 128] width 12 height 12
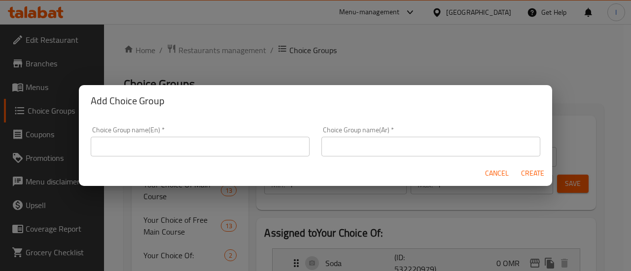
click at [240, 147] on input "text" at bounding box center [200, 147] width 219 height 20
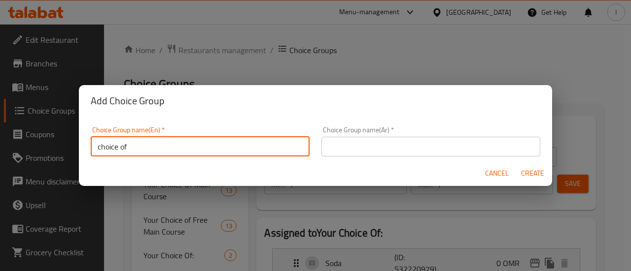
type input "Choice of Biryani"
click at [182, 146] on input "Choice of Biryani" at bounding box center [200, 147] width 219 height 20
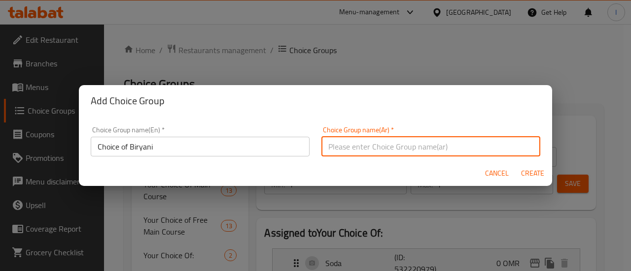
click at [326, 145] on input "text" at bounding box center [430, 147] width 219 height 20
paste input "اختيار البرياني"
type input "اختيار البرياني"
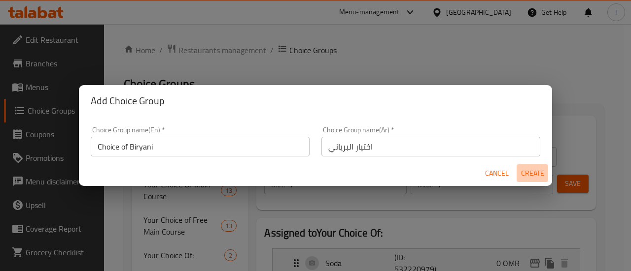
click at [529, 175] on span "Create" at bounding box center [532, 174] width 24 height 12
type input "Choice of Biryani"
type input "اختيار البرياني"
type input "0"
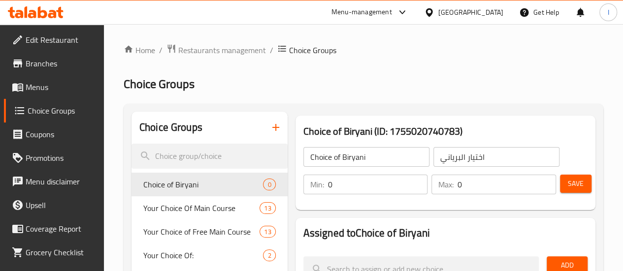
click at [348, 168] on div "Choice of Biryani ​" at bounding box center [367, 157] width 130 height 24
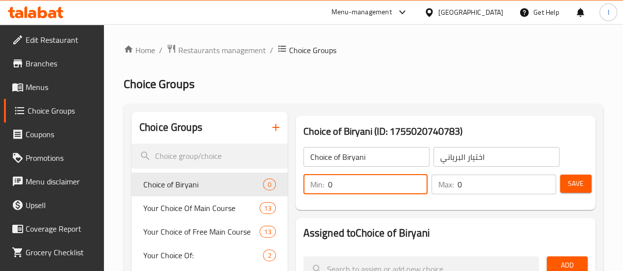
click at [343, 182] on input "0" at bounding box center [378, 185] width 100 height 20
type input "1"
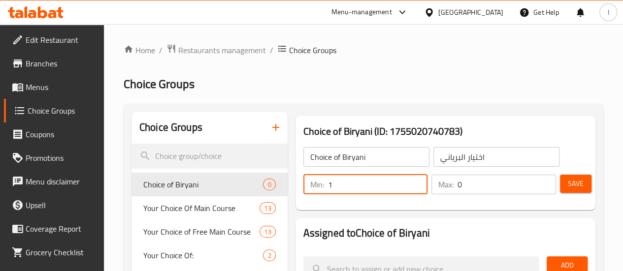
click at [458, 185] on input "0" at bounding box center [507, 185] width 99 height 20
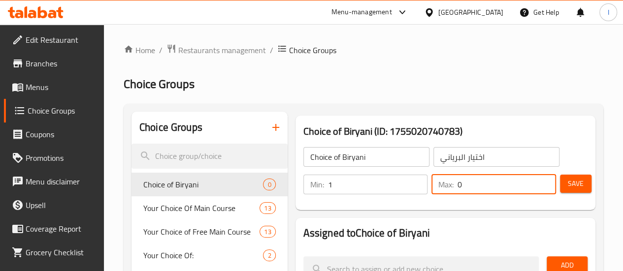
click at [458, 185] on input "0" at bounding box center [507, 185] width 99 height 20
type input "1"
click at [440, 212] on div "Choice of Biryani (ID: 1755020740783) Choice of Biryani ​ اختيار البرياني ​ Min…" at bounding box center [446, 163] width 308 height 102
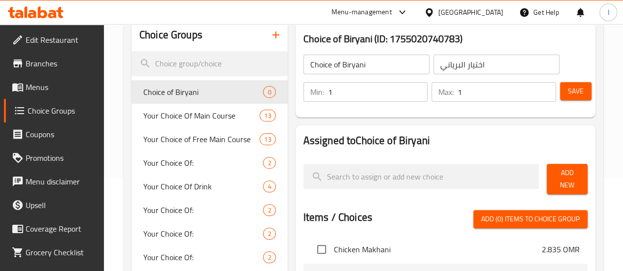
scroll to position [99, 0]
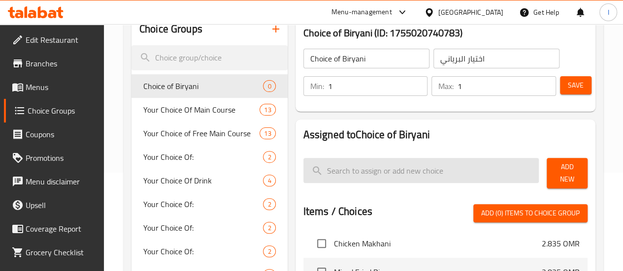
click at [463, 169] on input "search" at bounding box center [422, 170] width 236 height 25
paste input "Murg chicken Dum Biryani"
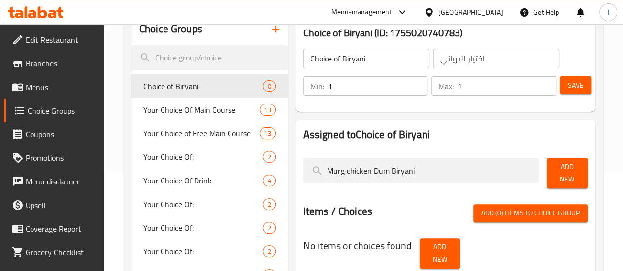
scroll to position [0, 0]
type input "Murg chicken Dum Biryani"
click at [559, 170] on span "Add New" at bounding box center [567, 173] width 25 height 25
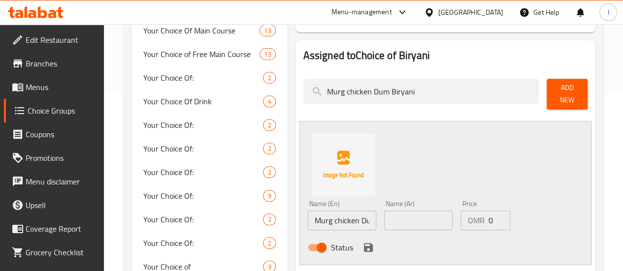
scroll to position [197, 0]
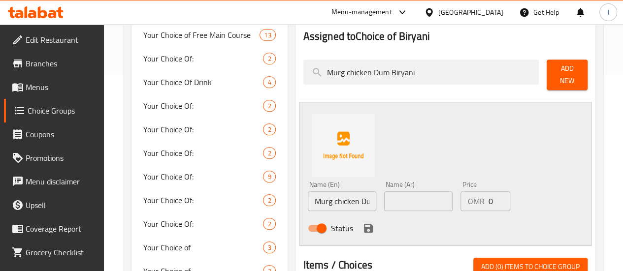
click at [337, 203] on input "Murg chicken Dum Biryani" at bounding box center [342, 202] width 68 height 20
click at [394, 204] on input "text" at bounding box center [418, 202] width 68 height 20
paste input "برياني دجاج مورغ دوم"
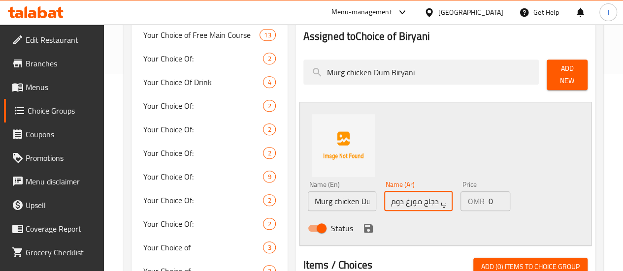
scroll to position [0, 3]
type input "برياني دجاج مورغ دوم"
click at [363, 223] on icon "save" at bounding box center [369, 229] width 12 height 12
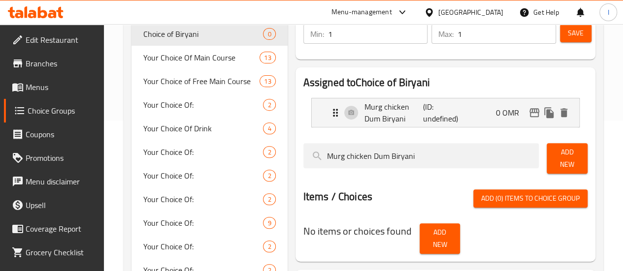
scroll to position [99, 0]
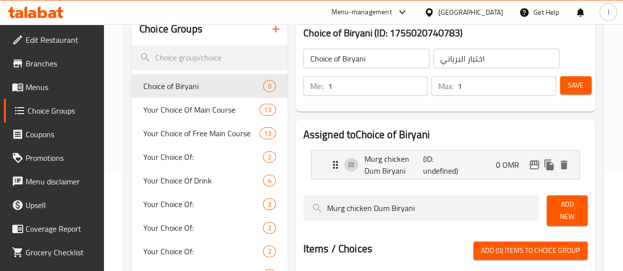
click at [555, 213] on span "Add New" at bounding box center [567, 211] width 25 height 25
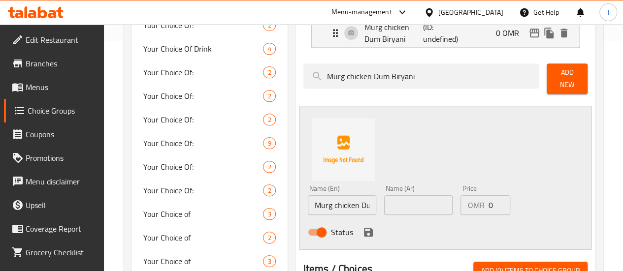
scroll to position [246, 0]
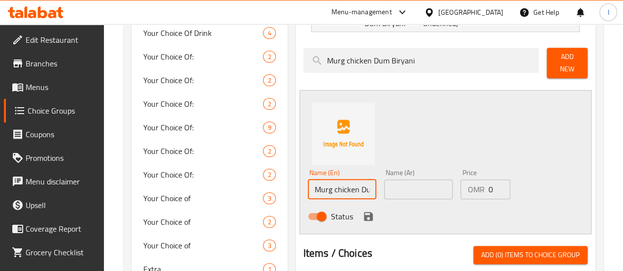
click at [334, 188] on input "Murg chicken Dum Biryani" at bounding box center [342, 190] width 68 height 20
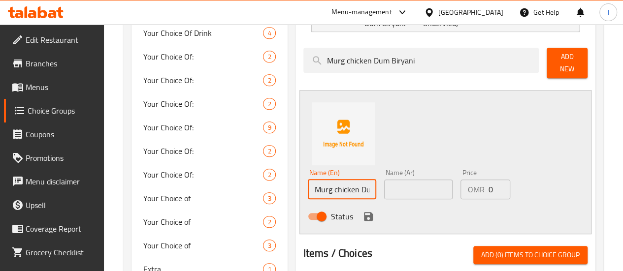
click at [308, 180] on input "Murg chicken Dum Biryani" at bounding box center [342, 190] width 68 height 20
paste input "Vegetable Dum b"
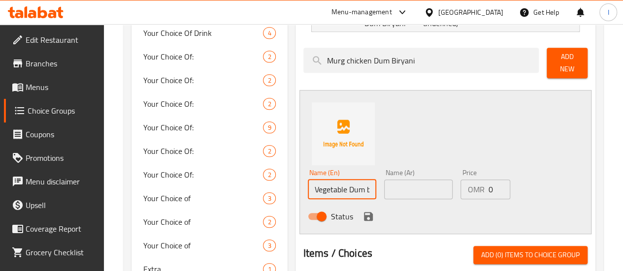
scroll to position [0, 10]
type input "Vegetable Dum biryani"
click at [384, 194] on input "text" at bounding box center [418, 190] width 68 height 20
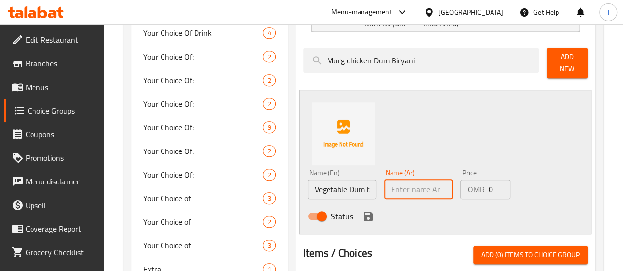
paste input "برياني دوم الخضار"
type input "برياني دوم الخضار"
click at [364, 212] on icon "save" at bounding box center [368, 216] width 9 height 9
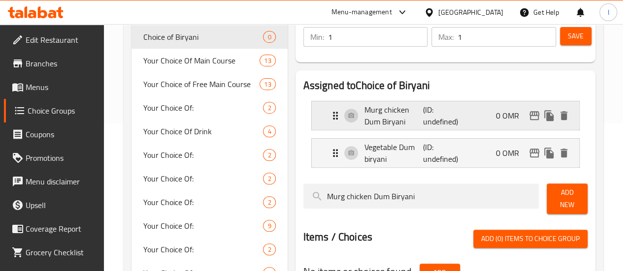
scroll to position [99, 0]
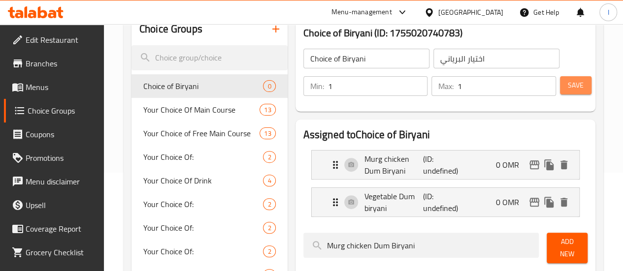
click at [584, 92] on button "Save" at bounding box center [576, 85] width 32 height 18
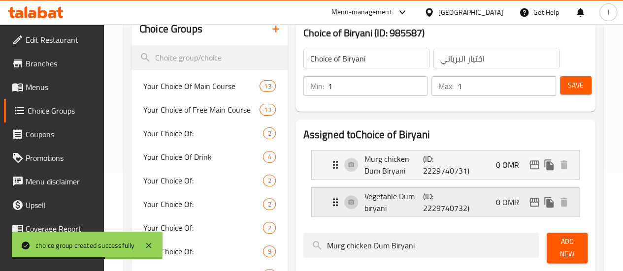
click at [365, 203] on p "Vegetable Dum biryani" at bounding box center [394, 203] width 59 height 24
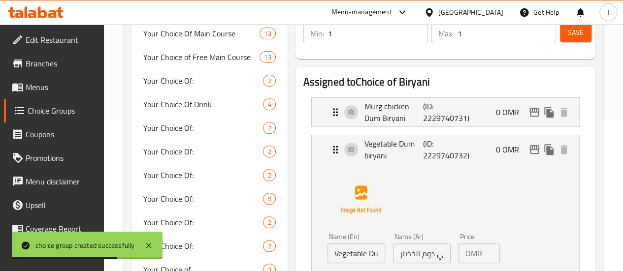
scroll to position [197, 0]
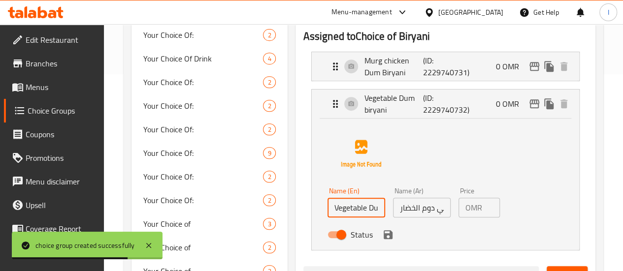
click at [341, 209] on input "Vegetable Dum biryani" at bounding box center [357, 208] width 58 height 20
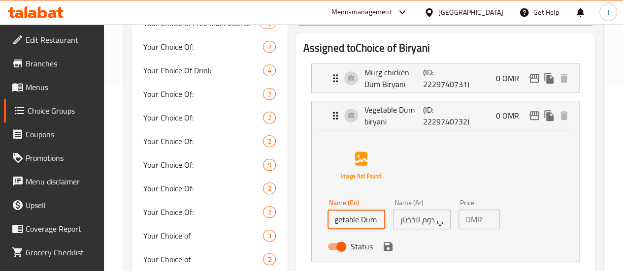
scroll to position [49, 0]
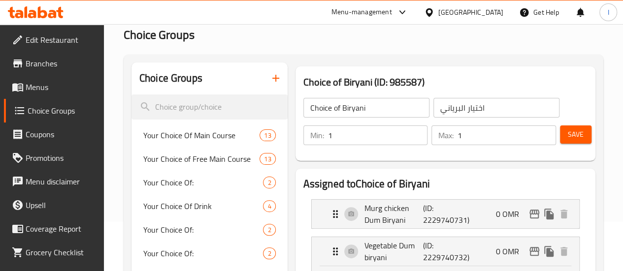
type input "Vegetable Dum Biryani"
click at [571, 136] on span "Save" at bounding box center [576, 135] width 16 height 12
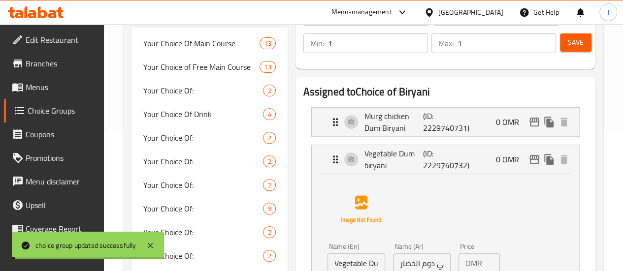
scroll to position [148, 0]
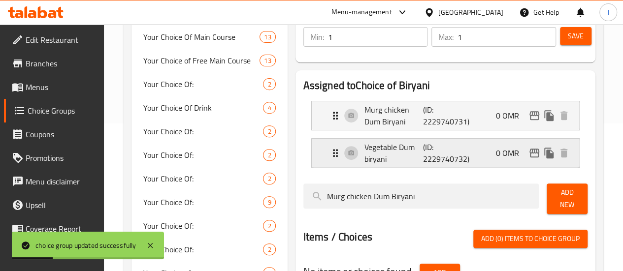
click at [482, 156] on div "Vegetable Dum biryani (ID: 2229740732) 0 OMR" at bounding box center [449, 153] width 238 height 29
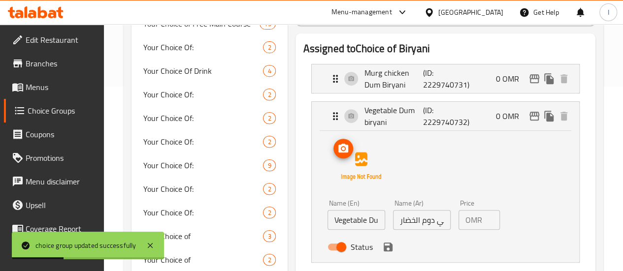
scroll to position [246, 0]
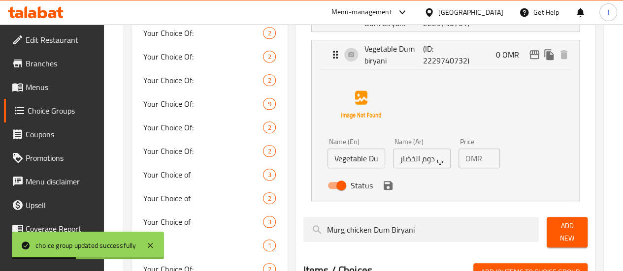
drag, startPoint x: 342, startPoint y: 172, endPoint x: 342, endPoint y: 165, distance: 7.4
click at [342, 172] on div "Name (En) Vegetable Dum biryani Name (En)" at bounding box center [357, 154] width 66 height 38
click at [342, 163] on input "Vegetable Dum biryani" at bounding box center [357, 159] width 58 height 20
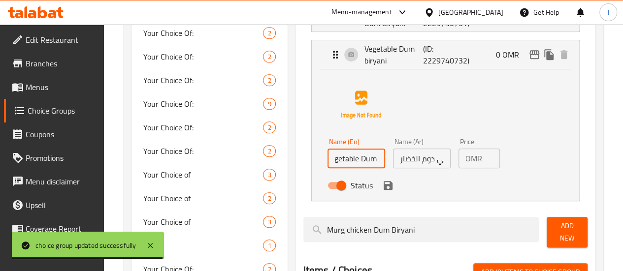
click at [353, 179] on div "Status" at bounding box center [422, 185] width 197 height 27
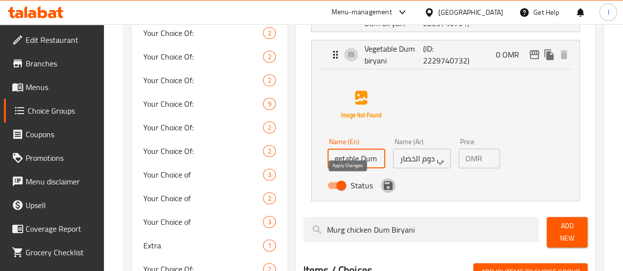
click at [384, 185] on icon "save" at bounding box center [388, 185] width 9 height 9
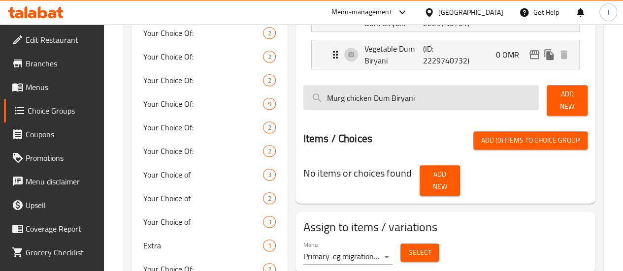
type input "Vegetable Dum Biryani"
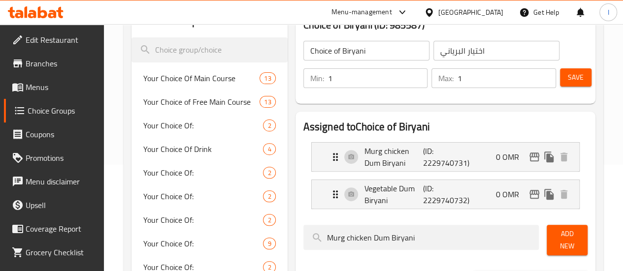
scroll to position [99, 0]
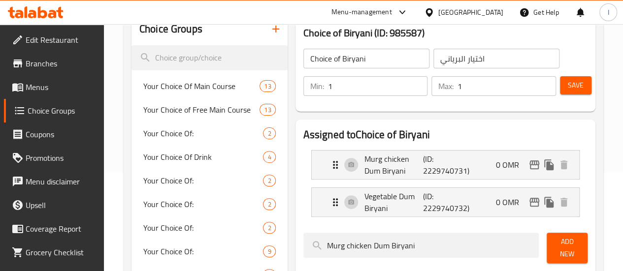
click at [560, 89] on button "Save" at bounding box center [576, 85] width 32 height 18
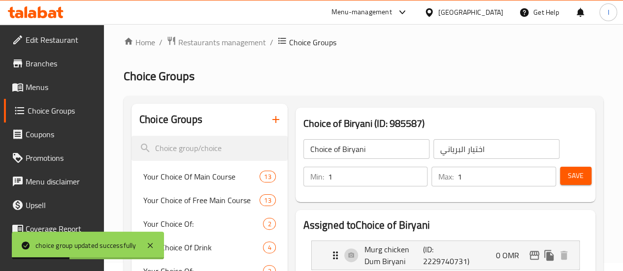
scroll to position [0, 0]
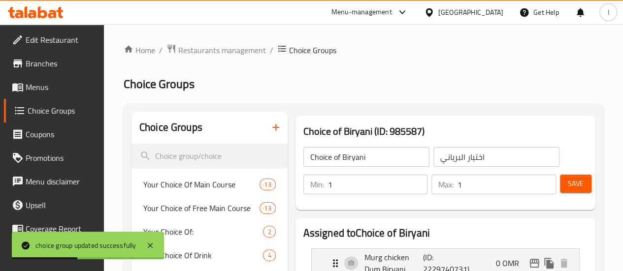
click at [264, 136] on button "button" at bounding box center [276, 128] width 24 height 24
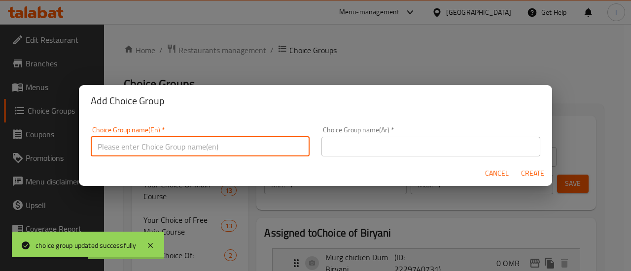
click at [266, 142] on input "text" at bounding box center [200, 147] width 219 height 20
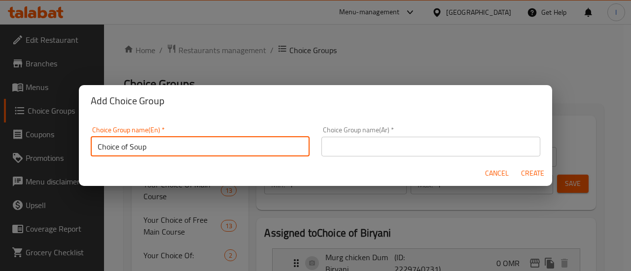
click at [266, 142] on input "Choice of Soup" at bounding box center [200, 147] width 219 height 20
click at [266, 141] on input "Choice of Soup" at bounding box center [200, 147] width 219 height 20
click at [265, 140] on input "Choice of Soup" at bounding box center [200, 147] width 219 height 20
click at [144, 145] on input "Choice of Soup" at bounding box center [200, 147] width 219 height 20
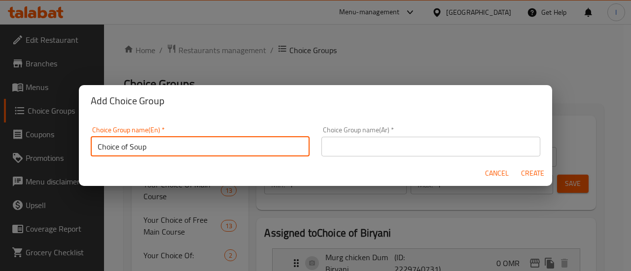
click at [144, 145] on input "Choice of Soup" at bounding box center [200, 147] width 219 height 20
type input "Choice of Soup"
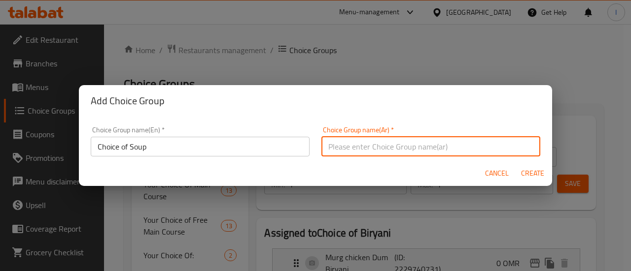
click at [341, 137] on input "text" at bounding box center [430, 147] width 219 height 20
paste input "اختيار الحساء"
type input "اختيار الحساء"
click at [531, 170] on span "Create" at bounding box center [532, 174] width 24 height 12
type input "Choice of Soup"
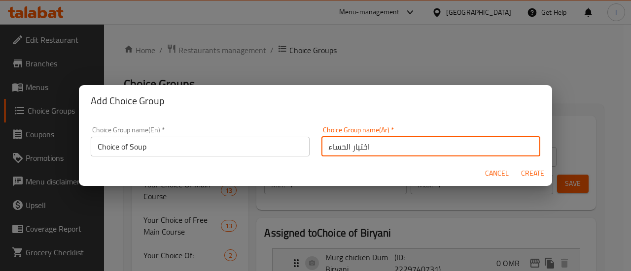
type input "اختيار الحساء"
type input "0"
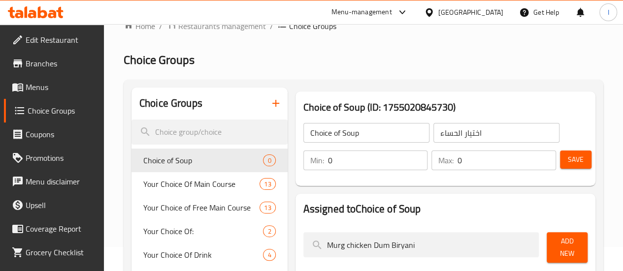
scroll to position [49, 0]
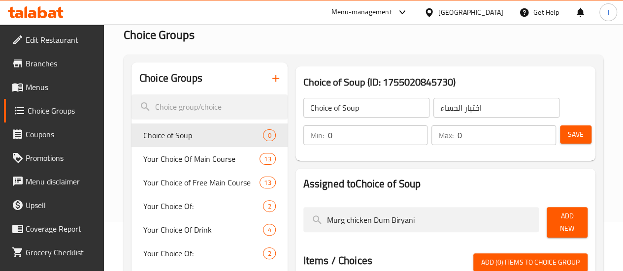
click at [329, 116] on input "Choice of Soup" at bounding box center [367, 108] width 126 height 20
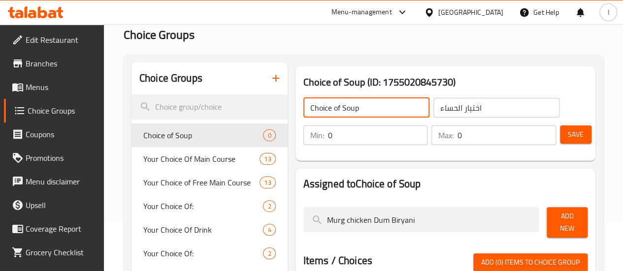
click at [328, 136] on input "0" at bounding box center [378, 136] width 100 height 20
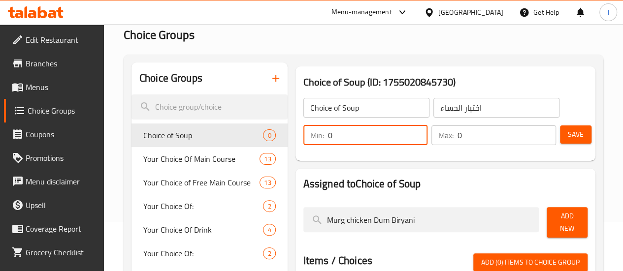
click at [328, 136] on input "0" at bounding box center [378, 136] width 100 height 20
click at [328, 136] on input "1" at bounding box center [378, 136] width 100 height 20
type input "1"
click at [460, 133] on input "0" at bounding box center [507, 136] width 99 height 20
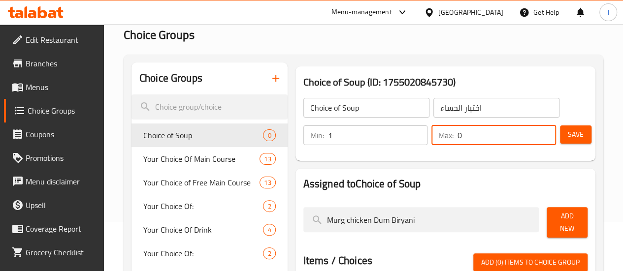
click at [460, 133] on input "0" at bounding box center [507, 136] width 99 height 20
type input "1"
click at [451, 180] on h2 "Assigned to Choice of Soup" at bounding box center [446, 184] width 284 height 15
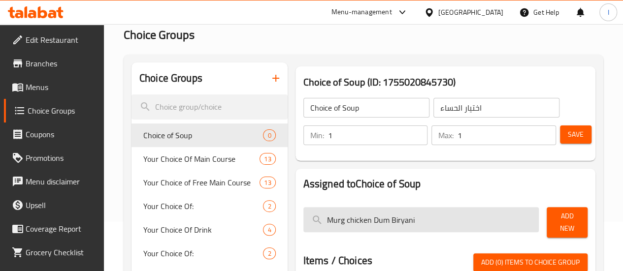
click at [419, 212] on input "Murg chicken Dum Biryani" at bounding box center [422, 219] width 236 height 25
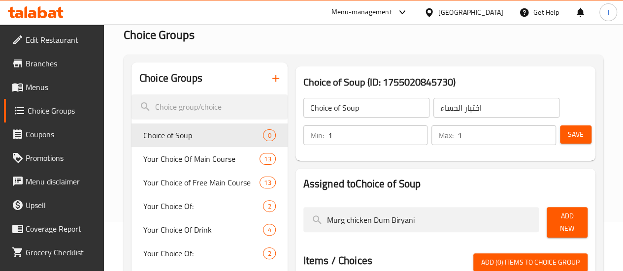
drag, startPoint x: 383, startPoint y: 216, endPoint x: 274, endPoint y: 143, distance: 130.6
click at [304, 221] on input "Murg chicken Dum Biryani" at bounding box center [422, 219] width 236 height 25
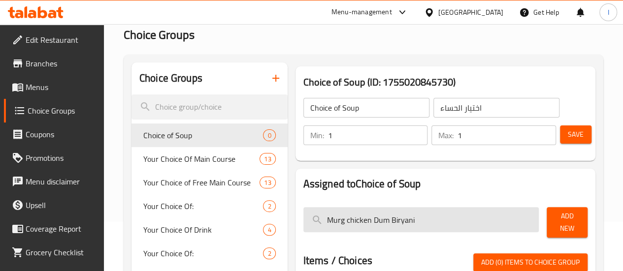
paste input "Chicken Sweet Corn soup"
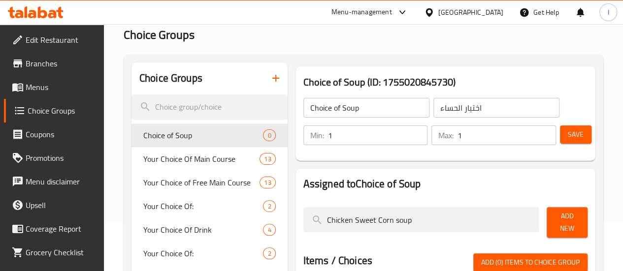
type input "Chicken Sweet Corn soup"
click at [555, 214] on span "Add New" at bounding box center [567, 222] width 25 height 25
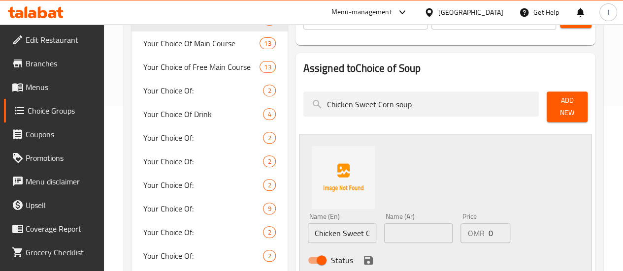
scroll to position [197, 0]
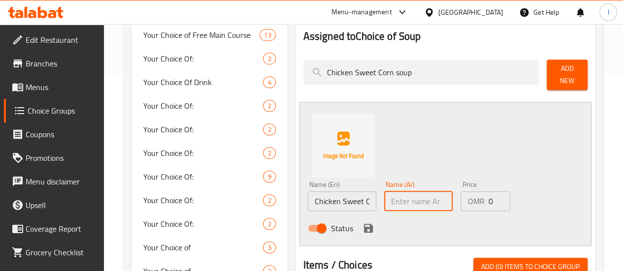
click at [384, 192] on input "text" at bounding box center [418, 202] width 68 height 20
paste input "شوربة الذرة الحلوة بالدجاج"
type input "شوربة الذرة الحلوة بالدجاج"
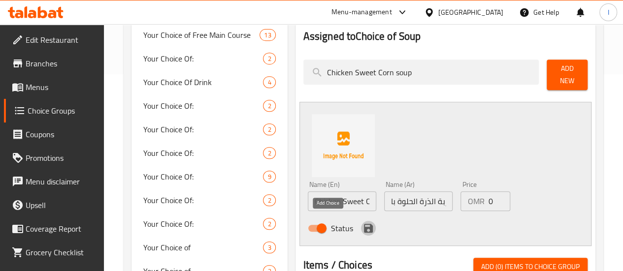
click at [364, 226] on icon "save" at bounding box center [368, 228] width 9 height 9
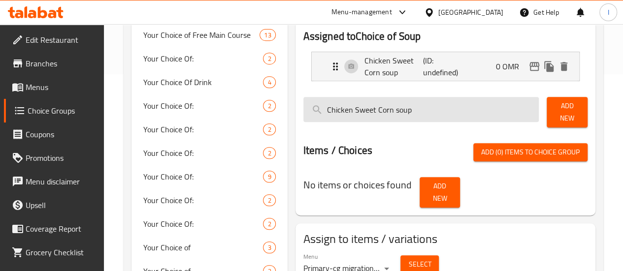
click at [362, 112] on input "Chicken Sweet Corn soup" at bounding box center [422, 109] width 236 height 25
click at [361, 112] on input "Chicken Sweet Corn soup" at bounding box center [422, 109] width 236 height 25
paste input "veg Sweet c"
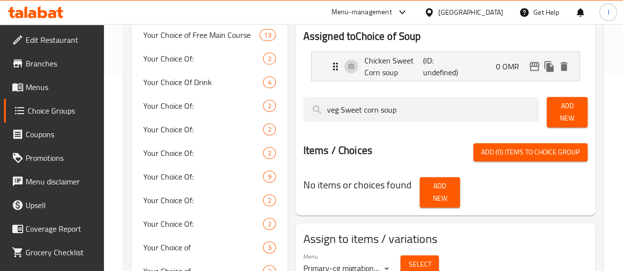
type input "veg Sweet corn soup"
click at [569, 106] on span "Add New" at bounding box center [567, 112] width 25 height 25
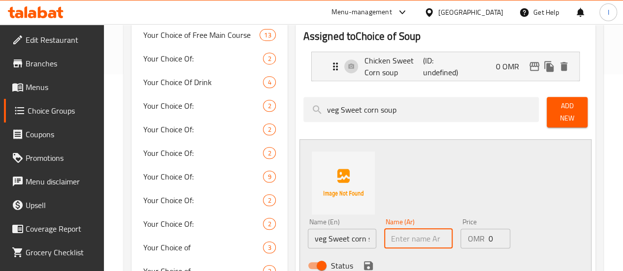
click at [384, 232] on input "text" at bounding box center [418, 239] width 68 height 20
paste input "شوربة الذرة الحلوة بالخضار"
type input "شوربة الذرة الحلوة بالخضار"
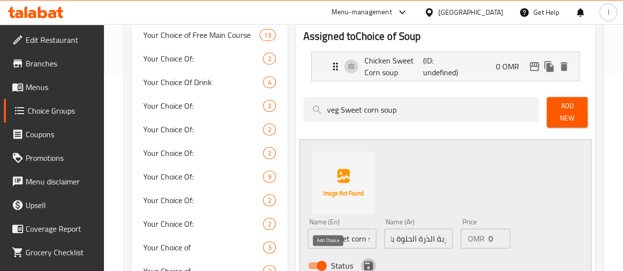
click at [363, 260] on icon "save" at bounding box center [369, 266] width 12 height 12
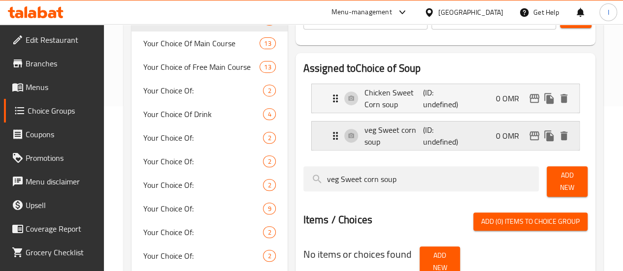
scroll to position [148, 0]
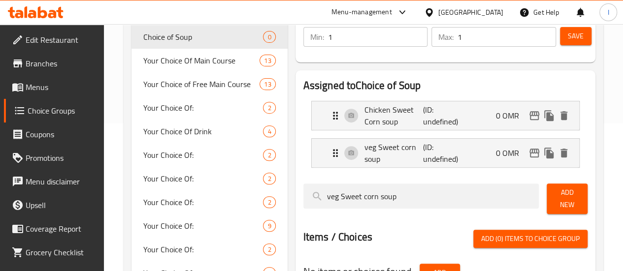
click at [573, 37] on span "Save" at bounding box center [576, 36] width 16 height 12
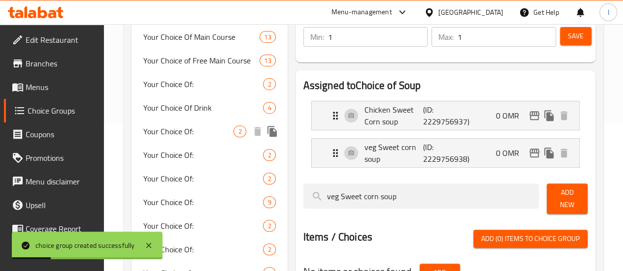
scroll to position [197, 0]
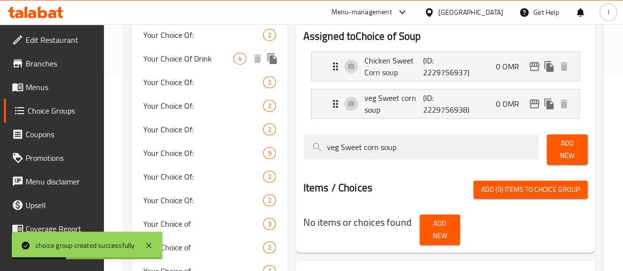
click at [179, 65] on span "Your Choice Of Drink" at bounding box center [188, 59] width 91 height 12
type input "Your Choice Of Drink"
type input "إختيارك من المشروب"
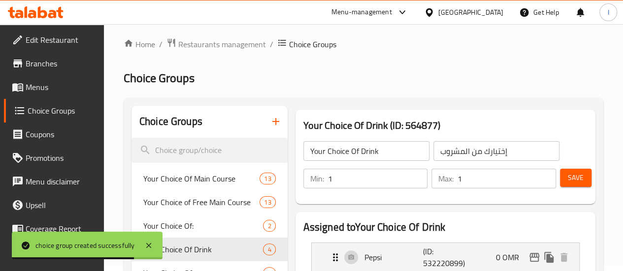
scroll to position [0, 0]
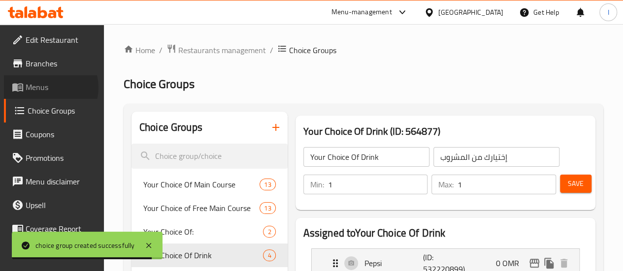
click at [50, 88] on span "Menus" at bounding box center [61, 87] width 70 height 12
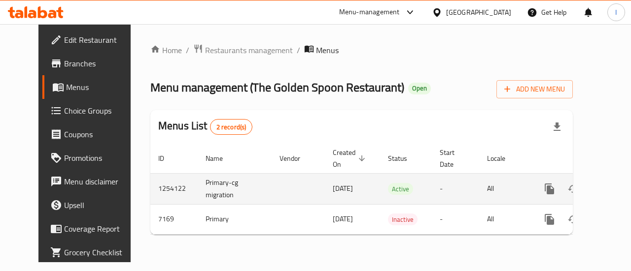
click at [616, 191] on icon "enhanced table" at bounding box center [620, 189] width 9 height 9
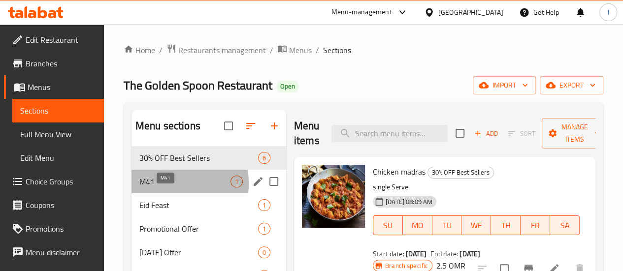
drag, startPoint x: 164, startPoint y: 199, endPoint x: 229, endPoint y: 201, distance: 65.1
click at [164, 188] on span "M41" at bounding box center [184, 182] width 91 height 12
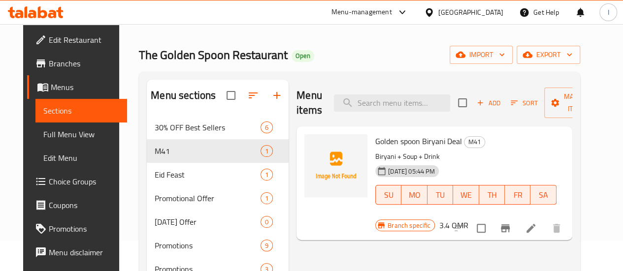
scroll to position [49, 0]
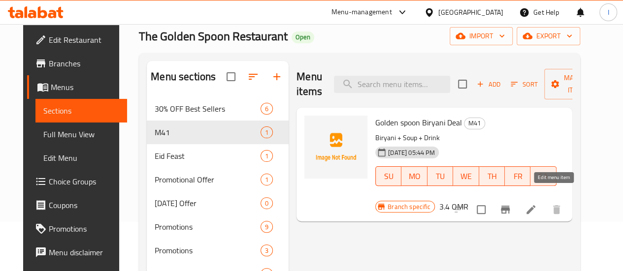
click at [537, 204] on icon at bounding box center [531, 210] width 12 height 12
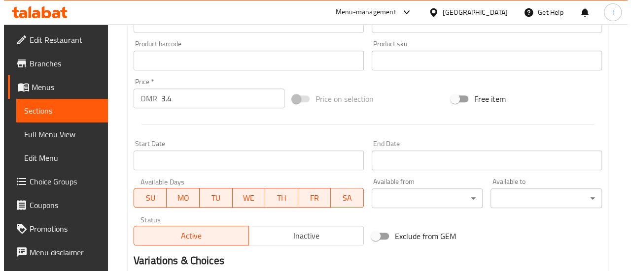
scroll to position [424, 0]
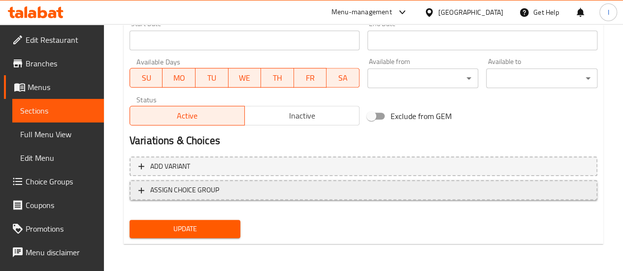
click at [213, 188] on span "ASSIGN CHOICE GROUP" at bounding box center [184, 190] width 69 height 12
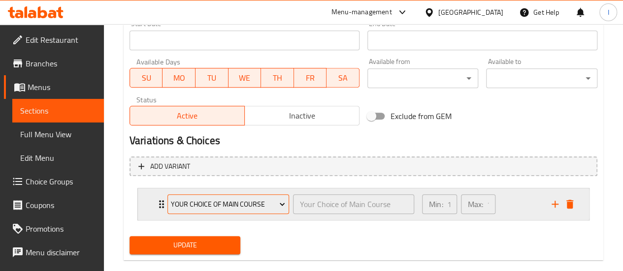
click at [208, 204] on span "Your Choice Of Main Course" at bounding box center [228, 205] width 114 height 12
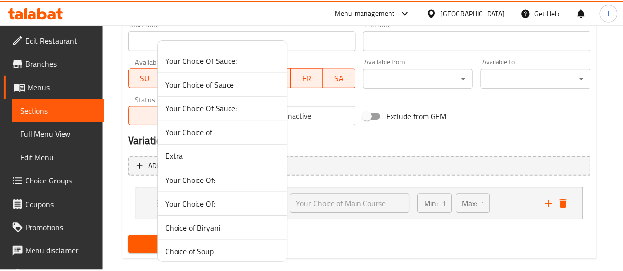
scroll to position [455, 0]
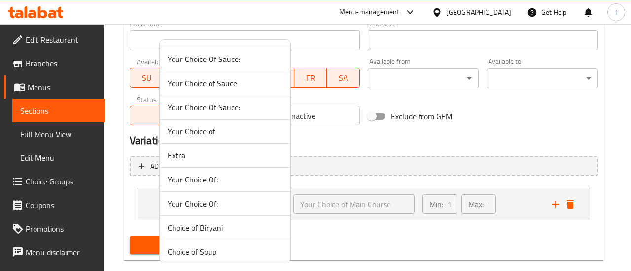
click at [235, 228] on span "Choice of Biryani" at bounding box center [225, 228] width 115 height 12
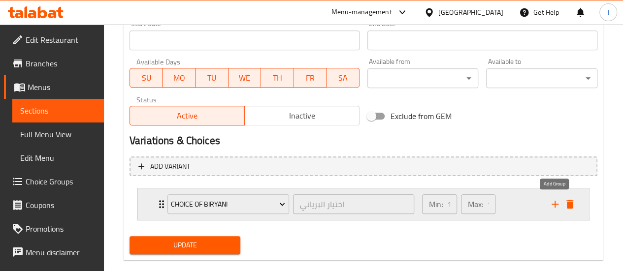
click at [554, 207] on icon "add" at bounding box center [555, 205] width 12 height 12
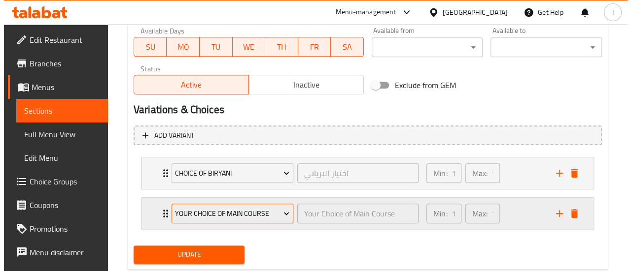
scroll to position [474, 0]
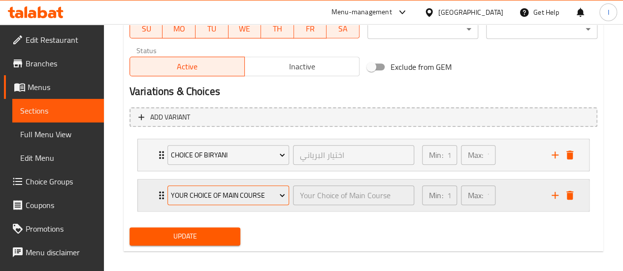
click at [261, 197] on span "Your Choice Of Main Course" at bounding box center [228, 196] width 114 height 12
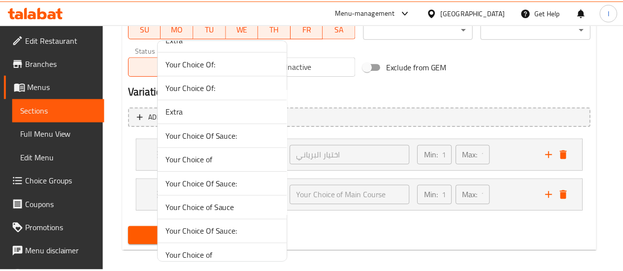
scroll to position [455, 0]
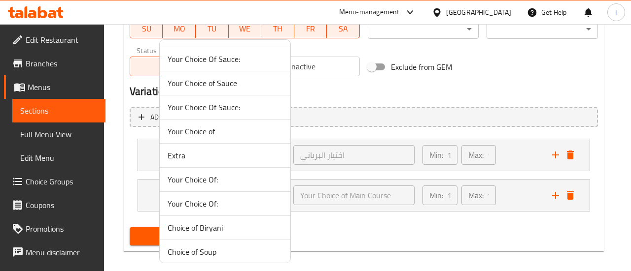
click at [226, 246] on span "Choice of Soup" at bounding box center [225, 252] width 115 height 12
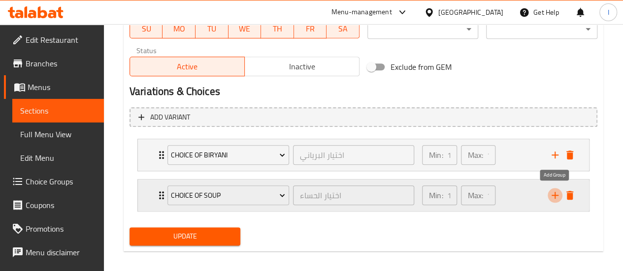
click at [554, 192] on icon "add" at bounding box center [555, 196] width 12 height 12
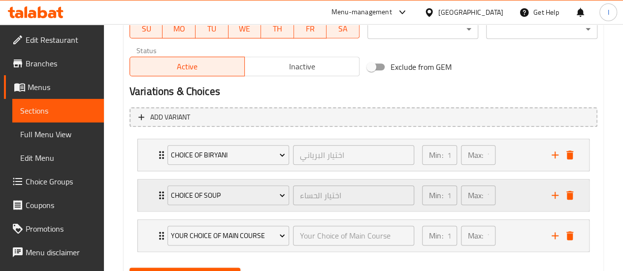
scroll to position [520, 0]
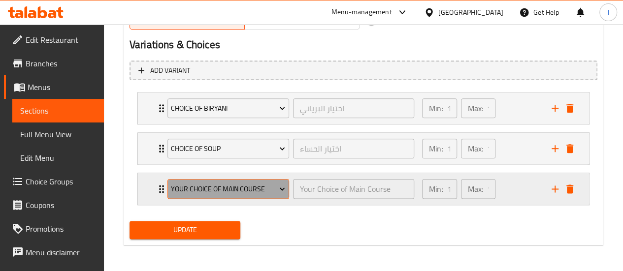
click at [268, 186] on span "Your Choice Of Main Course" at bounding box center [228, 189] width 114 height 12
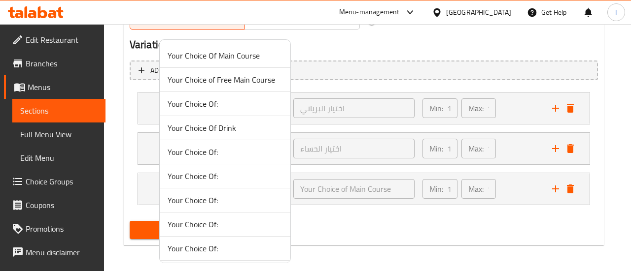
click at [222, 131] on span "Your Choice Of Drink" at bounding box center [225, 128] width 115 height 12
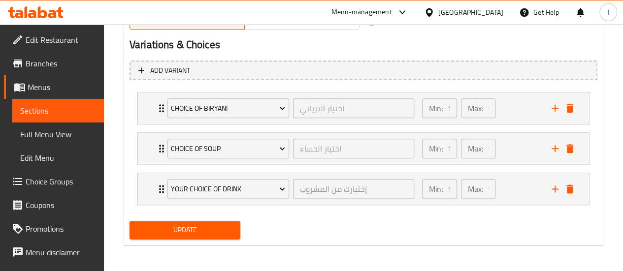
click at [222, 232] on span "Update" at bounding box center [185, 230] width 96 height 12
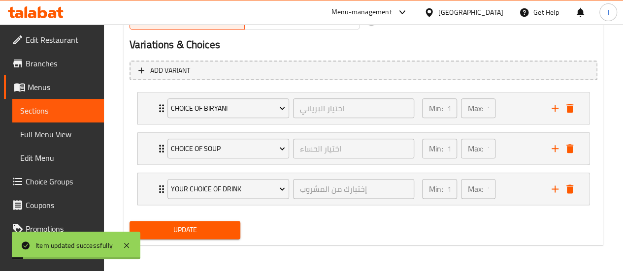
click at [50, 83] on span "Menus" at bounding box center [62, 87] width 68 height 12
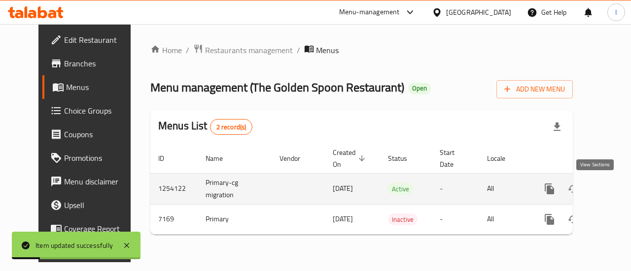
click at [614, 195] on icon "enhanced table" at bounding box center [620, 189] width 12 height 12
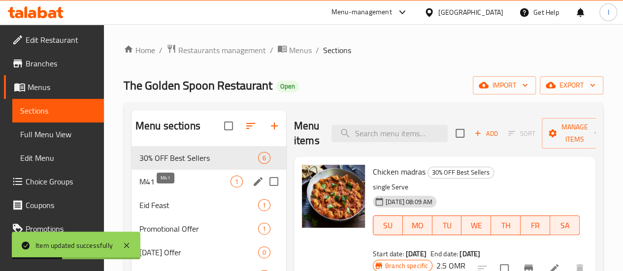
click at [188, 188] on span "M41" at bounding box center [184, 182] width 91 height 12
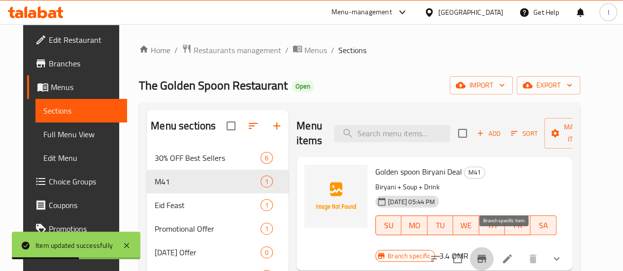
click at [486, 255] on icon "Branch-specific-item" at bounding box center [481, 259] width 9 height 8
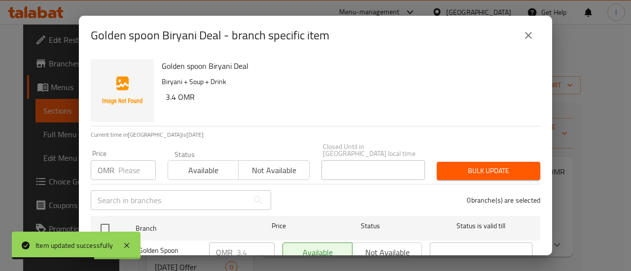
click at [527, 33] on icon "close" at bounding box center [528, 36] width 12 height 12
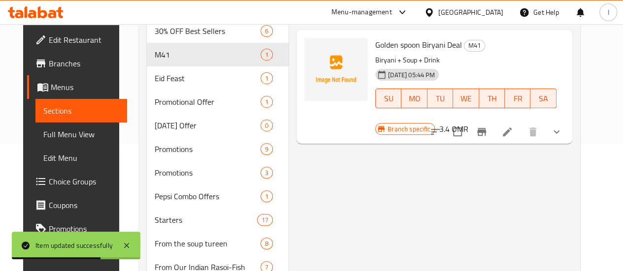
scroll to position [148, 0]
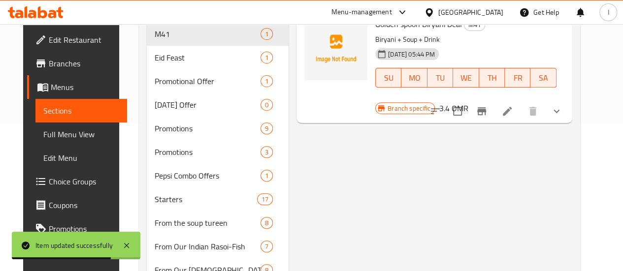
click at [563, 105] on icon "show more" at bounding box center [557, 111] width 12 height 12
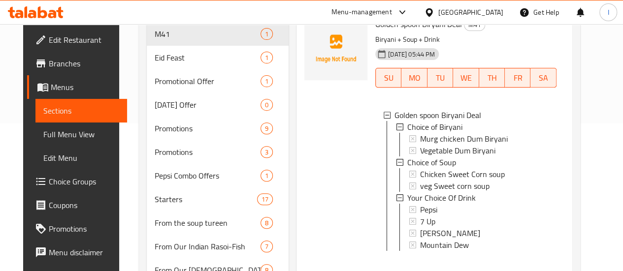
click at [43, 112] on span "Sections" at bounding box center [81, 111] width 76 height 12
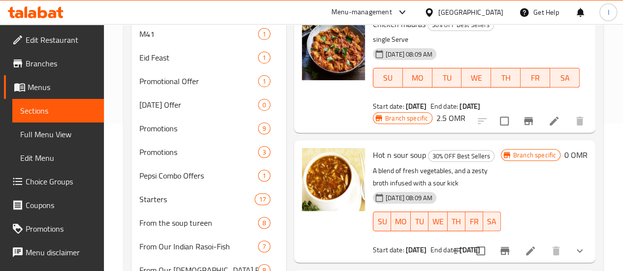
click at [52, 11] on icon at bounding box center [52, 14] width 8 height 8
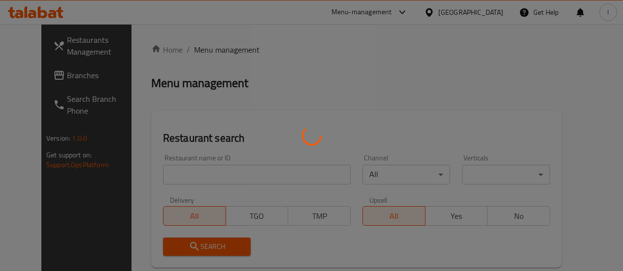
scroll to position [121, 0]
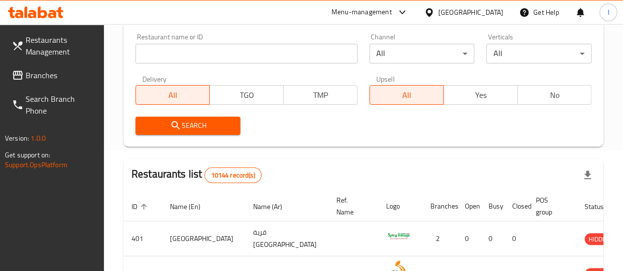
click at [176, 55] on input "search" at bounding box center [247, 54] width 222 height 20
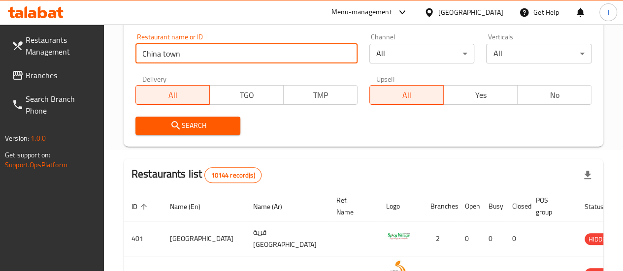
type input "China town"
click button "Search" at bounding box center [188, 126] width 105 height 18
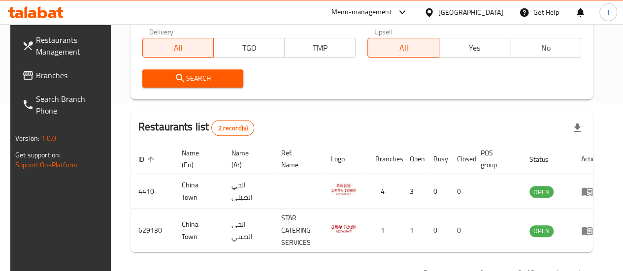
scroll to position [170, 0]
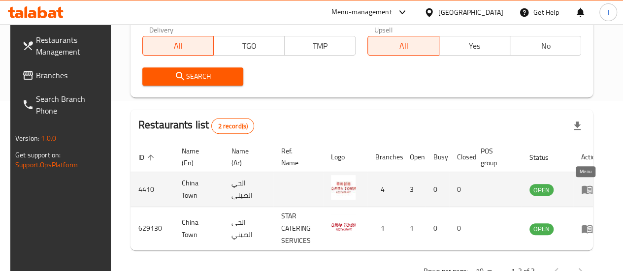
click at [582, 190] on icon "enhanced table" at bounding box center [587, 190] width 11 height 8
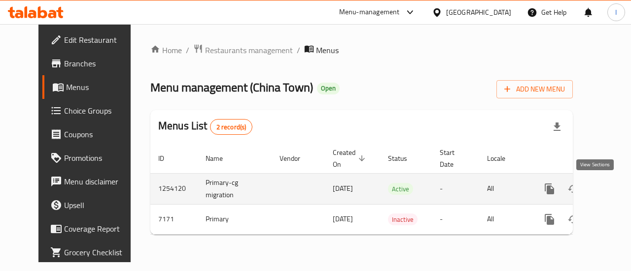
click at [614, 195] on icon "enhanced table" at bounding box center [620, 189] width 12 height 12
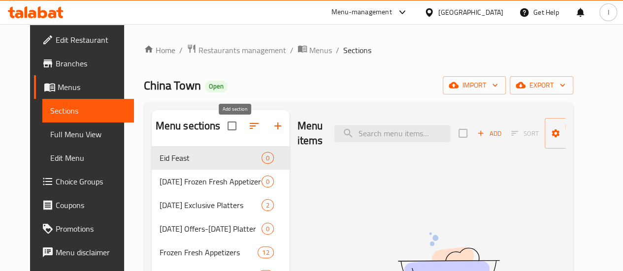
click at [272, 132] on icon "button" at bounding box center [278, 126] width 12 height 12
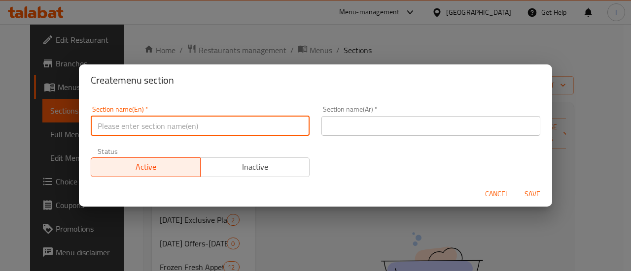
click at [201, 132] on input "text" at bounding box center [200, 126] width 219 height 20
type input "M41"
click at [239, 126] on input "M41" at bounding box center [200, 126] width 219 height 20
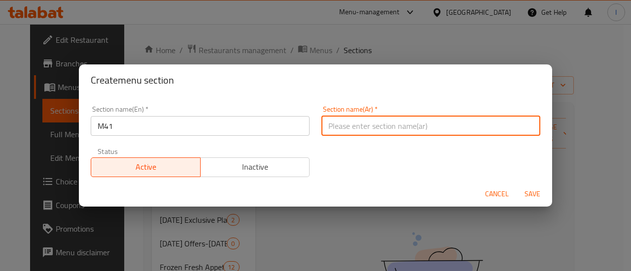
click at [339, 125] on input "text" at bounding box center [430, 126] width 219 height 20
paste input "م41"
type input "م41"
click at [531, 193] on span "Save" at bounding box center [532, 194] width 24 height 12
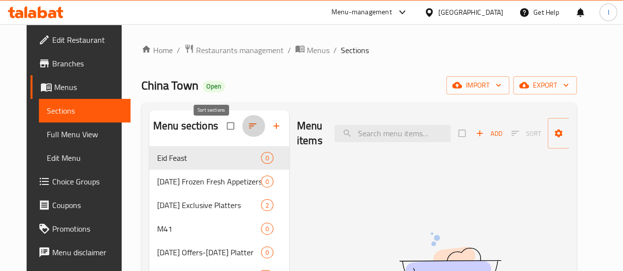
click at [248, 131] on icon "button" at bounding box center [253, 126] width 10 height 10
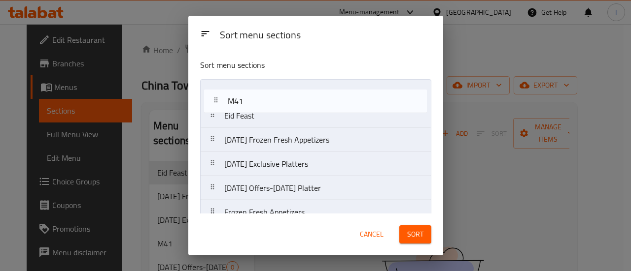
drag, startPoint x: 259, startPoint y: 162, endPoint x: 262, endPoint y: 97, distance: 64.6
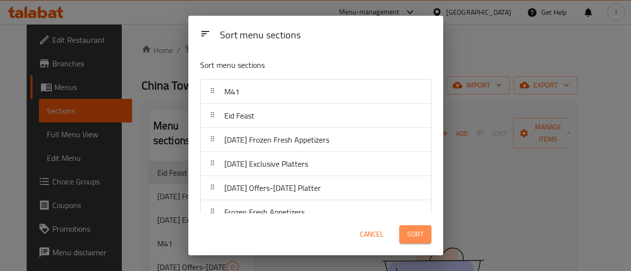
click at [400, 239] on button "Sort" at bounding box center [415, 235] width 32 height 18
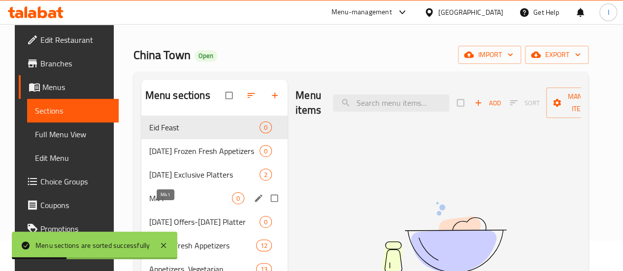
scroll to position [49, 0]
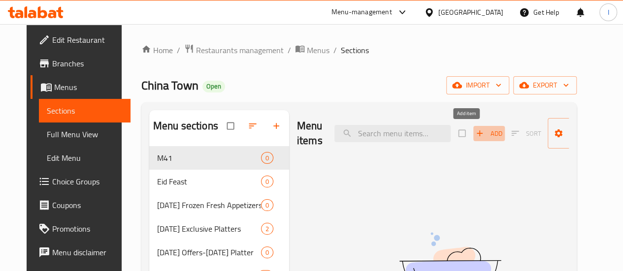
click at [476, 138] on span "Add" at bounding box center [489, 133] width 27 height 11
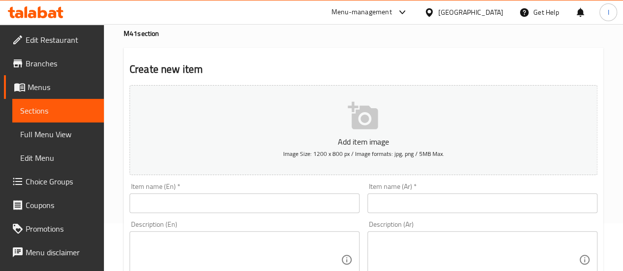
scroll to position [99, 0]
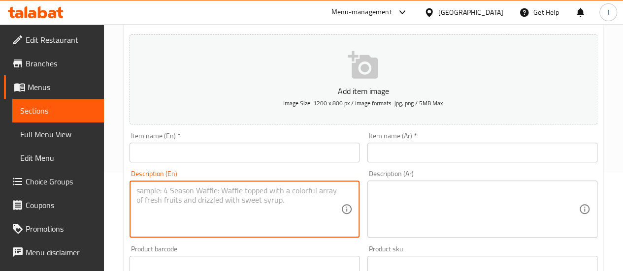
click at [248, 213] on textarea at bounding box center [238, 209] width 204 height 47
paste textarea "Szechwan Noodles / Rice Honey flakes Kinza / Pepsi"
click at [230, 191] on textarea "Szechwan Noodles / Rice Honey flakes Kinza / Pepsi" at bounding box center [238, 209] width 204 height 47
click at [170, 191] on textarea "Szechwan Noodles / Rice Honey flakes Kinza / Pepsi" at bounding box center [238, 209] width 204 height 47
type textarea "Szechwan Noodles / Rice Honey flakes Kinza / Pepsi"
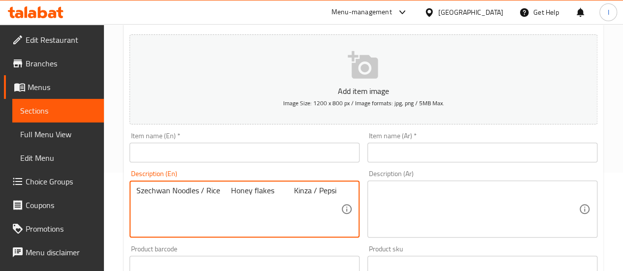
click at [183, 151] on input "text" at bounding box center [245, 153] width 230 height 20
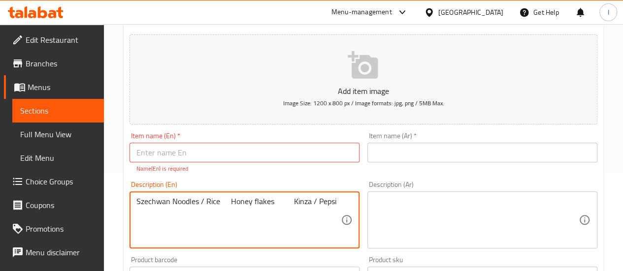
drag, startPoint x: 170, startPoint y: 190, endPoint x: 157, endPoint y: 190, distance: 13.8
drag, startPoint x: 201, startPoint y: 231, endPoint x: 197, endPoint y: 224, distance: 7.5
click at [197, 226] on textarea "Szechwan Noodles / Rice Honey flakes Kinza / Pepsi" at bounding box center [238, 220] width 204 height 47
click at [165, 154] on input "text" at bounding box center [245, 153] width 230 height 20
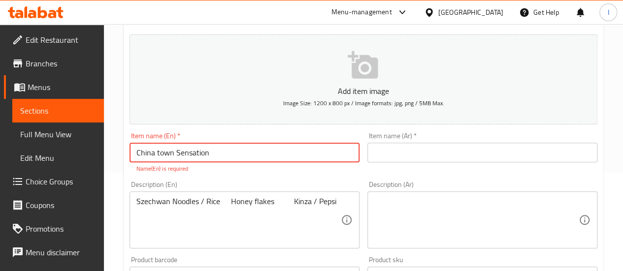
click at [195, 153] on input "China town Sensation" at bounding box center [245, 153] width 230 height 20
click at [217, 152] on input "China town Sensation" at bounding box center [245, 153] width 230 height 20
drag, startPoint x: 217, startPoint y: 152, endPoint x: 176, endPoint y: 154, distance: 40.5
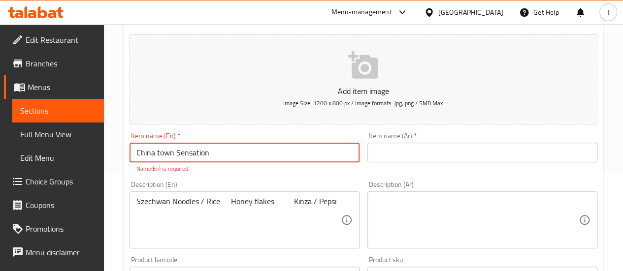
click at [176, 154] on input "China town Sensation" at bounding box center [245, 153] width 230 height 20
click at [189, 150] on input "China town Special deal" at bounding box center [245, 153] width 230 height 20
type input "China town Special deal"
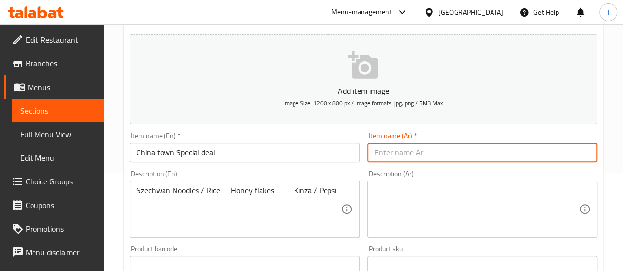
click at [386, 151] on input "text" at bounding box center [483, 153] width 230 height 20
paste input "مدينة [GEOGRAPHIC_DATA] صفقة خاصة"
type input "مدينة [GEOGRAPHIC_DATA] صفقة خاصة"
click at [346, 171] on div "Description (En) Szechwan Noodles / Rice Honey flakes Kinza / Pepsi Description…" at bounding box center [245, 204] width 230 height 68
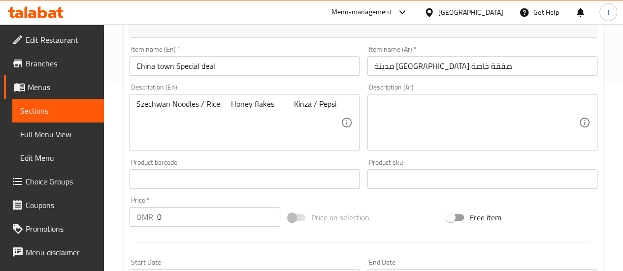
scroll to position [197, 0]
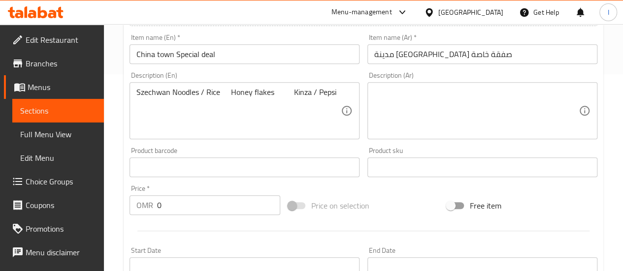
click at [187, 212] on input "0" at bounding box center [218, 206] width 123 height 20
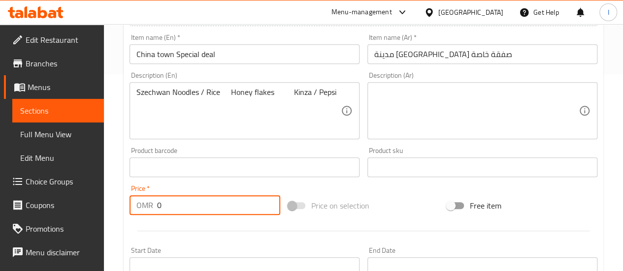
click at [187, 212] on input "0" at bounding box center [218, 206] width 123 height 20
paste input "3.725"
type input "3.725"
click at [218, 183] on div "Price   * OMR 3.725 Price *" at bounding box center [205, 200] width 159 height 38
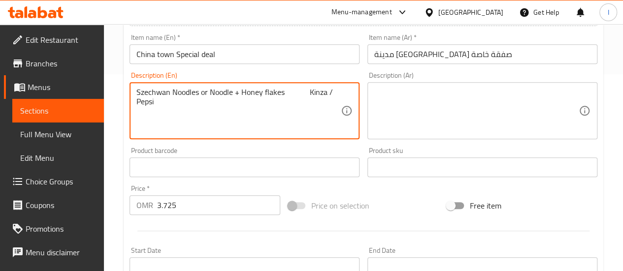
drag, startPoint x: 211, startPoint y: 101, endPoint x: 306, endPoint y: 86, distance: 95.8
click at [306, 86] on div "Szechwan Noodles or Noodle + Honey flakes Kinza / Pepsi Description (En)" at bounding box center [245, 110] width 230 height 57
click at [234, 92] on textarea "Szechwan Noodles or Noodle + Honey flakes + Drink" at bounding box center [238, 111] width 204 height 47
drag, startPoint x: 231, startPoint y: 94, endPoint x: 210, endPoint y: 99, distance: 21.3
click at [210, 99] on textarea "Szechwan Noodles or Noodle + Honey flakes + Drink" at bounding box center [238, 111] width 204 height 47
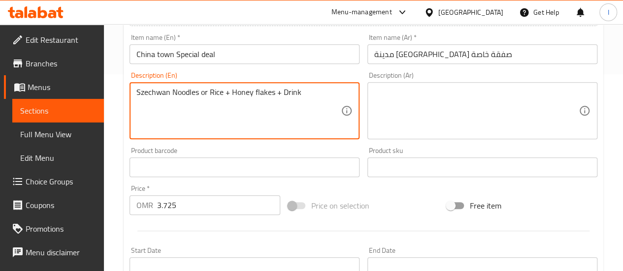
click at [220, 112] on textarea "Szechwan Noodles or Rice + Honey flakes + Drink" at bounding box center [238, 111] width 204 height 47
click at [218, 125] on textarea "Szechwan Noodles or Rice + Honey flakes + Drink" at bounding box center [238, 111] width 204 height 47
click at [265, 93] on textarea "Szechwan Noodles or Rice + Honey flakes + Drink" at bounding box center [238, 111] width 204 height 47
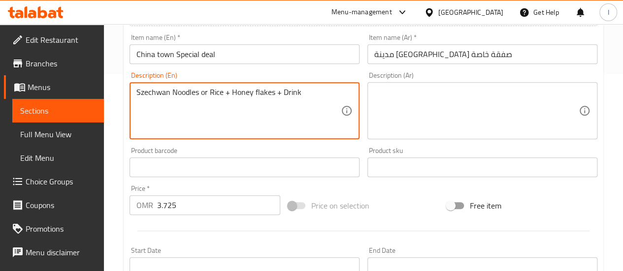
click at [265, 93] on textarea "Szechwan Noodles or Rice + Honey flakes + Drink" at bounding box center [238, 111] width 204 height 47
type textarea "Szechwan Noodles or Rice + Honey flakes + Drink"
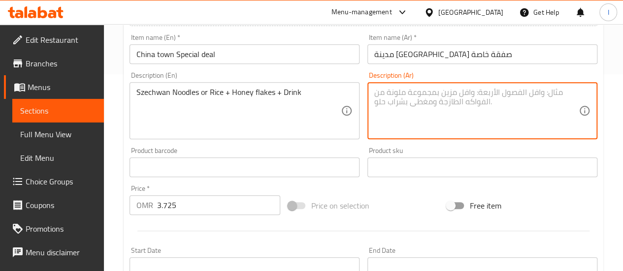
click at [420, 106] on textarea at bounding box center [476, 111] width 204 height 47
paste textarea "نودلز سيشوان أو أرز + رقائق عسل + مشروب"
type textarea "نودلز سيشوان أو أرز + رقائق عسل + مشروب"
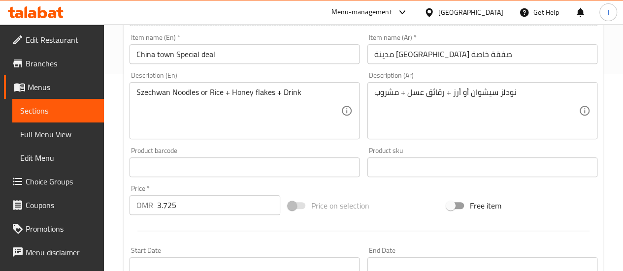
click at [416, 145] on div "Product sku Product sku" at bounding box center [483, 162] width 238 height 38
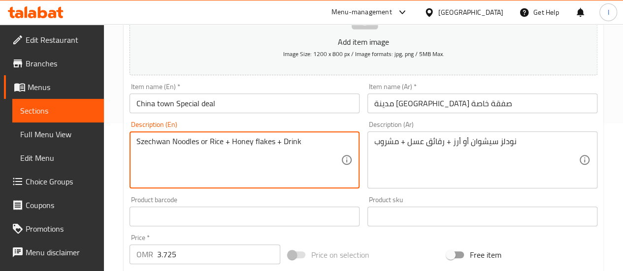
drag, startPoint x: 197, startPoint y: 143, endPoint x: 128, endPoint y: 143, distance: 69.0
click at [250, 166] on textarea "Szechwan Noodles or Rice + Honey flakes + Drink" at bounding box center [238, 160] width 204 height 47
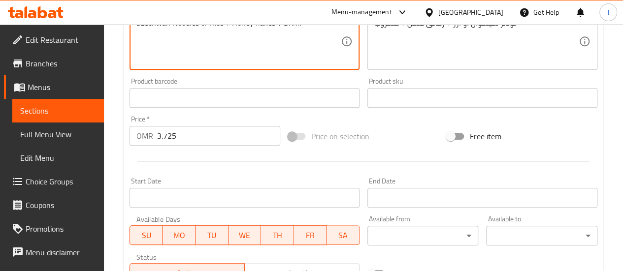
scroll to position [394, 0]
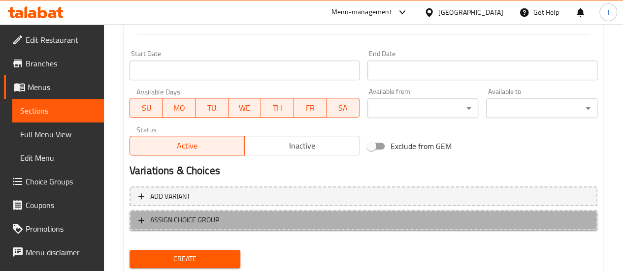
click at [216, 218] on span "ASSIGN CHOICE GROUP" at bounding box center [184, 220] width 69 height 12
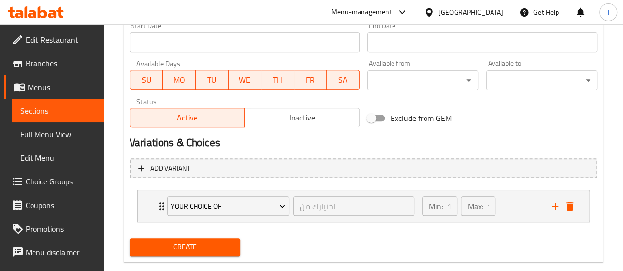
scroll to position [440, 0]
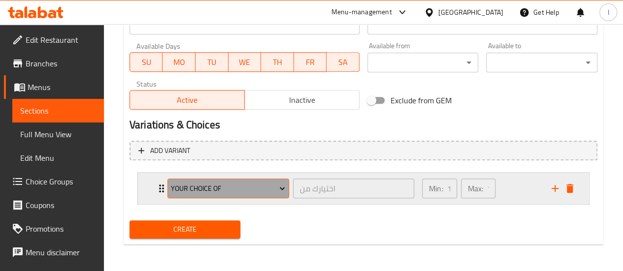
click at [215, 188] on span "Your Choice of" at bounding box center [228, 189] width 114 height 12
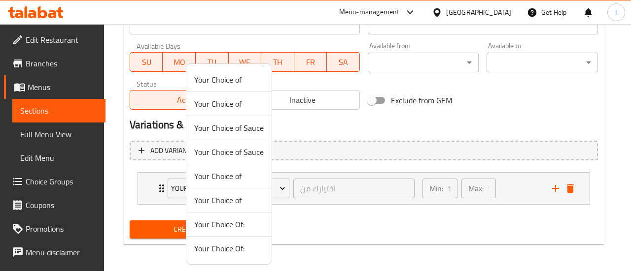
click at [300, 121] on div at bounding box center [315, 135] width 631 height 271
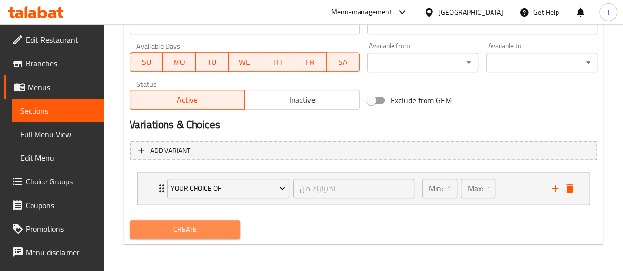
click at [196, 229] on span "Create" at bounding box center [185, 230] width 96 height 12
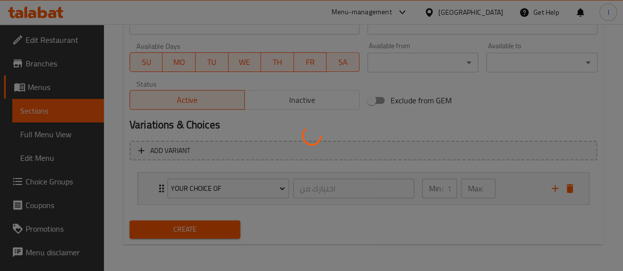
type input "0"
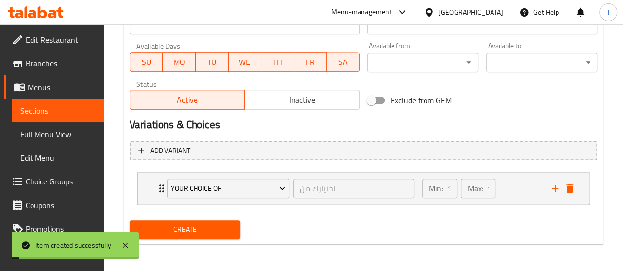
click at [59, 116] on span "Sections" at bounding box center [58, 111] width 76 height 12
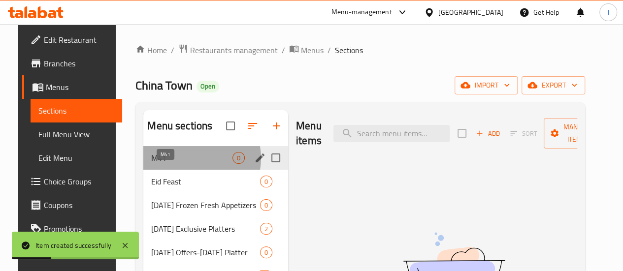
click at [182, 164] on span "M41" at bounding box center [191, 158] width 81 height 12
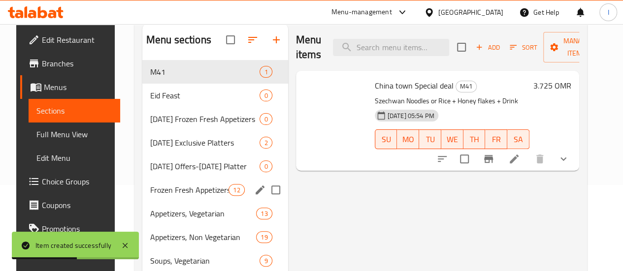
scroll to position [99, 0]
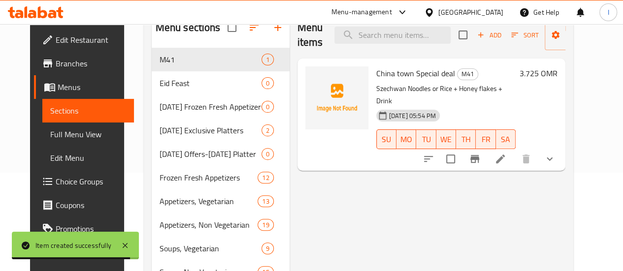
click at [562, 151] on button "show more" at bounding box center [550, 159] width 24 height 24
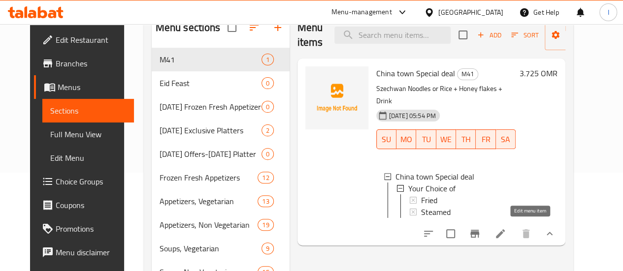
click at [505, 231] on icon at bounding box center [500, 234] width 9 height 9
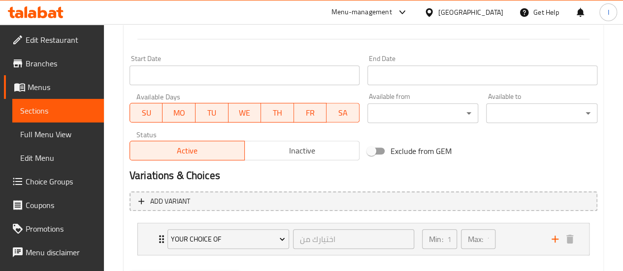
scroll to position [440, 0]
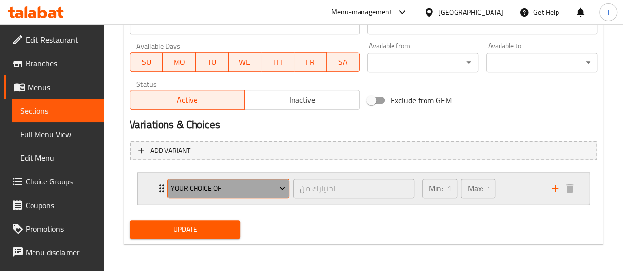
click at [283, 186] on icon "Expand" at bounding box center [282, 189] width 10 height 10
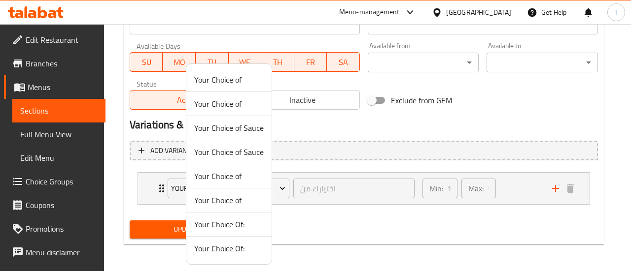
click at [307, 229] on div at bounding box center [315, 135] width 631 height 271
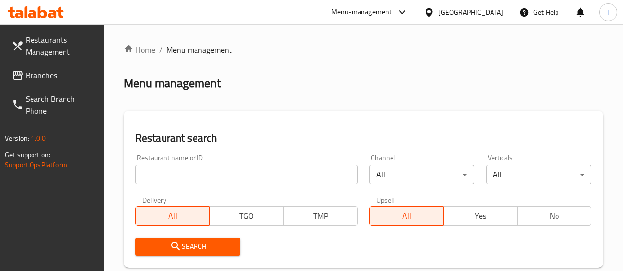
scroll to position [99, 0]
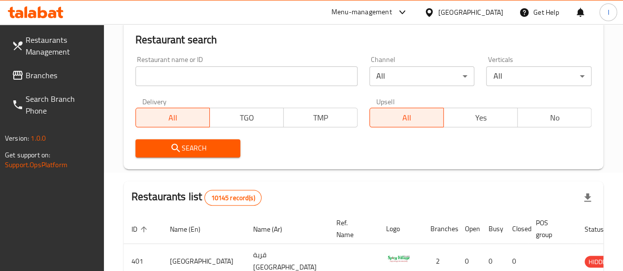
drag, startPoint x: 229, startPoint y: 54, endPoint x: 223, endPoint y: 64, distance: 11.2
click at [227, 58] on div "Restaurant name or ID Restaurant name or ID" at bounding box center [247, 71] width 234 height 42
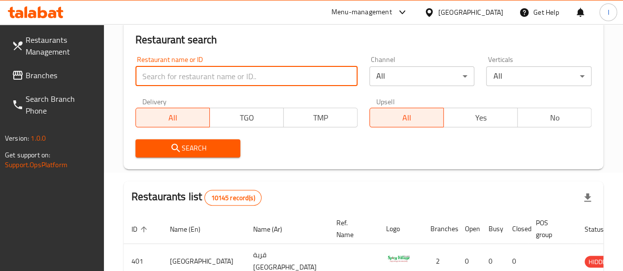
click at [212, 70] on input "search" at bounding box center [247, 77] width 222 height 20
type input "china town"
click button "Search" at bounding box center [188, 148] width 105 height 18
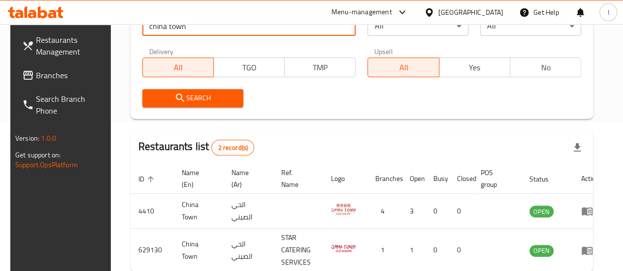
scroll to position [203, 0]
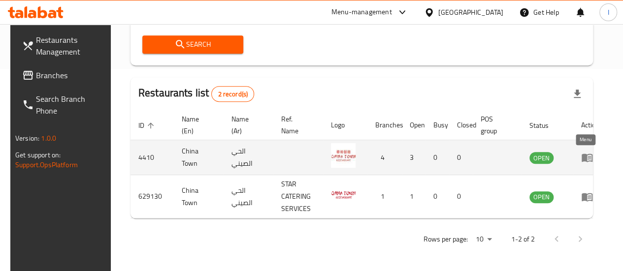
click at [581, 162] on icon "enhanced table" at bounding box center [587, 158] width 12 height 12
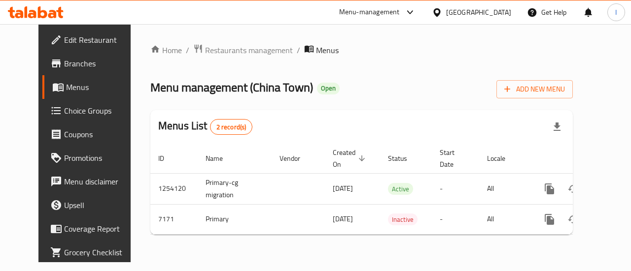
click at [64, 107] on span "Choice Groups" at bounding box center [100, 111] width 72 height 12
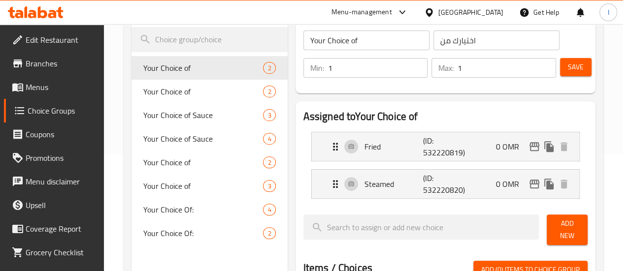
scroll to position [99, 0]
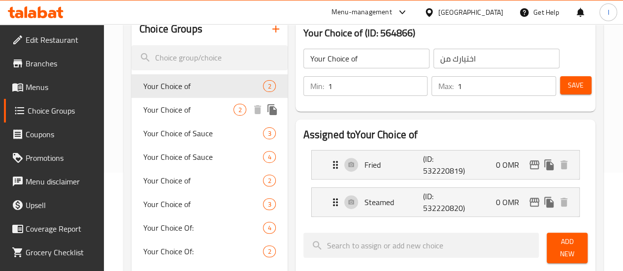
click at [188, 111] on span "Your Choice of" at bounding box center [188, 110] width 91 height 12
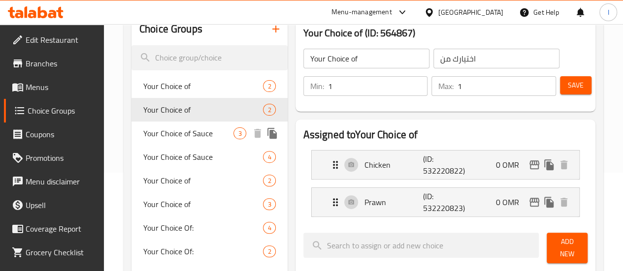
click at [190, 128] on div "Your Choice of Sauce 3" at bounding box center [210, 134] width 156 height 24
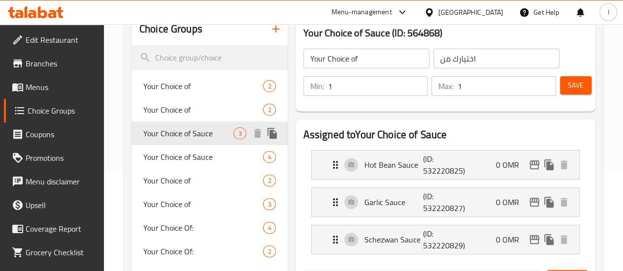
type input "Your Choice of Sauce"
type input "اختيارك من صلصة"
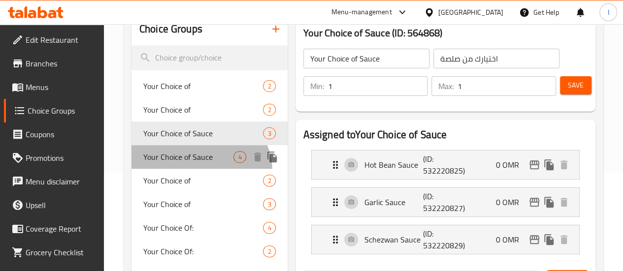
click at [199, 163] on span "Your Choice of Sauce" at bounding box center [188, 157] width 91 height 12
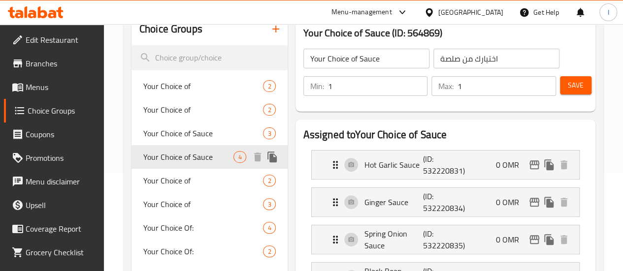
scroll to position [148, 0]
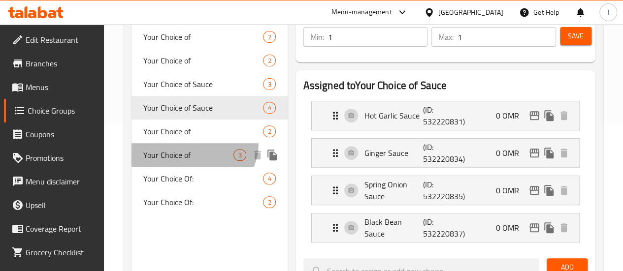
click at [193, 143] on div "Your Choice of 3" at bounding box center [210, 155] width 156 height 24
type input "Your Choice of"
type input "اختيارك من"
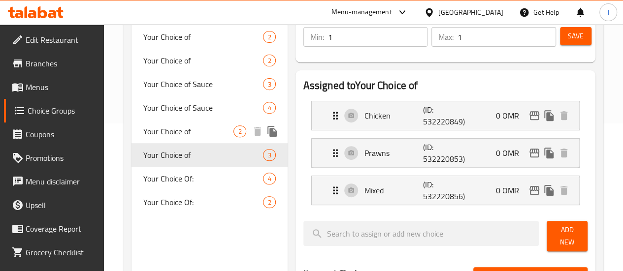
click at [192, 123] on div "Your Choice of 2" at bounding box center [210, 132] width 156 height 24
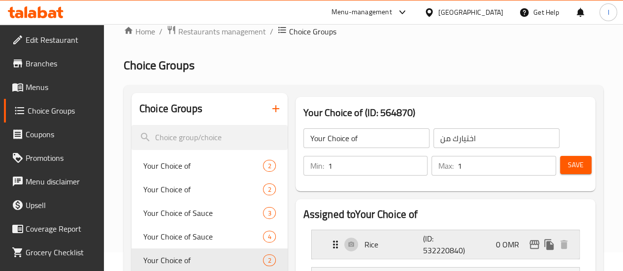
scroll to position [0, 0]
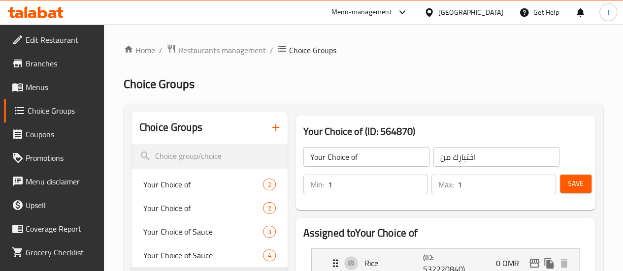
click at [347, 163] on input "Your Choice of" at bounding box center [367, 157] width 126 height 20
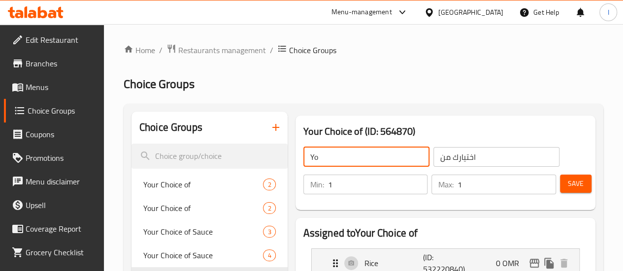
type input "Y"
type input "S"
paste input "Szechwan Noodles"
click at [335, 164] on input "Szechwan Choice" at bounding box center [367, 157] width 126 height 20
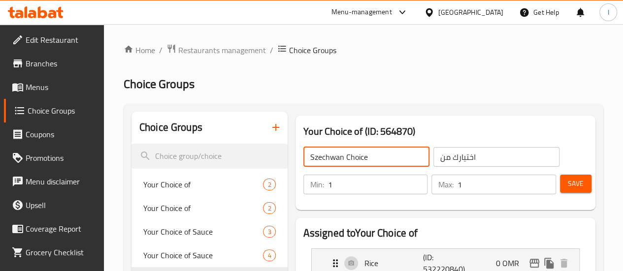
click at [335, 164] on input "Szechwan Choice" at bounding box center [367, 157] width 126 height 20
type input "Szechwan Choice"
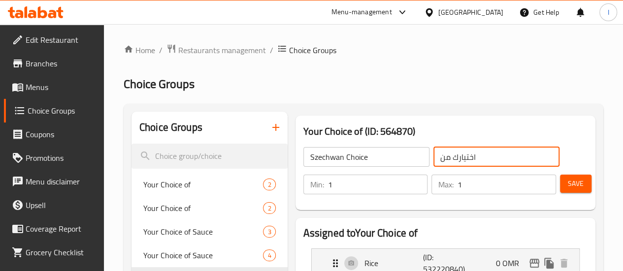
click at [434, 149] on input "اختيارك من" at bounding box center [497, 157] width 126 height 20
paste input "سيشوا"
type input "اختيار سيشوان"
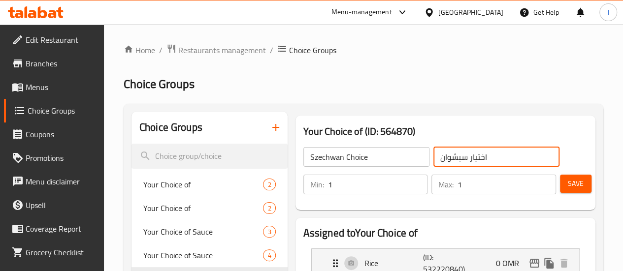
click at [462, 134] on h3 "Your Choice of (ID: 564870)" at bounding box center [446, 132] width 284 height 16
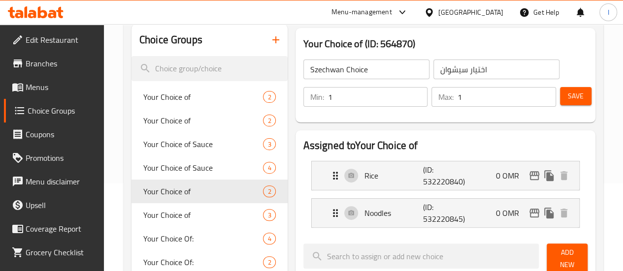
scroll to position [99, 0]
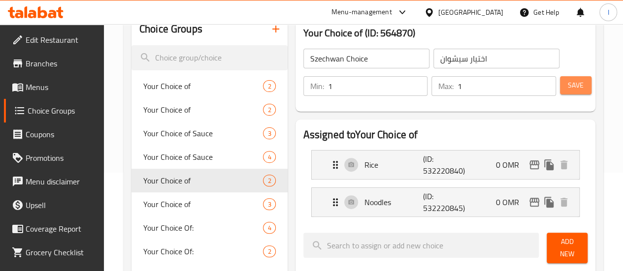
click at [568, 79] on span "Save" at bounding box center [576, 85] width 16 height 12
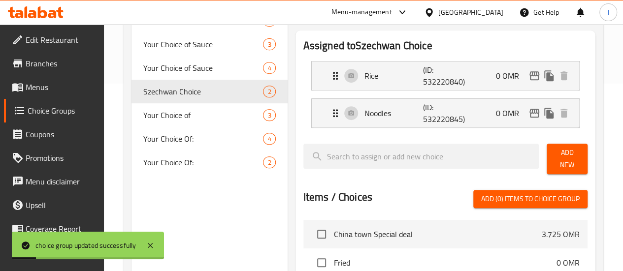
scroll to position [197, 0]
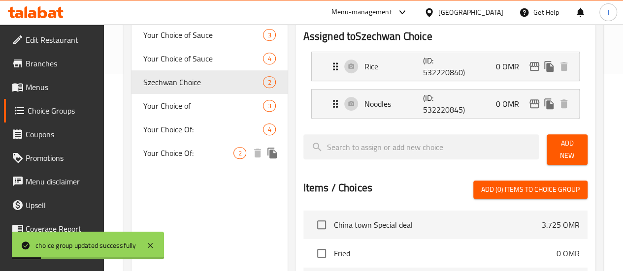
click at [179, 147] on span "Your Choice Of:" at bounding box center [188, 153] width 91 height 12
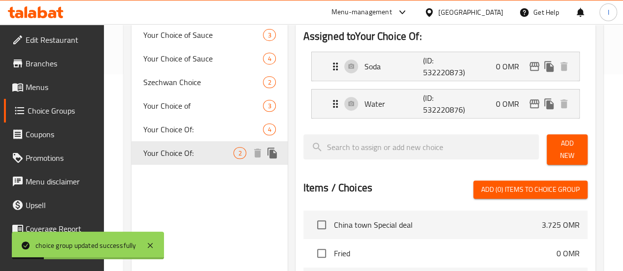
type input "Your Choice Of:"
type input "إختيارك من:"
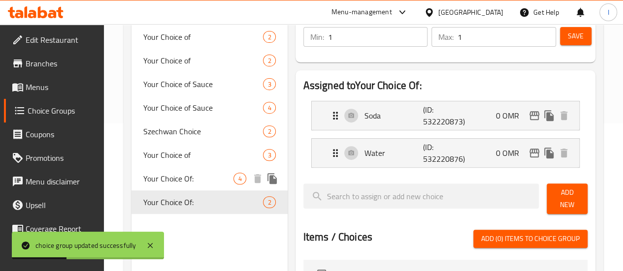
click at [174, 177] on span "Your Choice Of:" at bounding box center [188, 179] width 91 height 12
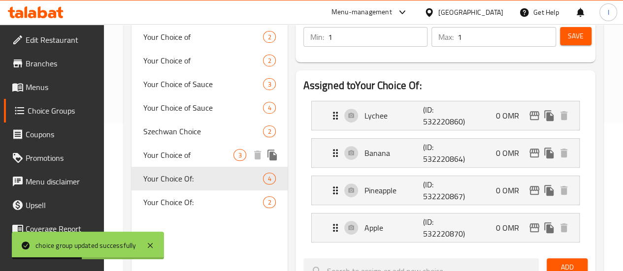
click at [187, 156] on span "Your Choice of" at bounding box center [188, 155] width 91 height 12
type input "Your Choice of"
type input "اختيارك من"
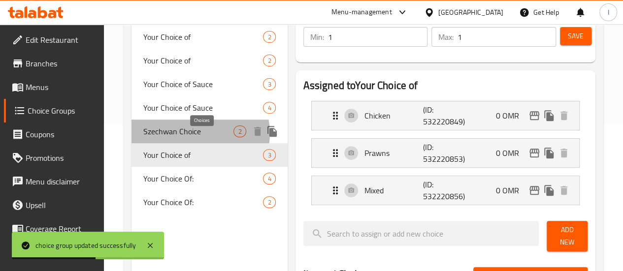
click at [234, 134] on span "2" at bounding box center [239, 131] width 11 height 9
type input "Szechwan Choice"
type input "اختيار سيشوان"
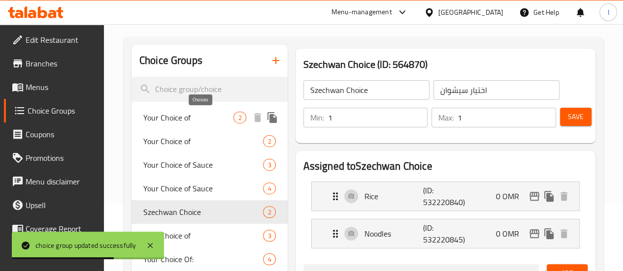
scroll to position [49, 0]
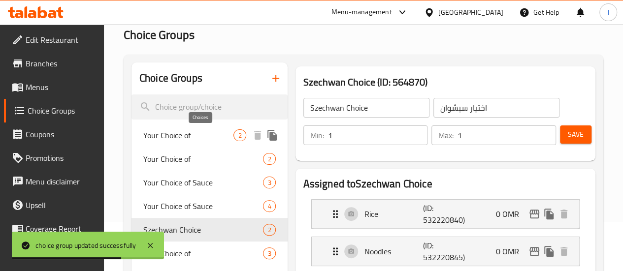
click at [234, 137] on span "2" at bounding box center [239, 135] width 11 height 9
type input "Your Choice of"
type input "اختيارك من"
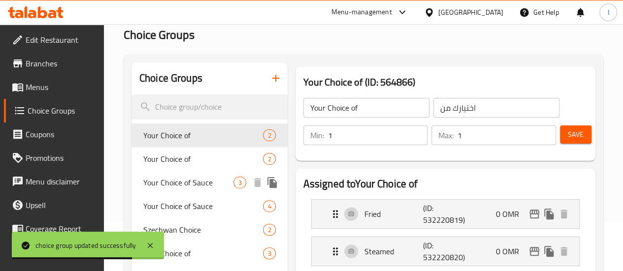
click at [196, 176] on div "Your Choice of Sauce 3" at bounding box center [210, 183] width 156 height 24
type input "Your Choice of Sauce"
type input "اختيارك من صلصة"
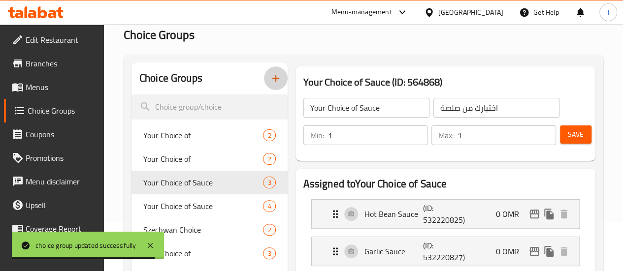
click at [270, 81] on icon "button" at bounding box center [276, 78] width 12 height 12
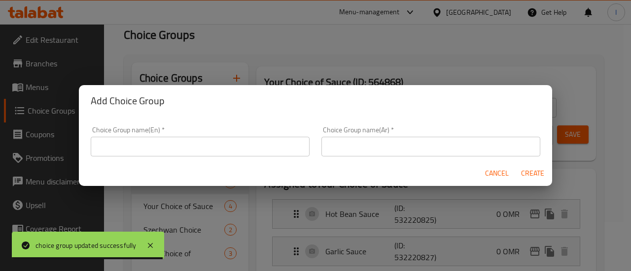
click at [243, 136] on div "Choice Group name(En)   * Choice Group name(En) *" at bounding box center [200, 142] width 219 height 30
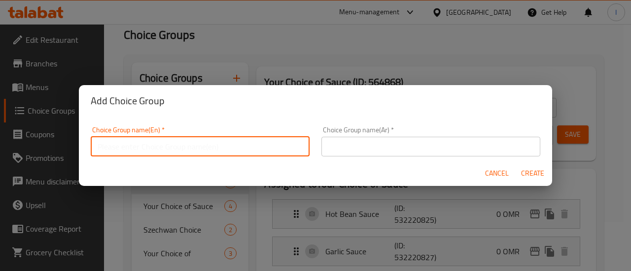
click at [238, 152] on input "text" at bounding box center [200, 147] width 219 height 20
click at [238, 152] on input "choice of drink" at bounding box center [200, 147] width 219 height 20
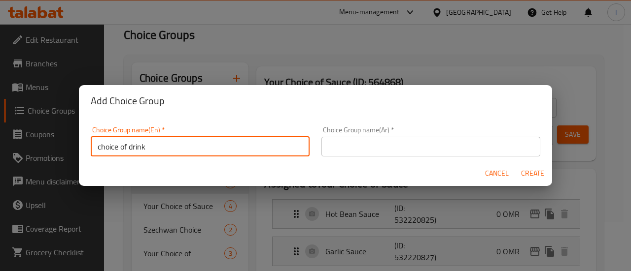
type input "choice of drink"
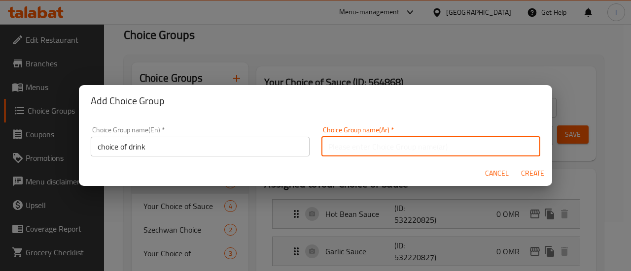
click at [359, 150] on input "text" at bounding box center [430, 147] width 219 height 20
paste input "اختيار الشراب"
type input "اختيار الشراب"
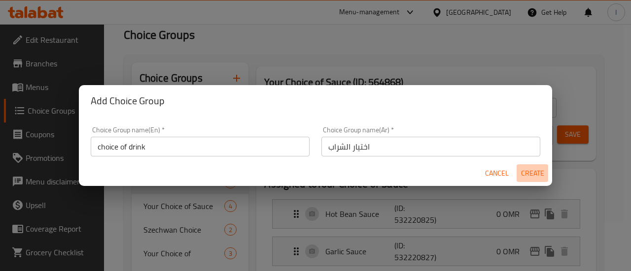
click at [543, 170] on span "Create" at bounding box center [532, 174] width 24 height 12
type input "choice of drink"
type input "اختيار الشراب"
type input "0"
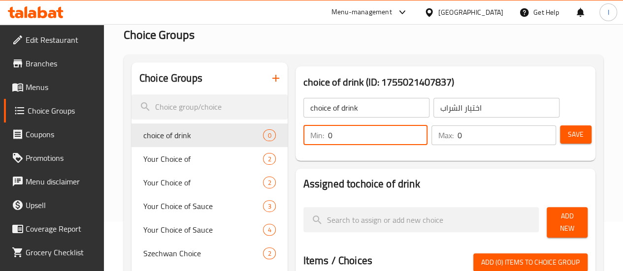
click at [340, 136] on input "0" at bounding box center [378, 136] width 100 height 20
type input "1"
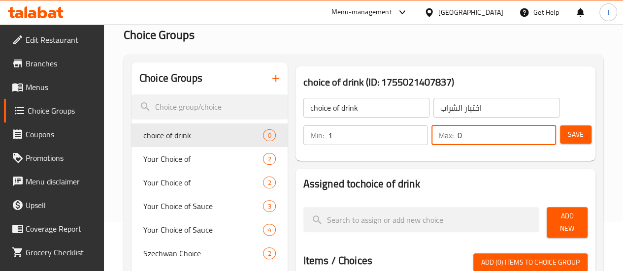
click at [458, 133] on input "0" at bounding box center [507, 136] width 99 height 20
type input "1"
click at [573, 133] on span "Save" at bounding box center [576, 135] width 16 height 12
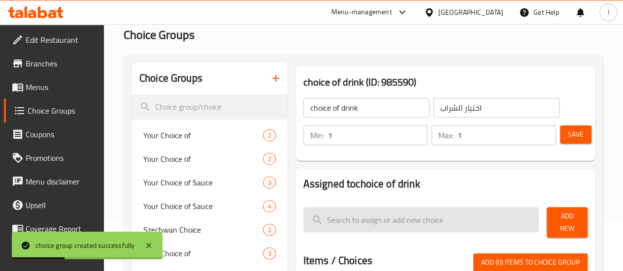
click at [473, 227] on input "search" at bounding box center [422, 219] width 236 height 25
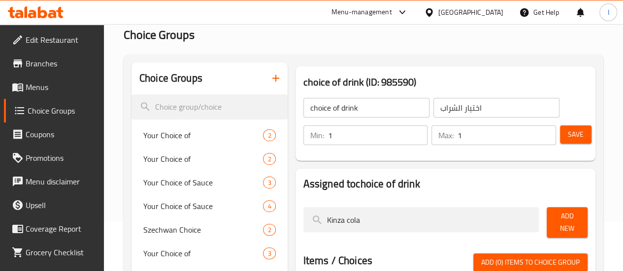
type input "Kinza cola"
click at [555, 217] on span "Add New" at bounding box center [567, 222] width 25 height 25
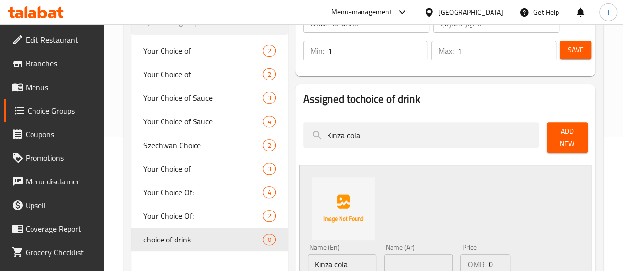
scroll to position [197, 0]
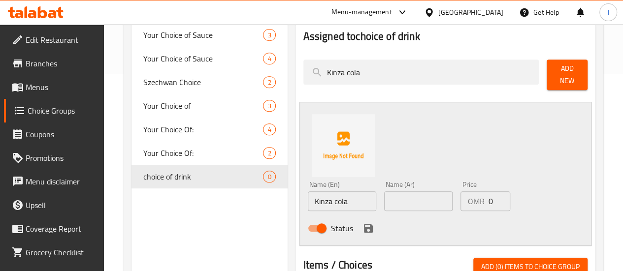
click at [325, 201] on input "Kinza cola" at bounding box center [342, 202] width 68 height 20
click at [398, 201] on input "text" at bounding box center [418, 202] width 68 height 20
paste input "كينزا كولا"
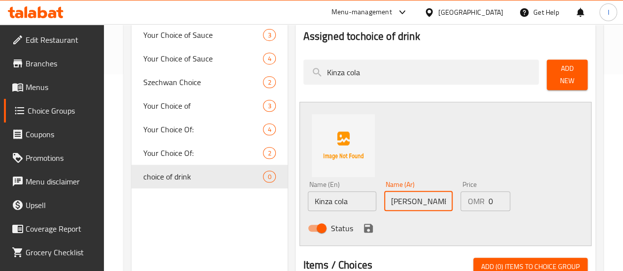
type input "كينزا كولا"
click at [363, 224] on icon "save" at bounding box center [369, 229] width 12 height 12
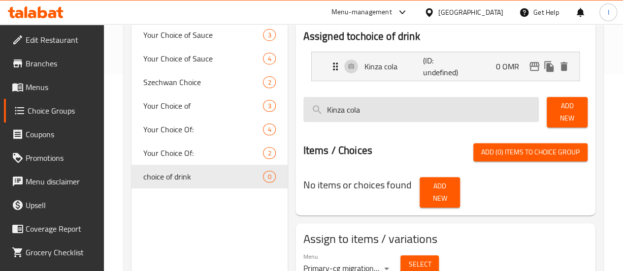
click at [440, 113] on input "Kinza cola" at bounding box center [422, 109] width 236 height 25
click at [414, 114] on input "pepsi" at bounding box center [422, 109] width 236 height 25
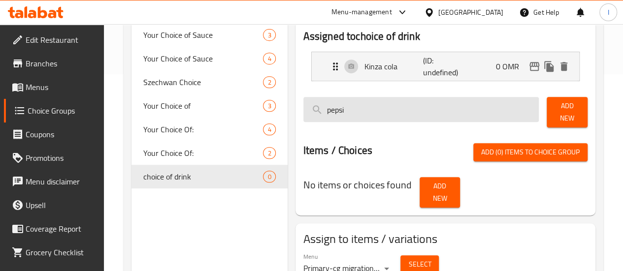
click at [414, 114] on input "pepsi" at bounding box center [422, 109] width 236 height 25
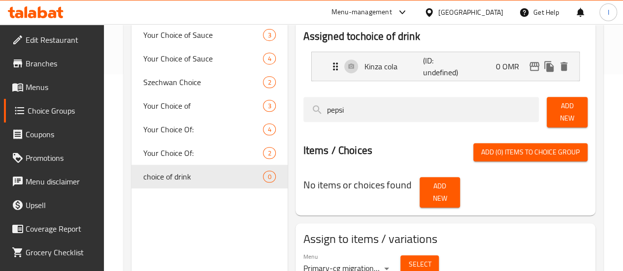
type input "pepsi"
click at [555, 109] on span "Add New" at bounding box center [567, 112] width 25 height 25
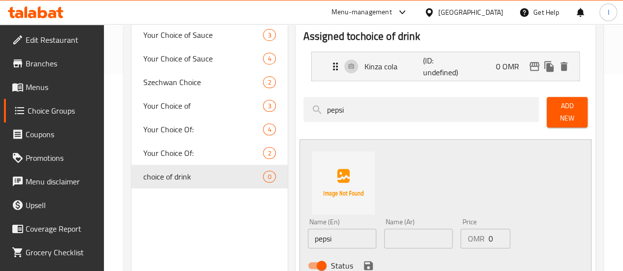
click at [315, 237] on input "pepsi" at bounding box center [342, 239] width 68 height 20
click at [325, 236] on input "pepsi" at bounding box center [342, 239] width 68 height 20
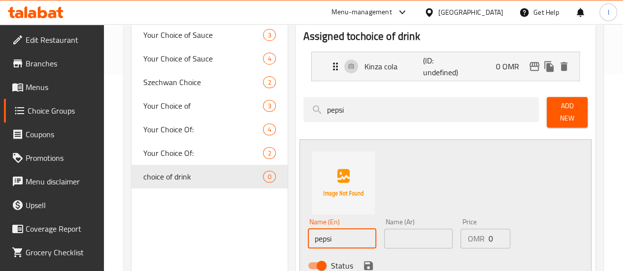
click at [325, 236] on input "pepsi" at bounding box center [342, 239] width 68 height 20
click at [386, 229] on input "text" at bounding box center [418, 239] width 68 height 20
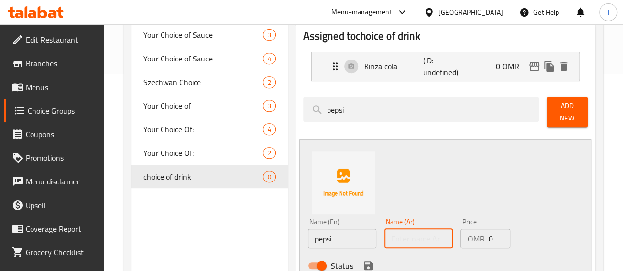
paste input "بيبسي"
type input "بيبسي"
click at [441, 167] on div "Name (En) pepsi Name (En) Name (Ar) بيبسي Name (Ar) Price OMR 0 Price Status" at bounding box center [446, 211] width 292 height 144
click at [364, 264] on icon "save" at bounding box center [368, 266] width 9 height 9
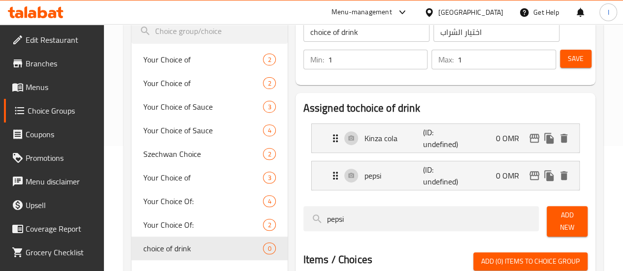
scroll to position [99, 0]
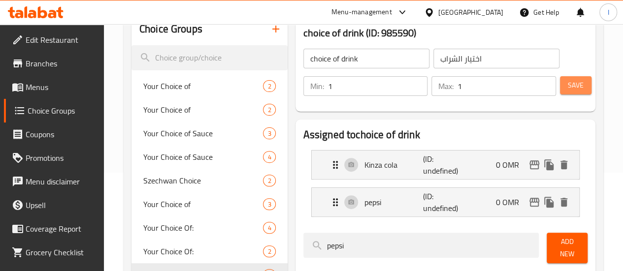
click at [568, 88] on span "Save" at bounding box center [576, 85] width 16 height 12
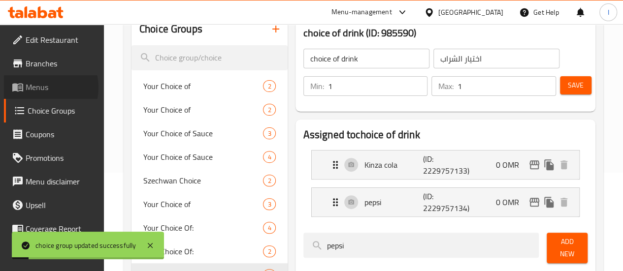
click at [41, 88] on span "Menus" at bounding box center [61, 87] width 70 height 12
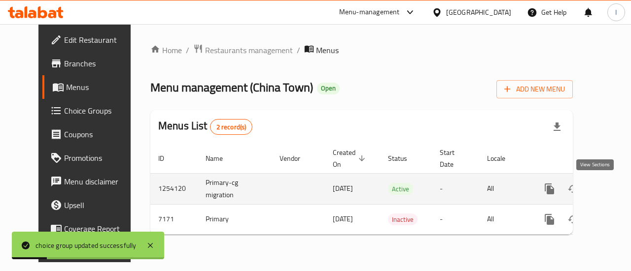
click at [614, 190] on icon "enhanced table" at bounding box center [620, 189] width 12 height 12
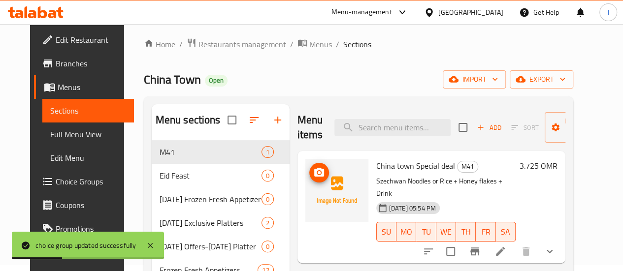
scroll to position [49, 0]
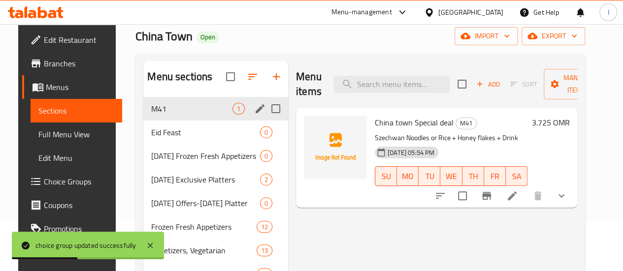
click at [172, 116] on div "M41 1" at bounding box center [215, 109] width 145 height 24
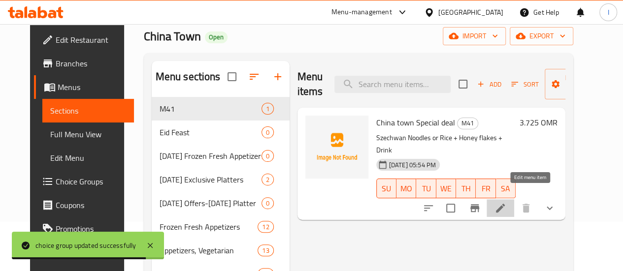
click at [507, 203] on icon at bounding box center [501, 209] width 12 height 12
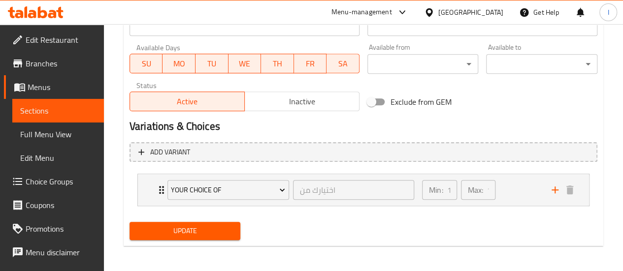
scroll to position [440, 0]
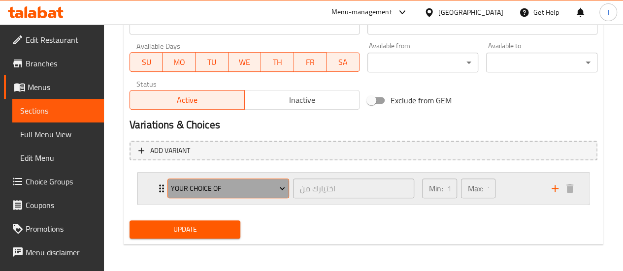
click at [250, 185] on span "Your Choice of" at bounding box center [228, 189] width 114 height 12
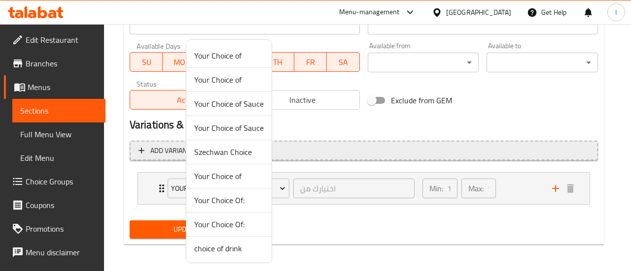
click at [244, 148] on span "Szechwan Choice" at bounding box center [228, 152] width 69 height 12
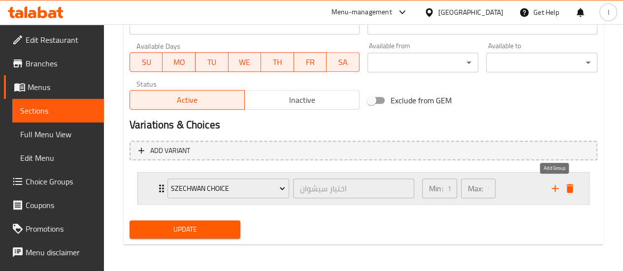
click at [557, 186] on icon "add" at bounding box center [555, 189] width 12 height 12
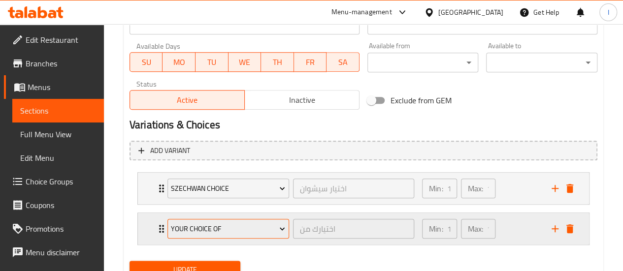
click at [262, 223] on span "Your Choice of" at bounding box center [228, 229] width 114 height 12
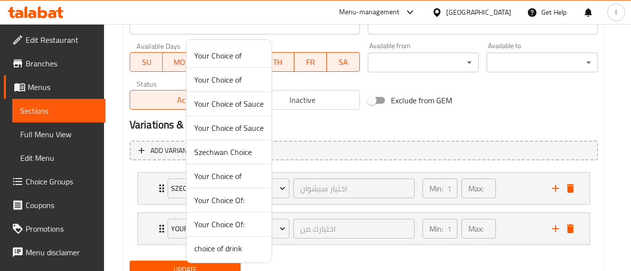
click at [225, 250] on span "choice of drink" at bounding box center [228, 249] width 69 height 12
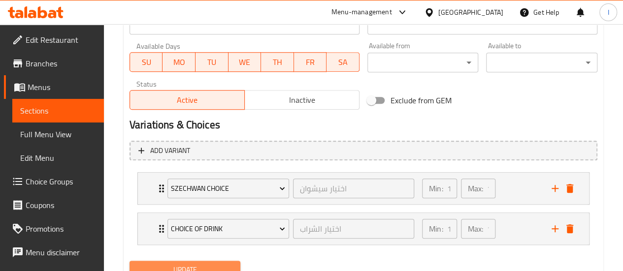
click at [226, 264] on span "Update" at bounding box center [185, 270] width 96 height 12
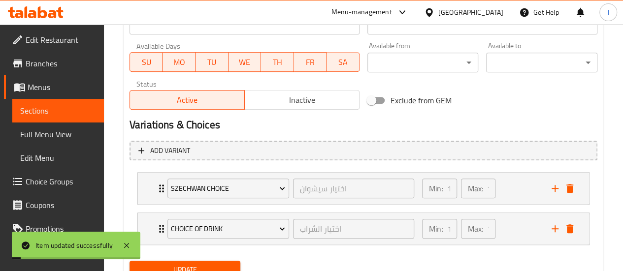
drag, startPoint x: 65, startPoint y: 109, endPoint x: 81, endPoint y: 107, distance: 15.9
click at [65, 110] on span "Sections" at bounding box center [58, 111] width 76 height 12
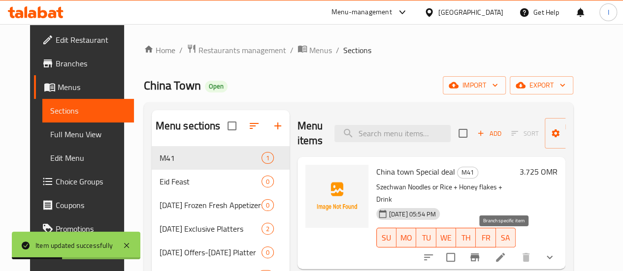
click at [481, 252] on icon "Branch-specific-item" at bounding box center [475, 258] width 12 height 12
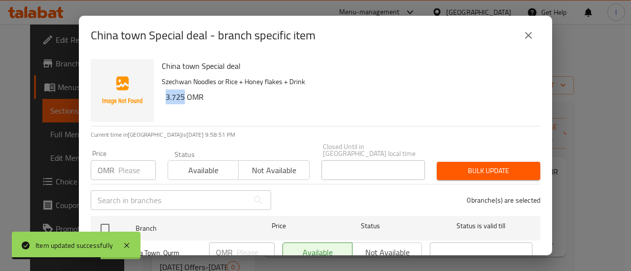
drag, startPoint x: 184, startPoint y: 97, endPoint x: 164, endPoint y: 98, distance: 20.2
click at [164, 98] on div "China town Special deal Szechwan Noodles or Rice + Honey flakes + Drink 3.725 O…" at bounding box center [347, 90] width 378 height 71
copy h6 "3.725"
click at [142, 162] on input "1" at bounding box center [136, 171] width 37 height 20
click at [136, 169] on input "1" at bounding box center [136, 171] width 37 height 20
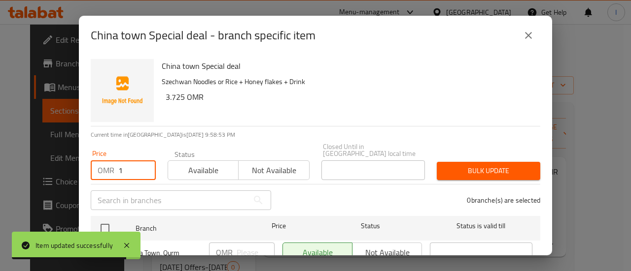
click at [136, 169] on input "1" at bounding box center [136, 171] width 37 height 20
click at [135, 167] on input "1" at bounding box center [136, 171] width 37 height 20
click at [134, 165] on input "1" at bounding box center [136, 171] width 37 height 20
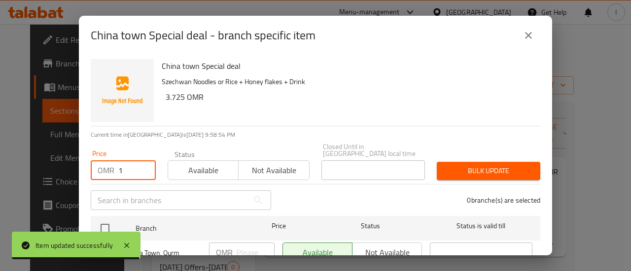
paste input "3.725"
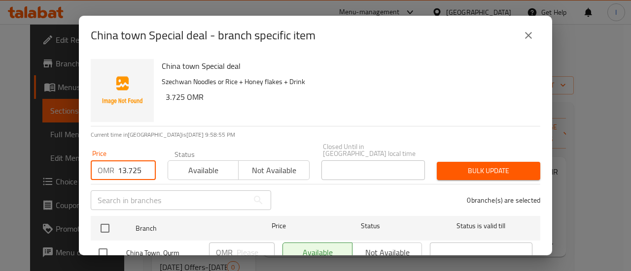
click at [133, 163] on input "13.725" at bounding box center [136, 171] width 37 height 20
paste input "number"
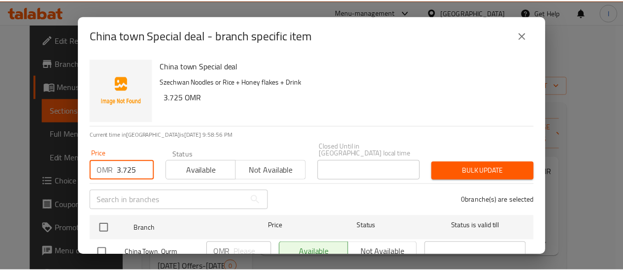
scroll to position [0, 0]
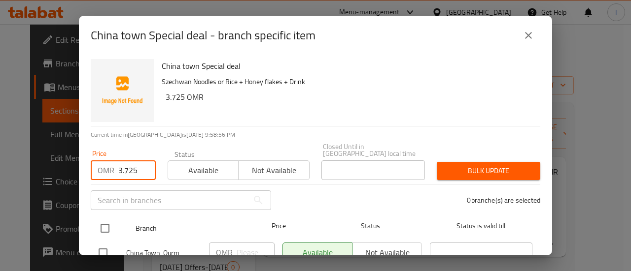
type input "3.725"
click at [103, 220] on input "checkbox" at bounding box center [105, 228] width 21 height 21
checkbox input "true"
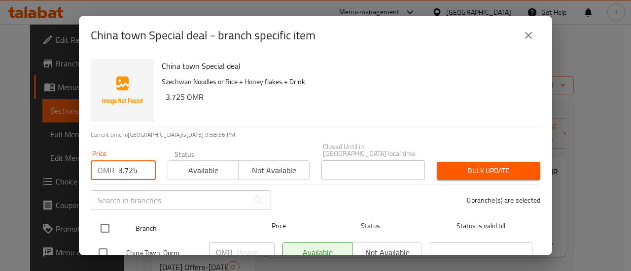
checkbox input "true"
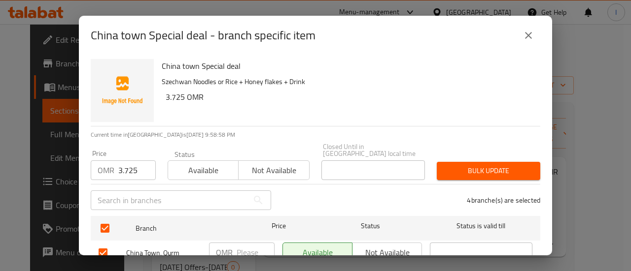
click at [444, 165] on span "Bulk update" at bounding box center [488, 171] width 88 height 12
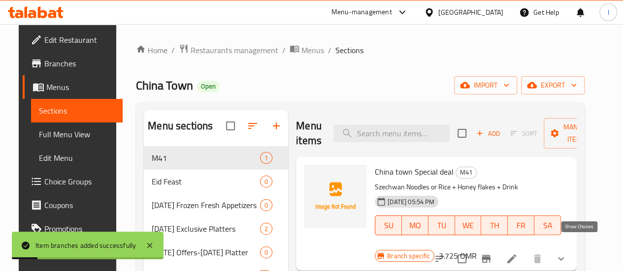
click at [567, 253] on icon "show more" at bounding box center [561, 259] width 12 height 12
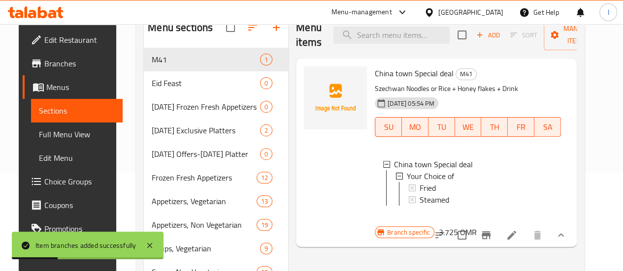
scroll to position [1, 0]
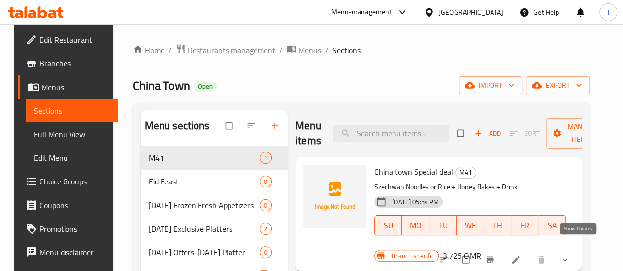
click at [570, 255] on icon "show more" at bounding box center [565, 260] width 10 height 10
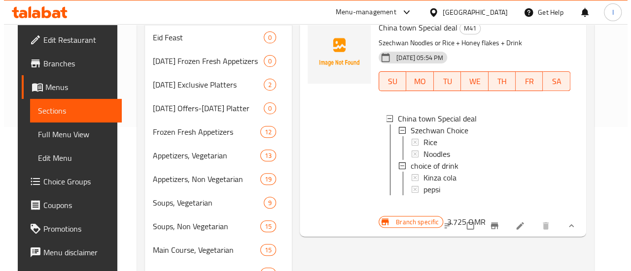
scroll to position [148, 0]
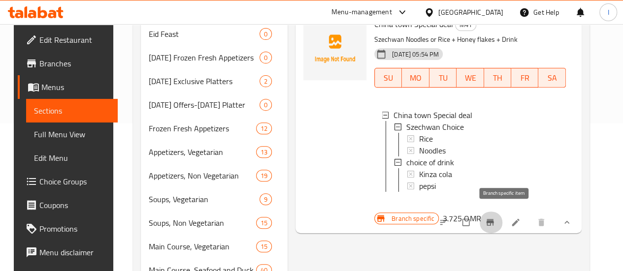
click at [495, 218] on icon "Branch-specific-item" at bounding box center [490, 223] width 10 height 10
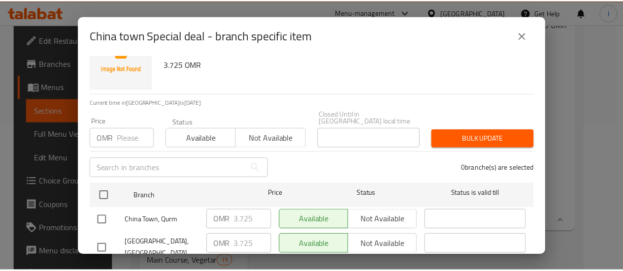
scroll to position [99, 0]
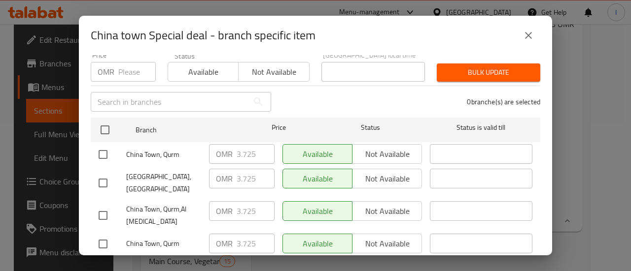
click at [526, 40] on icon "close" at bounding box center [528, 36] width 12 height 12
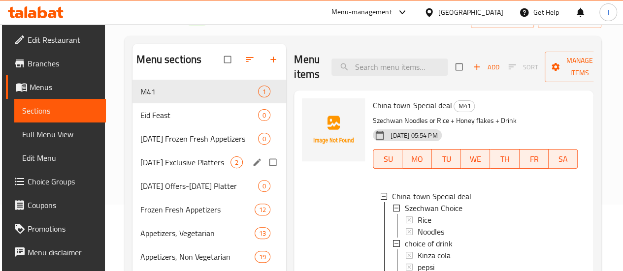
scroll to position [0, 0]
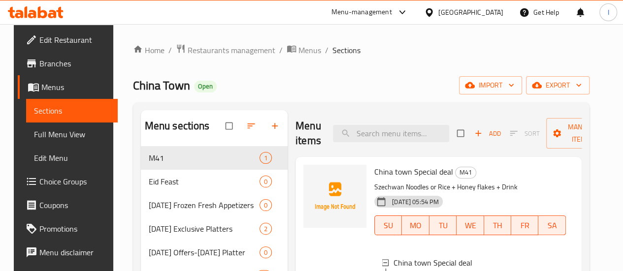
click at [69, 35] on span "Edit Restaurant" at bounding box center [74, 40] width 70 height 12
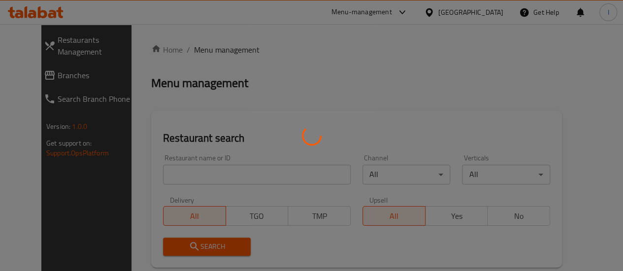
click at [154, 171] on div at bounding box center [311, 135] width 623 height 271
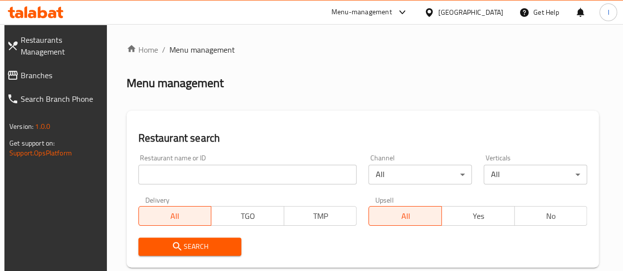
click at [158, 179] on input "search" at bounding box center [247, 175] width 219 height 20
click at [211, 243] on span "Search" at bounding box center [190, 247] width 88 height 12
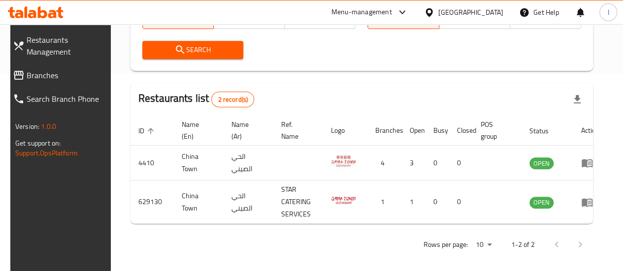
scroll to position [49, 0]
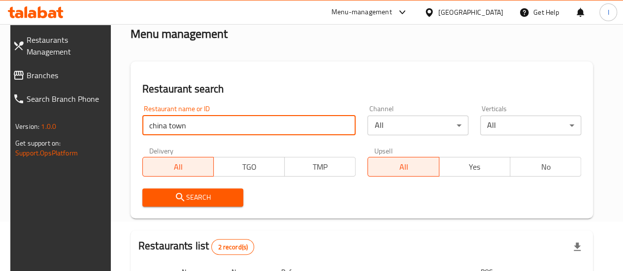
click at [195, 131] on input "china town" at bounding box center [249, 126] width 214 height 20
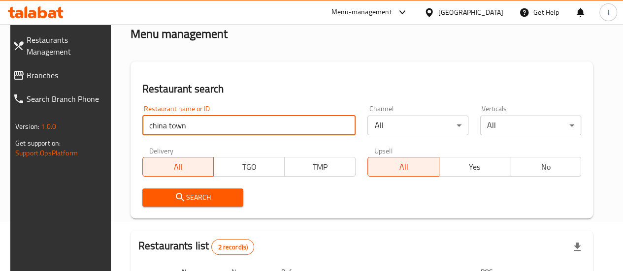
paste input "Trazo"
type input "Trazo"
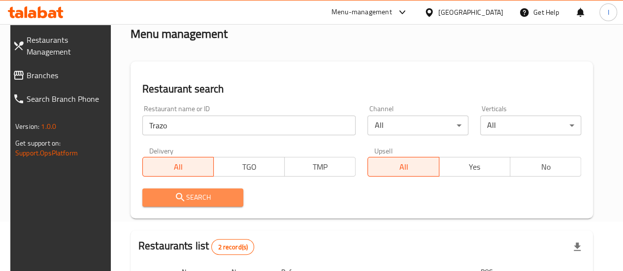
click at [224, 195] on span "Search" at bounding box center [192, 198] width 85 height 12
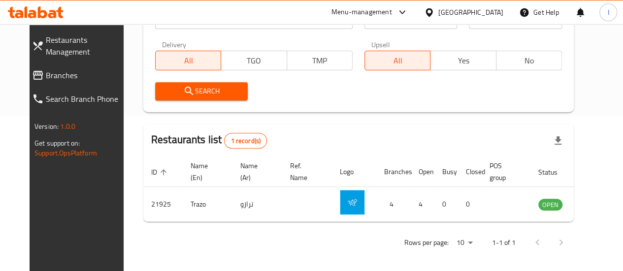
scroll to position [160, 0]
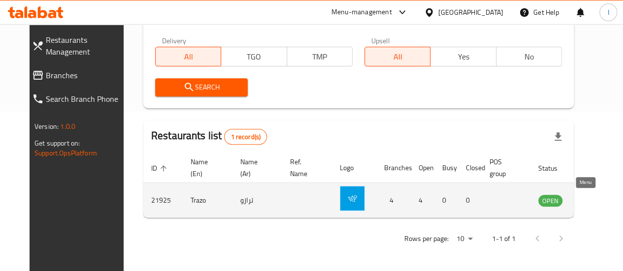
click at [591, 203] on icon "enhanced table" at bounding box center [596, 201] width 11 height 8
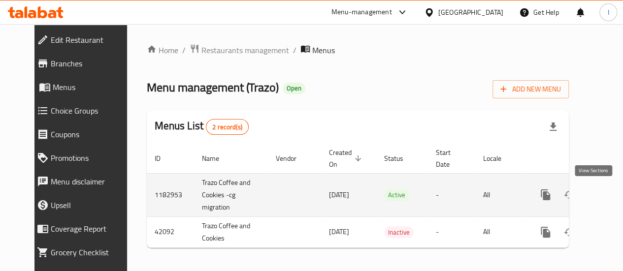
click at [611, 199] on icon "enhanced table" at bounding box center [617, 195] width 12 height 12
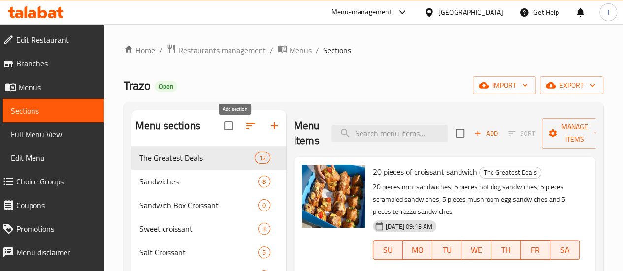
click at [269, 130] on icon "button" at bounding box center [275, 126] width 12 height 12
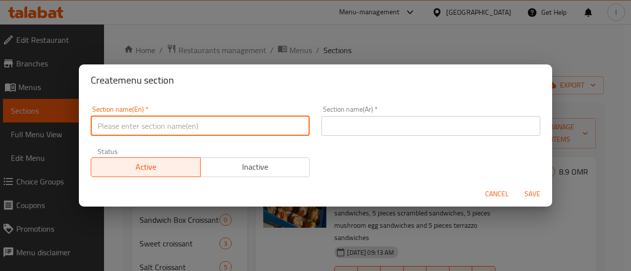
click at [232, 128] on input "text" at bounding box center [200, 126] width 219 height 20
type input "M41"
click at [355, 127] on input "text" at bounding box center [430, 126] width 219 height 20
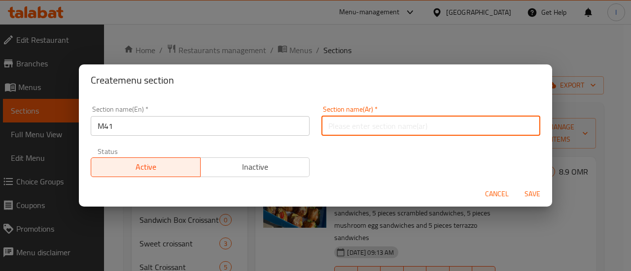
paste input "م41"
type input "م41"
drag, startPoint x: 514, startPoint y: 187, endPoint x: 519, endPoint y: 190, distance: 5.7
click at [515, 187] on div "Cancel Save" at bounding box center [315, 194] width 473 height 26
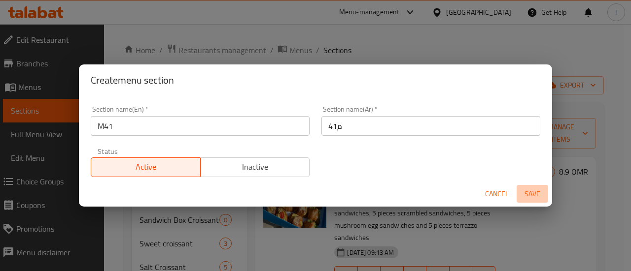
click at [523, 192] on span "Save" at bounding box center [532, 194] width 24 height 12
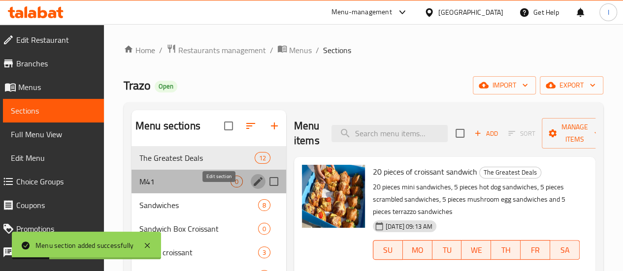
click at [252, 188] on icon "edit" at bounding box center [258, 182] width 12 height 12
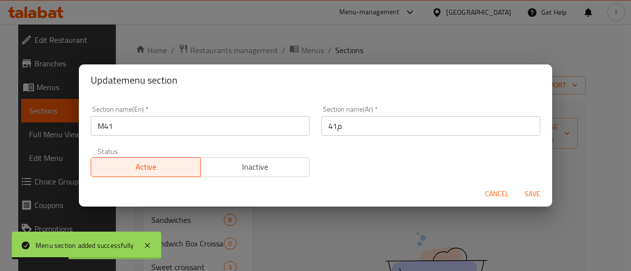
click at [496, 194] on span "Cancel" at bounding box center [497, 194] width 24 height 12
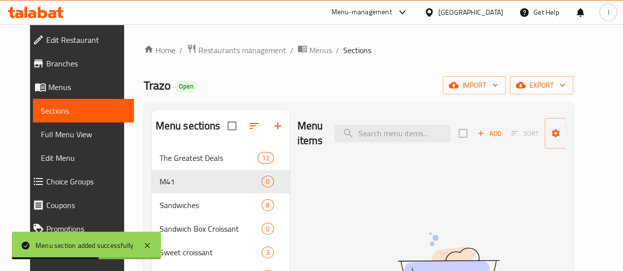
click at [479, 132] on span "Add" at bounding box center [489, 133] width 27 height 11
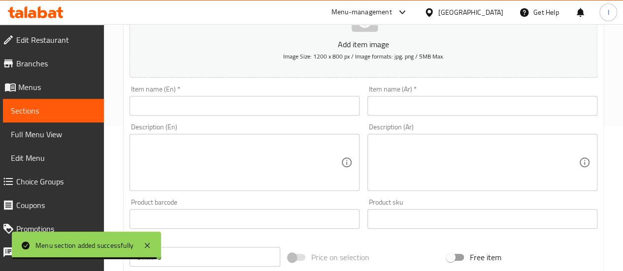
scroll to position [148, 0]
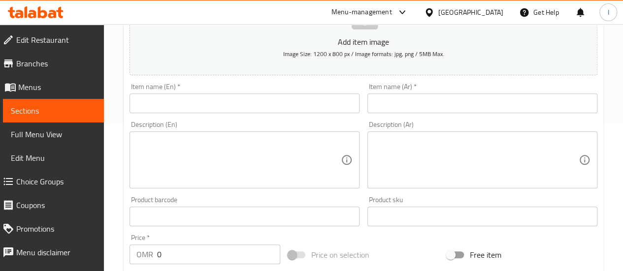
click at [197, 154] on textarea at bounding box center [238, 160] width 204 height 47
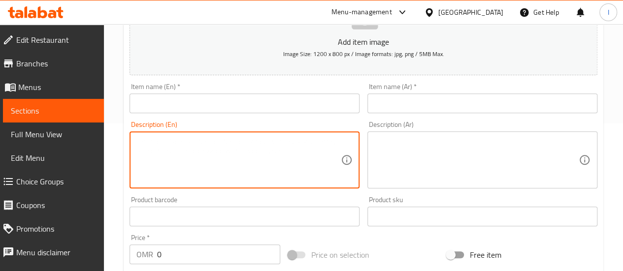
paste textarea "Nutella chocolate cake hot americano"
click at [245, 141] on textarea "Nutella chocolate cake hot americano" at bounding box center [238, 160] width 204 height 47
click at [223, 140] on textarea "Nutella chocolate cake + hot americano" at bounding box center [238, 160] width 204 height 47
click at [179, 168] on textarea "Nutella chocolate cake + Hot americano" at bounding box center [238, 160] width 204 height 47
click at [202, 154] on textarea "Nutella chocolate cake + Hot americano" at bounding box center [238, 160] width 204 height 47
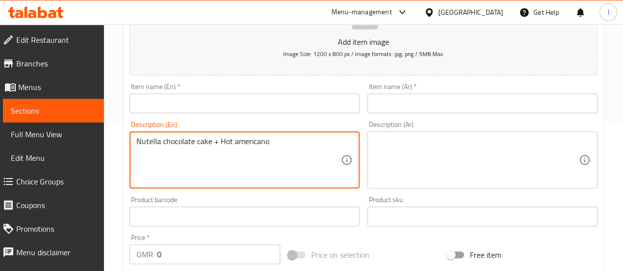
click at [202, 154] on textarea "Nutella chocolate cake + Hot americano" at bounding box center [238, 160] width 204 height 47
type textarea "Nutella chocolate cake + Hot americano"
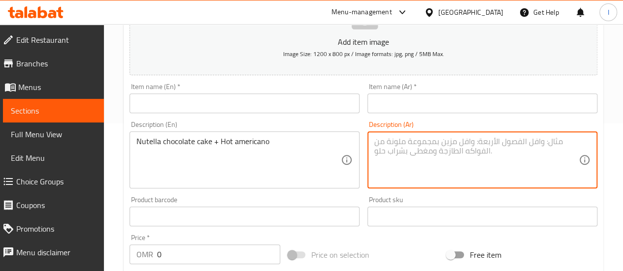
click at [406, 170] on textarea at bounding box center [476, 160] width 204 height 47
paste textarea "كيكة شوكولاتة نوتيلا + أمريكانو ساخن"
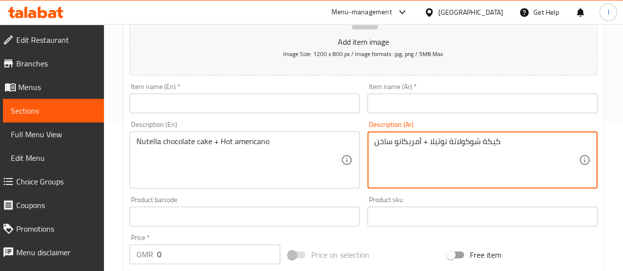
type textarea "كيكة شوكولاتة نوتيلا + أمريكانو ساخن"
click at [332, 124] on div "Description (En) Nutella chocolate cake + Hot americano Description (En)" at bounding box center [245, 155] width 230 height 68
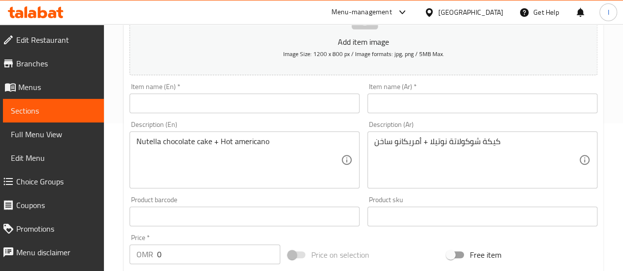
click at [283, 108] on input "text" at bounding box center [245, 104] width 230 height 20
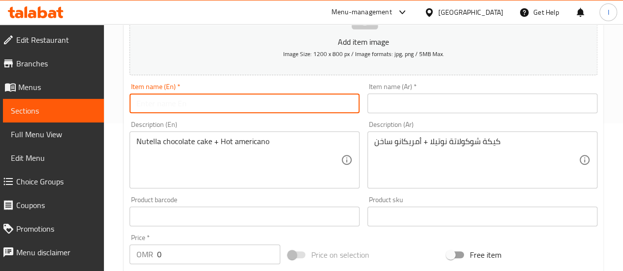
type input "T"
type input "C"
click at [188, 101] on input "Cake Feast" at bounding box center [245, 104] width 230 height 20
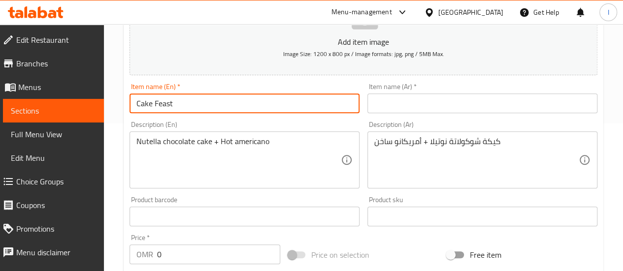
click at [188, 101] on input "Cake Feast" at bounding box center [245, 104] width 230 height 20
type input "Cake Feast"
click at [379, 107] on input "text" at bounding box center [483, 104] width 230 height 20
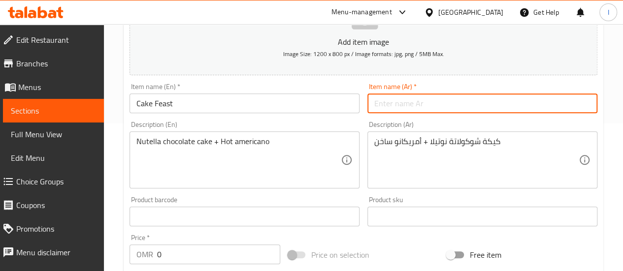
paste input "عيد الكيك"
type input "عيد الكيك"
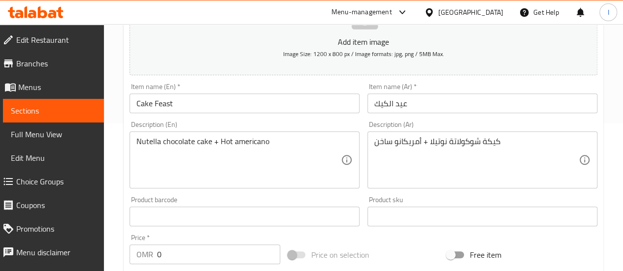
click at [353, 128] on div "Description (En) Nutella chocolate cake + Hot americano Description (En)" at bounding box center [245, 155] width 230 height 68
click at [175, 260] on input "0" at bounding box center [218, 255] width 123 height 20
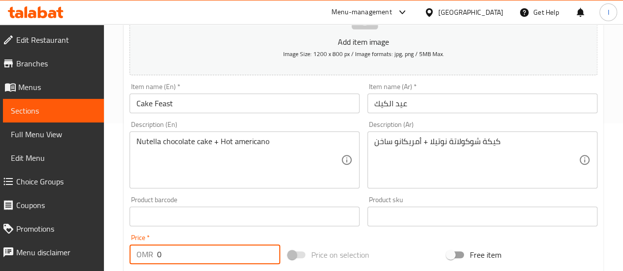
click at [175, 260] on input "0" at bounding box center [218, 255] width 123 height 20
paste input "4.16"
type input "4.16"
click at [199, 239] on div "Price   * OMR 4.16 Price *" at bounding box center [205, 250] width 151 height 30
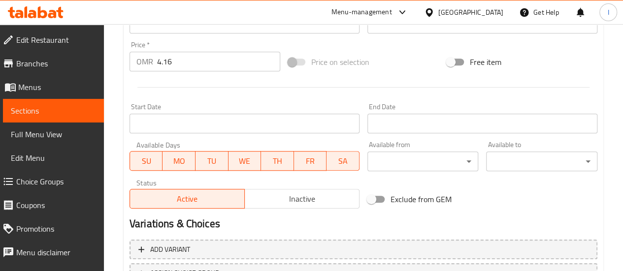
scroll to position [424, 0]
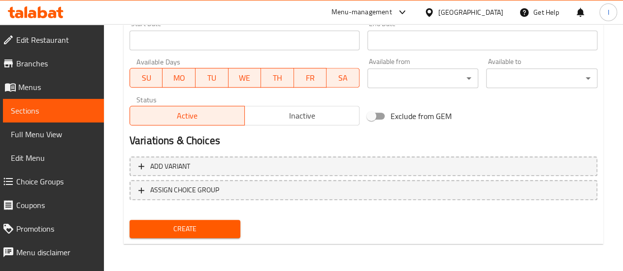
click at [202, 228] on span "Create" at bounding box center [185, 229] width 96 height 12
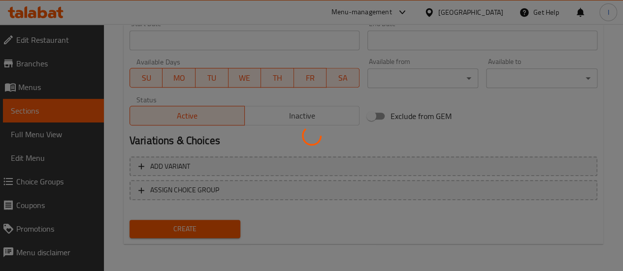
type input "0"
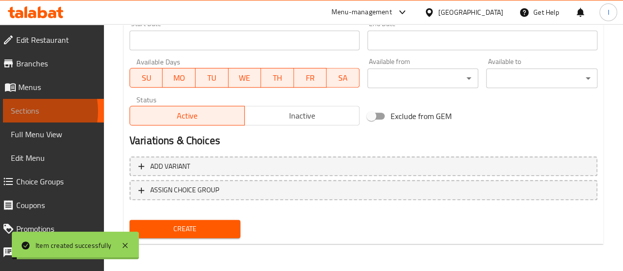
click at [20, 111] on span "Sections" at bounding box center [53, 111] width 85 height 12
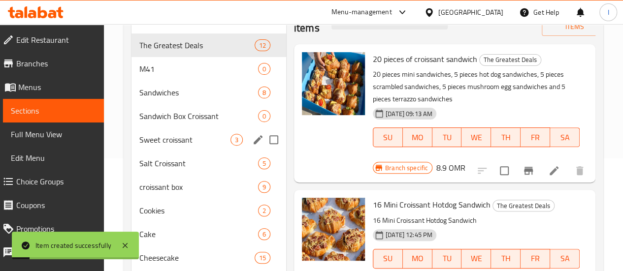
scroll to position [33, 0]
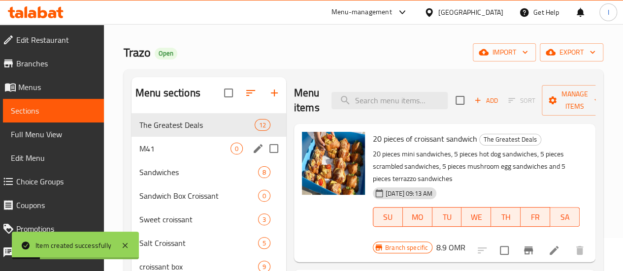
click at [165, 152] on div "M41 0" at bounding box center [209, 149] width 155 height 24
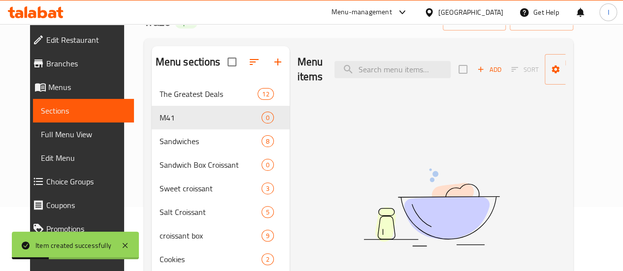
scroll to position [82, 0]
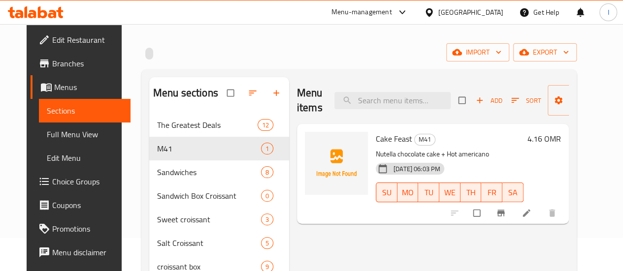
scroll to position [49, 0]
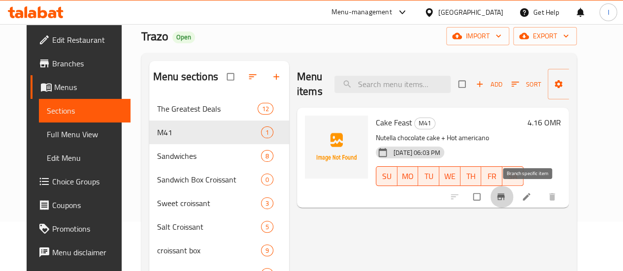
click at [514, 196] on button "Branch-specific-item" at bounding box center [502, 197] width 24 height 22
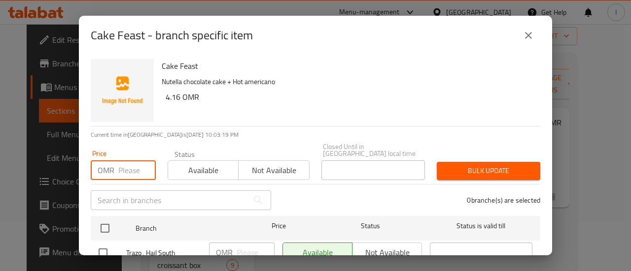
click at [126, 163] on input "number" at bounding box center [136, 171] width 37 height 20
paste input "4.16"
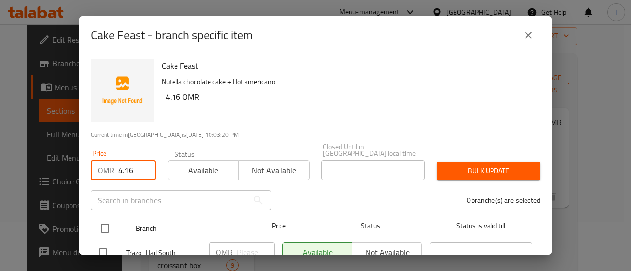
type input "4.16"
click at [103, 220] on input "checkbox" at bounding box center [105, 228] width 21 height 21
checkbox input "true"
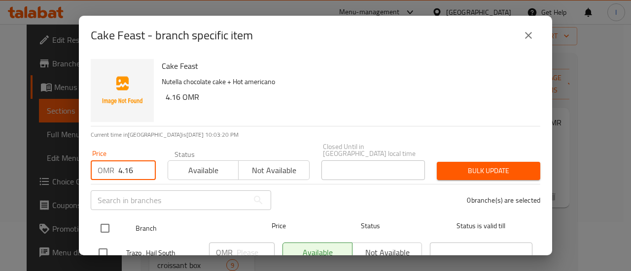
checkbox input "true"
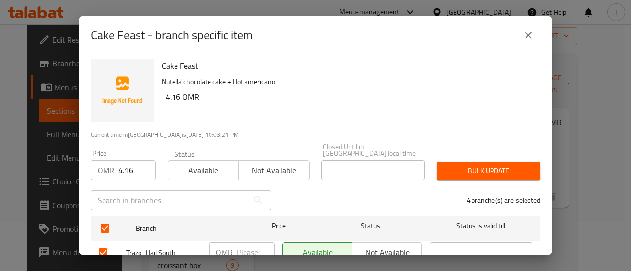
click at [444, 165] on span "Bulk update" at bounding box center [488, 171] width 88 height 12
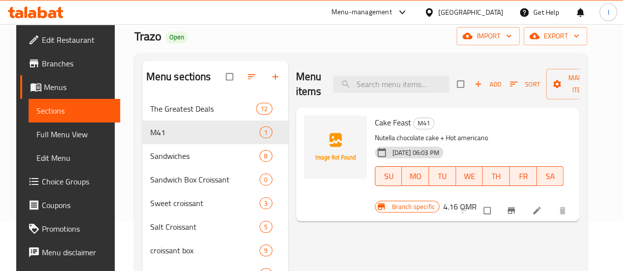
click at [45, 9] on icon at bounding box center [36, 12] width 56 height 12
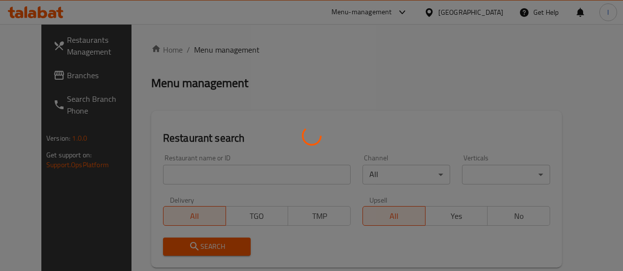
scroll to position [49, 0]
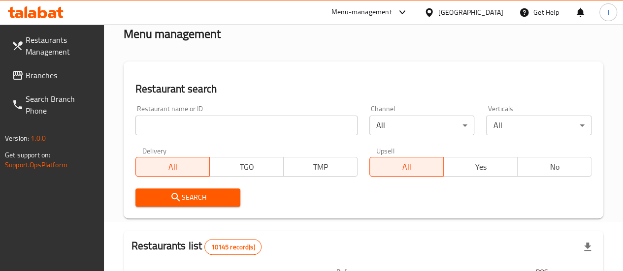
click at [204, 125] on input "search" at bounding box center [247, 126] width 222 height 20
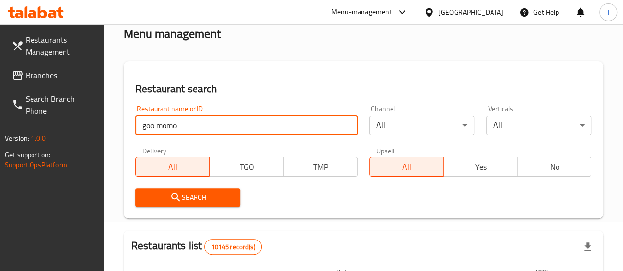
type input "goo momo"
click button "Search" at bounding box center [188, 198] width 105 height 18
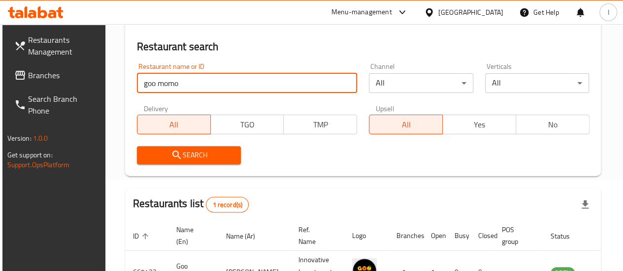
scroll to position [168, 0]
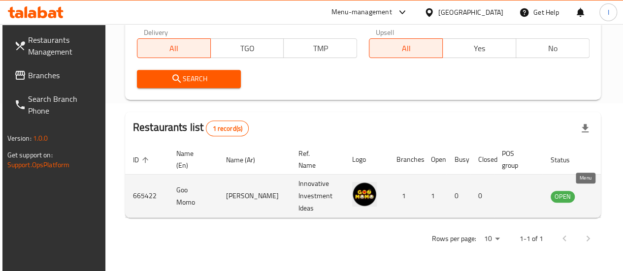
click at [603, 196] on icon "enhanced table" at bounding box center [608, 197] width 11 height 8
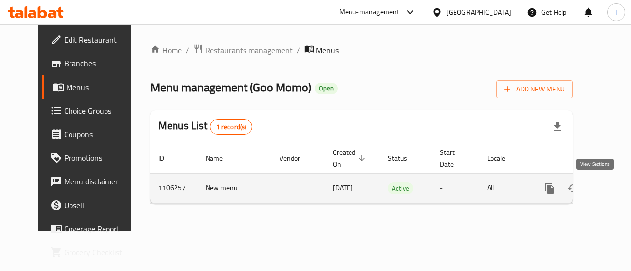
click at [614, 187] on icon "enhanced table" at bounding box center [620, 189] width 12 height 12
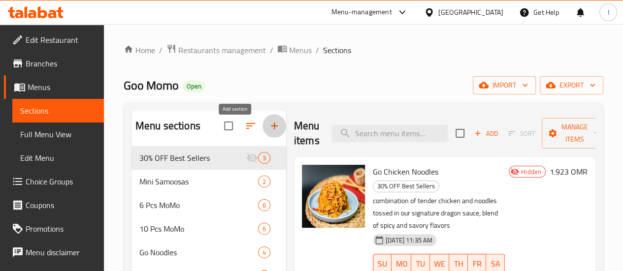
click at [269, 132] on icon "button" at bounding box center [275, 126] width 12 height 12
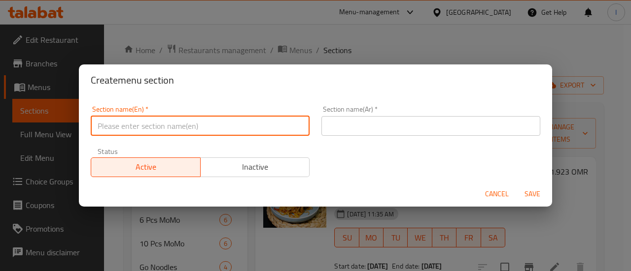
click at [164, 128] on input "text" at bounding box center [200, 126] width 219 height 20
type input "M41"
click at [230, 134] on input "M41" at bounding box center [200, 126] width 219 height 20
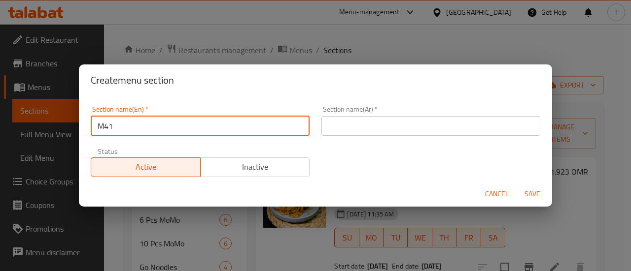
click at [361, 136] on input "text" at bounding box center [430, 126] width 219 height 20
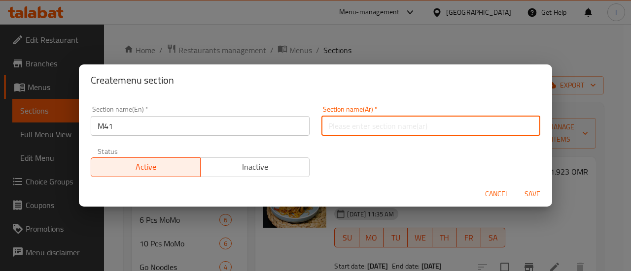
paste input "م41"
type input "م41"
click at [354, 156] on div "Section name(En)   * M41 Section name(En) * Section name(Ar)   * م41 Section na…" at bounding box center [315, 141] width 461 height 83
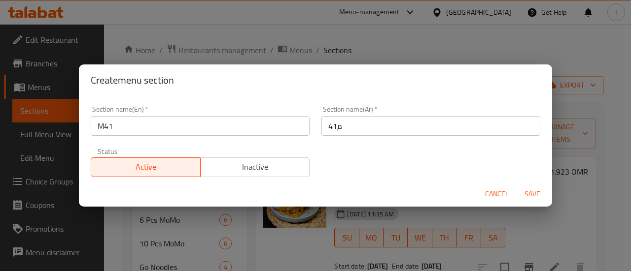
click at [532, 192] on span "Save" at bounding box center [532, 194] width 24 height 12
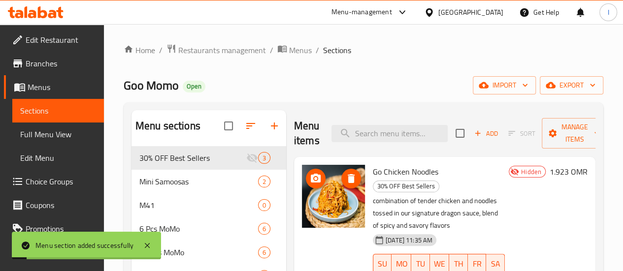
scroll to position [49, 0]
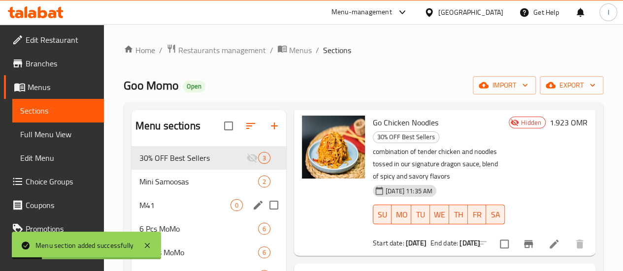
click at [185, 211] on span "M41" at bounding box center [184, 206] width 91 height 12
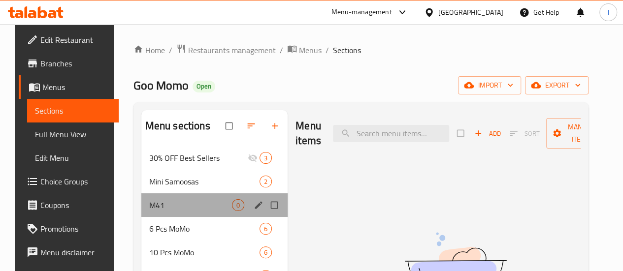
click at [205, 217] on div "M41 0" at bounding box center [214, 206] width 147 height 24
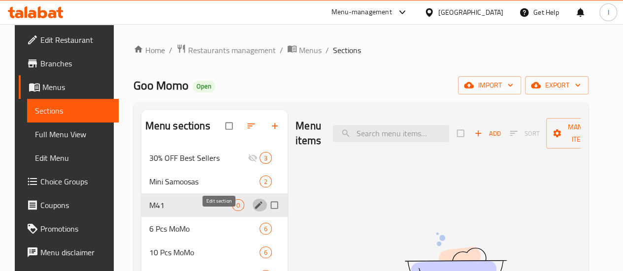
click at [254, 210] on icon "edit" at bounding box center [259, 206] width 10 height 10
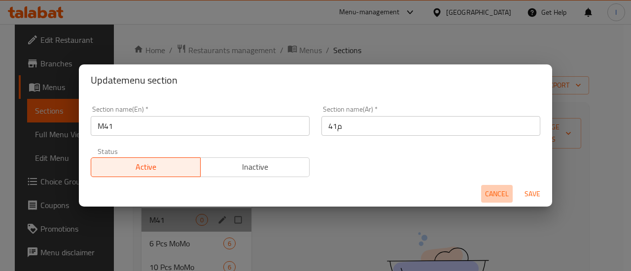
click at [488, 194] on span "Cancel" at bounding box center [497, 194] width 24 height 12
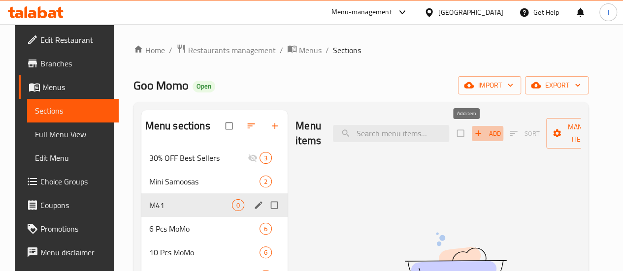
click at [475, 135] on span "Add" at bounding box center [488, 133] width 27 height 11
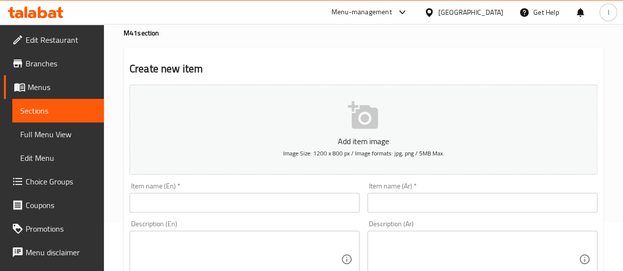
scroll to position [49, 0]
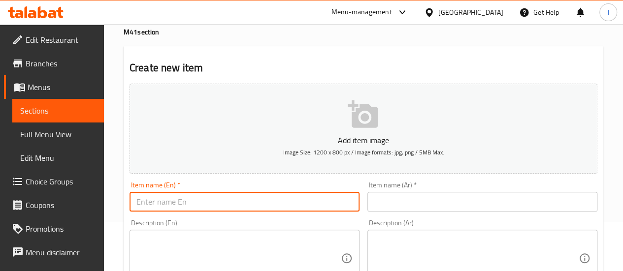
click at [215, 204] on input "text" at bounding box center [245, 202] width 230 height 20
click at [216, 203] on input "Momo Deal" at bounding box center [245, 202] width 230 height 20
type input "Momo Deal"
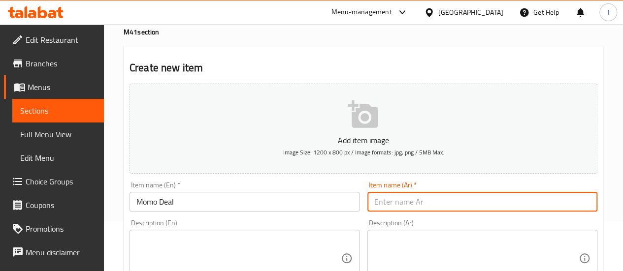
click at [373, 203] on input "text" at bounding box center [483, 202] width 230 height 20
paste input "صفقة مومو"
type input "صفقة مومو"
click at [360, 214] on div "Item name (En)   * Momo Deal Item name (En) *" at bounding box center [245, 197] width 238 height 38
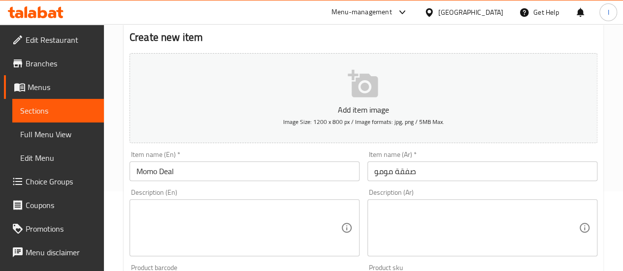
scroll to position [99, 0]
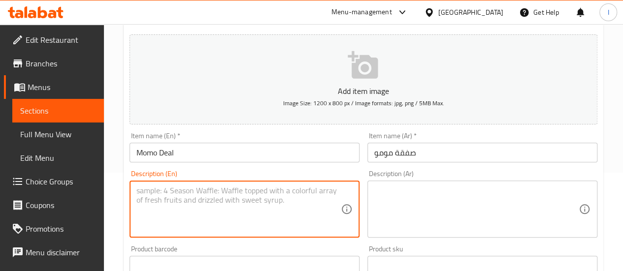
click at [203, 195] on textarea at bounding box center [238, 209] width 204 height 47
click at [186, 193] on textarea at bounding box center [238, 209] width 204 height 47
paste textarea "6 Steamed chicken momo or 6 Steamed Veg Momo Honey chilli potato Mojito lemon M…"
type textarea "6 Steamed chicken momo or 6 Steamed Veg Momo Honey chilli potato Mojito lemon M…"
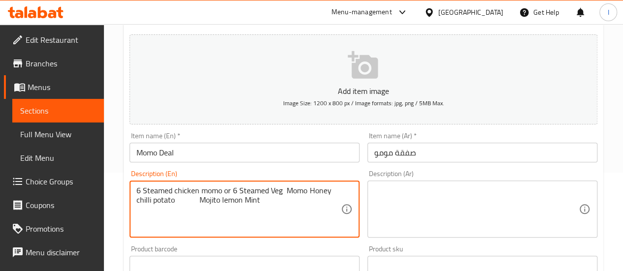
drag, startPoint x: 272, startPoint y: 205, endPoint x: 113, endPoint y: 181, distance: 161.0
click at [113, 181] on div "Home / Restaurants management / Menus / Sections / item / create M41 section Cr…" at bounding box center [363, 262] width 519 height 672
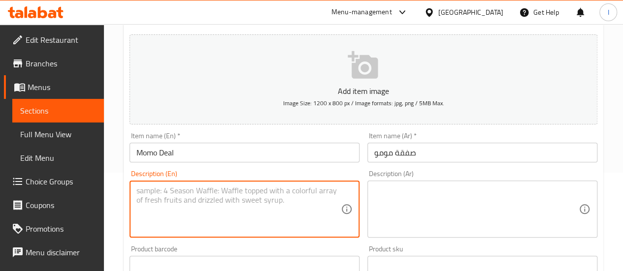
paste textarea "6 Steamed chicken momo or 6 Steamed Veg Momo Honey chilli potato Mojito lemon M…"
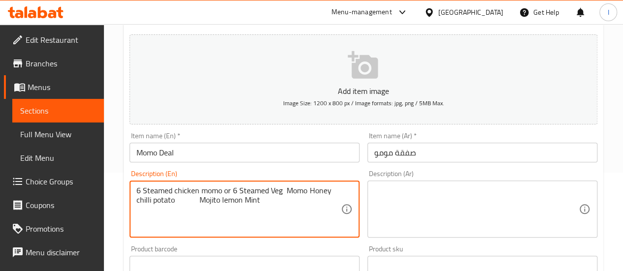
click at [138, 191] on textarea "6 Steamed chicken momo or 6 Steamed Veg Momo Honey chilli potato Mojito lemon M…" at bounding box center [238, 209] width 204 height 47
click at [287, 193] on textarea "Steamed momo + Honey chilli potato Mojito lemon Mint" at bounding box center [238, 209] width 204 height 47
click at [224, 222] on textarea "Steamed Momo + Honey chili potato + Mojito lemon Mint" at bounding box center [238, 209] width 204 height 47
drag, startPoint x: 330, startPoint y: 192, endPoint x: 135, endPoint y: 194, distance: 195.6
click at [135, 194] on div "Steamed Momo + Honey chili potato + Mojito lemon Mint Description (En)" at bounding box center [245, 209] width 230 height 57
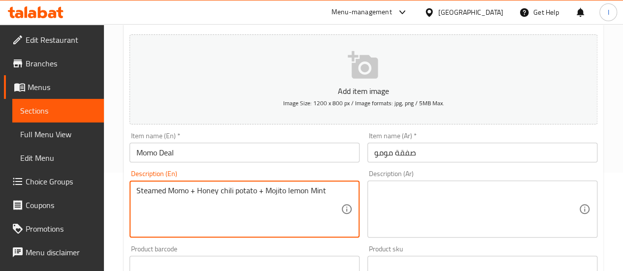
type textarea "Steamed Momo + Honey chili potato + Mojito lemon Mint"
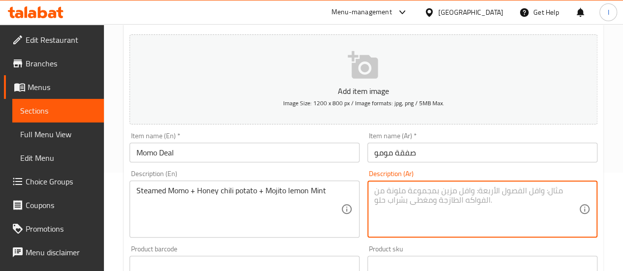
click at [431, 212] on textarea at bounding box center [476, 209] width 204 height 47
paste textarea "مومو مطهو على البخار + بطاطس بالفلفل الحار والعسل + موهيتو ليمون بالنعناع"
type textarea "مومو مطهو على البخار + بطاطس بالفلفل الحار والعسل + موهيتو ليمون بالنعناع"
click at [347, 169] on div "Description (En) Steamed Momo + Honey chili potato + Mojito lemon Mint Descript…" at bounding box center [245, 204] width 238 height 75
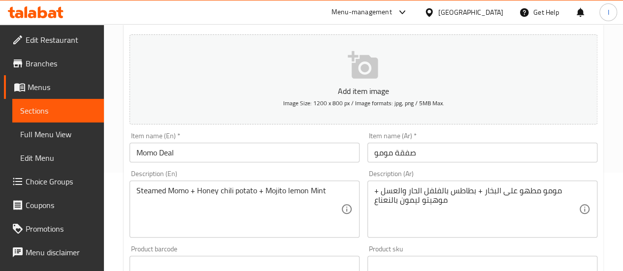
click at [159, 153] on input "Momo Deal" at bounding box center [245, 153] width 230 height 20
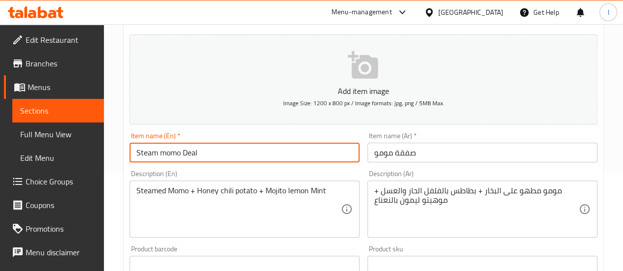
click at [174, 154] on input "Steam momo Deal" at bounding box center [245, 153] width 230 height 20
type input "Steam momo Deal"
click at [402, 145] on input "صفقة مومو" at bounding box center [483, 153] width 230 height 20
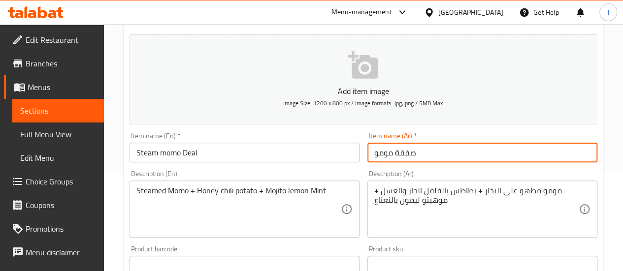
click at [402, 145] on input "صفقة مومو" at bounding box center [483, 153] width 230 height 20
paste input "البخار"
type input "صفقة البخار مومو"
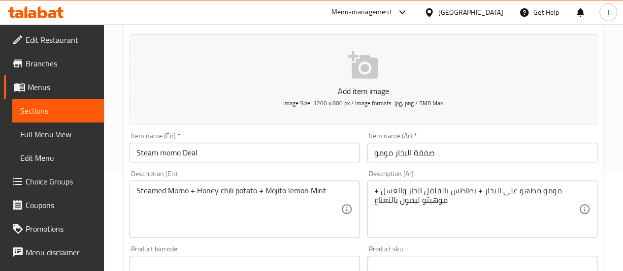
click at [426, 171] on div "Description (Ar) مومو مطهو على البخار + بطاطس بالفلفل الحار والعسل + موهيتو ليم…" at bounding box center [483, 204] width 230 height 68
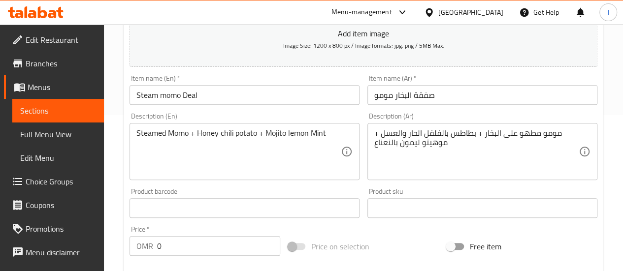
scroll to position [197, 0]
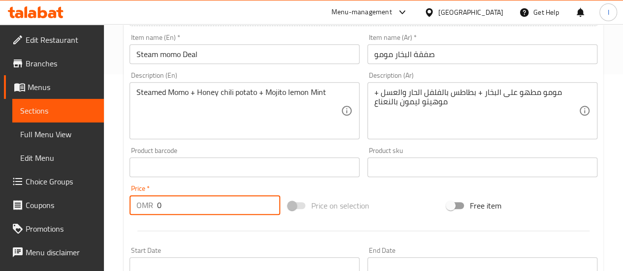
click at [170, 202] on input "0" at bounding box center [218, 206] width 123 height 20
paste input "3.2"
type input "3.2"
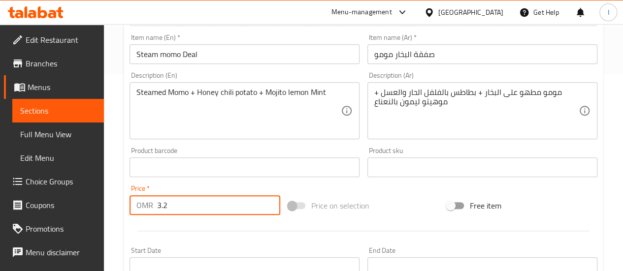
click at [327, 231] on hr at bounding box center [363, 231] width 452 height 0
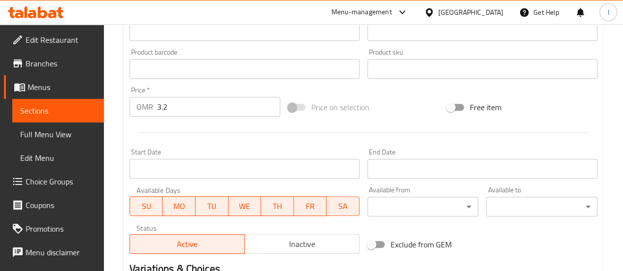
scroll to position [394, 0]
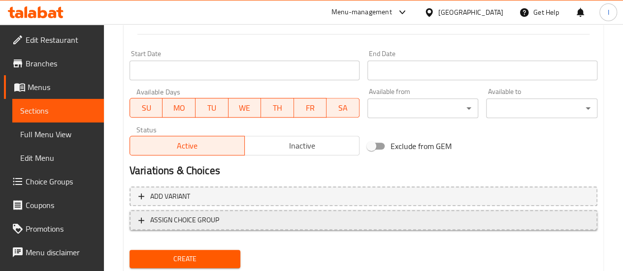
click at [238, 213] on button "ASSIGN CHOICE GROUP" at bounding box center [364, 220] width 468 height 20
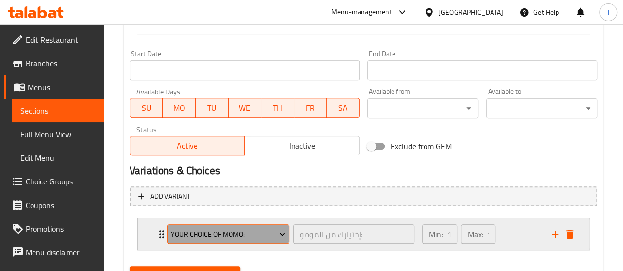
click at [235, 231] on span "Your Choice Of Momo:" at bounding box center [228, 235] width 114 height 12
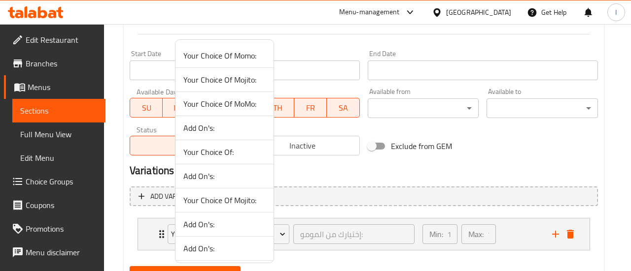
click at [304, 170] on div at bounding box center [315, 135] width 631 height 271
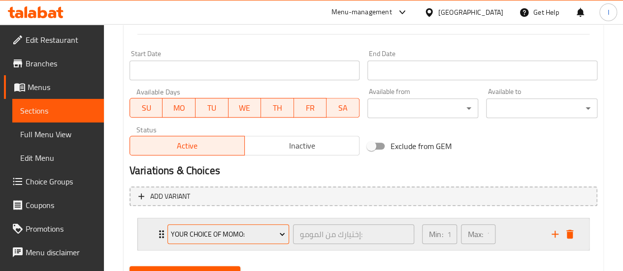
scroll to position [440, 0]
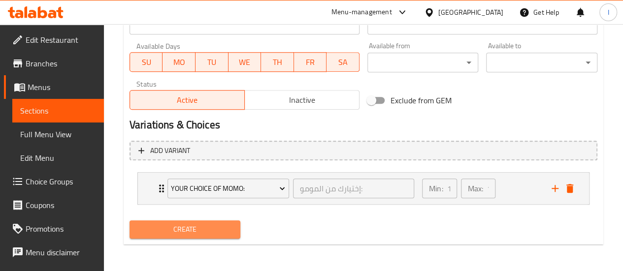
click at [182, 228] on span "Create" at bounding box center [185, 230] width 96 height 12
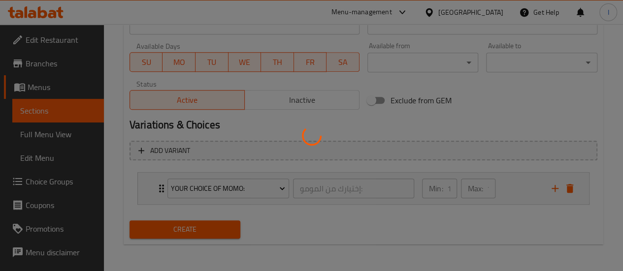
type input "0"
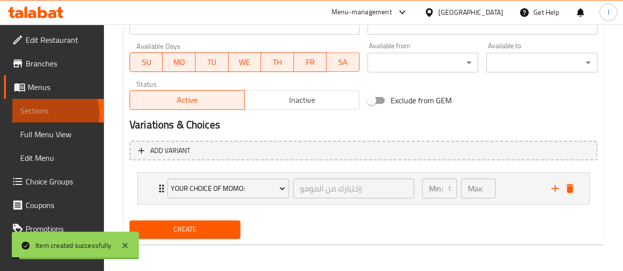
click at [53, 113] on span "Sections" at bounding box center [58, 111] width 76 height 12
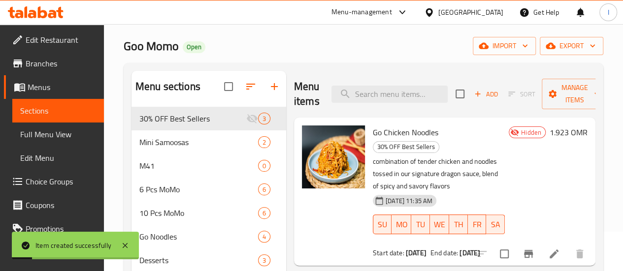
scroll to position [39, 0]
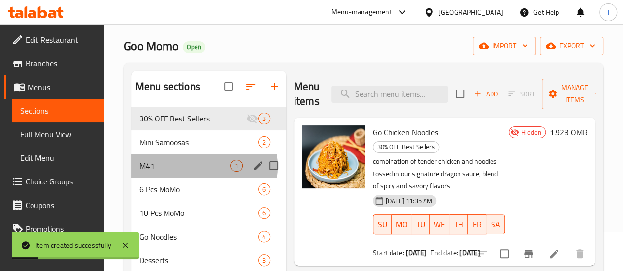
click at [204, 178] on div "M41 1" at bounding box center [209, 166] width 155 height 24
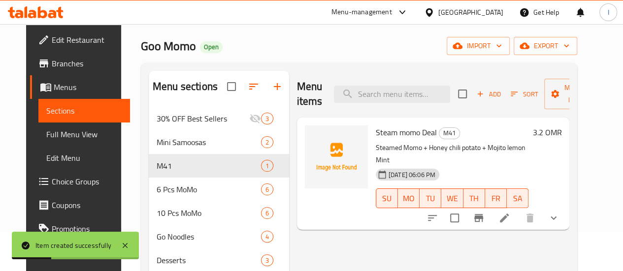
click at [483, 214] on icon "Branch-specific-item" at bounding box center [479, 218] width 9 height 8
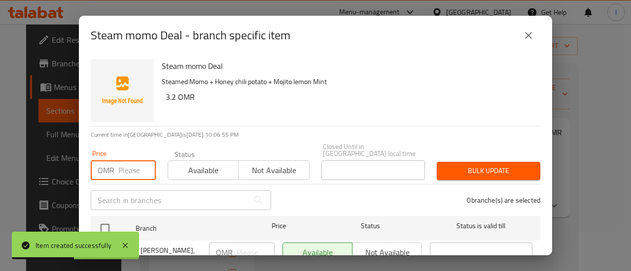
click at [128, 162] on input "number" at bounding box center [136, 171] width 37 height 20
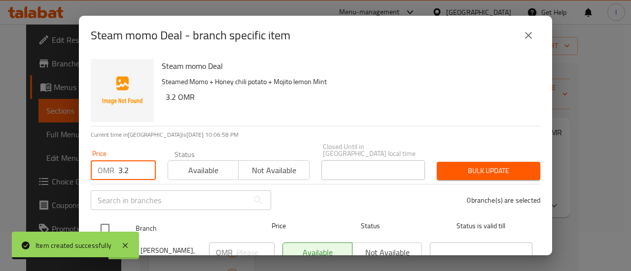
type input "3.2"
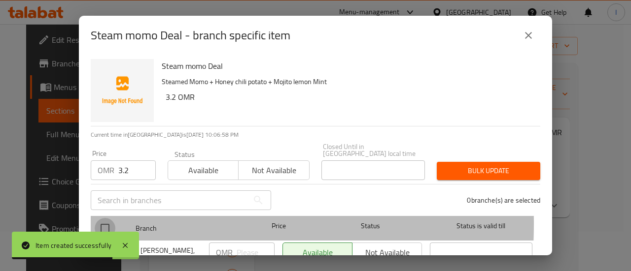
click at [105, 218] on input "checkbox" at bounding box center [105, 228] width 21 height 21
checkbox input "true"
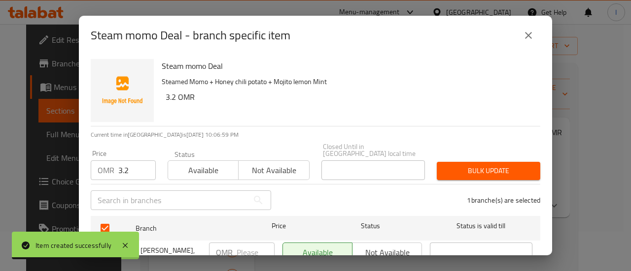
click at [460, 170] on button "Bulk update" at bounding box center [488, 171] width 103 height 18
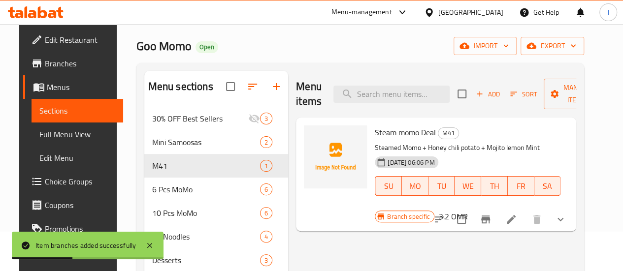
click at [59, 177] on span "Choice Groups" at bounding box center [80, 182] width 70 height 12
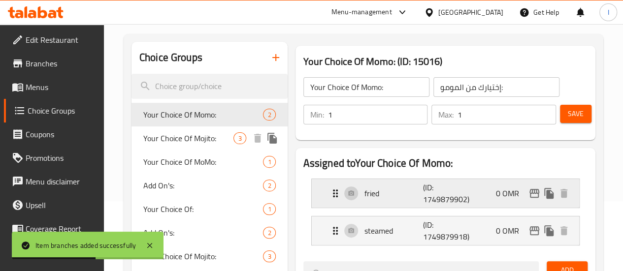
scroll to position [89, 0]
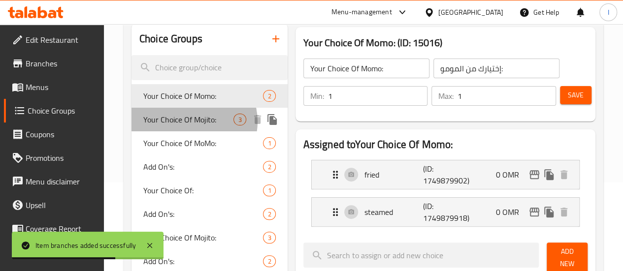
click at [192, 122] on span "Your Choice Of Mojito:" at bounding box center [188, 120] width 91 height 12
type input "Your Choice Of Mojito:"
type input "إختيارك من الموهيتو:"
type input "0"
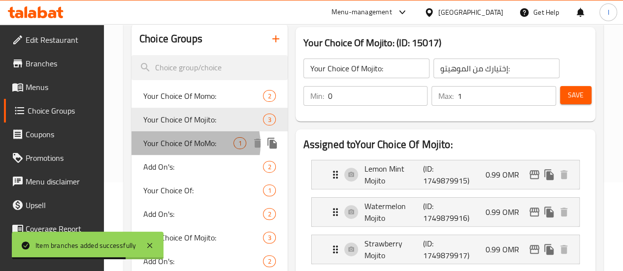
click at [194, 145] on span "Your Choice Of MoMo:" at bounding box center [188, 143] width 91 height 12
type input "Your Choice Of MoMo:"
type input "إختيارك من المومو:"
type input "1"
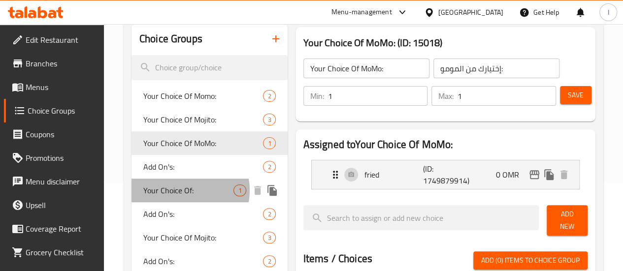
click at [182, 191] on span "Your Choice Of:" at bounding box center [188, 191] width 91 height 12
type input "Your Choice Of:"
type input "إختيارك من:"
type input "0"
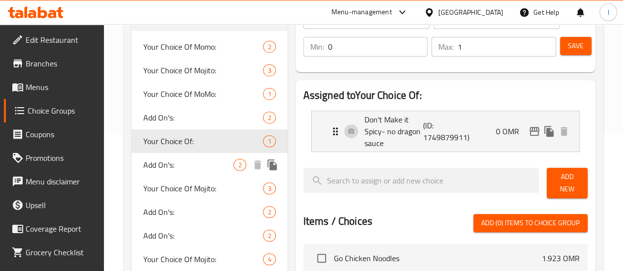
click at [185, 167] on span "Add On's:" at bounding box center [188, 165] width 91 height 12
type input "Add On's:"
type input "الإضافات:"
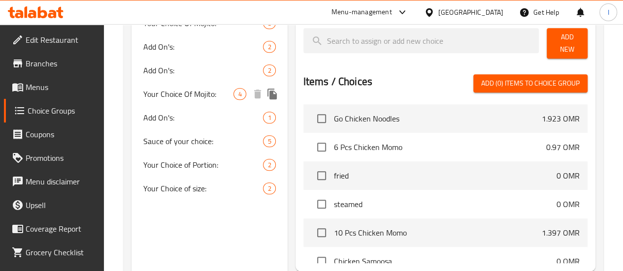
scroll to position [335, 0]
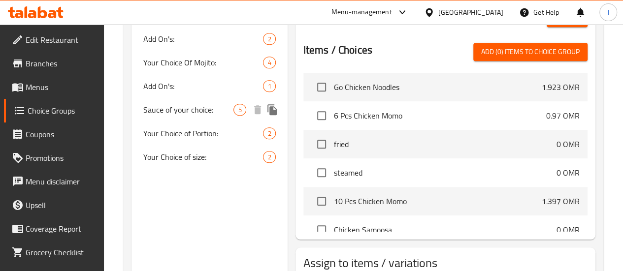
click at [182, 112] on span "Sauce of your choice:" at bounding box center [188, 110] width 91 height 12
type input "Sauce of your choice:"
type input "صلصة من اختيارك:"
type input "1"
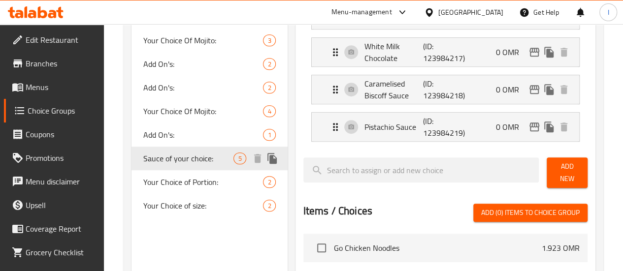
scroll to position [286, 0]
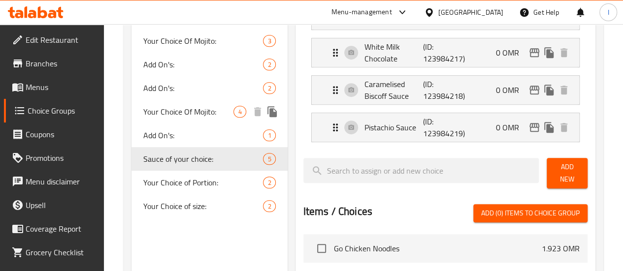
click at [180, 118] on span "Your Choice Of Mojito:" at bounding box center [188, 112] width 91 height 12
type input "Your Choice Of Mojito:"
type input "إختيارك من الموهيتو:"
type input "0"
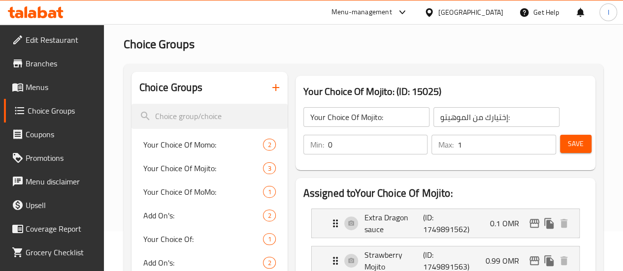
scroll to position [0, 0]
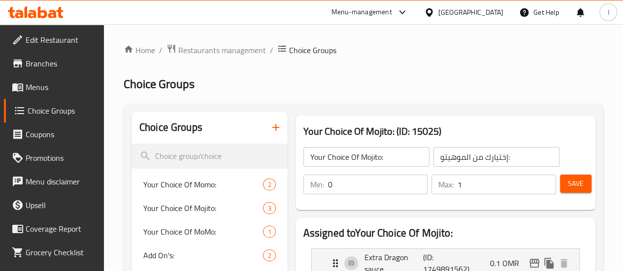
click at [272, 126] on icon "button" at bounding box center [275, 127] width 7 height 7
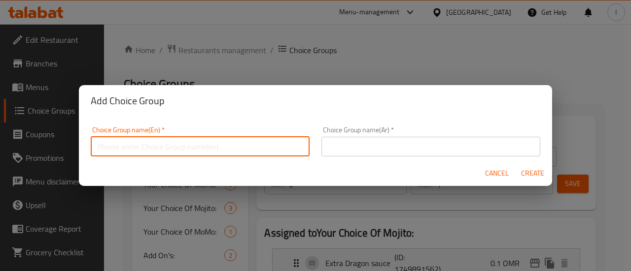
click at [246, 152] on input "text" at bounding box center [200, 147] width 219 height 20
type input "Choice of MOMO"
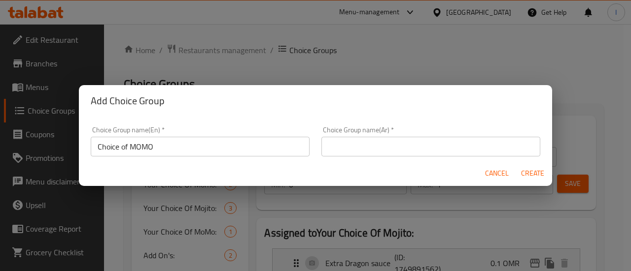
click at [254, 123] on div "Choice Group name(En)   * Choice of MOMO Choice Group name(En) *" at bounding box center [200, 142] width 231 height 42
click at [199, 145] on input "Choice of MOMO" at bounding box center [200, 147] width 219 height 20
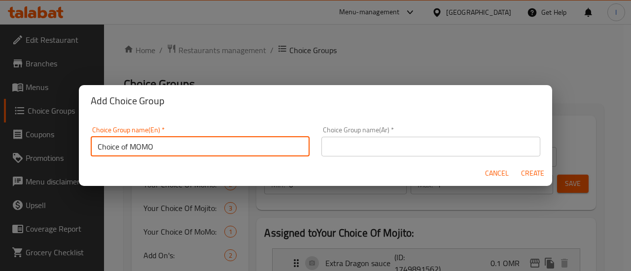
click at [199, 145] on input "Choice of MOMO" at bounding box center [200, 147] width 219 height 20
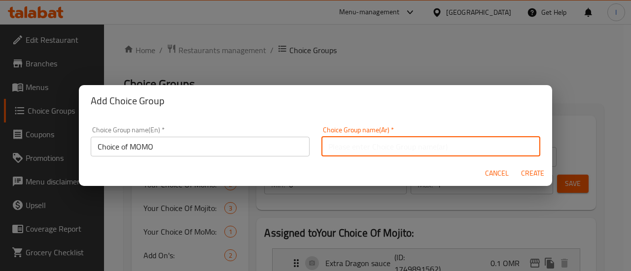
click at [337, 143] on input "text" at bounding box center [430, 147] width 219 height 20
paste input "اختيار مومو"
type input "اختيار مومو"
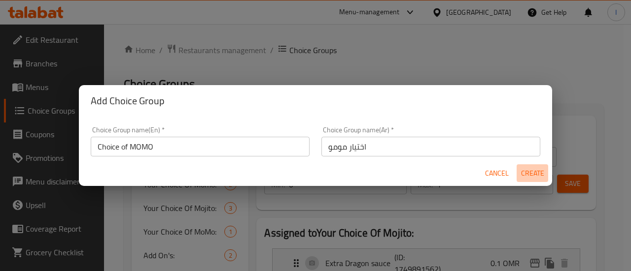
click at [533, 169] on span "Create" at bounding box center [532, 174] width 24 height 12
type input "Choice of MOMO"
type input "اختيار مومو"
type input "0"
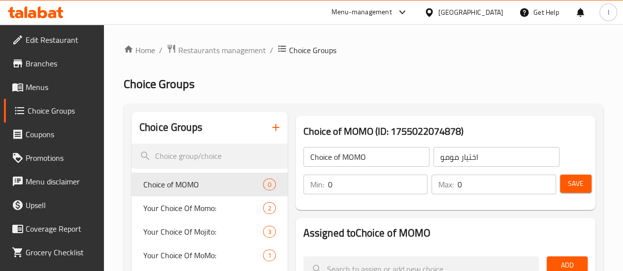
scroll to position [49, 0]
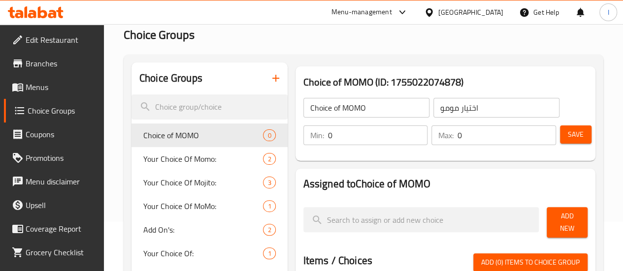
click at [348, 136] on input "0" at bounding box center [378, 136] width 100 height 20
type input "1"
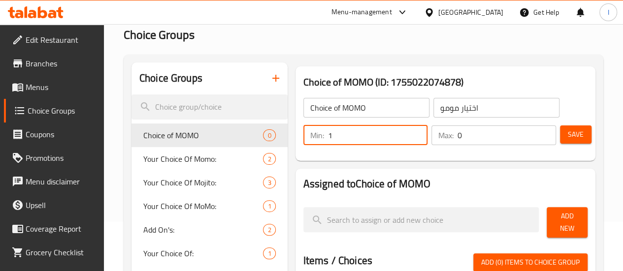
click at [458, 131] on input "0" at bounding box center [507, 136] width 99 height 20
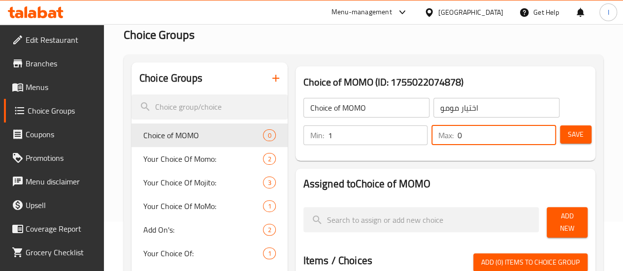
click at [458, 131] on input "0" at bounding box center [507, 136] width 99 height 20
type input "1"
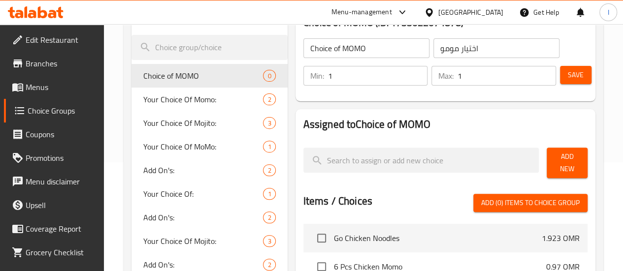
scroll to position [148, 0]
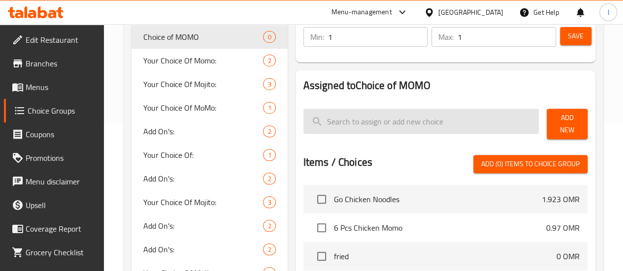
click at [341, 121] on input "search" at bounding box center [422, 121] width 236 height 25
paste input "6 Steamed chicken momo"
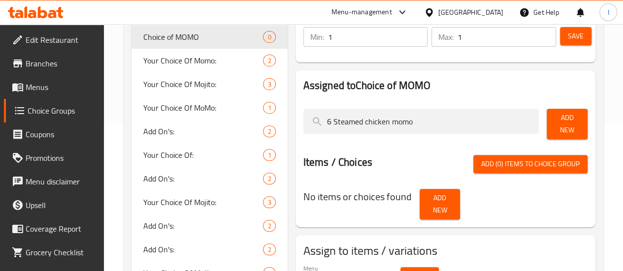
type input "6 Steamed chicken momo"
click at [555, 125] on span "Add New" at bounding box center [567, 124] width 25 height 25
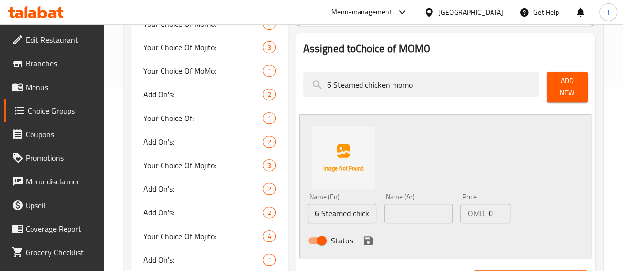
scroll to position [197, 0]
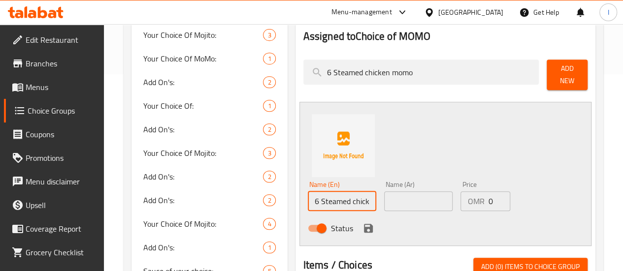
click at [322, 196] on input "6 Steamed chicken momo" at bounding box center [342, 202] width 68 height 20
click at [384, 196] on input "text" at bounding box center [418, 202] width 68 height 20
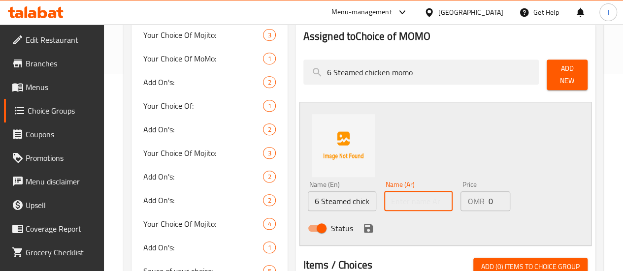
paste input "6 مومو دجاج مطهو على البخار"
type input "6 مومو دجاج مطهو على البخار"
click at [364, 224] on icon "save" at bounding box center [368, 228] width 9 height 9
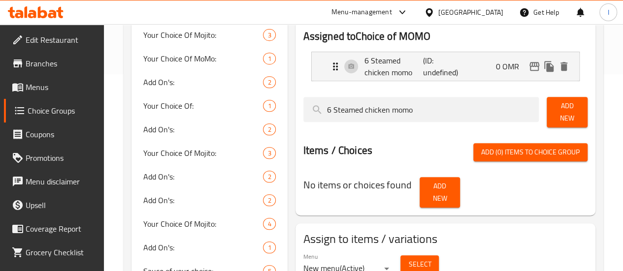
scroll to position [148, 0]
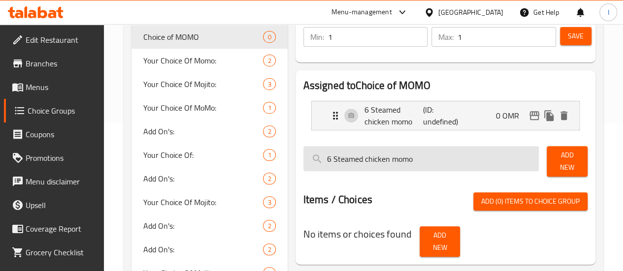
click at [460, 160] on input "6 Steamed chicken momo" at bounding box center [422, 158] width 236 height 25
paste input "Veg M"
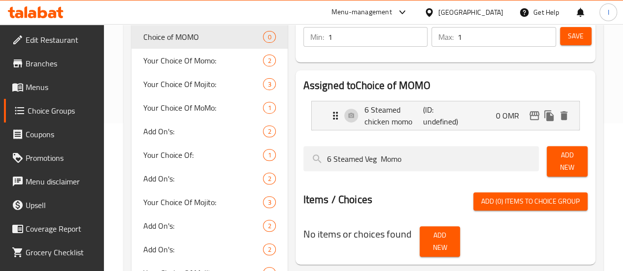
type input "6 Steamed Veg Momo"
click at [568, 162] on span "Add New" at bounding box center [567, 161] width 25 height 25
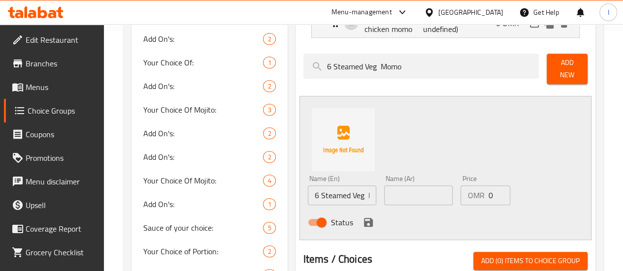
scroll to position [246, 0]
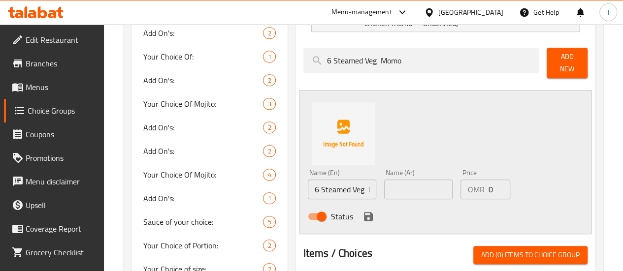
click at [390, 188] on input "text" at bounding box center [418, 190] width 68 height 20
click at [340, 182] on input "6 Steamed Veg Momo" at bounding box center [342, 190] width 68 height 20
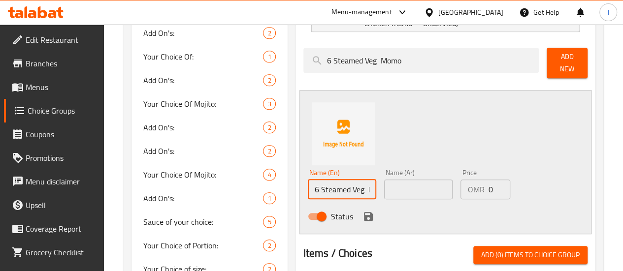
click at [388, 180] on input "text" at bounding box center [418, 190] width 68 height 20
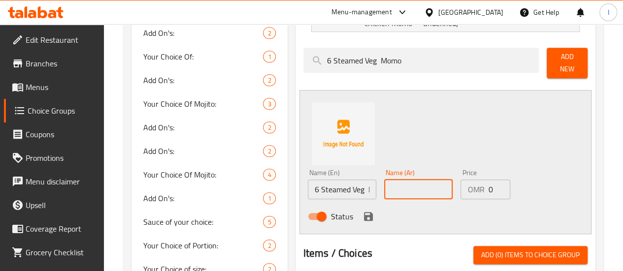
paste input "6 مومو الخضار المطهوة على البخار"
type input "6 مومو الخضار المطهوة على البخار"
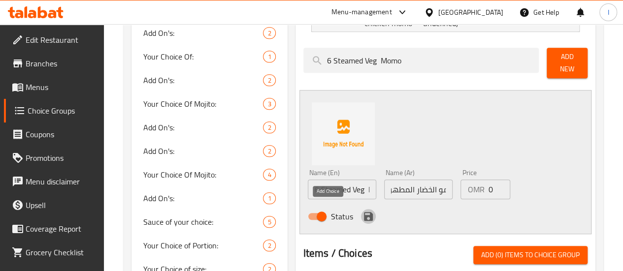
click at [364, 212] on icon "save" at bounding box center [368, 216] width 9 height 9
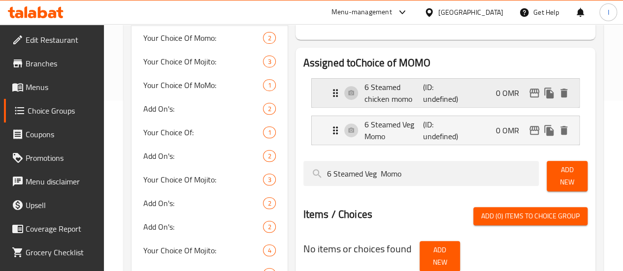
scroll to position [148, 0]
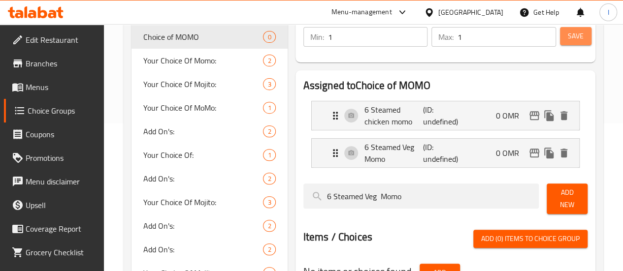
click at [562, 34] on button "Save" at bounding box center [576, 36] width 32 height 18
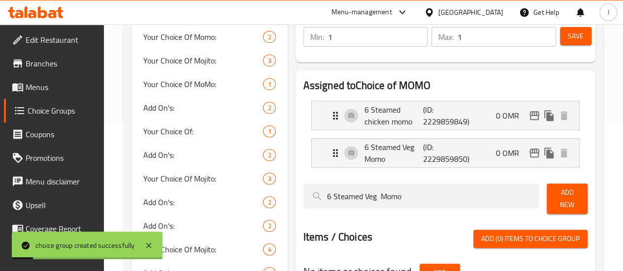
click at [48, 102] on link "Choice Groups" at bounding box center [54, 111] width 100 height 24
click at [47, 88] on span "Menus" at bounding box center [61, 87] width 70 height 12
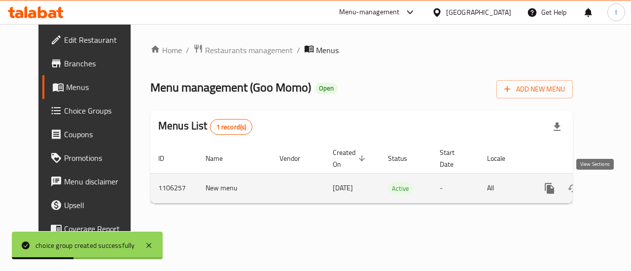
click at [614, 194] on icon "enhanced table" at bounding box center [620, 189] width 12 height 12
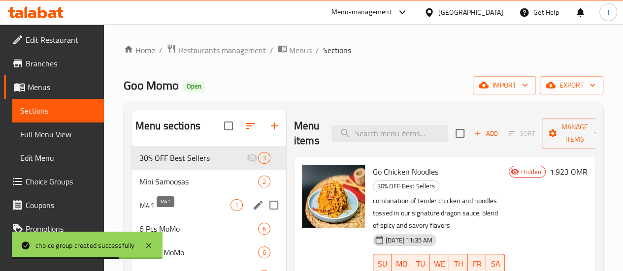
click at [185, 211] on span "M41" at bounding box center [184, 206] width 91 height 12
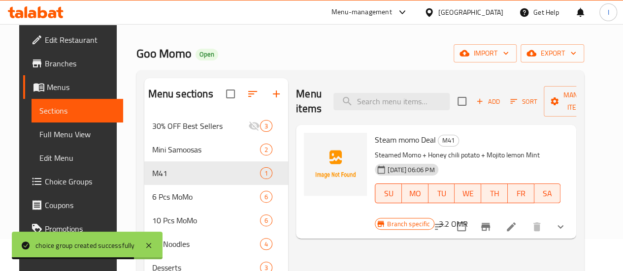
scroll to position [49, 0]
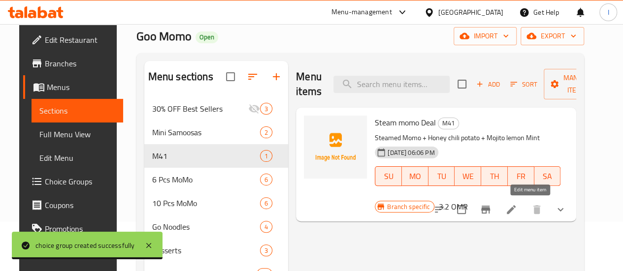
click at [517, 214] on icon at bounding box center [512, 210] width 12 height 12
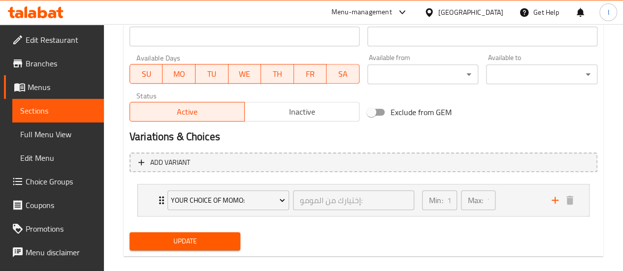
scroll to position [440, 0]
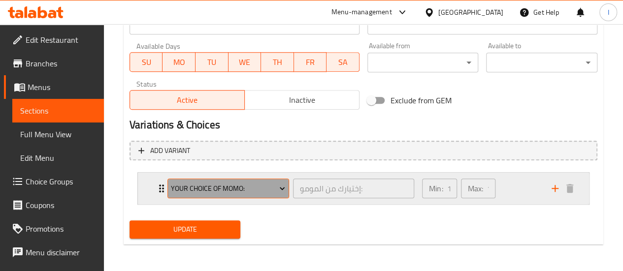
click at [279, 195] on button "Your Choice Of Momo:" at bounding box center [229, 189] width 122 height 20
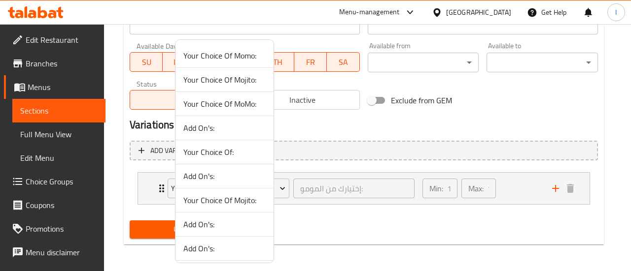
click at [230, 109] on span "Your Choice Of MoMo:" at bounding box center [224, 104] width 82 height 12
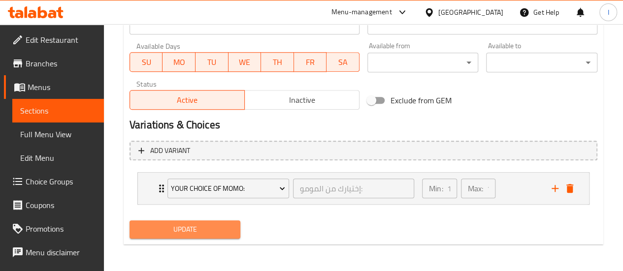
click at [226, 229] on span "Update" at bounding box center [185, 230] width 96 height 12
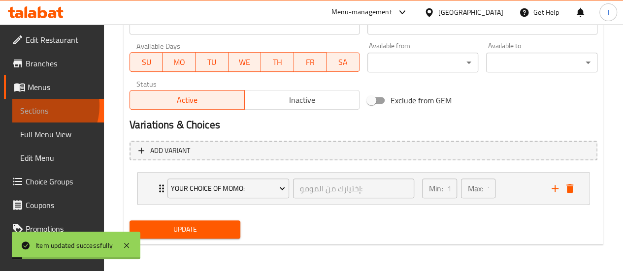
click at [36, 105] on span "Sections" at bounding box center [58, 111] width 76 height 12
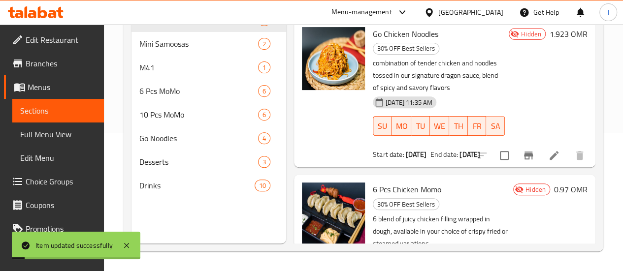
click at [36, 105] on span "Sections" at bounding box center [58, 111] width 76 height 12
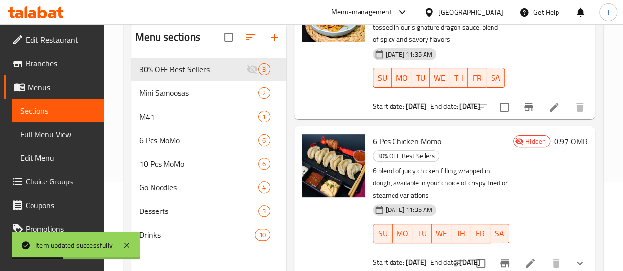
scroll to position [49, 0]
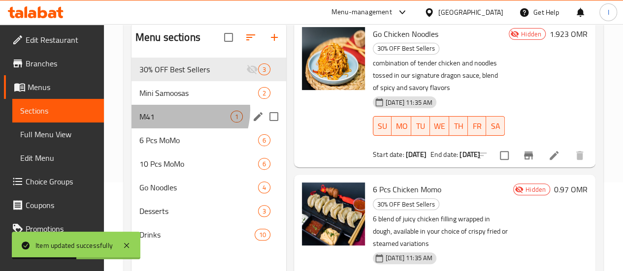
click at [173, 125] on div "M41 1" at bounding box center [209, 117] width 155 height 24
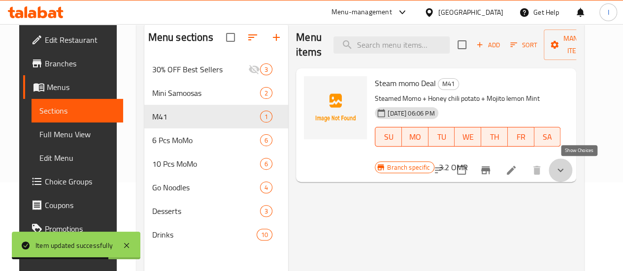
click at [567, 165] on icon "show more" at bounding box center [561, 171] width 12 height 12
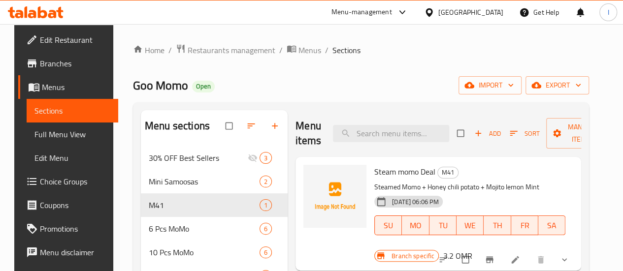
scroll to position [99, 0]
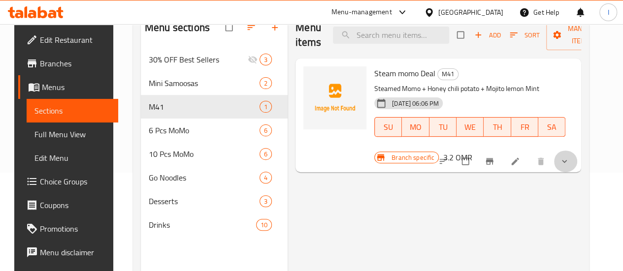
click at [576, 166] on button "show more" at bounding box center [566, 162] width 24 height 22
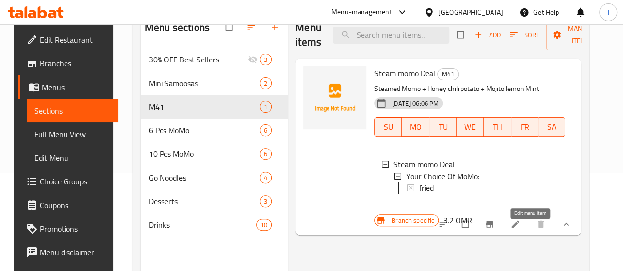
click at [520, 230] on icon at bounding box center [515, 225] width 10 height 10
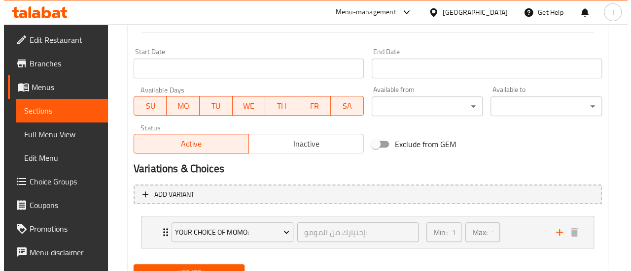
scroll to position [440, 0]
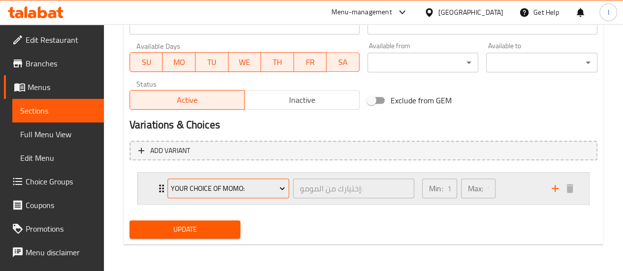
click at [214, 189] on span "Your Choice Of MoMo:" at bounding box center [228, 189] width 114 height 12
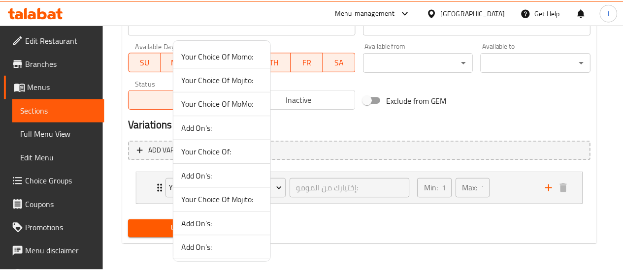
scroll to position [143, 0]
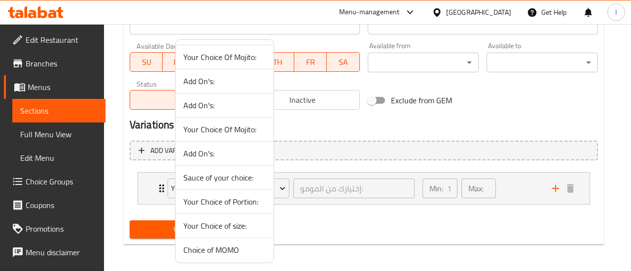
click at [226, 247] on span "Choice of MOMO" at bounding box center [224, 250] width 82 height 12
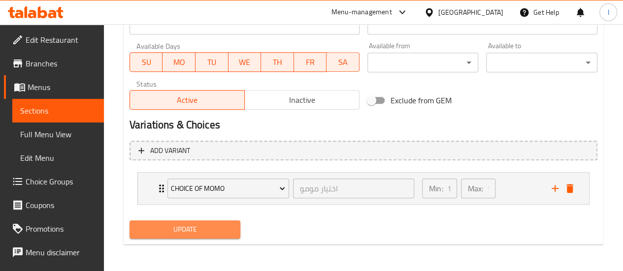
click at [216, 234] on span "Update" at bounding box center [185, 230] width 96 height 12
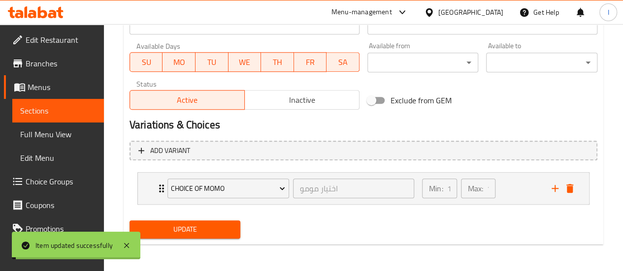
click at [42, 114] on span "Sections" at bounding box center [58, 111] width 76 height 12
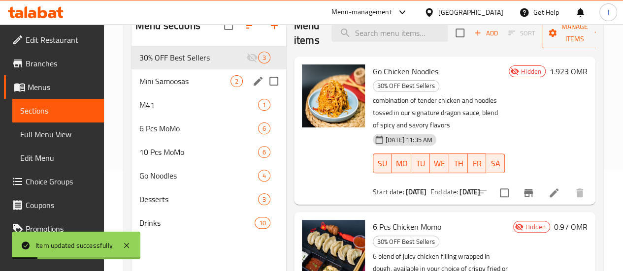
scroll to position [89, 0]
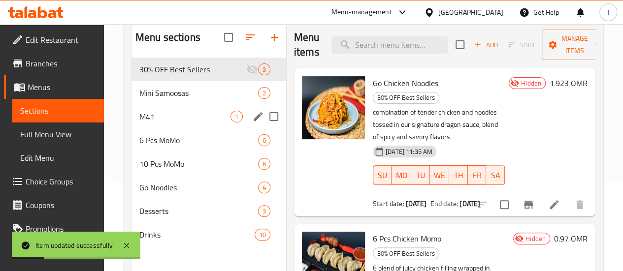
click at [179, 123] on span "M41" at bounding box center [184, 117] width 91 height 12
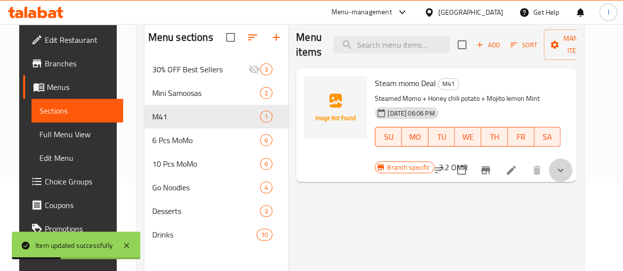
click at [573, 178] on button "show more" at bounding box center [561, 171] width 24 height 24
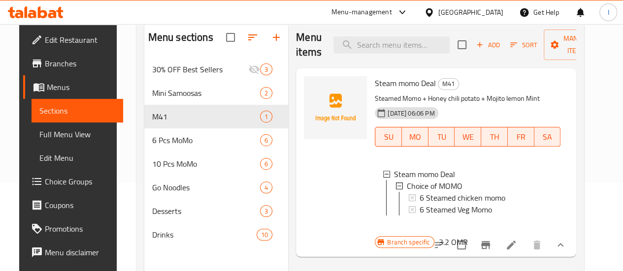
click at [65, 104] on link "Sections" at bounding box center [78, 111] width 92 height 24
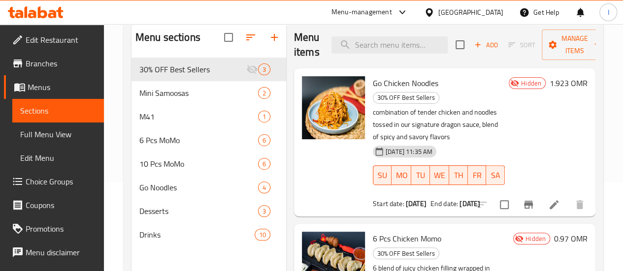
click at [52, 13] on icon at bounding box center [52, 14] width 8 height 8
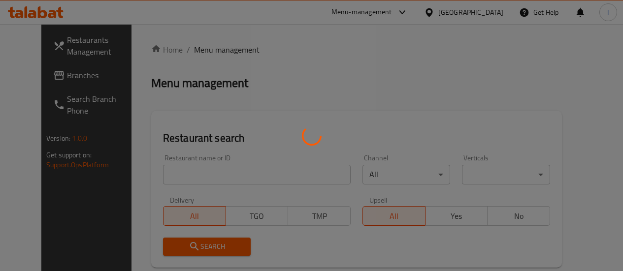
scroll to position [89, 0]
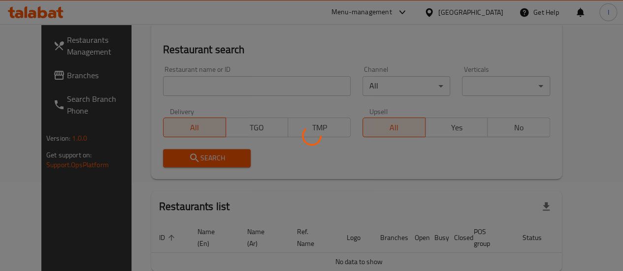
click at [207, 91] on div at bounding box center [311, 135] width 623 height 271
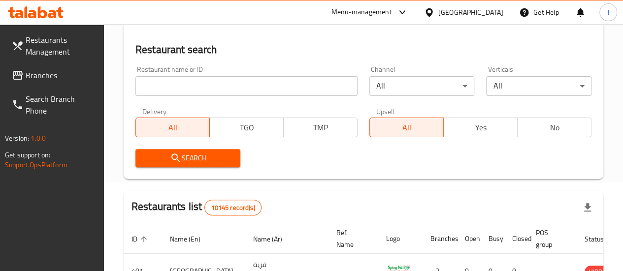
click at [206, 90] on input "search" at bounding box center [247, 86] width 222 height 20
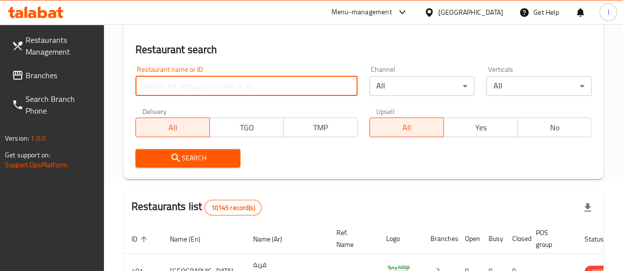
paste input "Tea Time"
type input "Tea Time"
click button "Search" at bounding box center [188, 158] width 105 height 18
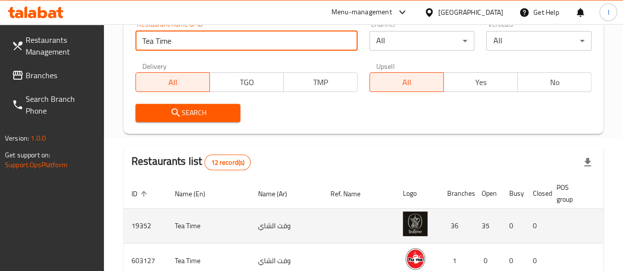
scroll to position [286, 0]
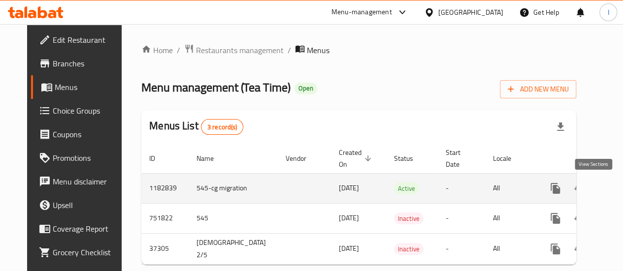
click at [615, 184] on link "enhanced table" at bounding box center [627, 189] width 24 height 24
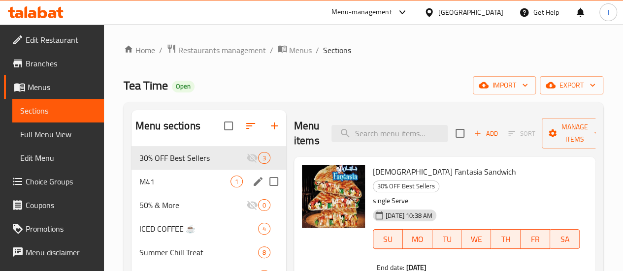
click at [168, 194] on div "M41 1" at bounding box center [209, 182] width 155 height 24
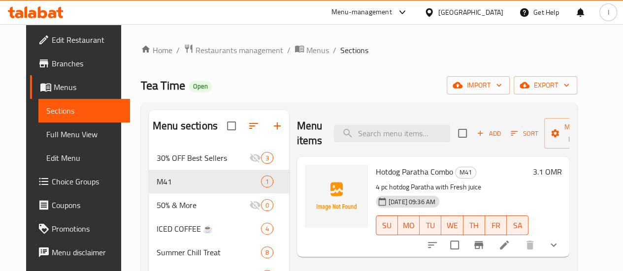
click at [483, 244] on icon "Branch-specific-item" at bounding box center [479, 245] width 9 height 8
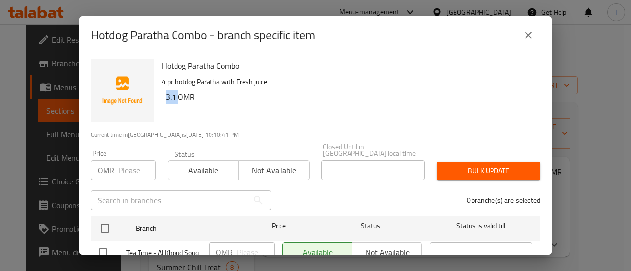
drag, startPoint x: 177, startPoint y: 96, endPoint x: 162, endPoint y: 101, distance: 16.0
click at [162, 101] on div "Hotdog Paratha Combo 4 pc hotdog Paratha with Fresh juice 3.1 OMR" at bounding box center [347, 90] width 378 height 71
copy h6 "3.1"
click at [134, 163] on input "number" at bounding box center [136, 171] width 37 height 20
paste input "3.1"
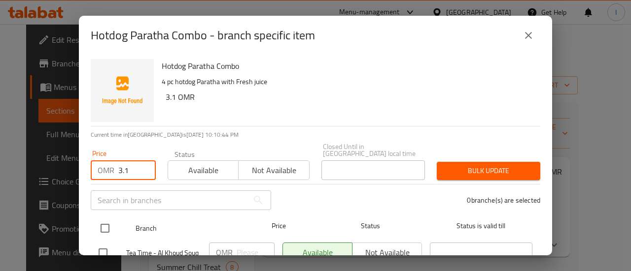
type input "3.1"
click at [109, 218] on input "checkbox" at bounding box center [105, 228] width 21 height 21
checkbox input "true"
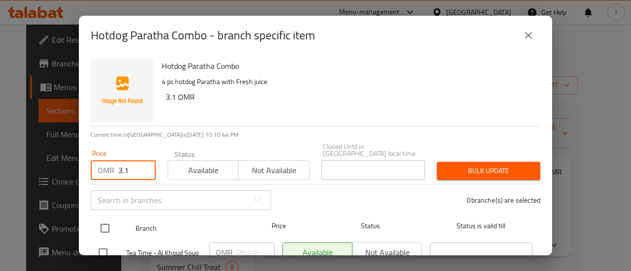
checkbox input "true"
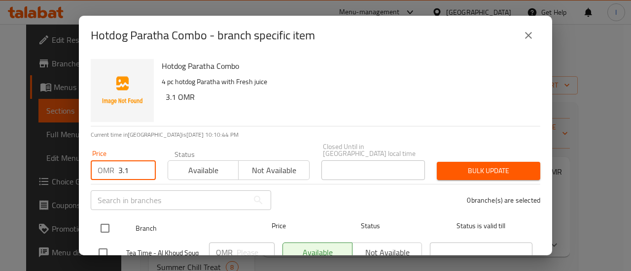
checkbox input "true"
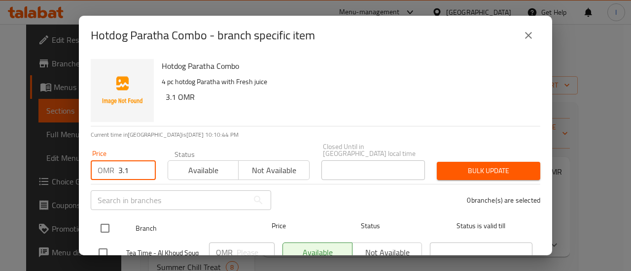
checkbox input "true"
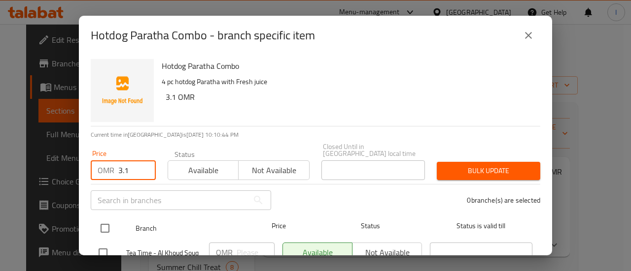
checkbox input "true"
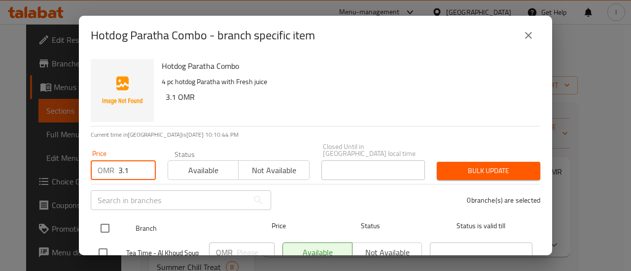
checkbox input "true"
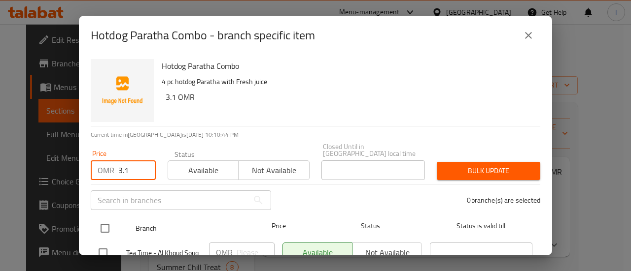
checkbox input "true"
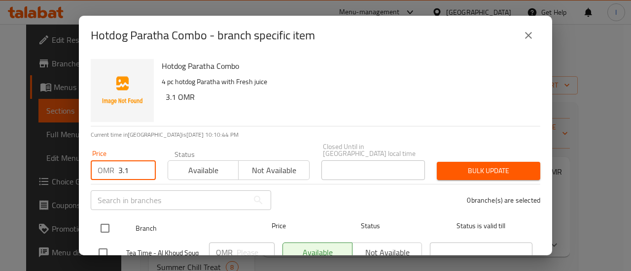
checkbox input "true"
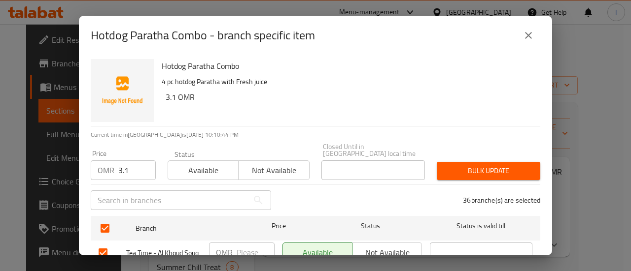
click at [445, 162] on button "Bulk update" at bounding box center [488, 171] width 103 height 18
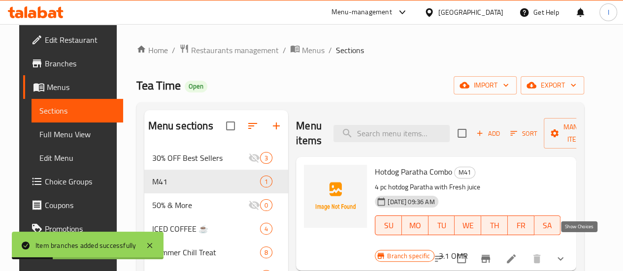
click at [567, 253] on icon "show more" at bounding box center [561, 259] width 12 height 12
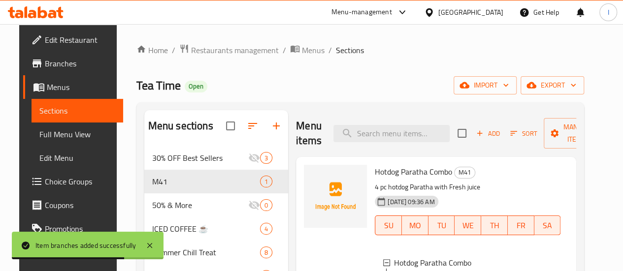
click at [30, 12] on icon at bounding box center [36, 12] width 56 height 12
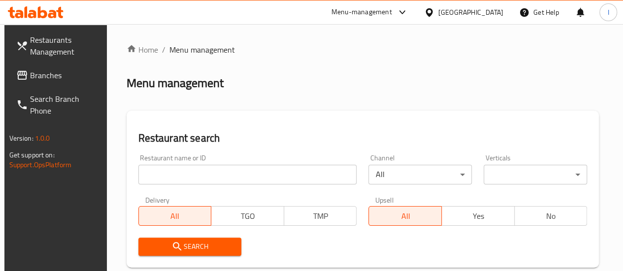
click at [180, 177] on input "search" at bounding box center [247, 175] width 219 height 20
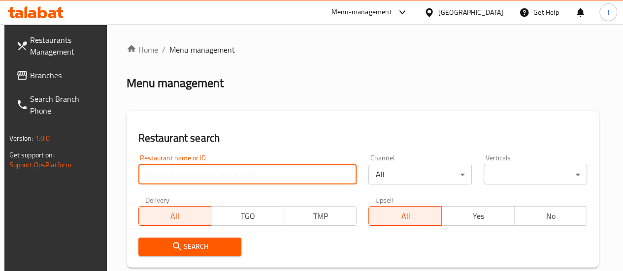
paste input "Golden Crispy"
type input "Golden Crispy"
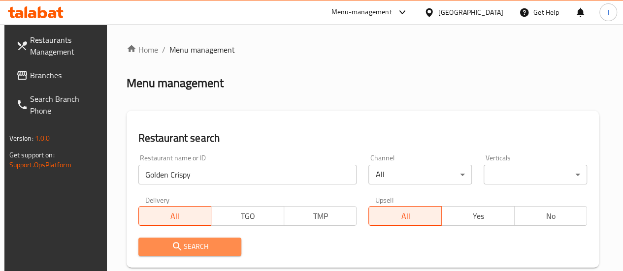
click at [201, 240] on button "Search" at bounding box center [189, 247] width 103 height 18
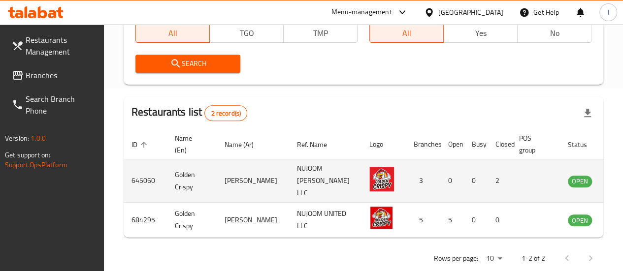
scroll to position [197, 0]
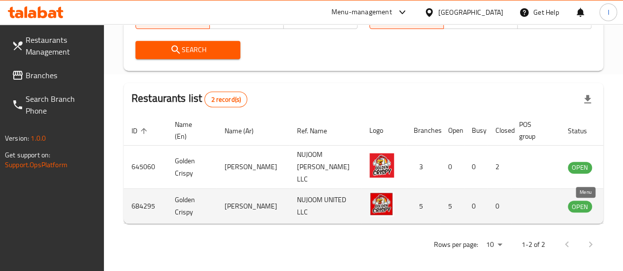
click at [620, 207] on icon "enhanced table" at bounding box center [625, 207] width 11 height 8
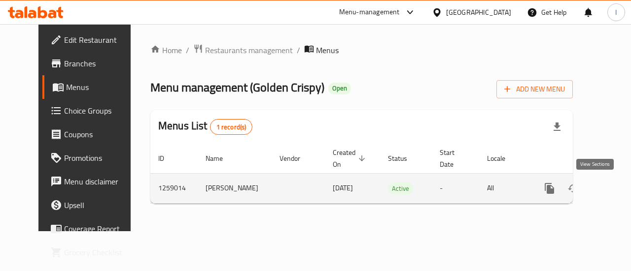
click at [614, 185] on icon "enhanced table" at bounding box center [620, 189] width 12 height 12
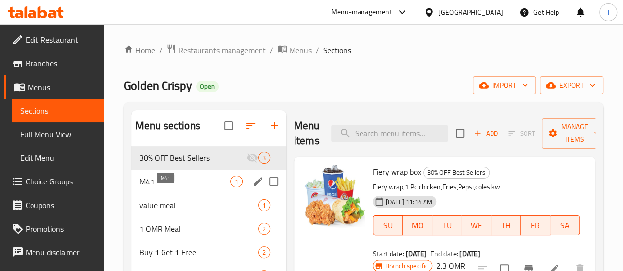
click at [184, 188] on span "M41" at bounding box center [184, 182] width 91 height 12
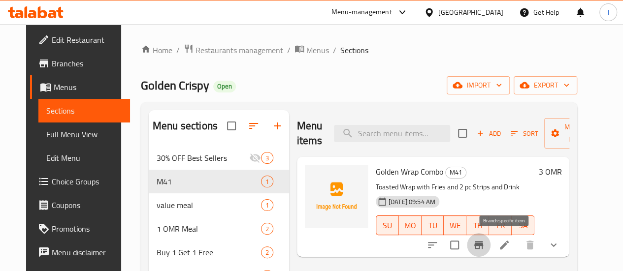
click at [485, 248] on icon "Branch-specific-item" at bounding box center [479, 245] width 12 height 12
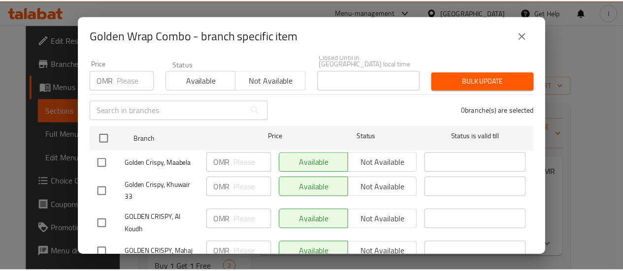
scroll to position [99, 0]
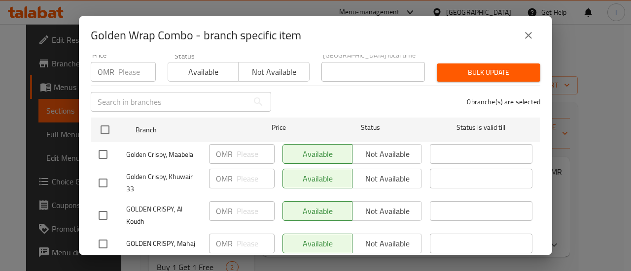
click at [128, 67] on input "number" at bounding box center [136, 72] width 37 height 20
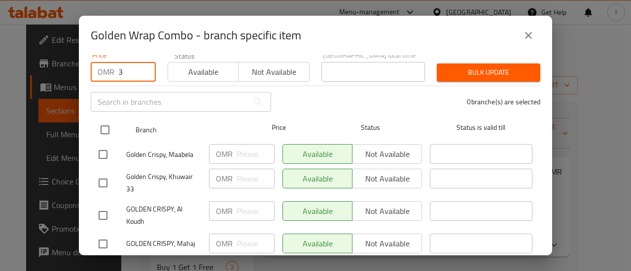
type input "3"
click at [104, 120] on input "checkbox" at bounding box center [105, 130] width 21 height 21
checkbox input "true"
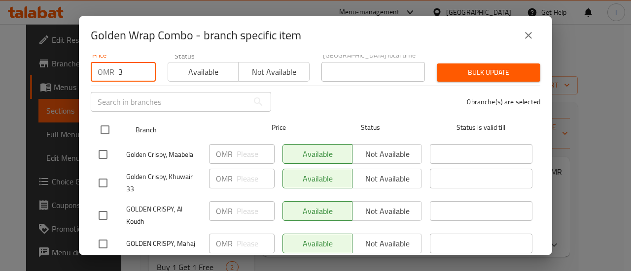
checkbox input "true"
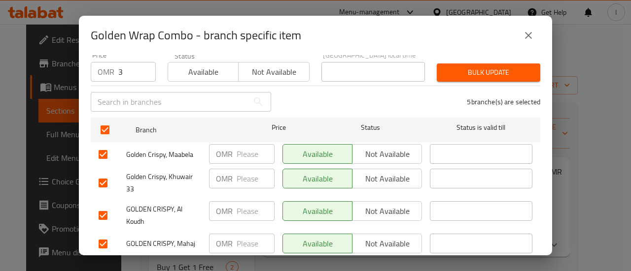
click at [439, 58] on div "Bulk update" at bounding box center [488, 73] width 115 height 30
click at [444, 67] on span "Bulk update" at bounding box center [488, 73] width 88 height 12
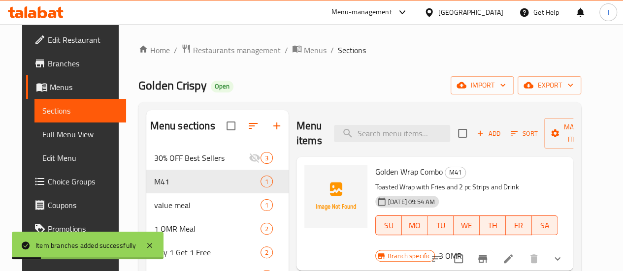
click at [15, 9] on icon at bounding box center [36, 12] width 56 height 12
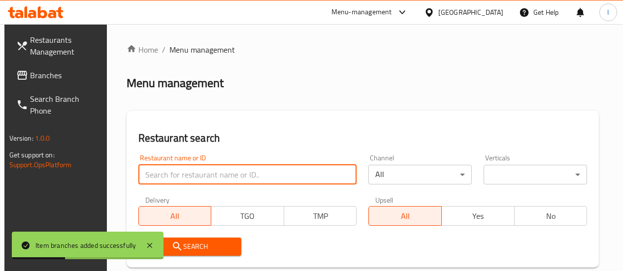
click at [217, 178] on input "search" at bounding box center [247, 175] width 219 height 20
type input "TEA TOWN"
click button "Search" at bounding box center [189, 247] width 103 height 18
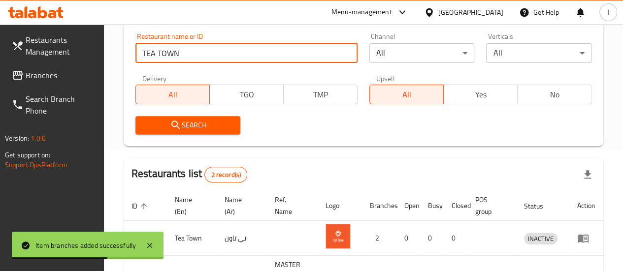
scroll to position [227, 0]
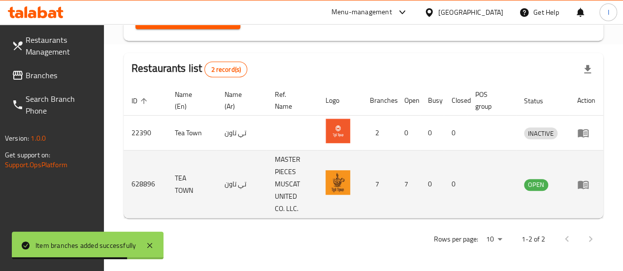
click at [576, 179] on td "enhanced table" at bounding box center [587, 185] width 34 height 68
click at [578, 179] on icon "enhanced table" at bounding box center [583, 185] width 12 height 12
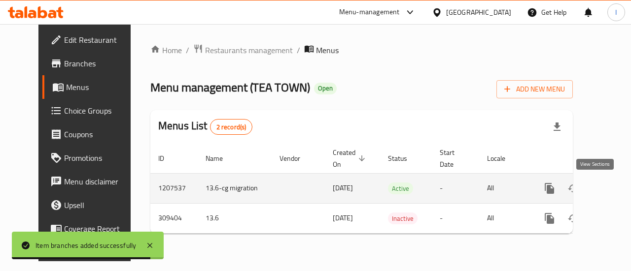
click at [609, 195] on link "enhanced table" at bounding box center [621, 189] width 24 height 24
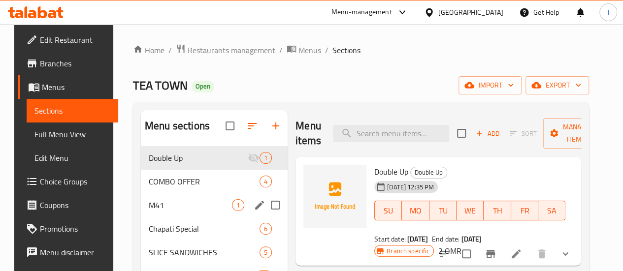
click at [179, 209] on div "M41 1" at bounding box center [214, 206] width 147 height 24
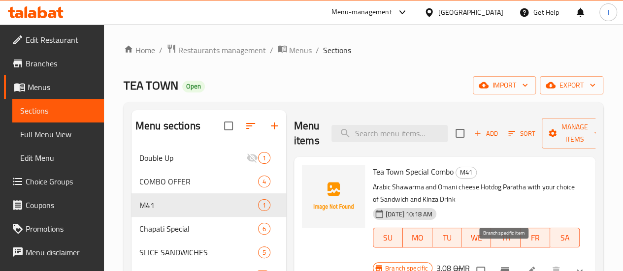
click at [511, 260] on button "Branch-specific-item" at bounding box center [505, 272] width 24 height 24
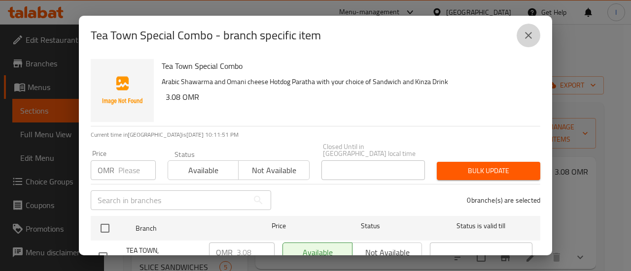
drag, startPoint x: 530, startPoint y: 38, endPoint x: 423, endPoint y: 2, distance: 112.7
click at [529, 38] on icon "close" at bounding box center [528, 36] width 12 height 12
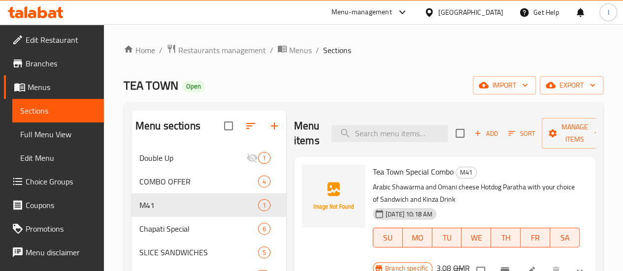
click at [42, 7] on icon at bounding box center [36, 12] width 56 height 12
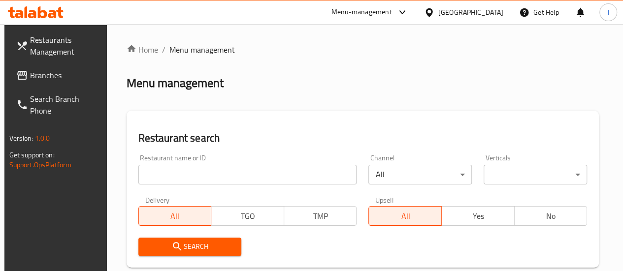
click at [191, 174] on input "search" at bounding box center [247, 175] width 219 height 20
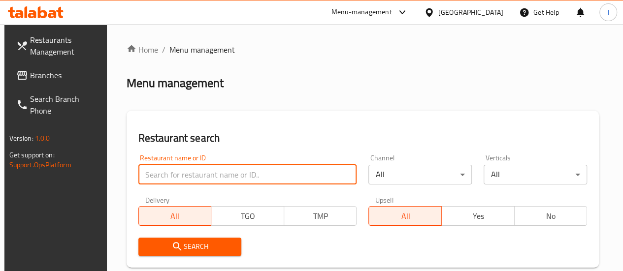
paste input "Shahad AL Jazeera"
type input "Shahad AL Jazeera"
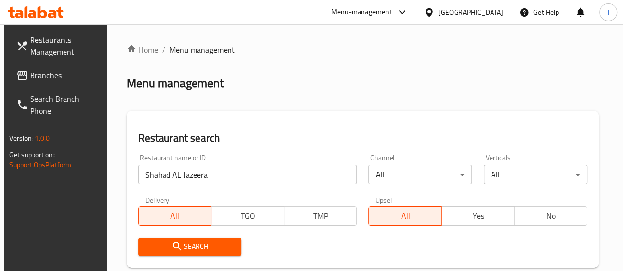
click at [213, 252] on span "Search" at bounding box center [190, 247] width 88 height 12
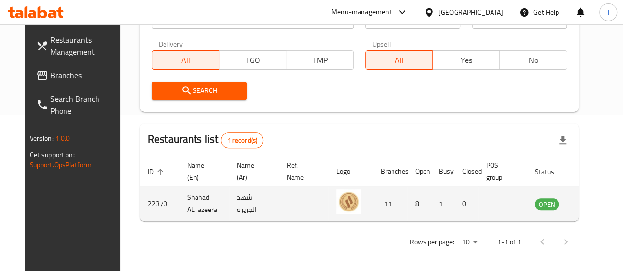
scroll to position [160, 0]
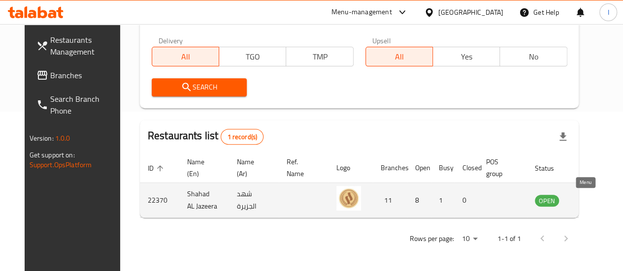
click at [593, 200] on icon "enhanced table" at bounding box center [594, 201] width 3 height 4
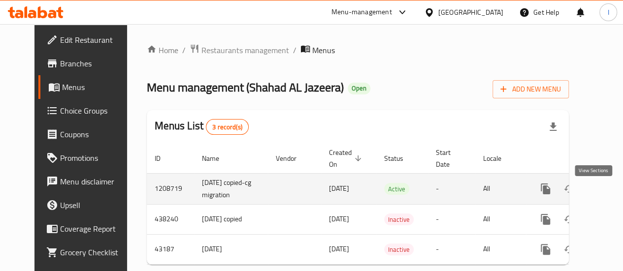
click at [605, 194] on link "enhanced table" at bounding box center [617, 189] width 24 height 24
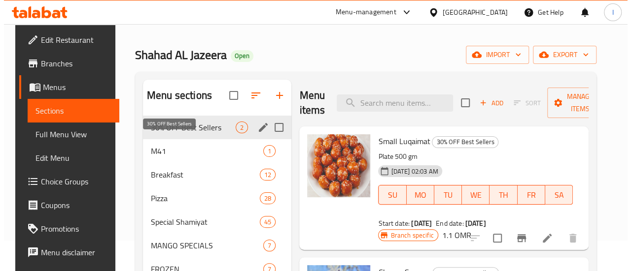
scroll to position [49, 0]
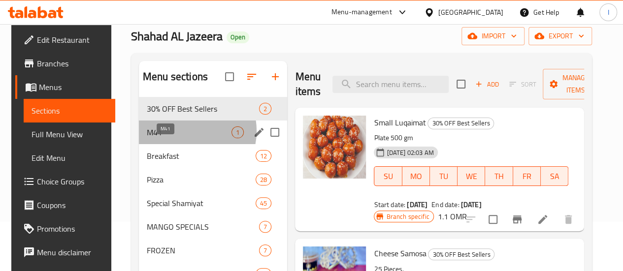
drag, startPoint x: 179, startPoint y: 146, endPoint x: 252, endPoint y: 151, distance: 73.6
click at [179, 138] on span "M41" at bounding box center [189, 133] width 85 height 12
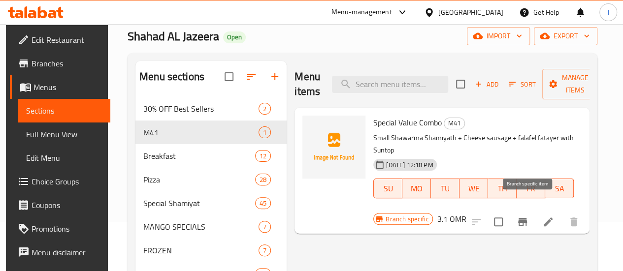
click at [529, 216] on icon "Branch-specific-item" at bounding box center [523, 222] width 12 height 12
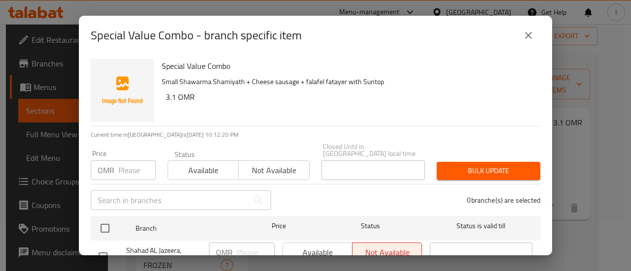
click at [130, 161] on input "number" at bounding box center [136, 171] width 37 height 20
drag, startPoint x: 176, startPoint y: 100, endPoint x: 161, endPoint y: 93, distance: 16.8
click at [161, 93] on div "Special Value Combo Small Shawarma Shamiyath + Cheese sausage + falafel fatayer…" at bounding box center [347, 90] width 378 height 71
copy h6 "3.1"
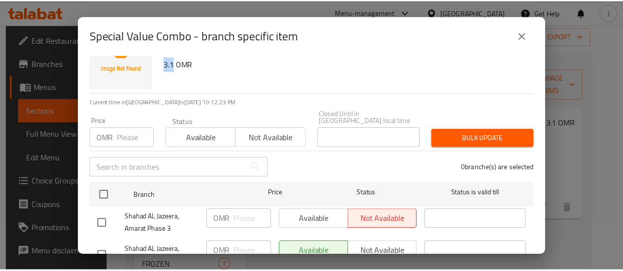
scroll to position [49, 0]
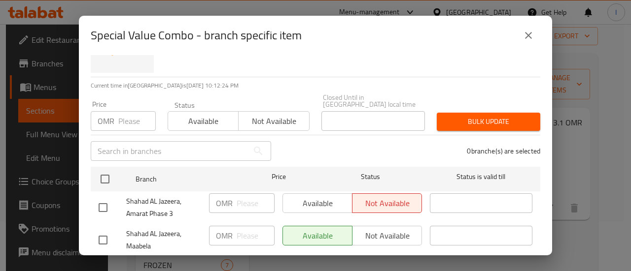
click at [126, 111] on input "number" at bounding box center [136, 121] width 37 height 20
paste input "3.1"
type input "3.1"
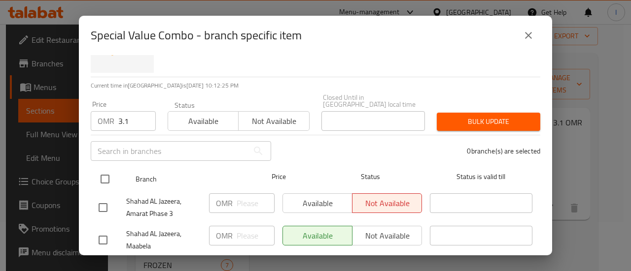
drag, startPoint x: 90, startPoint y: 167, endPoint x: 103, endPoint y: 170, distance: 14.3
click at [100, 170] on div "Special Value Combo Small Shawarma Shamiyath + Cheese sausage + falafel fatayer…" at bounding box center [315, 155] width 473 height 201
click at [108, 171] on input "checkbox" at bounding box center [105, 179] width 21 height 21
checkbox input "true"
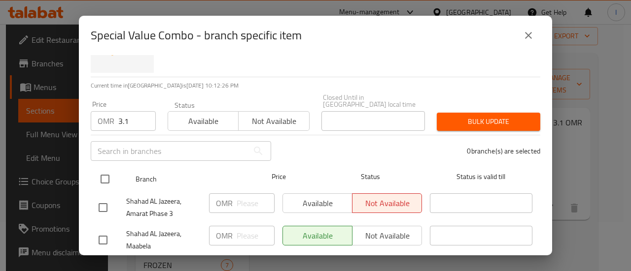
checkbox input "true"
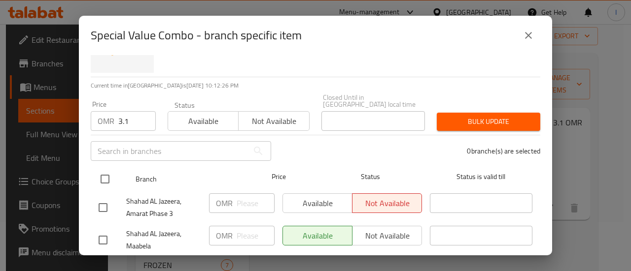
checkbox input "true"
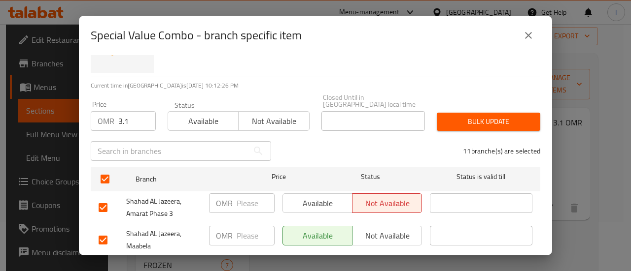
click at [451, 119] on span "Bulk update" at bounding box center [488, 122] width 88 height 12
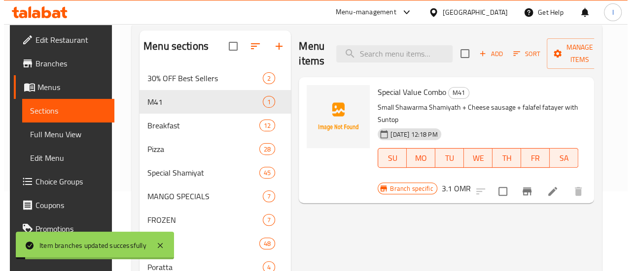
scroll to position [99, 0]
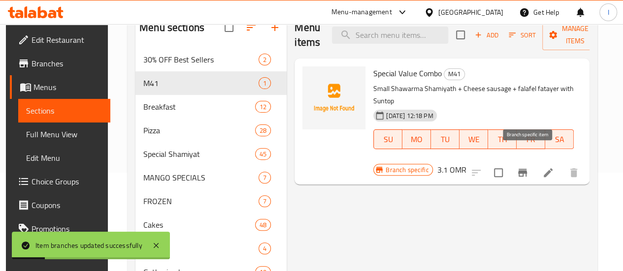
click at [529, 167] on icon "Branch-specific-item" at bounding box center [523, 173] width 12 height 12
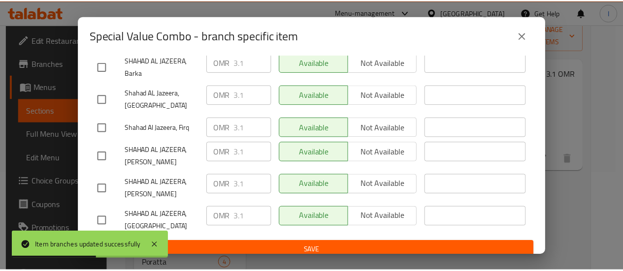
scroll to position [366, 0]
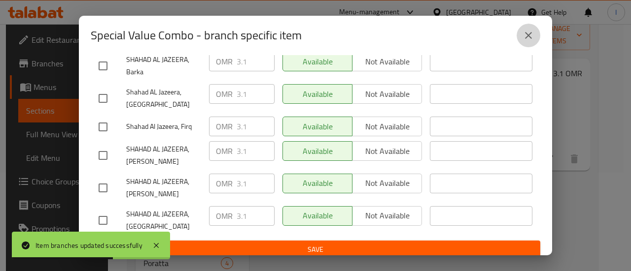
click at [530, 35] on icon "close" at bounding box center [528, 36] width 12 height 12
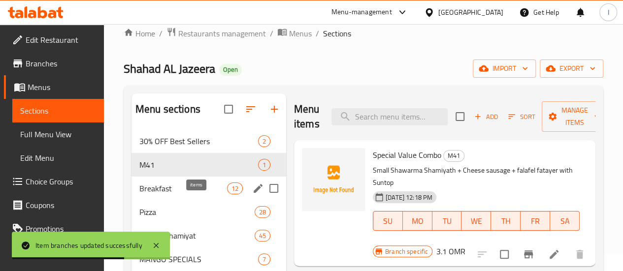
scroll to position [0, 0]
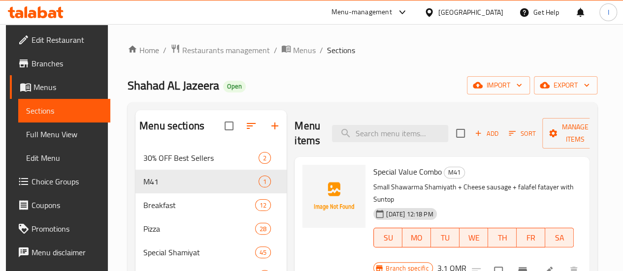
click at [56, 13] on icon at bounding box center [52, 14] width 8 height 8
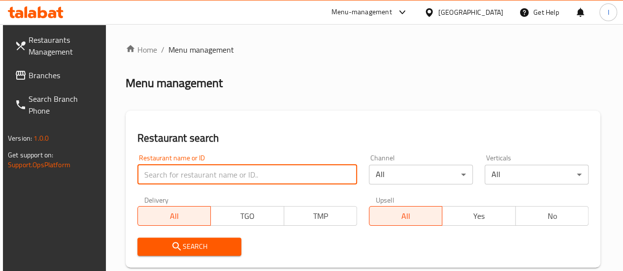
click at [195, 174] on input "search" at bounding box center [247, 175] width 220 height 20
paste input "Pista House"
type input "Pista House"
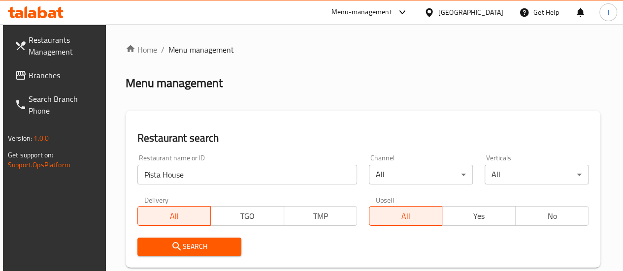
click at [196, 250] on span "Search" at bounding box center [189, 247] width 88 height 12
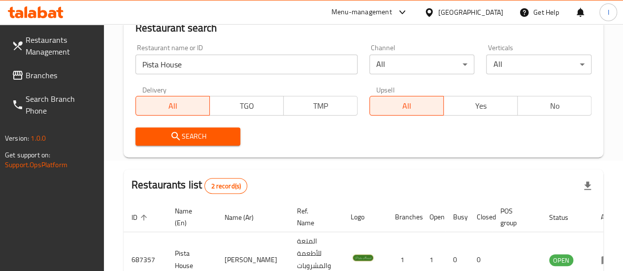
scroll to position [197, 0]
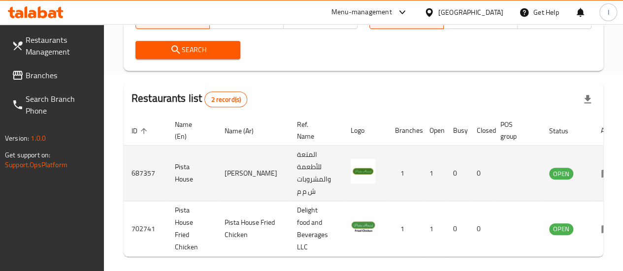
click at [593, 170] on td "enhanced table" at bounding box center [610, 174] width 34 height 56
click at [593, 171] on td "enhanced table" at bounding box center [610, 174] width 34 height 56
click at [601, 175] on icon "enhanced table" at bounding box center [607, 174] width 12 height 12
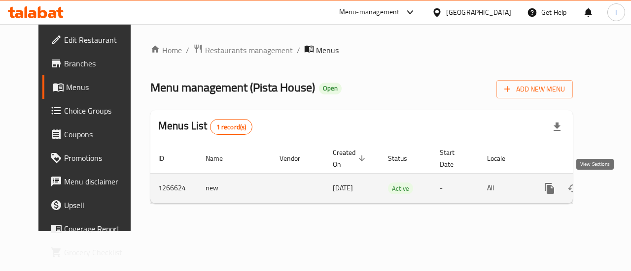
click at [614, 192] on icon "enhanced table" at bounding box center [620, 189] width 12 height 12
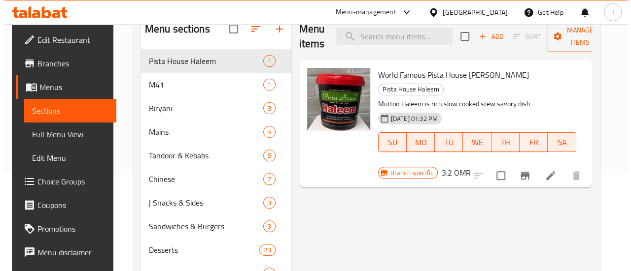
scroll to position [99, 0]
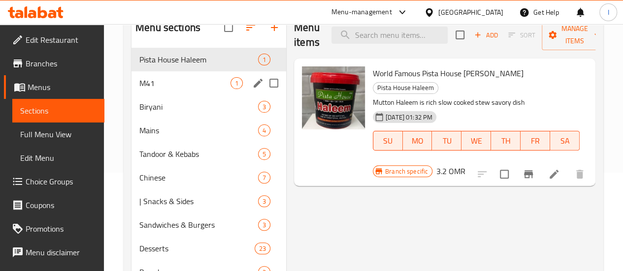
click at [166, 89] on span "M41" at bounding box center [184, 83] width 91 height 12
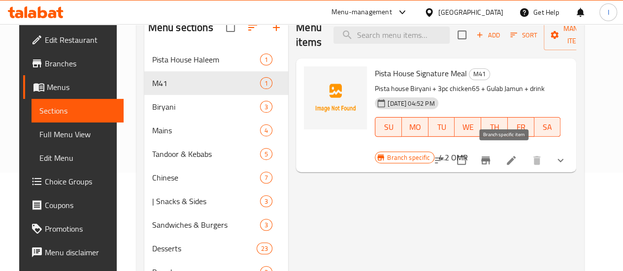
click at [492, 157] on icon "Branch-specific-item" at bounding box center [486, 161] width 12 height 12
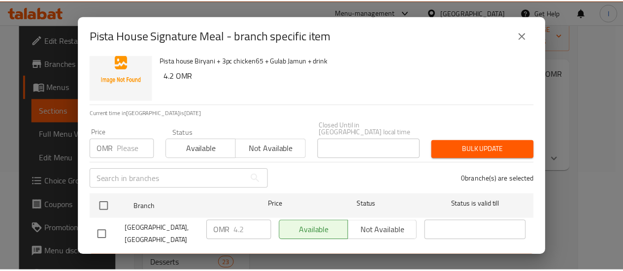
scroll to position [36, 0]
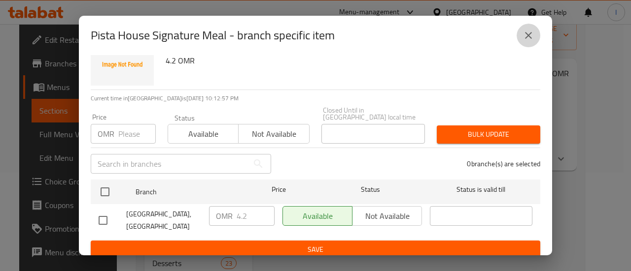
click at [522, 37] on icon "close" at bounding box center [528, 36] width 12 height 12
